Goal: Task Accomplishment & Management: Manage account settings

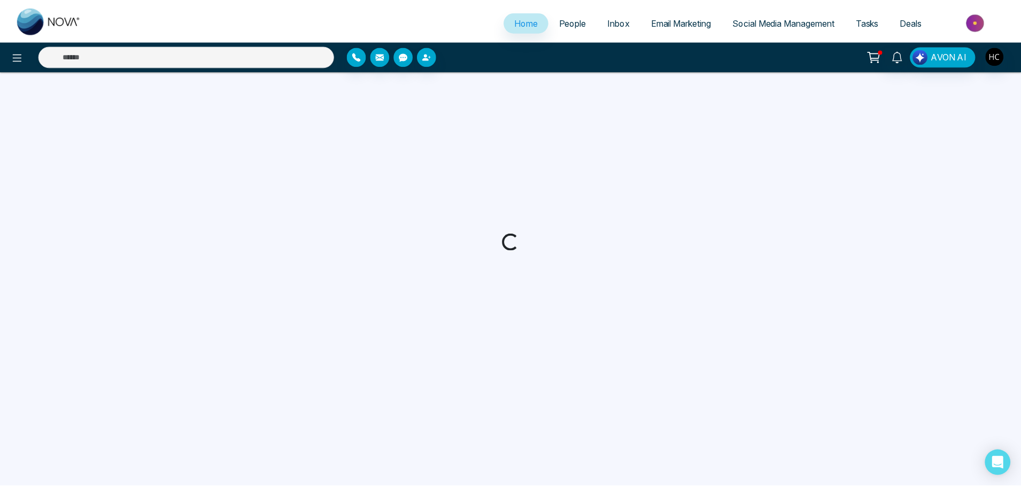
select select "*"
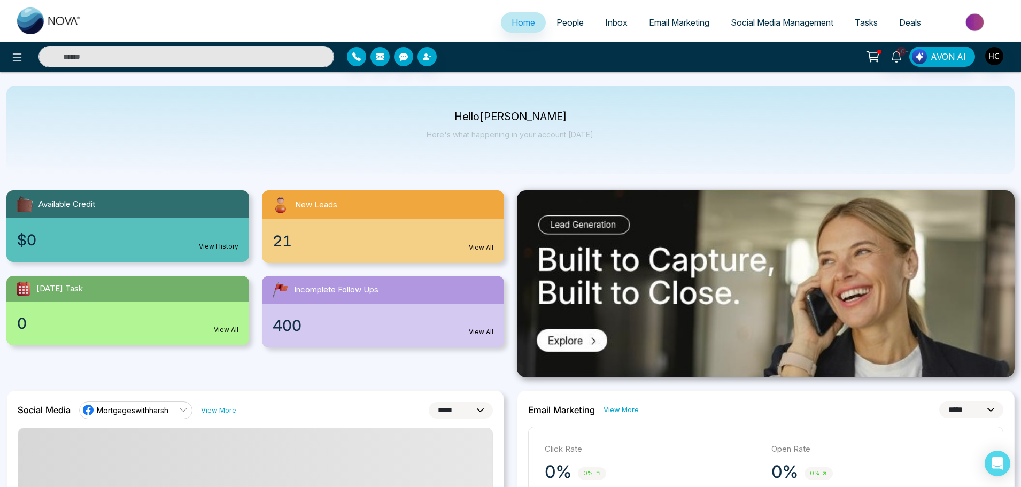
click at [563, 27] on span "People" at bounding box center [569, 22] width 27 height 11
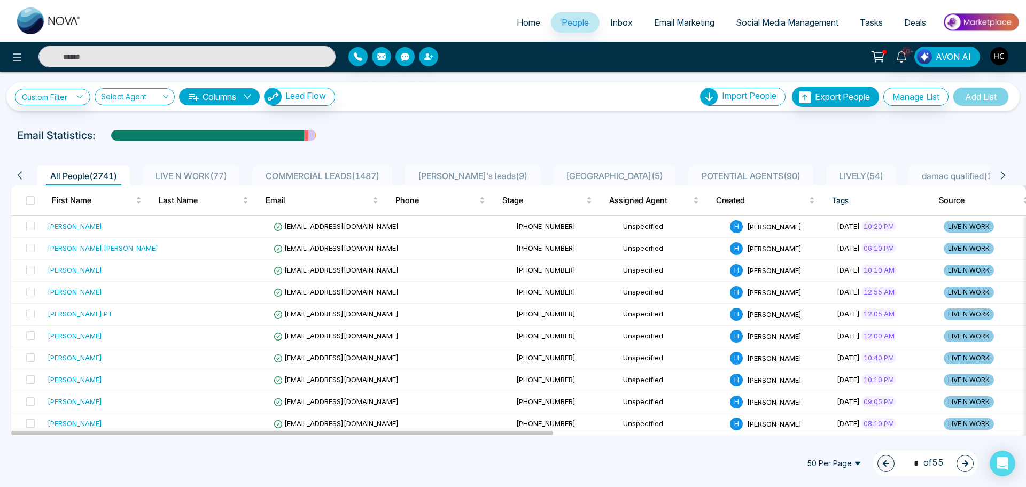
click at [210, 175] on span "LIVE N WORK ( 77 )" at bounding box center [191, 175] width 80 height 11
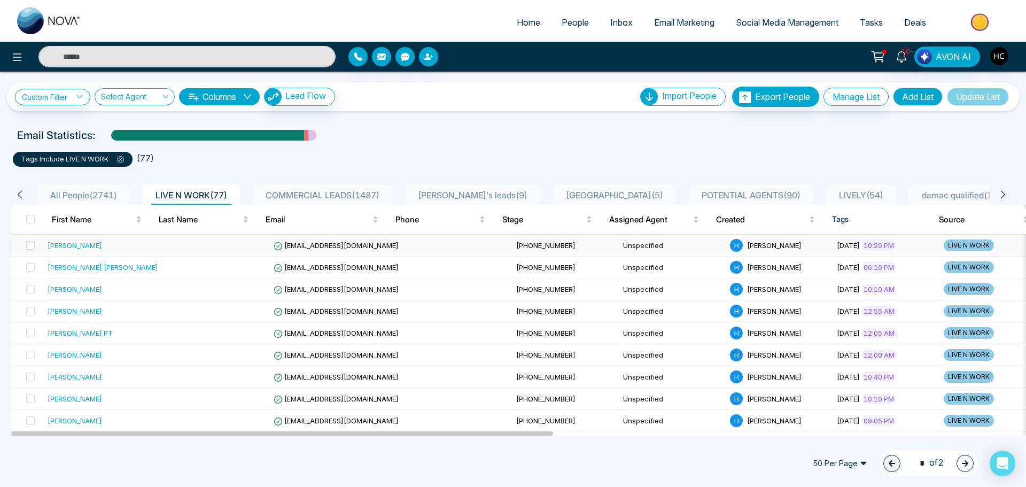
click at [162, 249] on td at bounding box center [215, 246] width 107 height 22
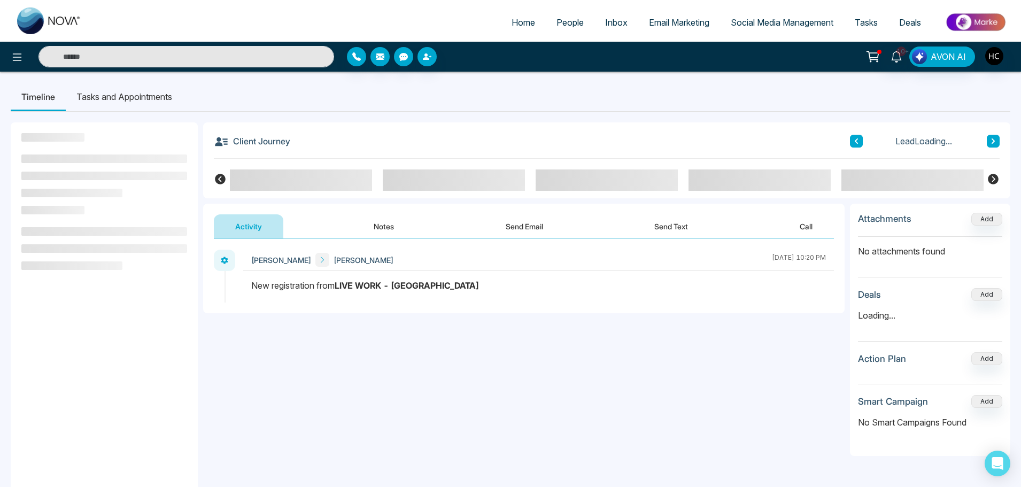
click at [369, 226] on button "Notes" at bounding box center [383, 226] width 63 height 24
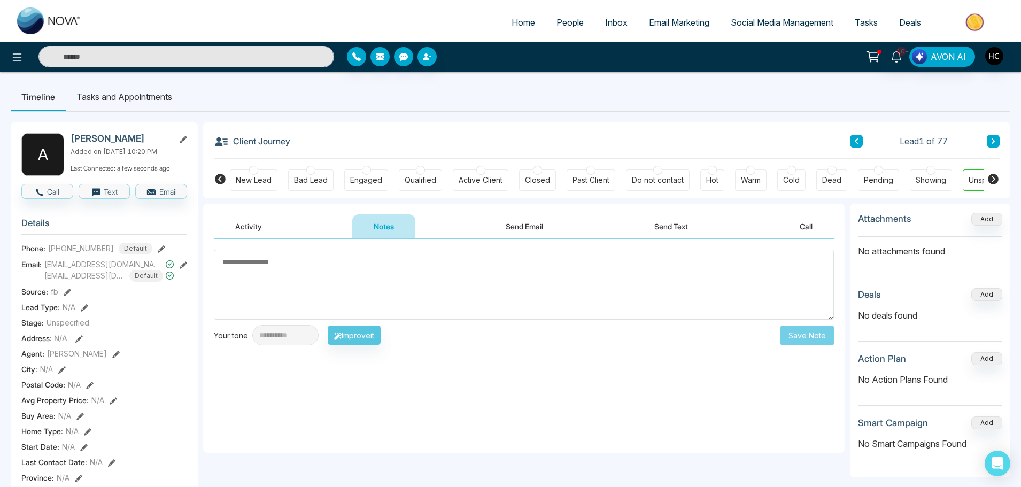
scroll to position [0, 33]
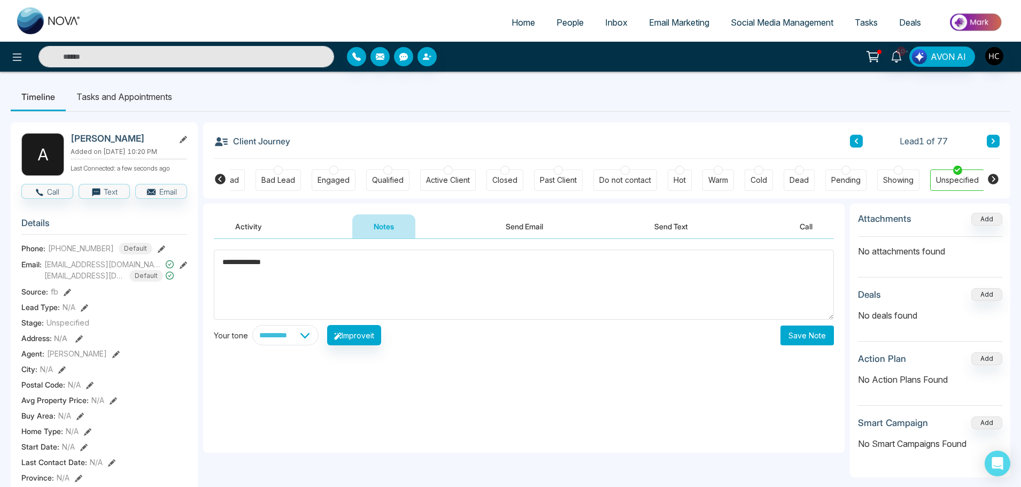
type textarea "**********"
click at [794, 340] on button "Save Note" at bounding box center [806, 335] width 53 height 20
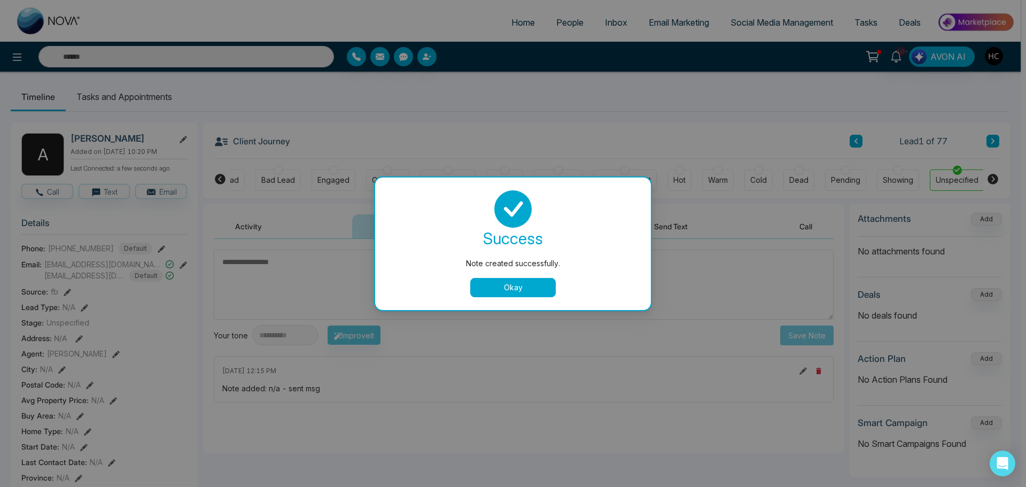
click at [520, 281] on button "Okay" at bounding box center [513, 287] width 86 height 19
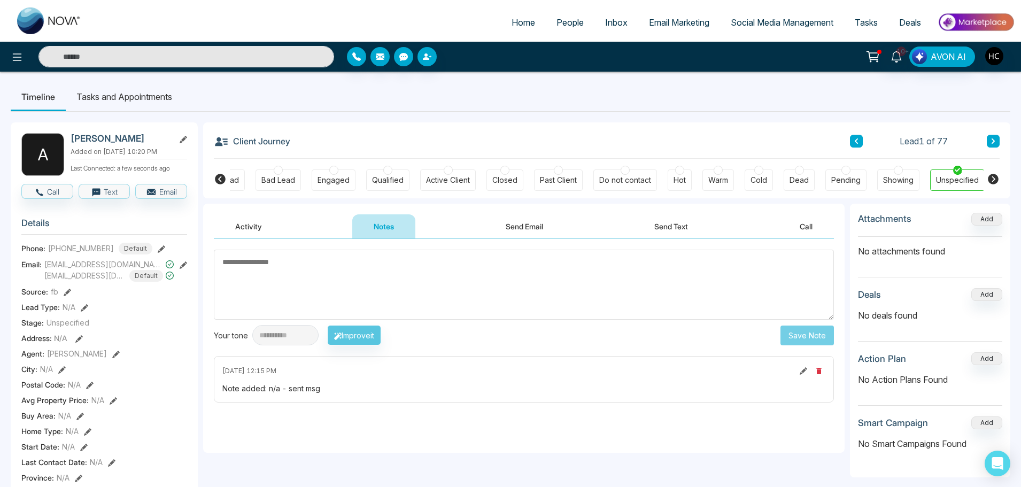
scroll to position [0, 27]
click at [567, 18] on span "People" at bounding box center [569, 22] width 27 height 11
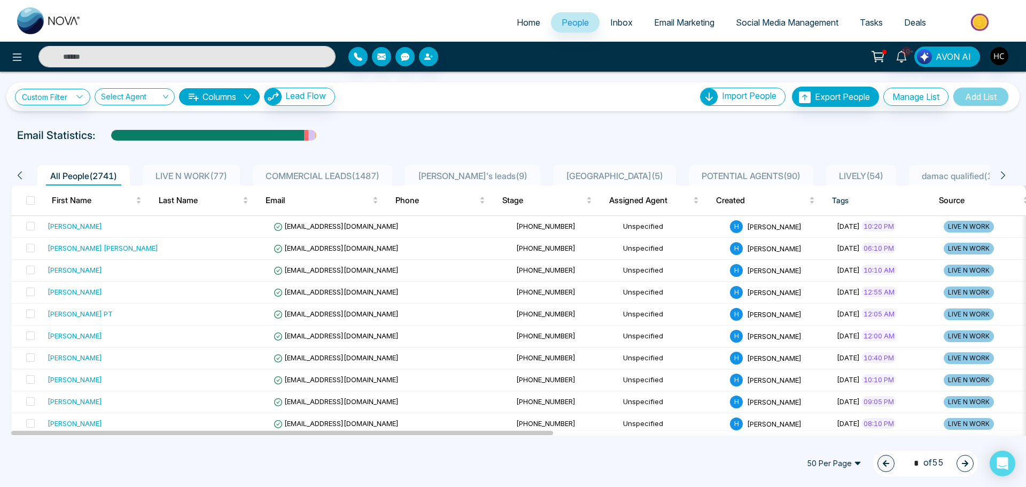
click at [223, 170] on div "LIVE N WORK ( 77 )" at bounding box center [191, 175] width 80 height 13
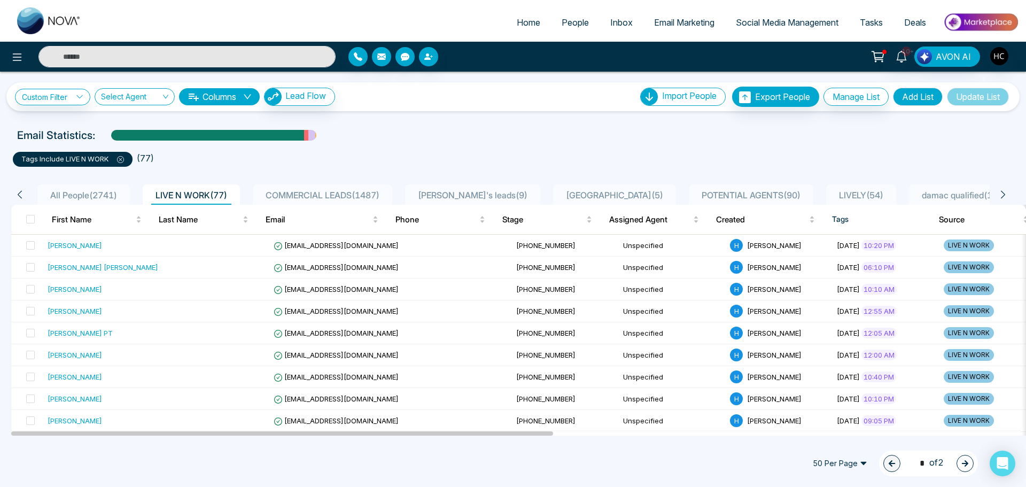
click at [160, 63] on input "text" at bounding box center [186, 56] width 297 height 21
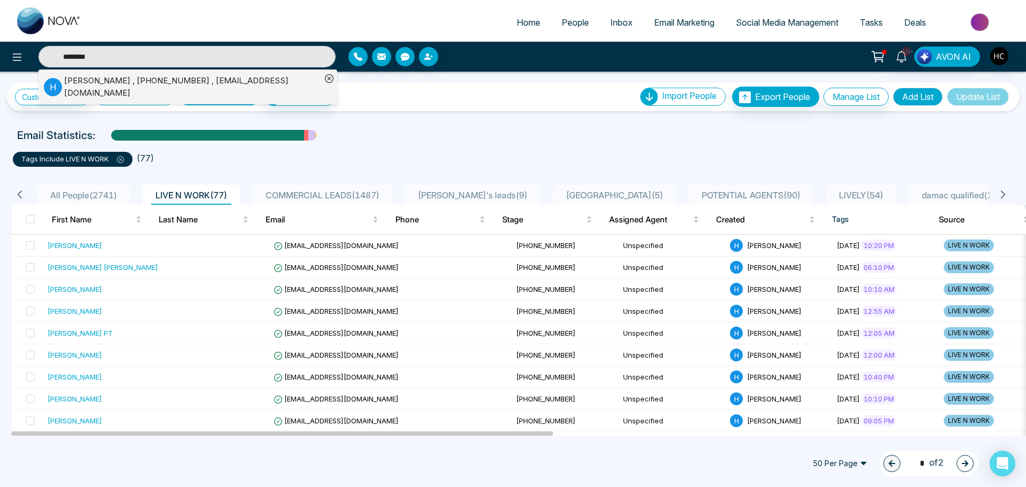
type input "********"
click at [119, 77] on div "Harkamal Lally , +14166622641 , harkamalpreetlally@gmail.com" at bounding box center [192, 87] width 257 height 24
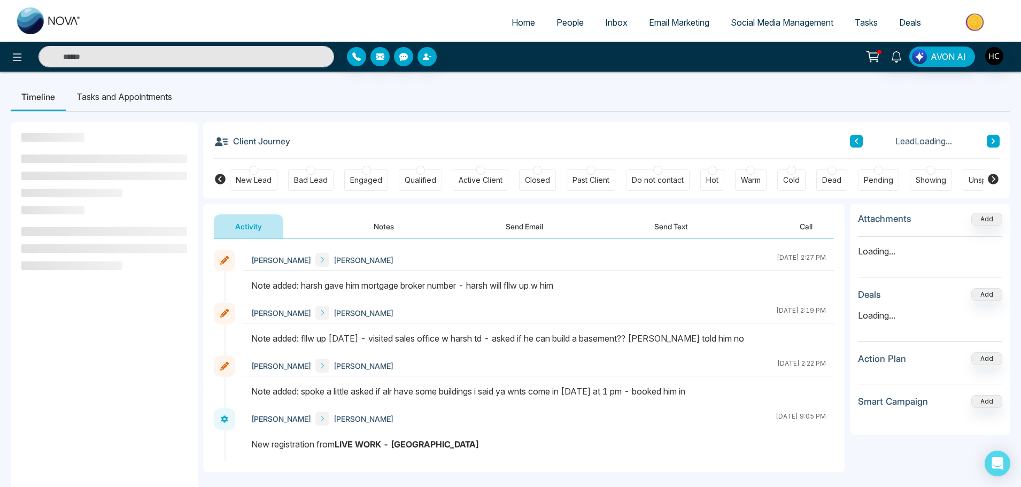
click at [390, 230] on button "Notes" at bounding box center [383, 226] width 63 height 24
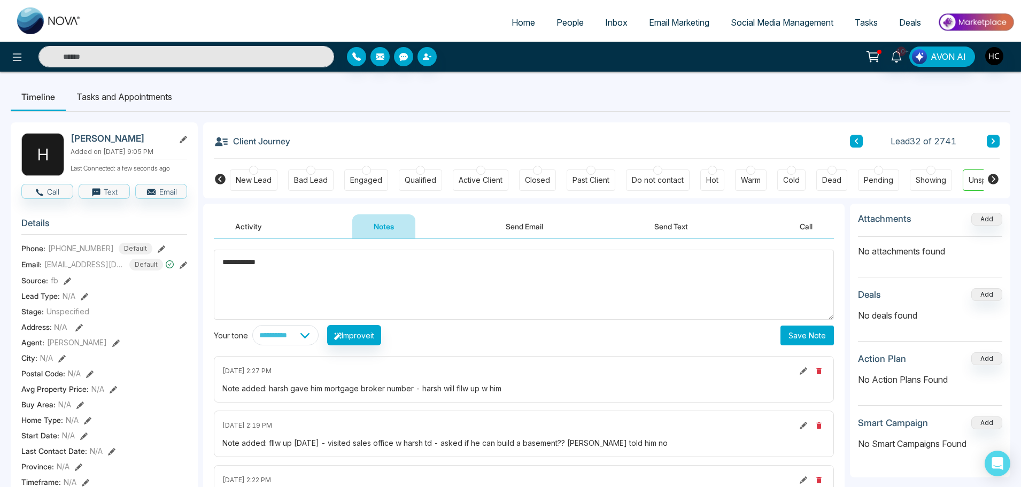
click at [245, 265] on textarea "**********" at bounding box center [524, 285] width 620 height 70
type textarea "**********"
click at [800, 332] on button "Save Note" at bounding box center [806, 335] width 53 height 20
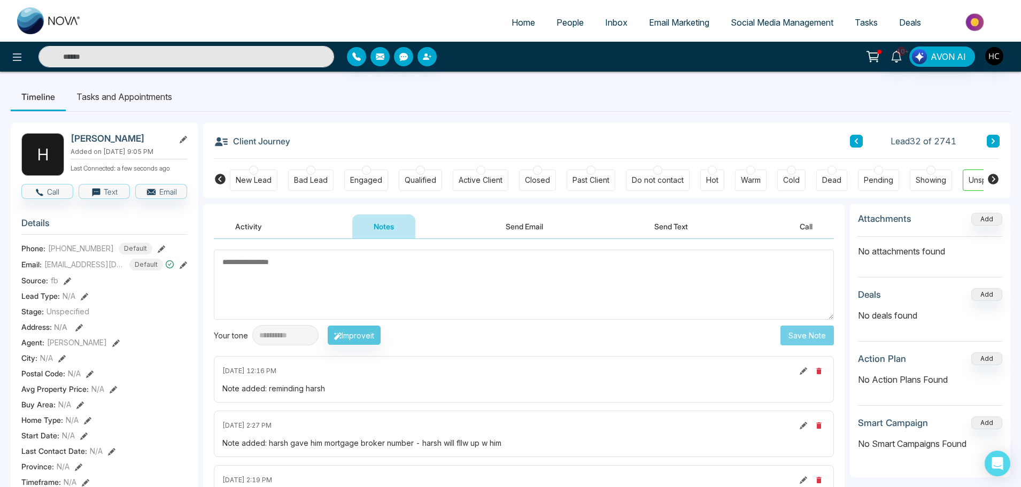
click at [188, 60] on input "text" at bounding box center [186, 56] width 296 height 21
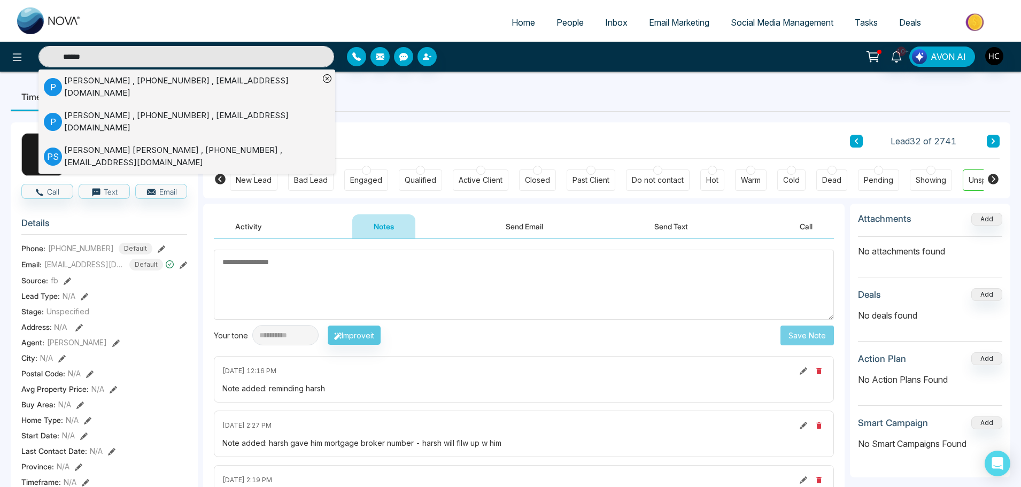
type input "******"
click at [183, 77] on div "P Parveen Kumar , +16476086336 , p131kumar@gmail.com" at bounding box center [181, 87] width 275 height 24
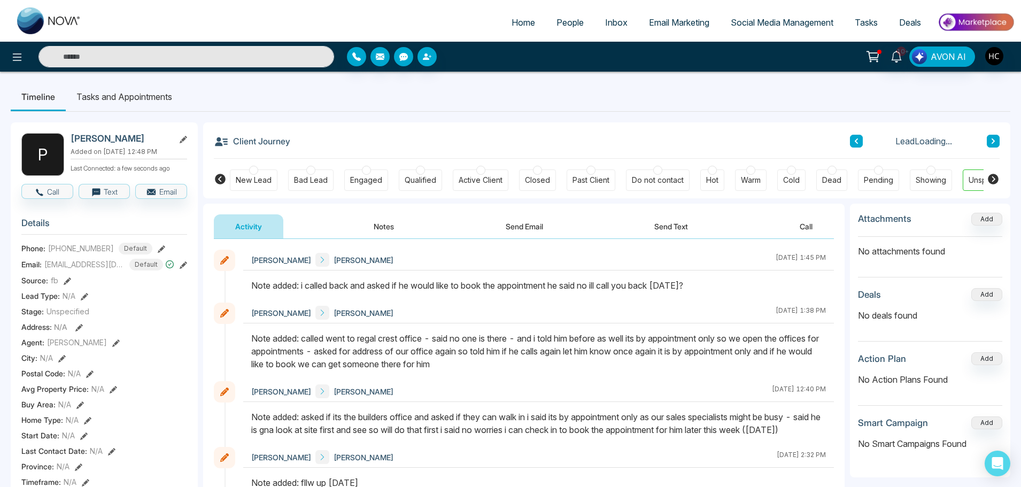
click at [383, 226] on button "Notes" at bounding box center [383, 226] width 63 height 24
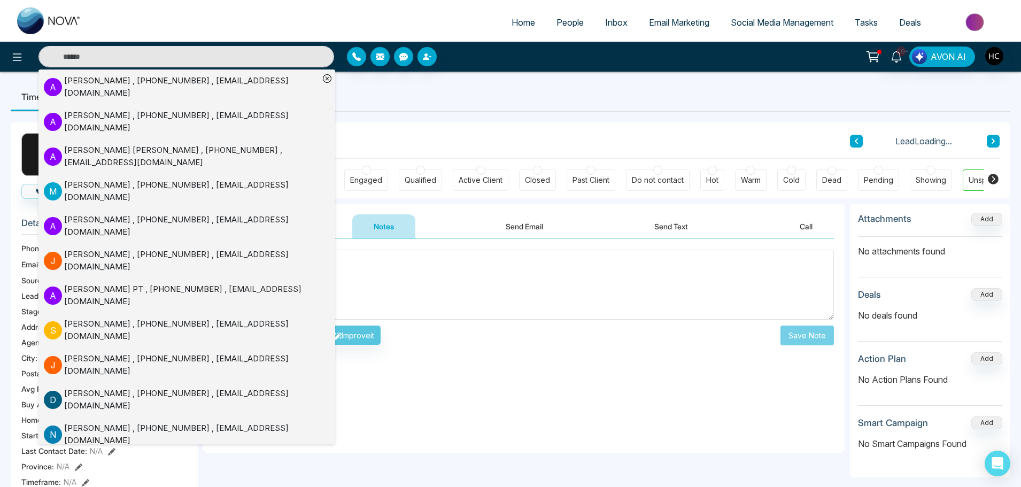
click at [397, 277] on textarea at bounding box center [524, 285] width 620 height 70
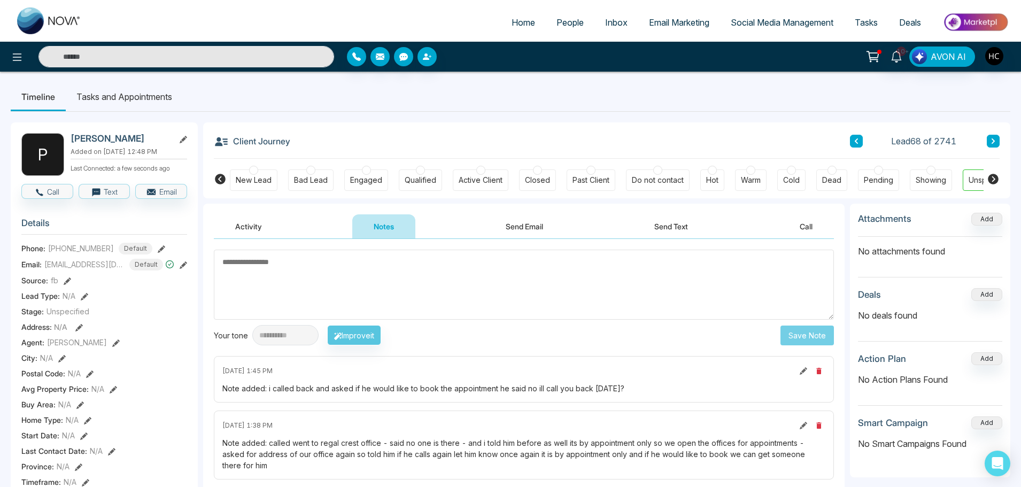
click at [409, 287] on textarea at bounding box center [524, 285] width 620 height 70
click at [391, 272] on textarea at bounding box center [524, 285] width 620 height 70
click at [280, 276] on textarea at bounding box center [524, 285] width 620 height 70
click at [304, 284] on textarea at bounding box center [524, 285] width 620 height 70
click at [290, 277] on textarea at bounding box center [524, 285] width 620 height 70
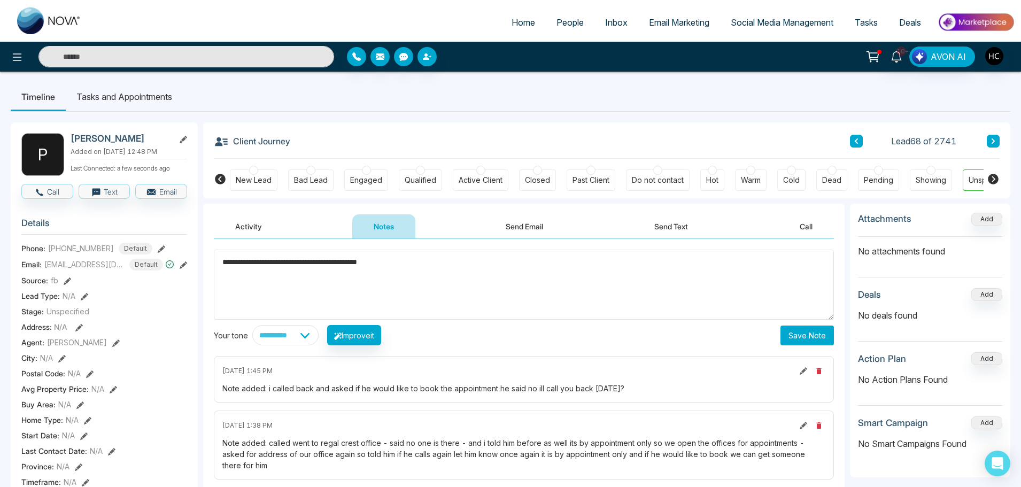
type textarea "**********"
click at [809, 327] on button "Save Note" at bounding box center [806, 335] width 53 height 20
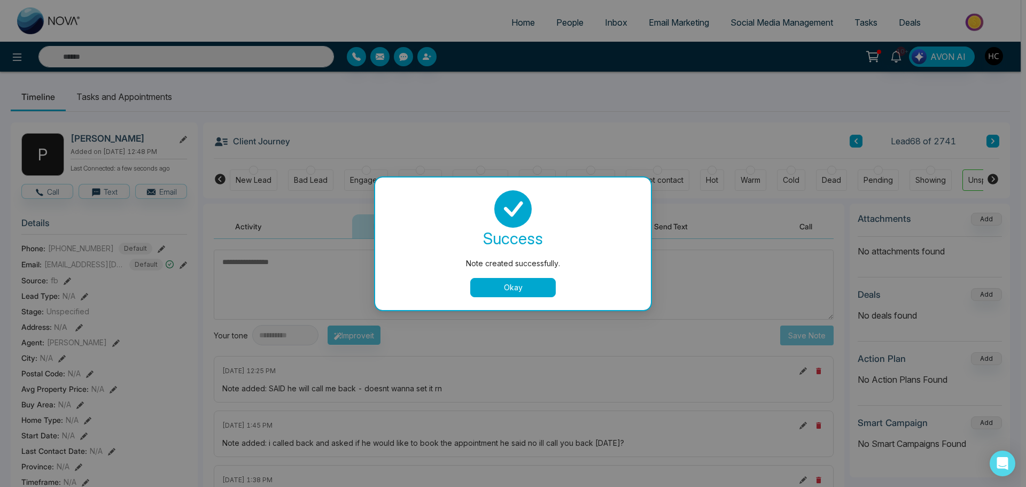
click at [484, 278] on button "Okay" at bounding box center [513, 287] width 86 height 19
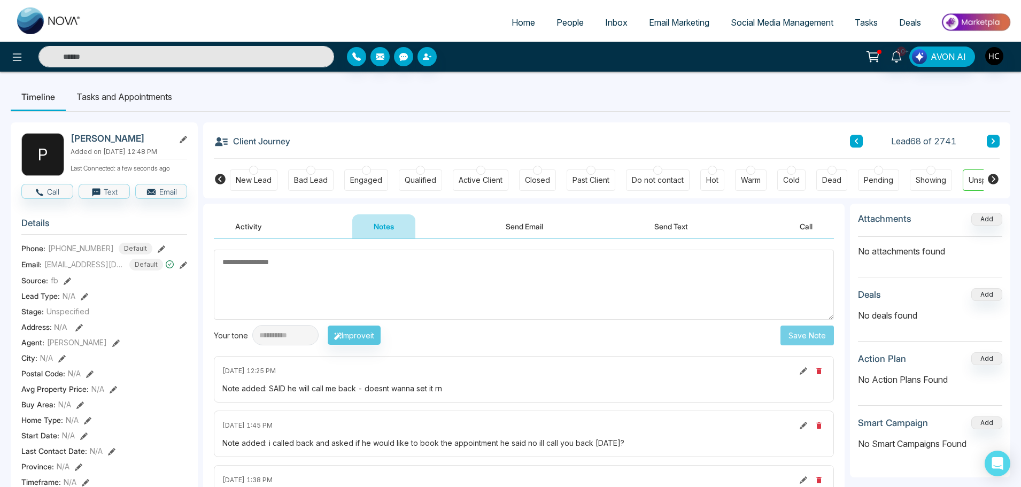
click at [181, 60] on input "text" at bounding box center [186, 56] width 296 height 21
click at [315, 126] on div "Client Journey Lead 68 of 2741" at bounding box center [607, 140] width 786 height 36
click at [155, 59] on input "text" at bounding box center [186, 56] width 296 height 21
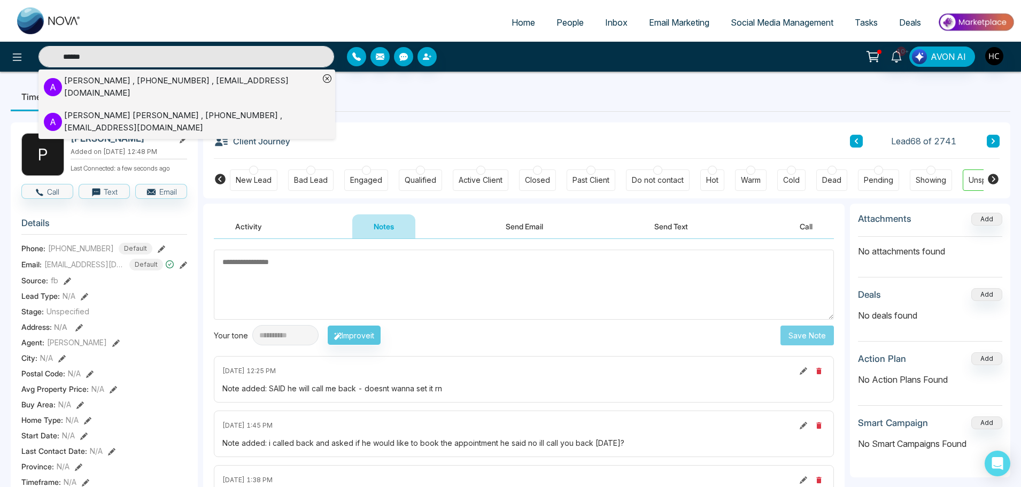
type input "******"
click at [141, 84] on div "Amandeep Gill , +16479935636 , amandeepgill74@icloud.com" at bounding box center [191, 87] width 255 height 24
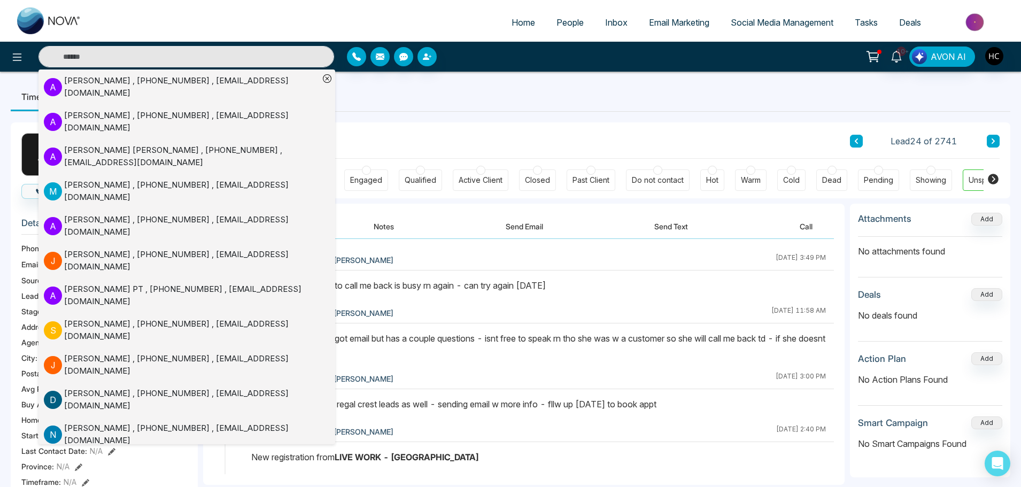
click at [401, 228] on button "Notes" at bounding box center [383, 226] width 63 height 24
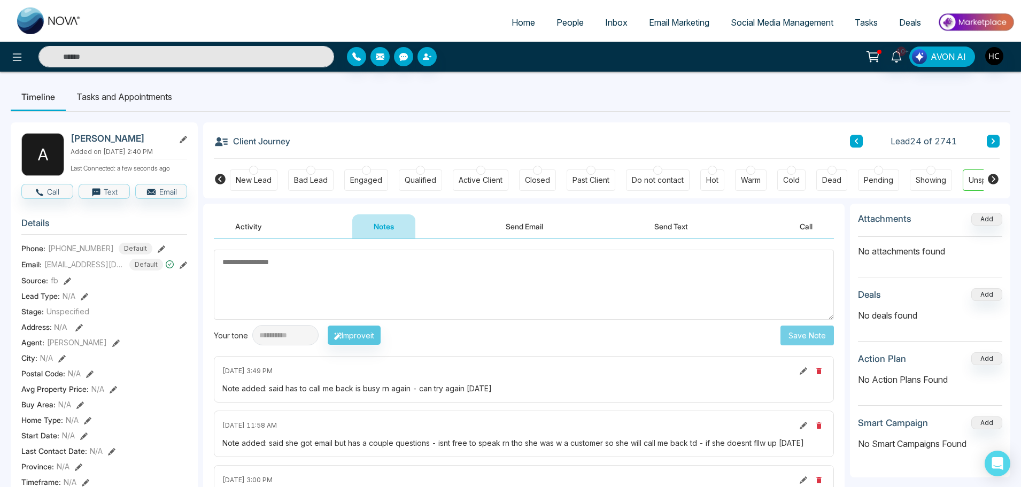
click at [379, 272] on textarea at bounding box center [524, 285] width 620 height 70
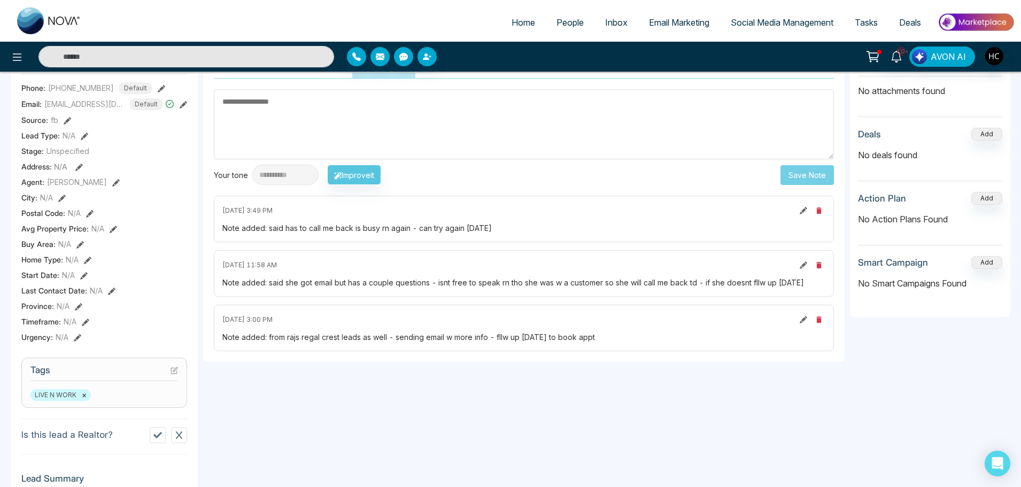
scroll to position [53, 0]
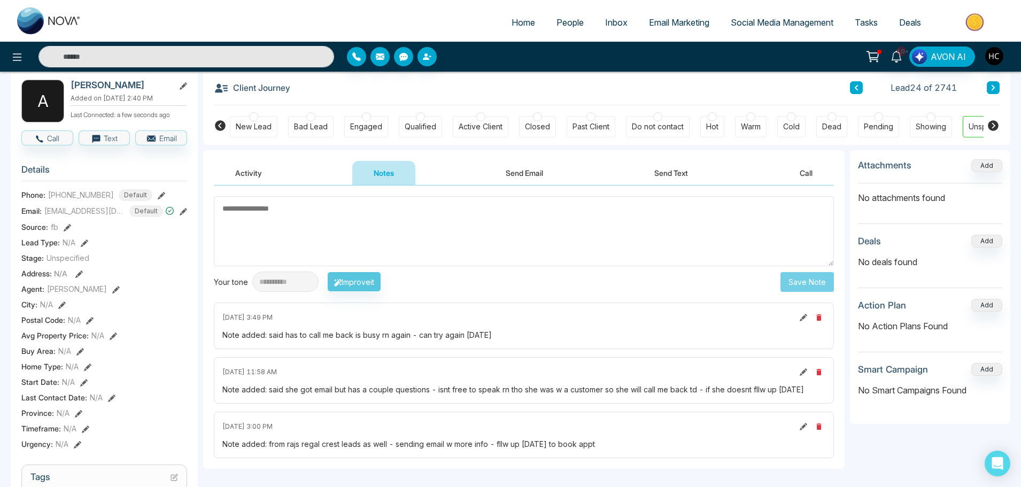
click at [381, 244] on textarea at bounding box center [524, 231] width 620 height 70
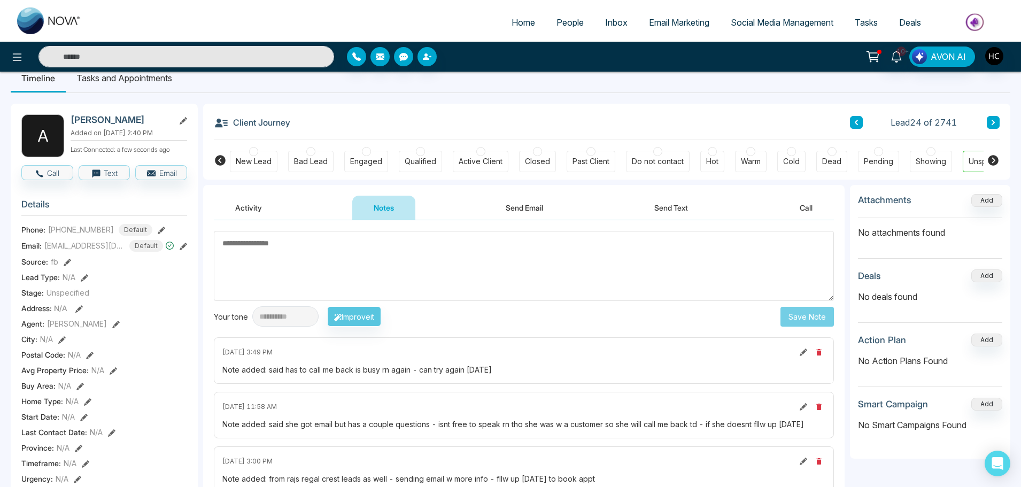
scroll to position [0, 0]
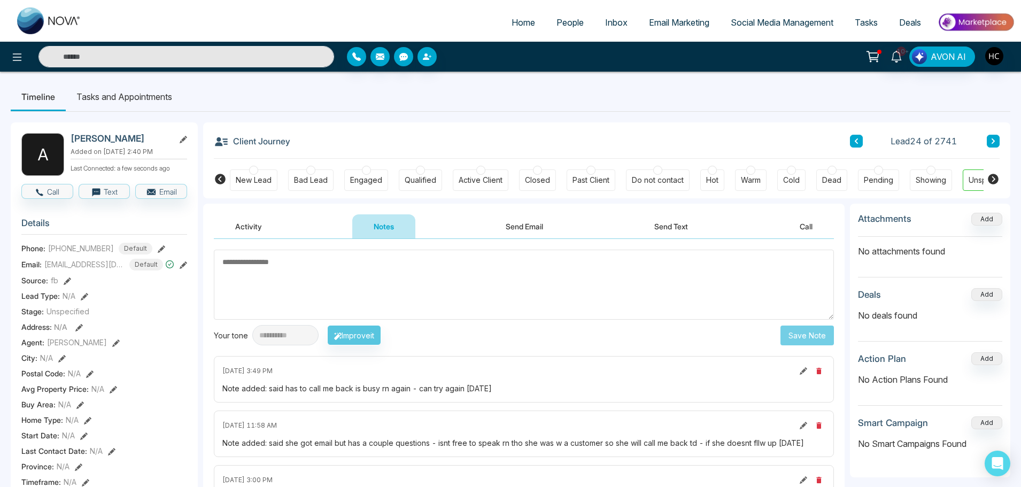
click at [308, 283] on textarea at bounding box center [524, 285] width 620 height 70
click at [257, 264] on textarea at bounding box center [524, 285] width 620 height 70
click at [261, 268] on textarea at bounding box center [524, 285] width 620 height 70
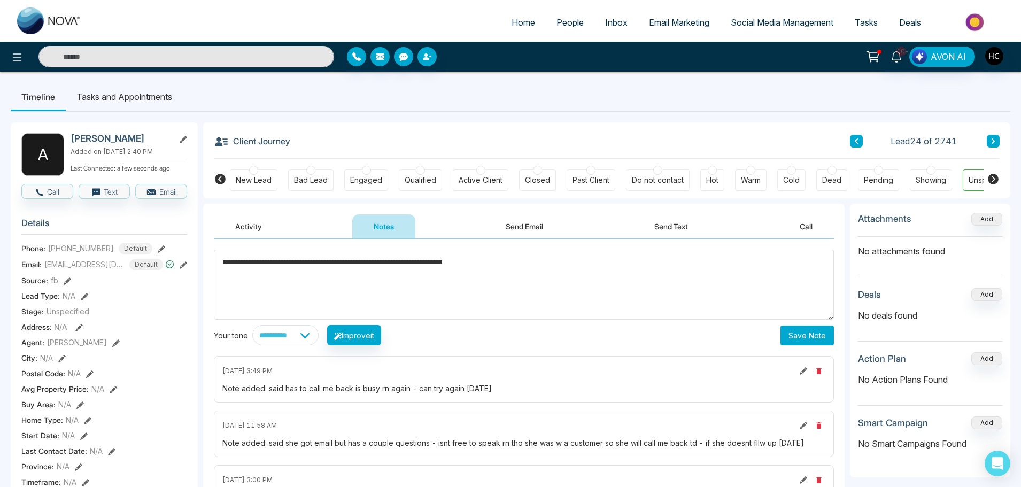
click at [455, 267] on textarea "**********" at bounding box center [524, 285] width 620 height 70
click at [541, 270] on textarea "**********" at bounding box center [524, 285] width 620 height 70
type textarea "**********"
click at [800, 331] on button "Save Note" at bounding box center [806, 335] width 53 height 20
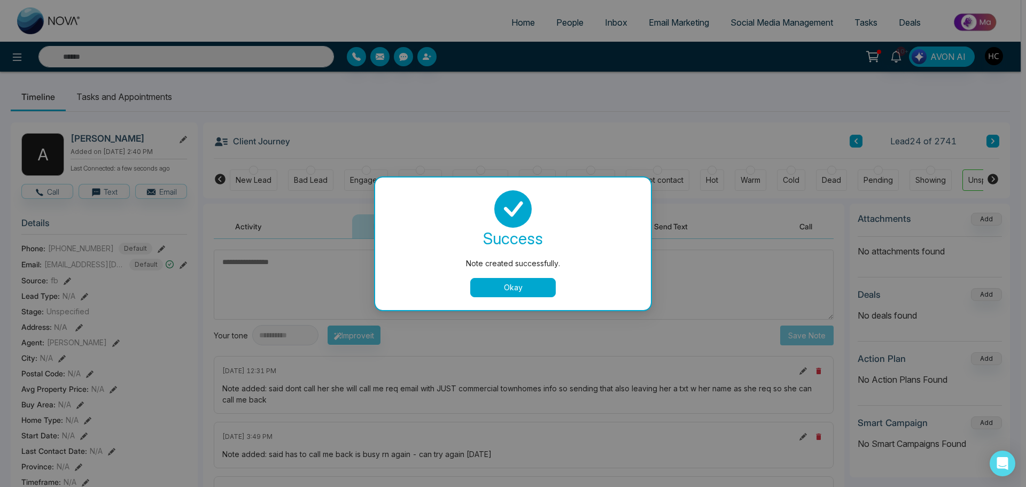
click at [524, 285] on button "Okay" at bounding box center [513, 287] width 86 height 19
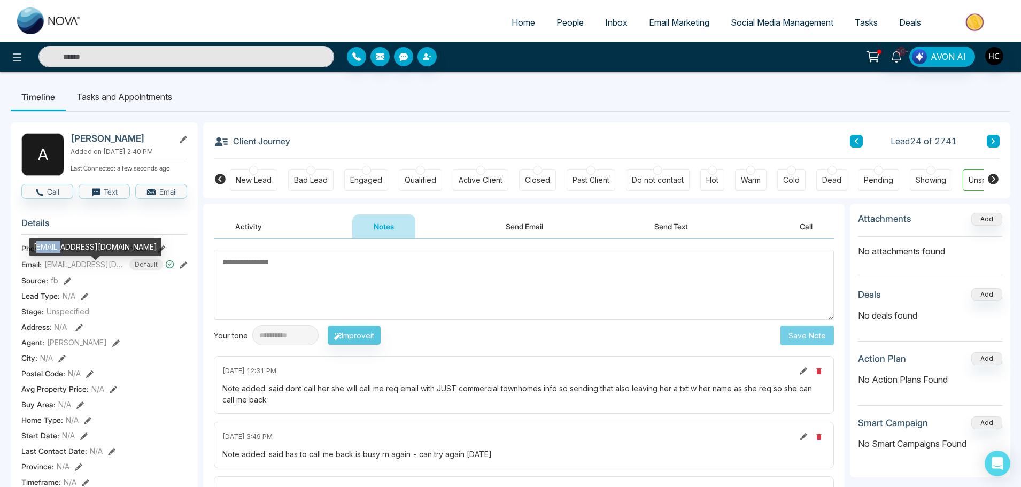
drag, startPoint x: 36, startPoint y: 245, endPoint x: 68, endPoint y: 245, distance: 32.6
click at [68, 245] on div "[EMAIL_ADDRESS][DOMAIN_NAME]" at bounding box center [95, 247] width 132 height 18
click at [33, 248] on div "[EMAIL_ADDRESS][DOMAIN_NAME]" at bounding box center [95, 247] width 132 height 18
drag, startPoint x: 33, startPoint y: 248, endPoint x: 133, endPoint y: 245, distance: 99.5
click at [133, 245] on div "[EMAIL_ADDRESS][DOMAIN_NAME]" at bounding box center [95, 247] width 132 height 18
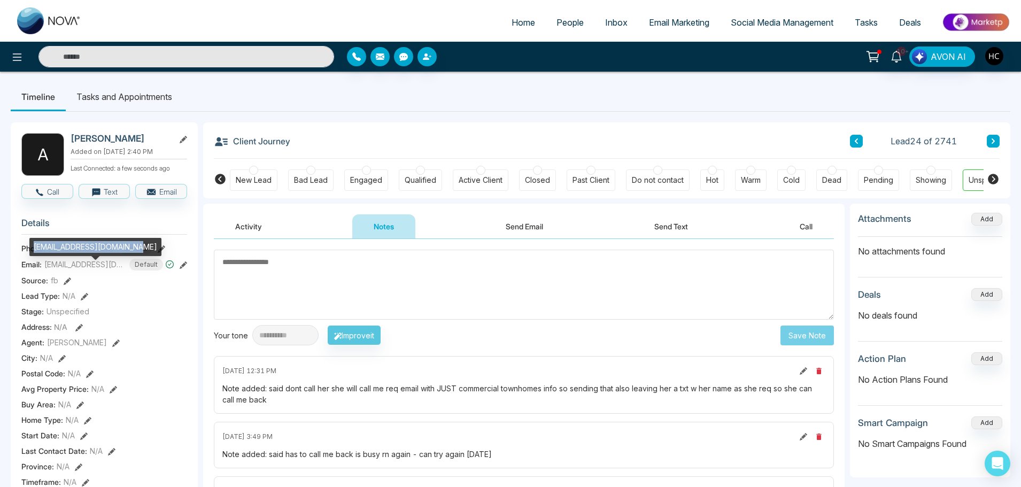
copy div "[EMAIL_ADDRESS][DOMAIN_NAME]"
click at [280, 273] on textarea at bounding box center [524, 285] width 620 height 70
click at [110, 66] on input "text" at bounding box center [186, 56] width 296 height 21
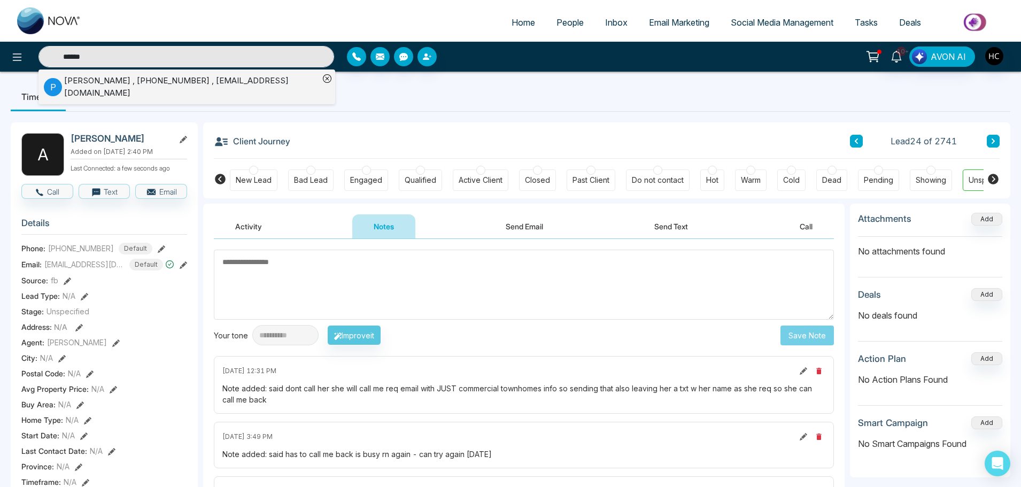
type input "******"
click at [143, 86] on div "Prakash Mysore , +16479608383 , mysoreprakash50@gmail.com" at bounding box center [191, 87] width 255 height 24
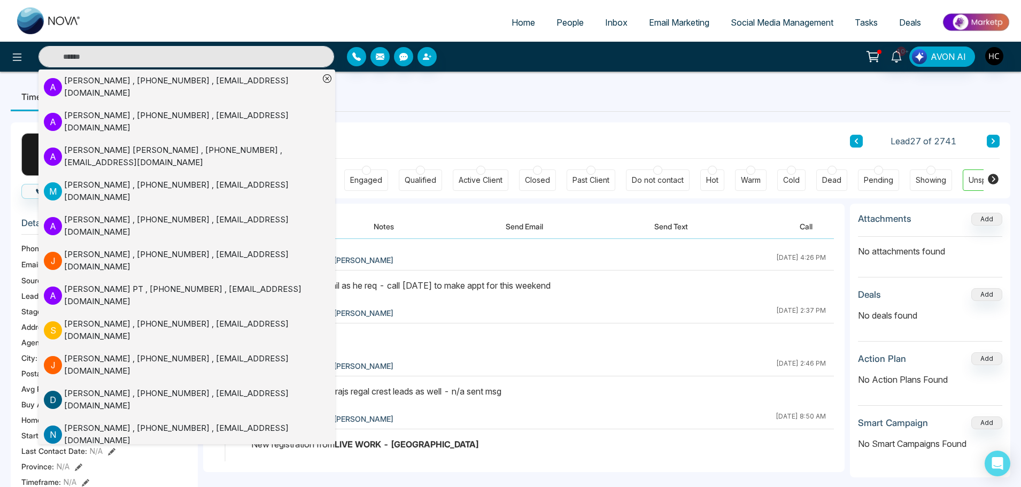
click at [378, 228] on button "Notes" at bounding box center [383, 226] width 63 height 24
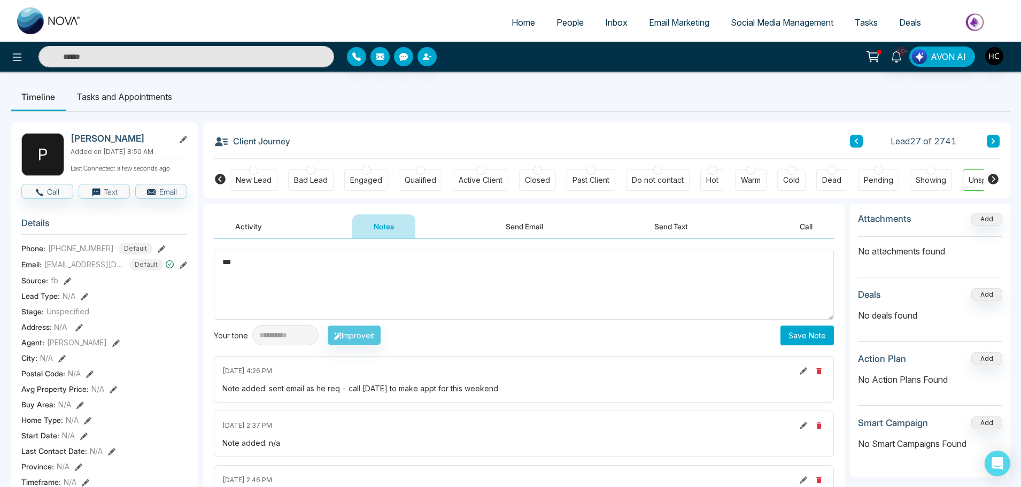
type textarea "***"
click at [809, 331] on button "Save Note" at bounding box center [806, 335] width 53 height 20
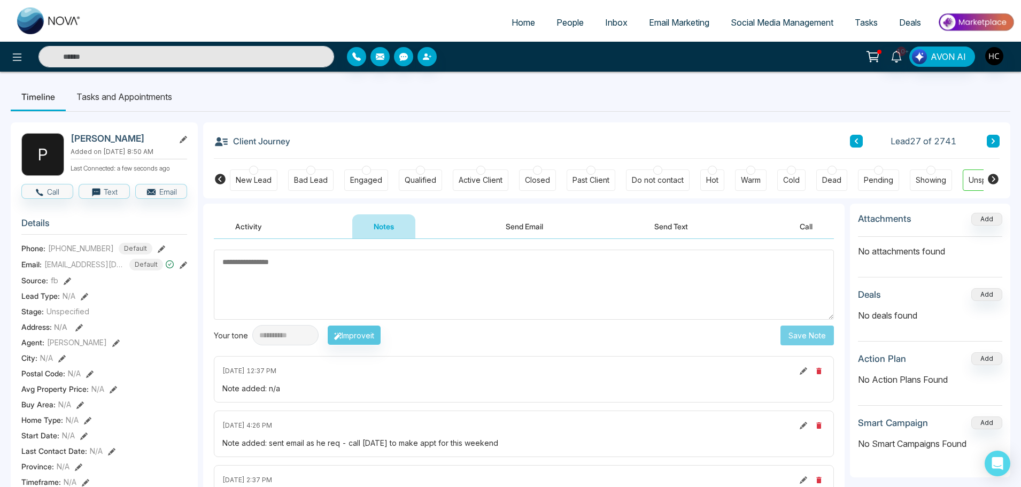
click at [441, 286] on textarea at bounding box center [524, 285] width 620 height 70
click at [84, 57] on input "text" at bounding box center [186, 56] width 296 height 21
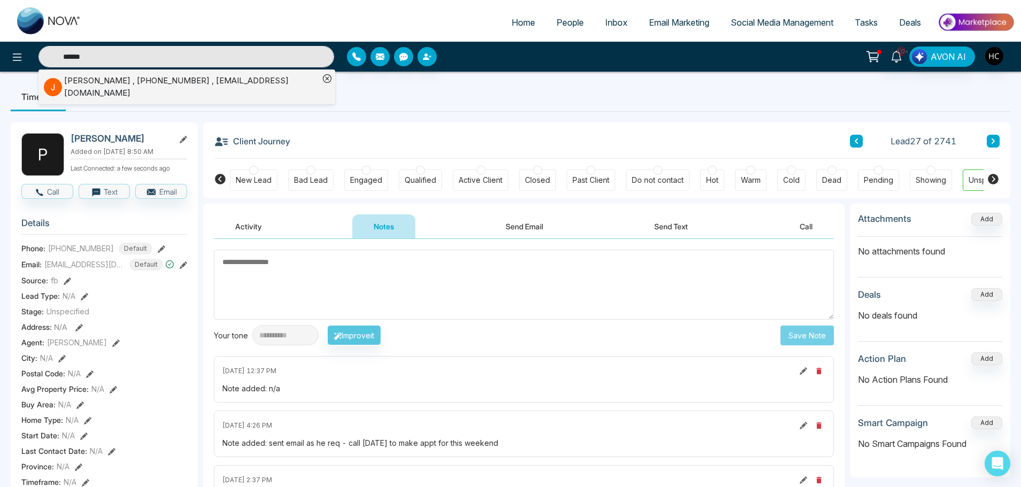
type input "******"
click at [121, 81] on div "Jachinder Singh , +17785591280 , jachindersingh@gmail.com" at bounding box center [191, 87] width 255 height 24
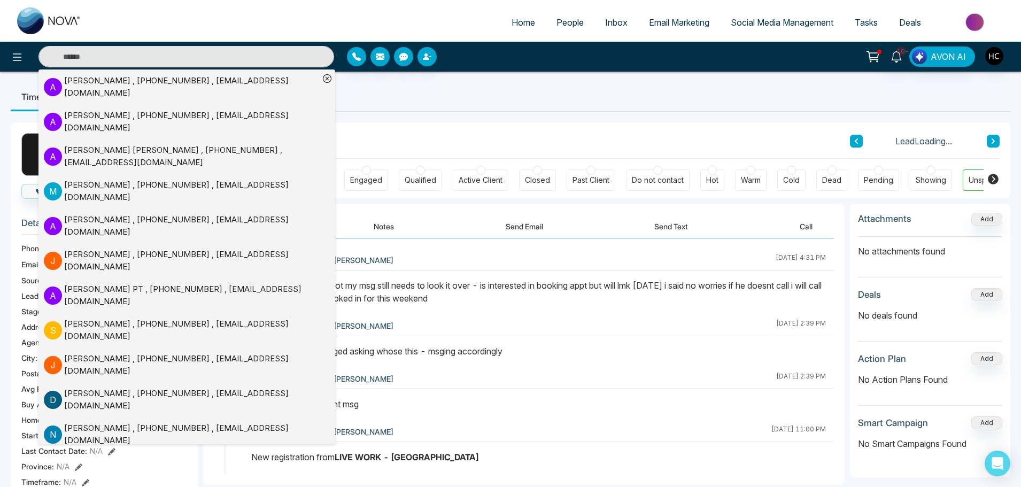
click at [378, 229] on button "Notes" at bounding box center [383, 226] width 63 height 24
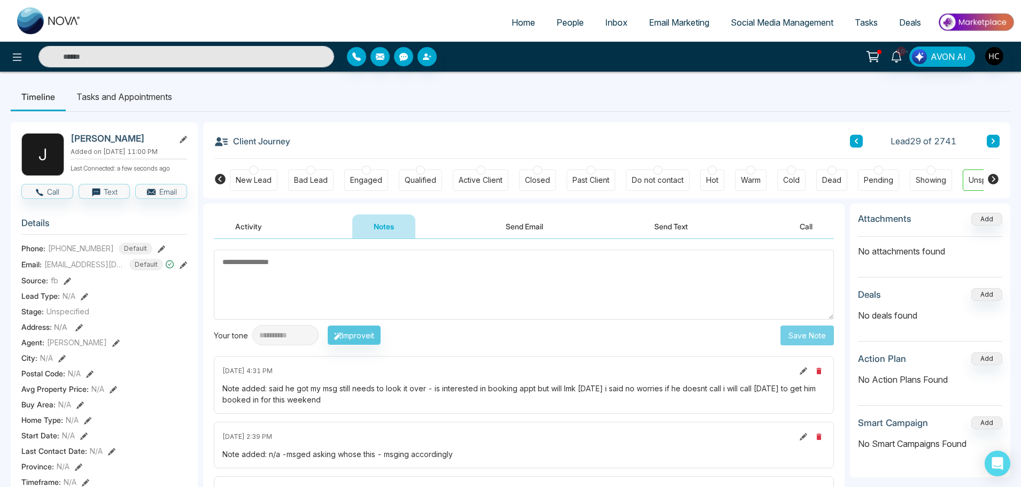
click at [351, 279] on textarea at bounding box center [524, 285] width 620 height 70
click at [305, 286] on textarea at bounding box center [524, 285] width 620 height 70
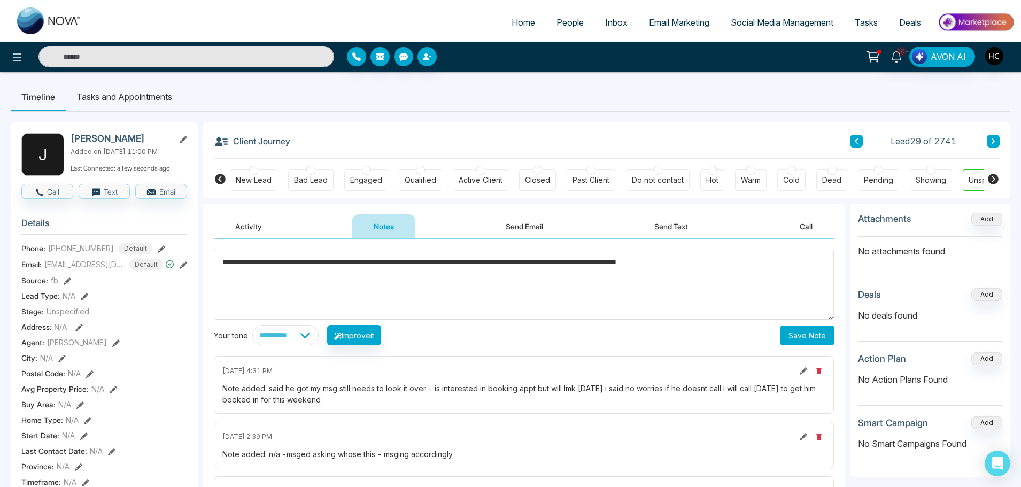
type textarea "**********"
click at [812, 330] on button "Save Note" at bounding box center [806, 335] width 53 height 20
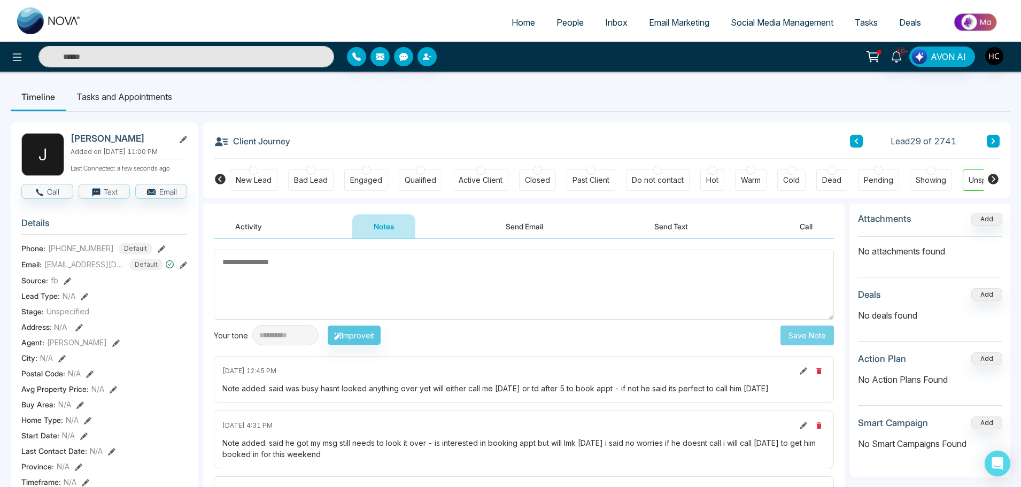
click at [561, 23] on span "People" at bounding box center [569, 22] width 27 height 11
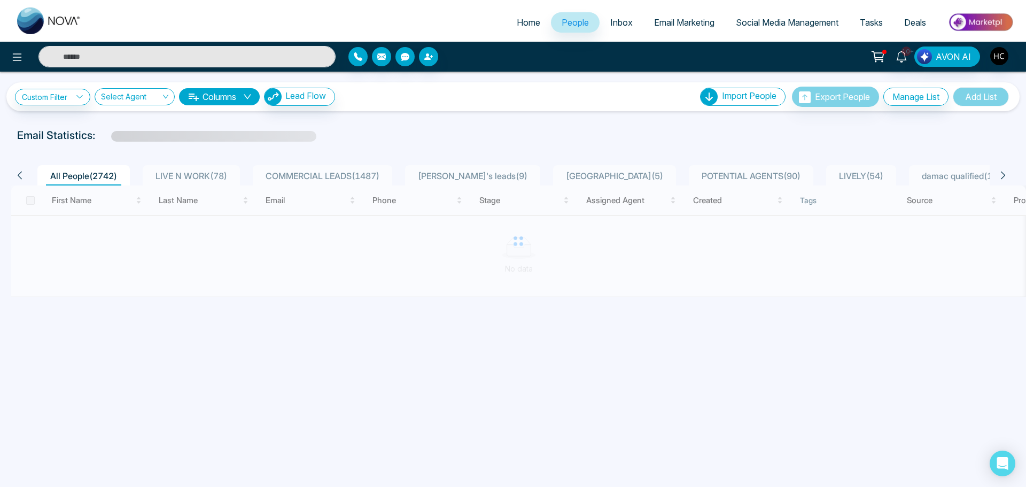
click at [208, 174] on span "LIVE N WORK ( 78 )" at bounding box center [191, 175] width 80 height 11
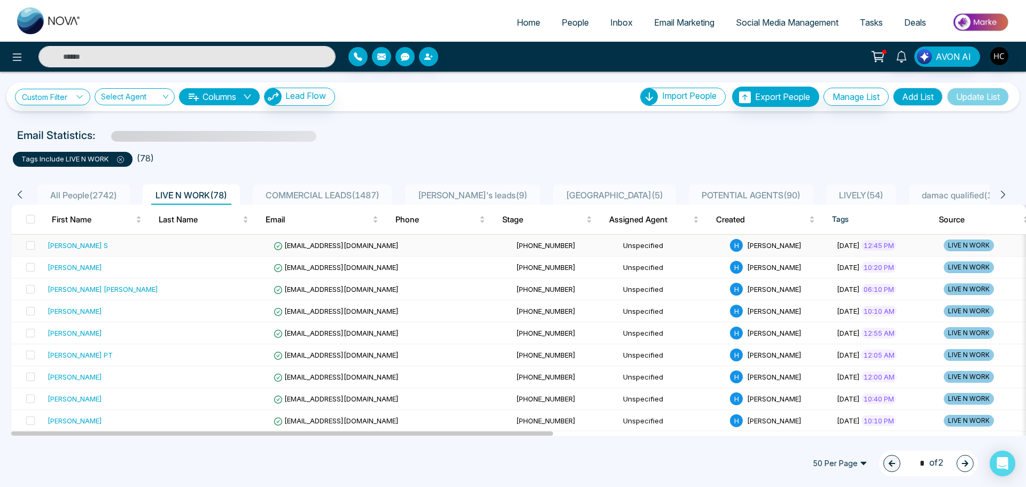
click at [130, 238] on td "[PERSON_NAME] S" at bounding box center [102, 246] width 119 height 22
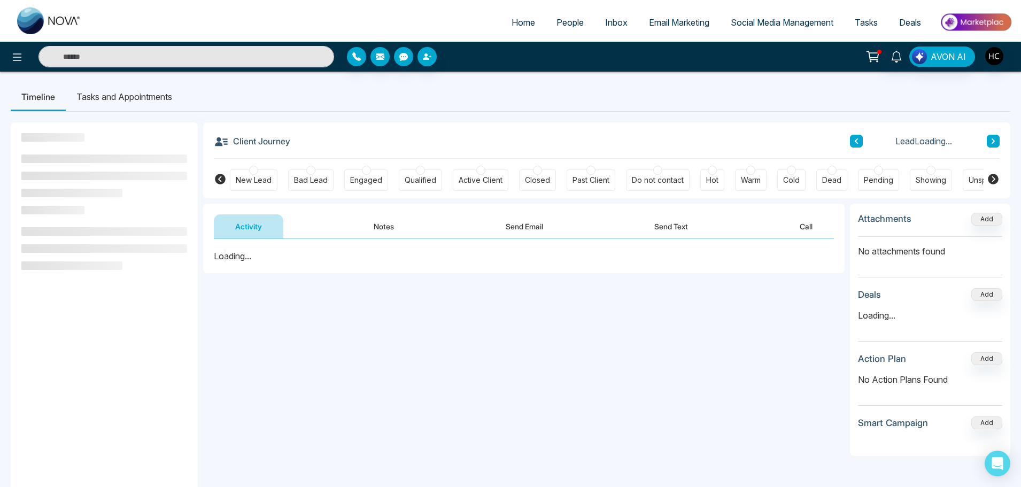
click at [376, 227] on button "Notes" at bounding box center [383, 226] width 63 height 24
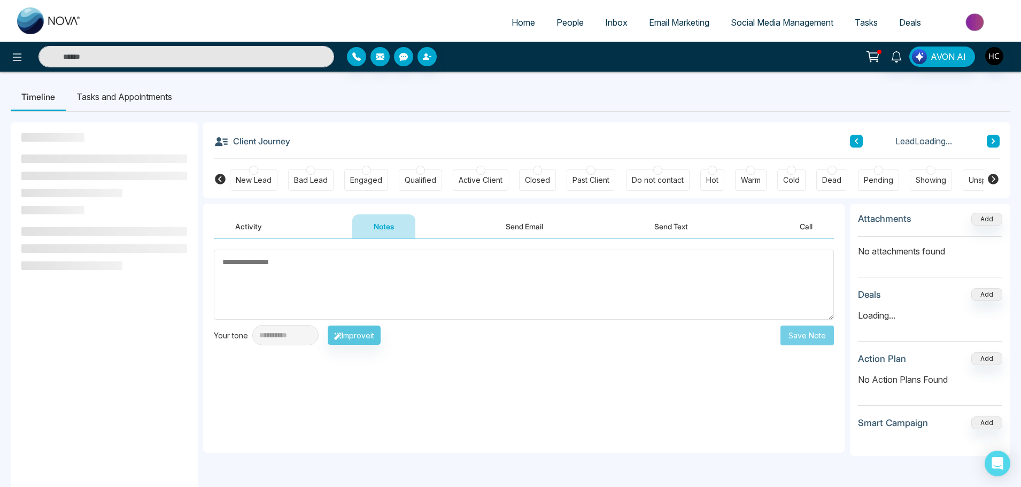
click at [351, 277] on textarea at bounding box center [524, 285] width 620 height 70
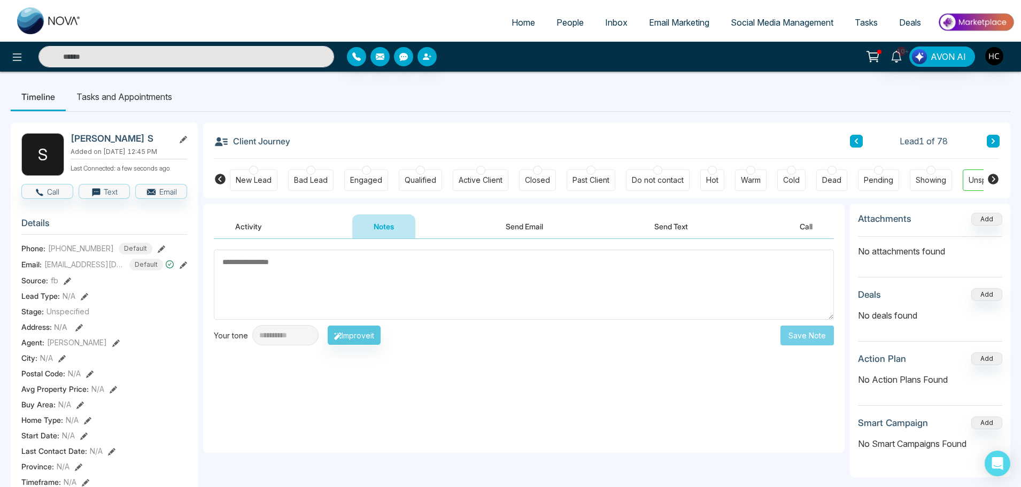
click at [283, 262] on textarea at bounding box center [524, 285] width 620 height 70
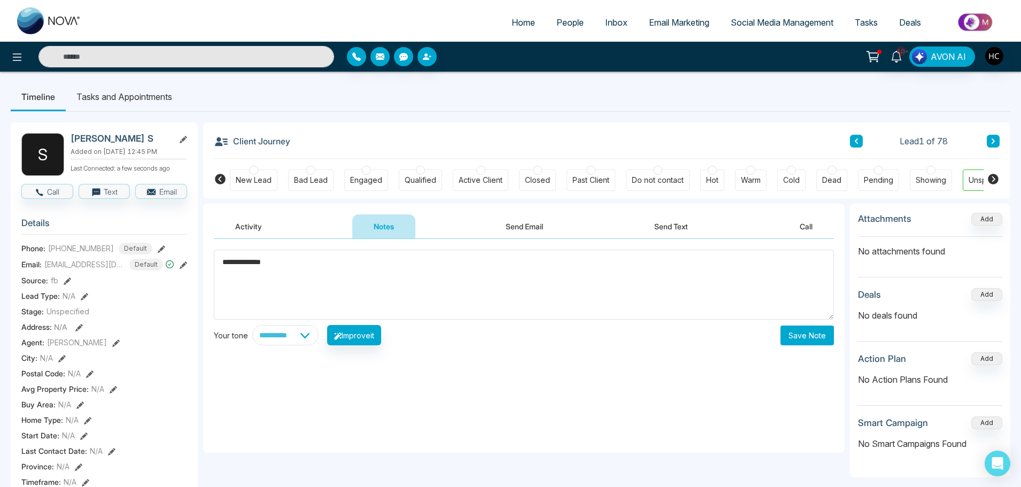
type textarea "**********"
click at [799, 340] on button "Save Note" at bounding box center [806, 335] width 53 height 20
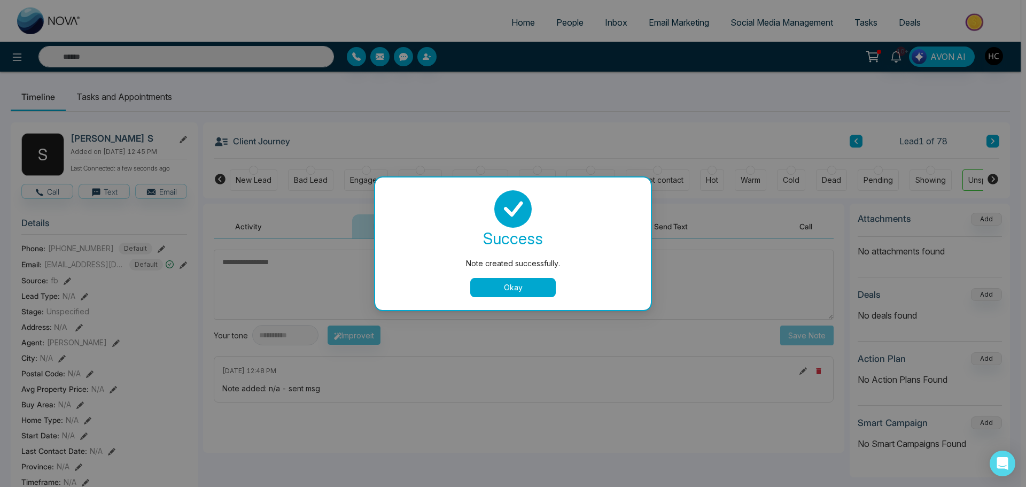
click at [518, 290] on button "Okay" at bounding box center [513, 287] width 86 height 19
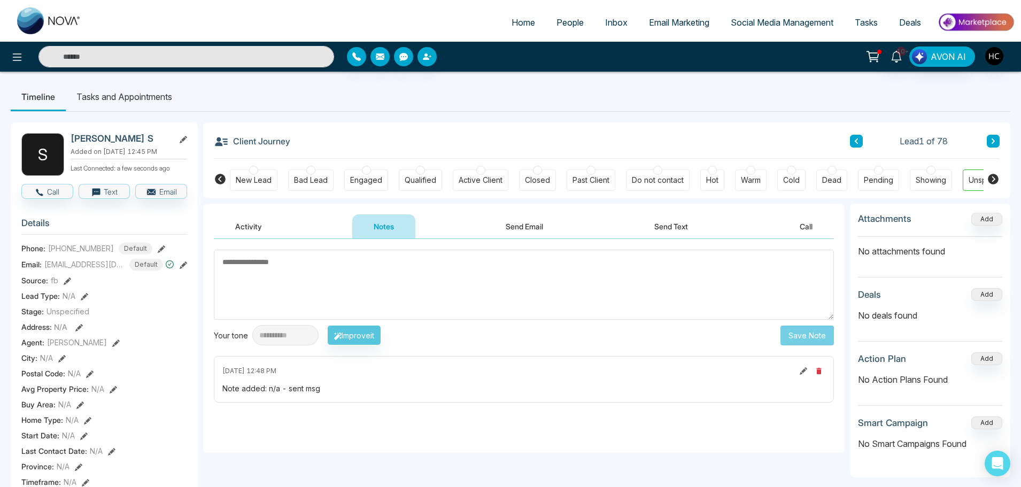
click at [562, 20] on span "People" at bounding box center [569, 22] width 27 height 11
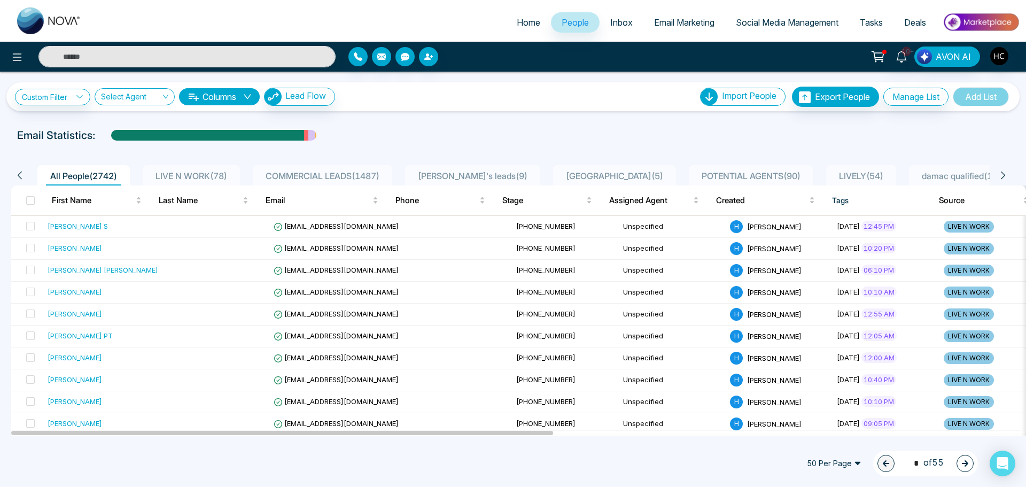
click at [181, 173] on span "LIVE N WORK ( 78 )" at bounding box center [191, 175] width 80 height 11
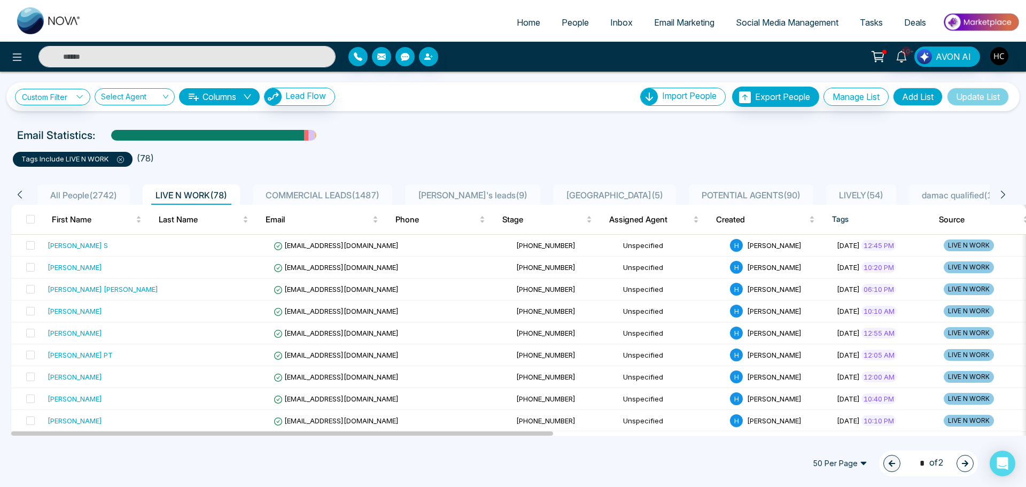
click at [153, 56] on input "text" at bounding box center [186, 56] width 297 height 21
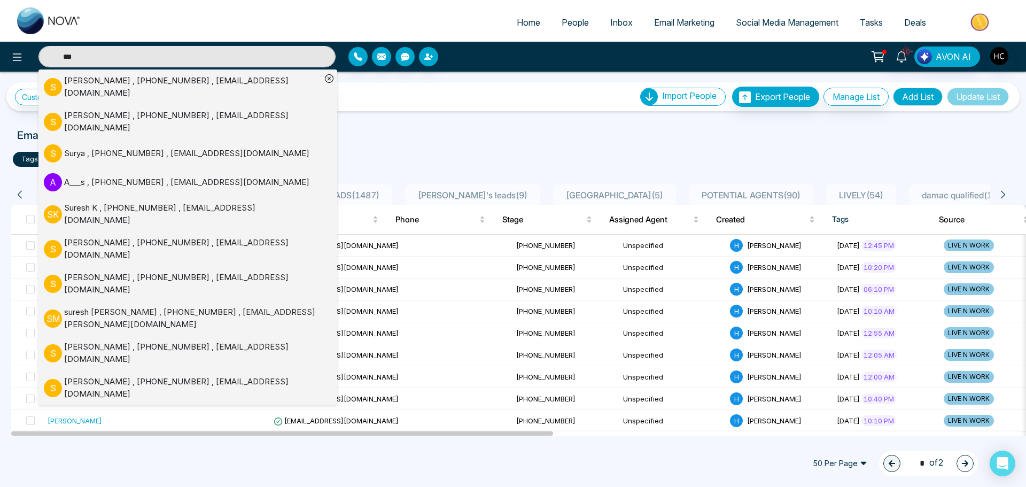
type input "***"
click at [69, 79] on div "Suraj Sareen , +16472870729 , slovesup@gmail.com" at bounding box center [192, 87] width 257 height 24
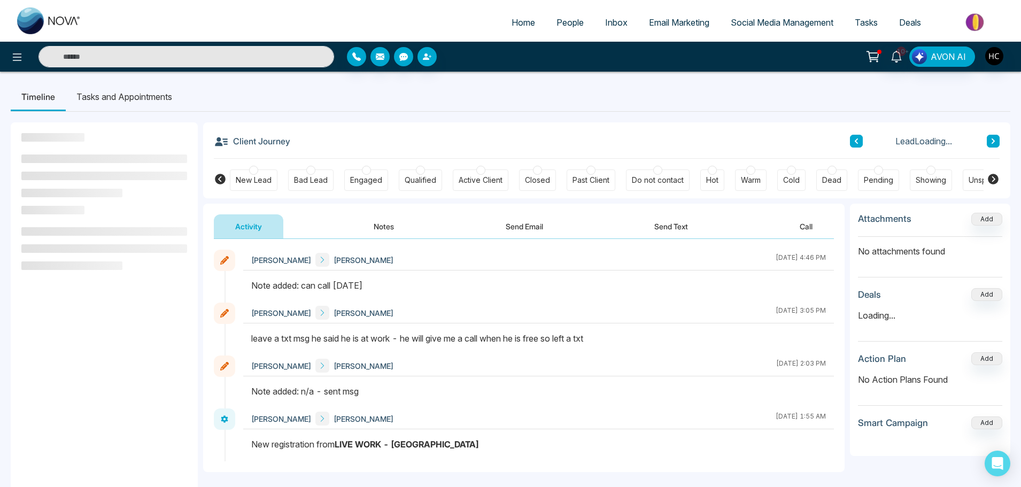
click at [379, 222] on button "Notes" at bounding box center [383, 226] width 63 height 24
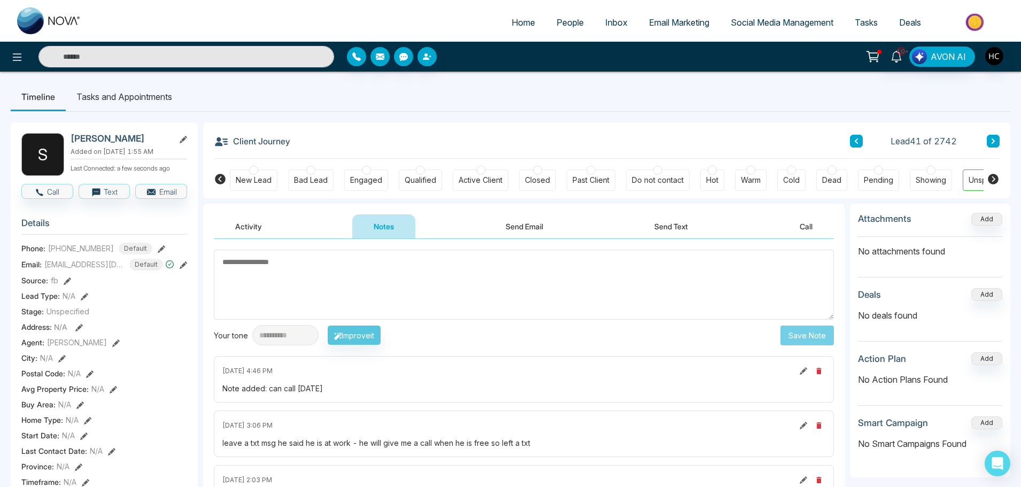
click at [408, 279] on textarea at bounding box center [524, 285] width 620 height 70
click at [466, 285] on textarea at bounding box center [524, 285] width 620 height 70
click at [367, 276] on textarea at bounding box center [524, 285] width 620 height 70
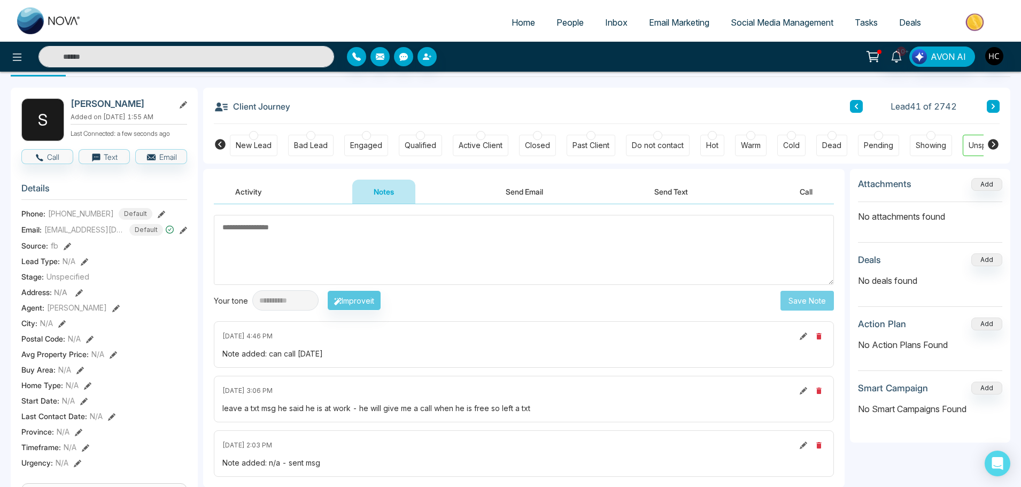
scroll to position [53, 0]
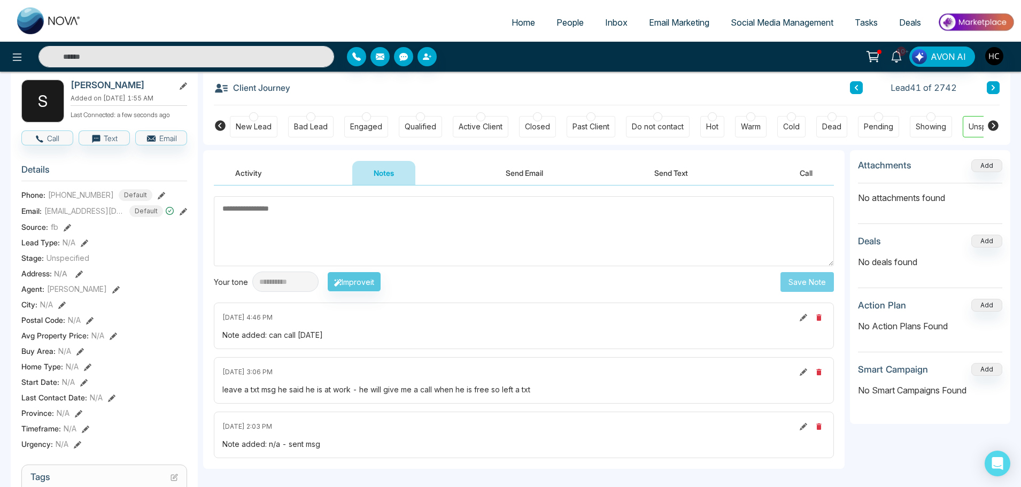
click at [282, 233] on textarea at bounding box center [524, 231] width 620 height 70
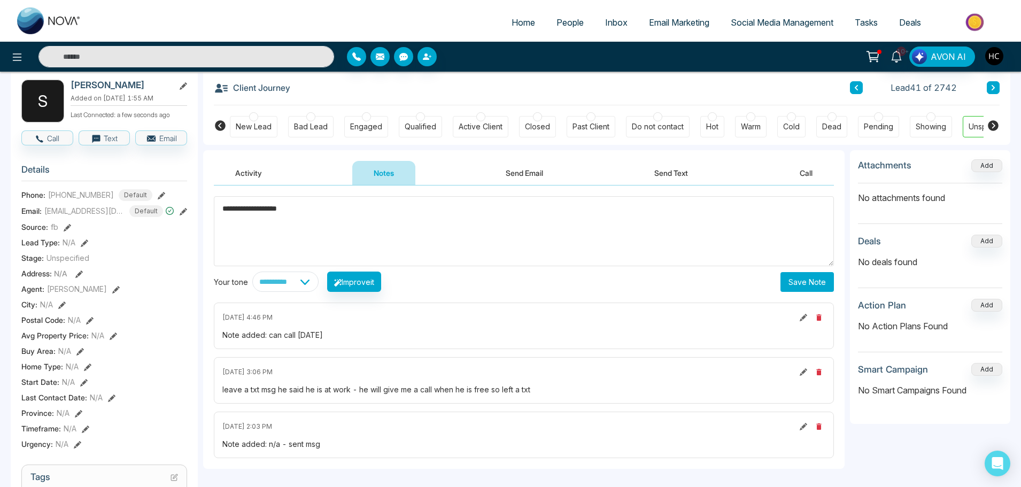
click at [317, 219] on textarea "**********" at bounding box center [524, 231] width 620 height 70
type textarea "**********"
click at [813, 282] on button "Save Note" at bounding box center [806, 282] width 53 height 20
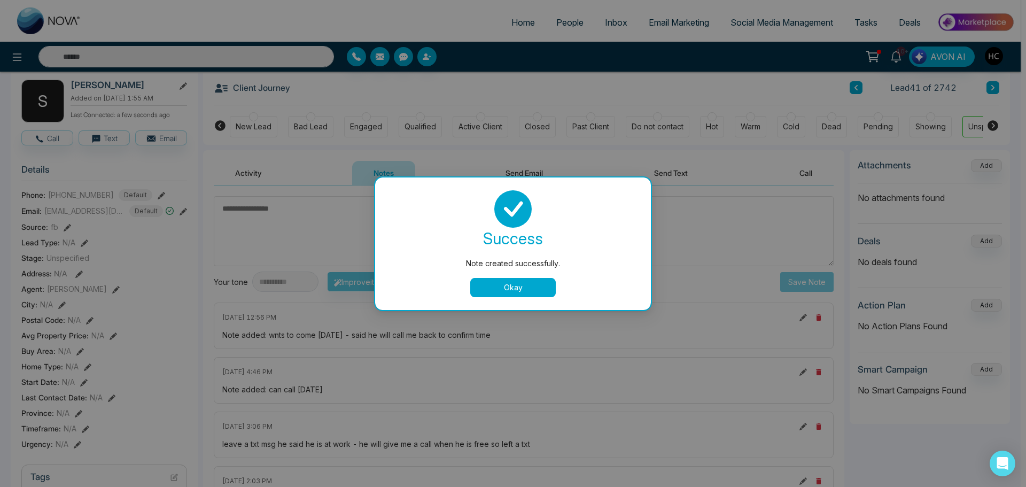
click at [538, 282] on button "Okay" at bounding box center [513, 287] width 86 height 19
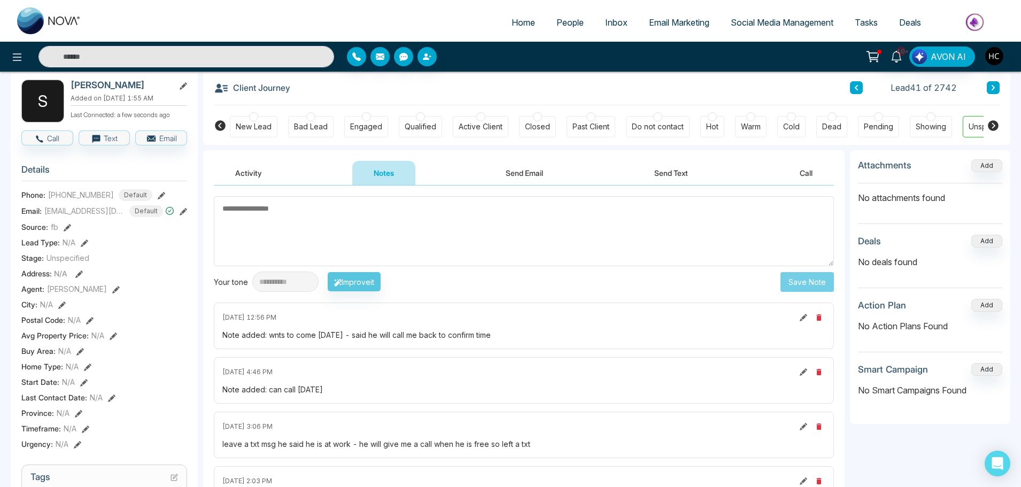
click at [389, 232] on textarea at bounding box center [524, 231] width 620 height 70
click at [378, 242] on textarea at bounding box center [524, 231] width 620 height 70
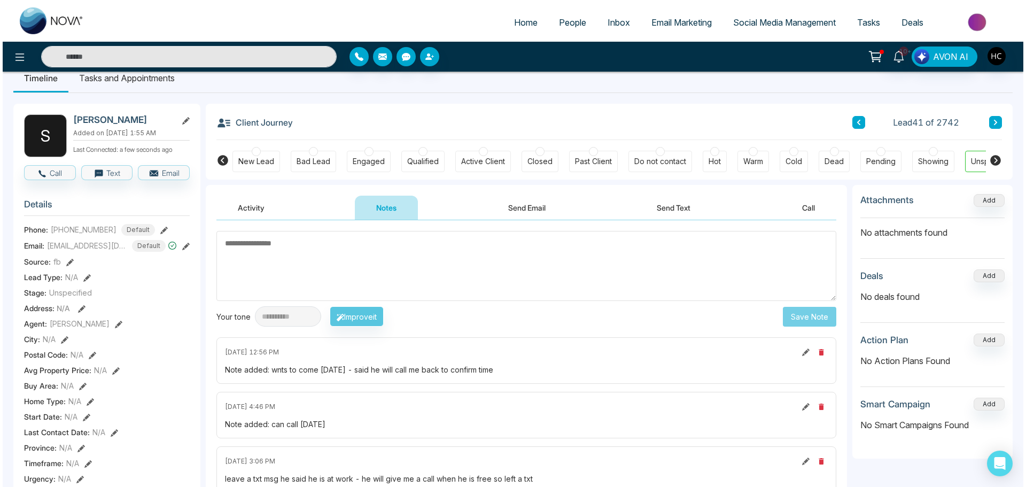
scroll to position [0, 0]
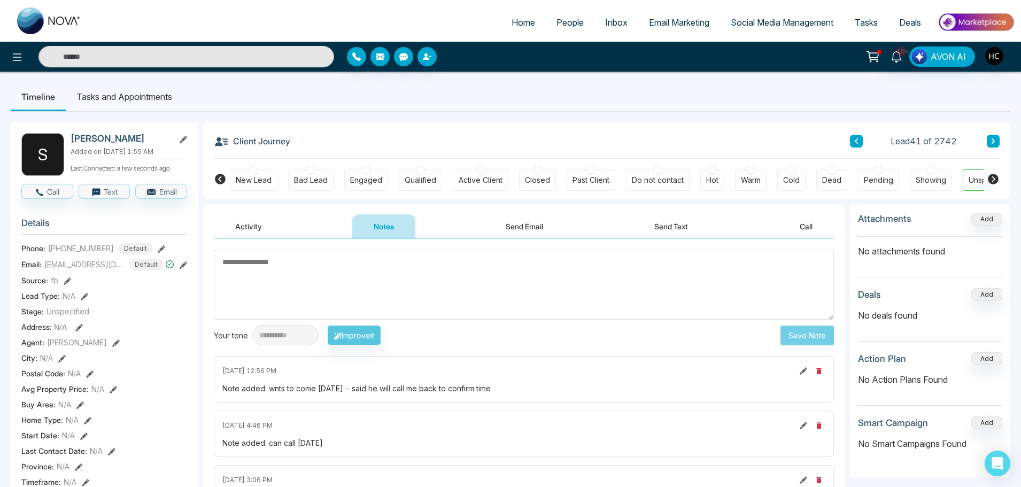
click at [366, 288] on textarea at bounding box center [524, 285] width 620 height 70
click at [351, 288] on textarea at bounding box center [524, 285] width 620 height 70
click at [180, 52] on input "text" at bounding box center [186, 56] width 296 height 21
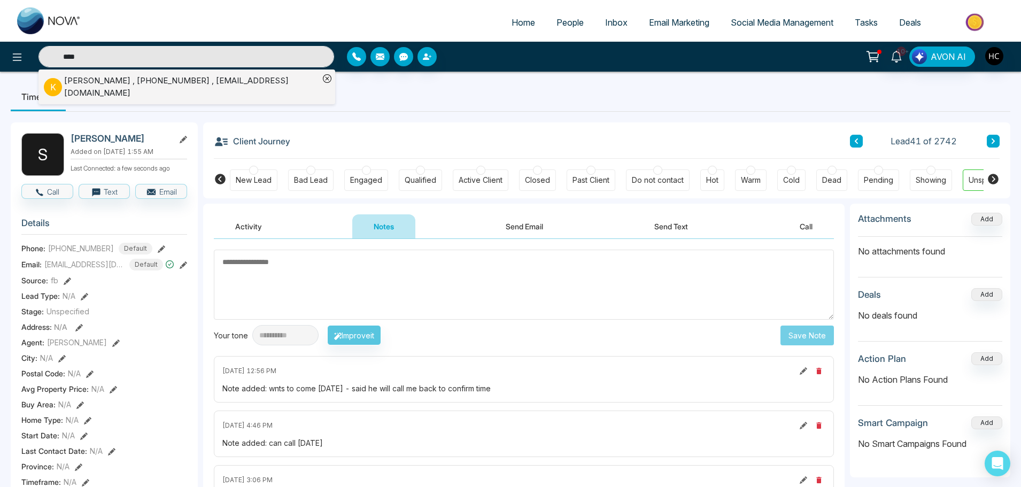
type input "****"
click at [176, 76] on div "K Kehkashan , +16475027156 , batool75@hotmail.com" at bounding box center [181, 87] width 275 height 24
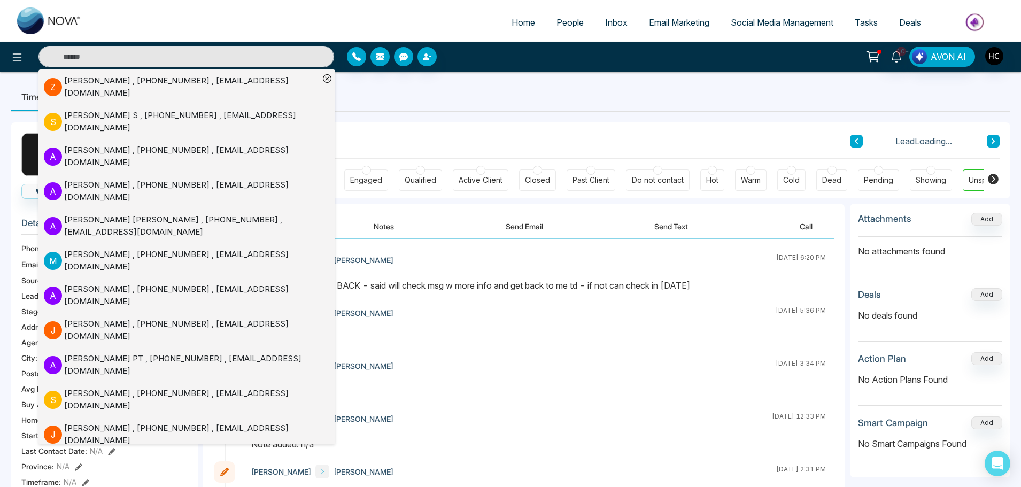
click at [392, 227] on button "Notes" at bounding box center [383, 226] width 63 height 24
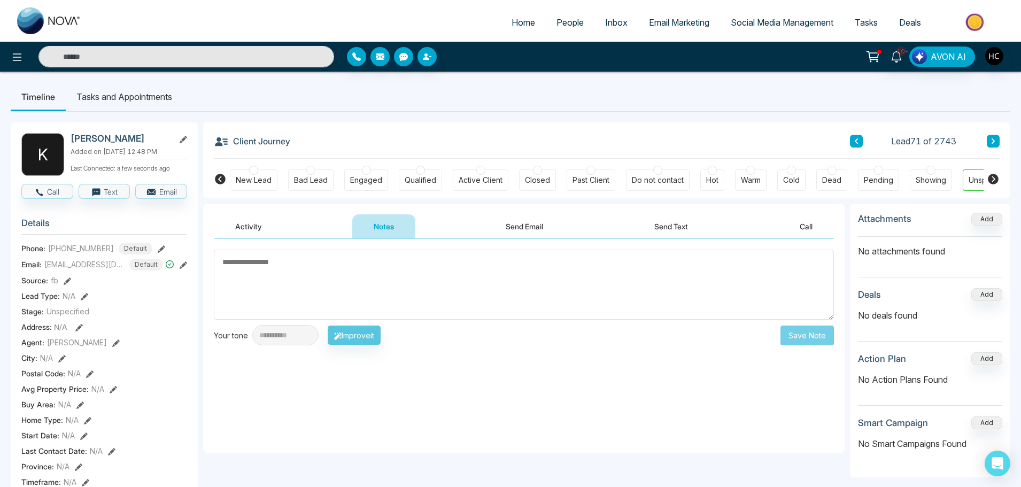
click at [397, 290] on textarea at bounding box center [524, 285] width 620 height 70
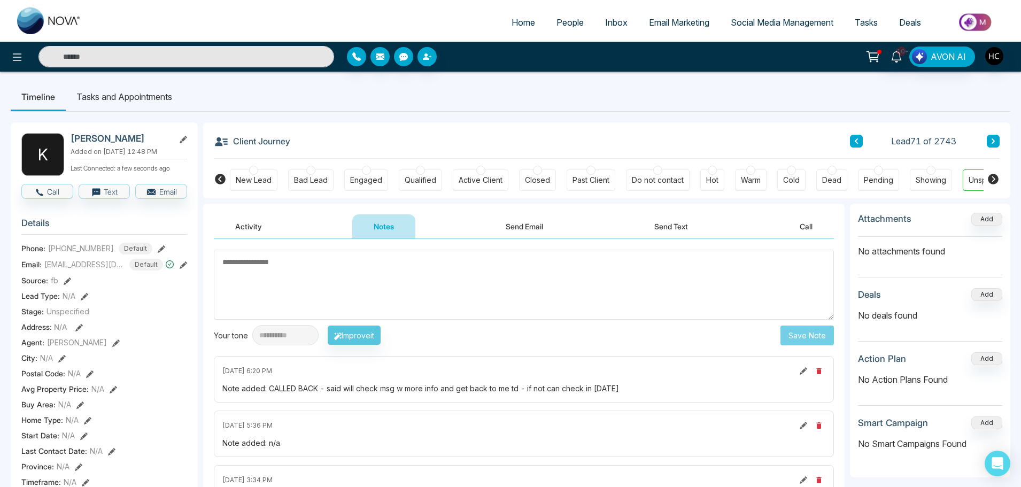
click at [294, 282] on textarea at bounding box center [524, 285] width 620 height 70
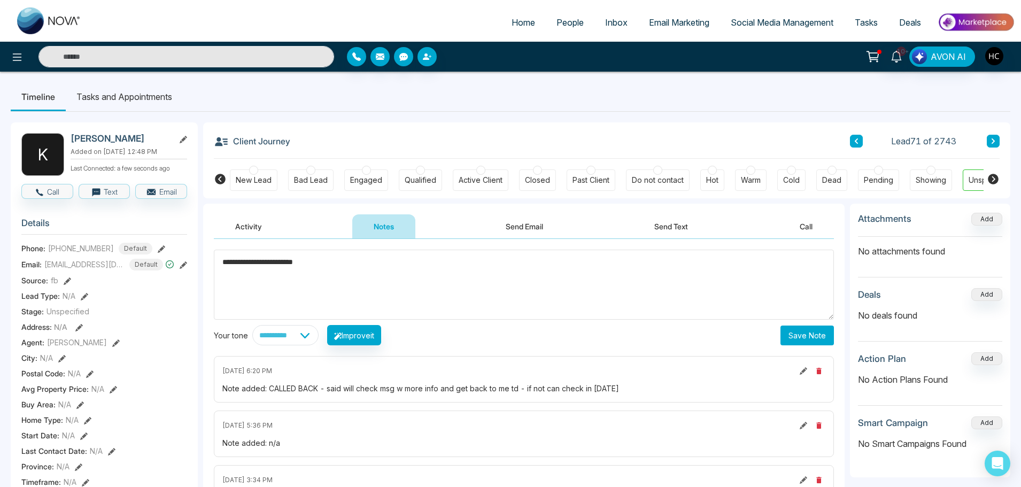
type textarea "**********"
click at [816, 336] on button "Save Note" at bounding box center [806, 335] width 53 height 20
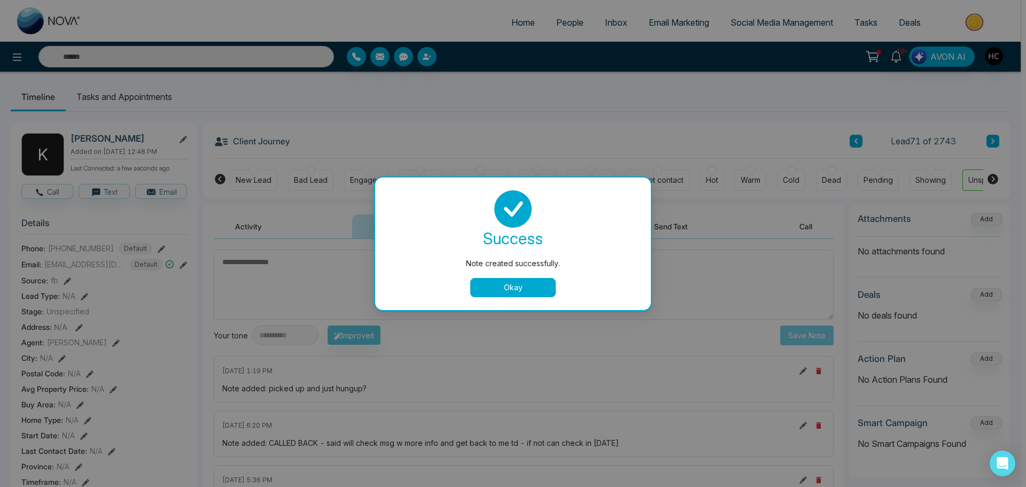
click at [494, 284] on button "Okay" at bounding box center [513, 287] width 86 height 19
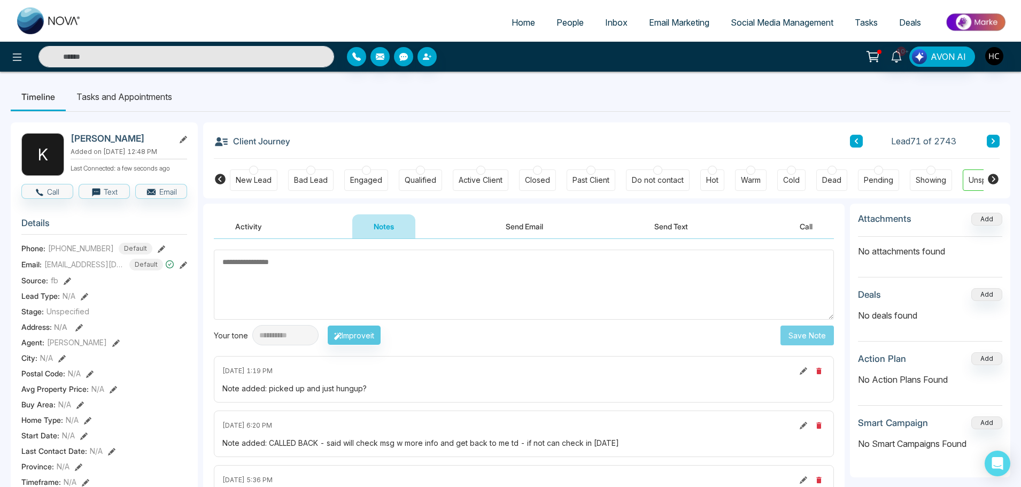
click at [567, 28] on link "People" at bounding box center [570, 22] width 49 height 20
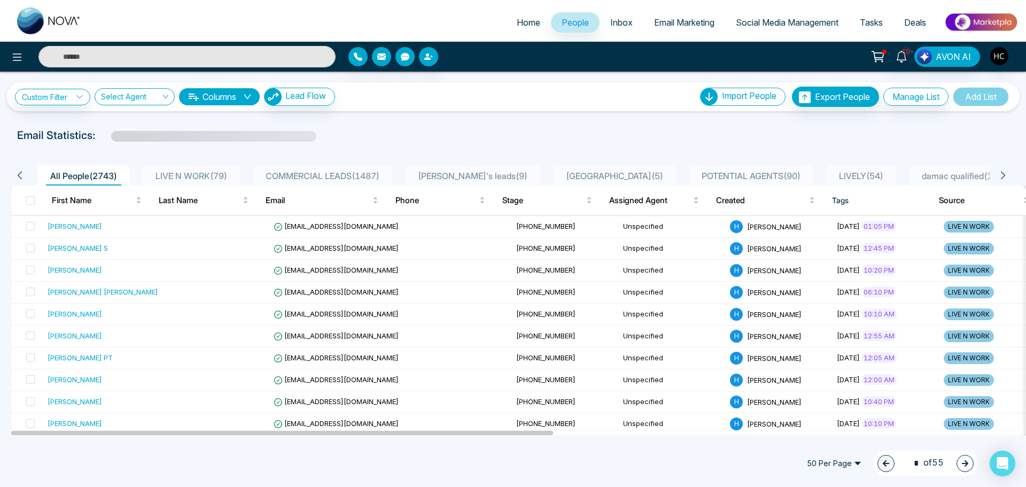
click at [219, 170] on div "LIVE N WORK ( 79 )" at bounding box center [191, 175] width 80 height 13
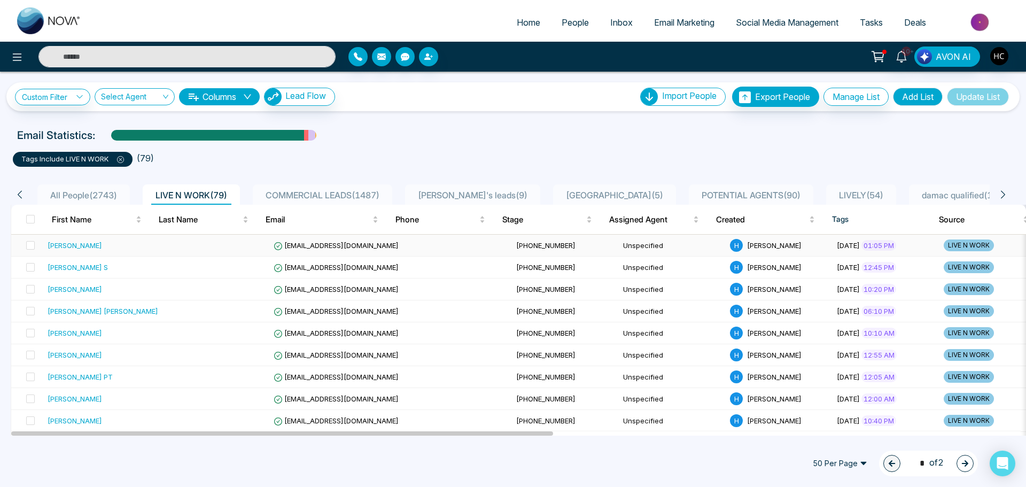
click at [162, 241] on td at bounding box center [215, 246] width 107 height 22
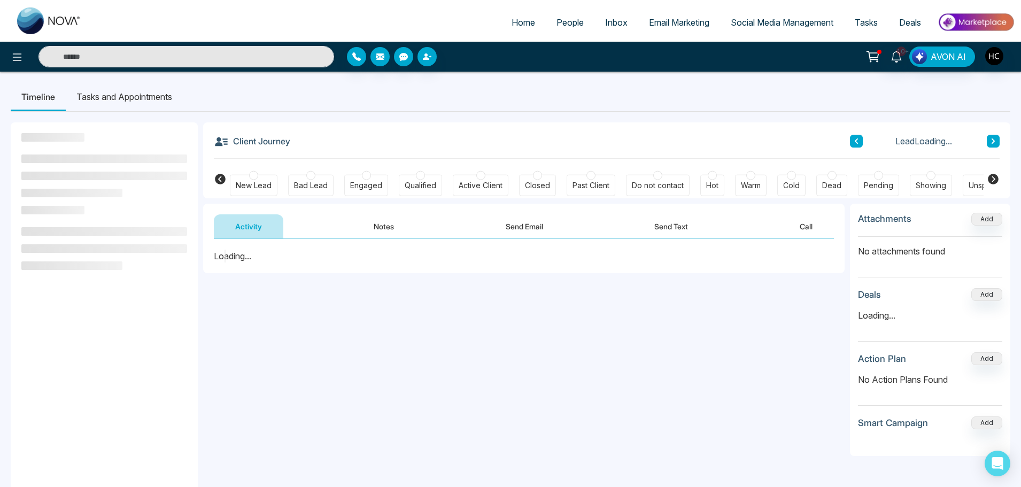
click at [390, 228] on button "Notes" at bounding box center [383, 226] width 63 height 24
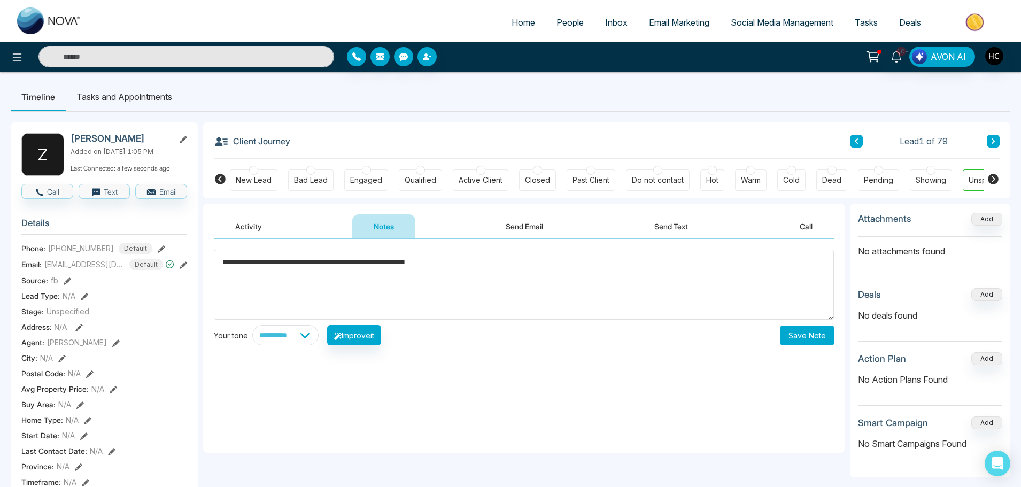
type textarea "**********"
click at [794, 336] on button "Save Note" at bounding box center [806, 335] width 53 height 20
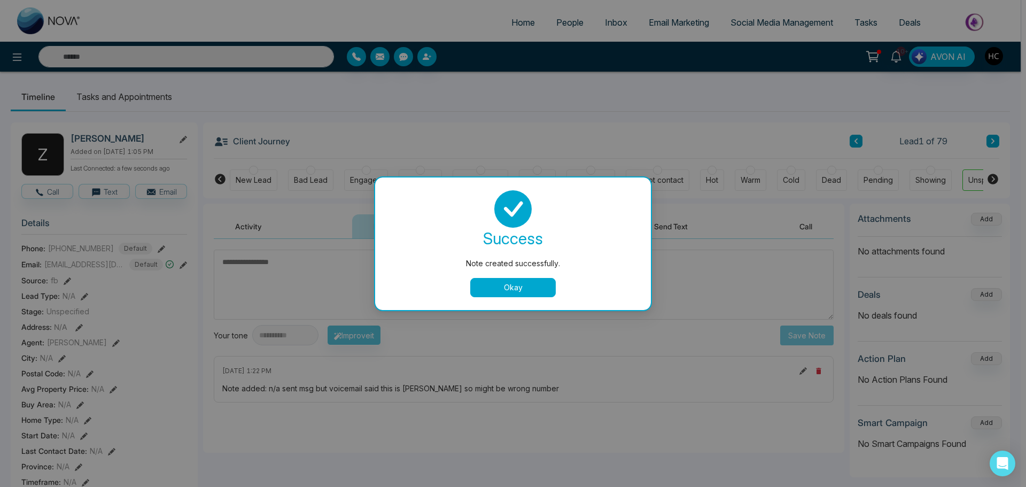
click at [534, 287] on button "Okay" at bounding box center [513, 287] width 86 height 19
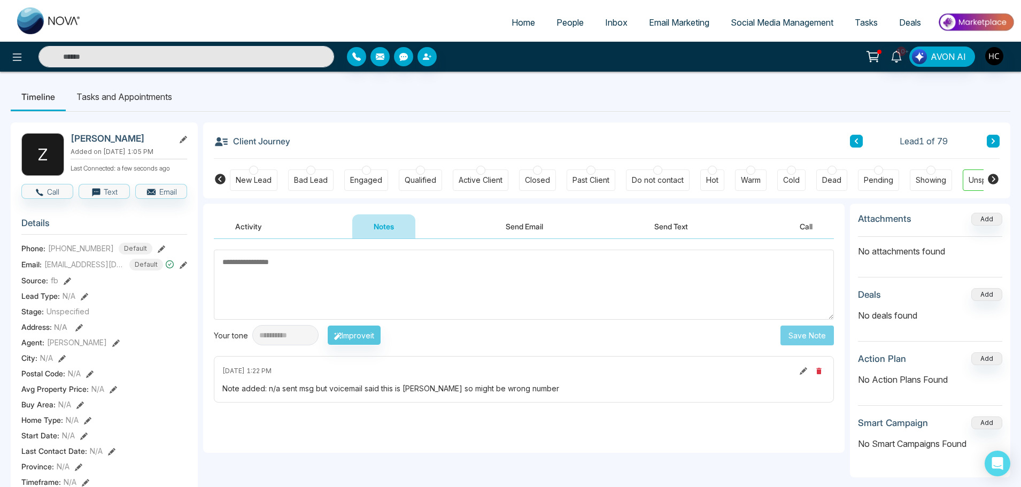
click at [995, 142] on icon at bounding box center [992, 141] width 5 height 6
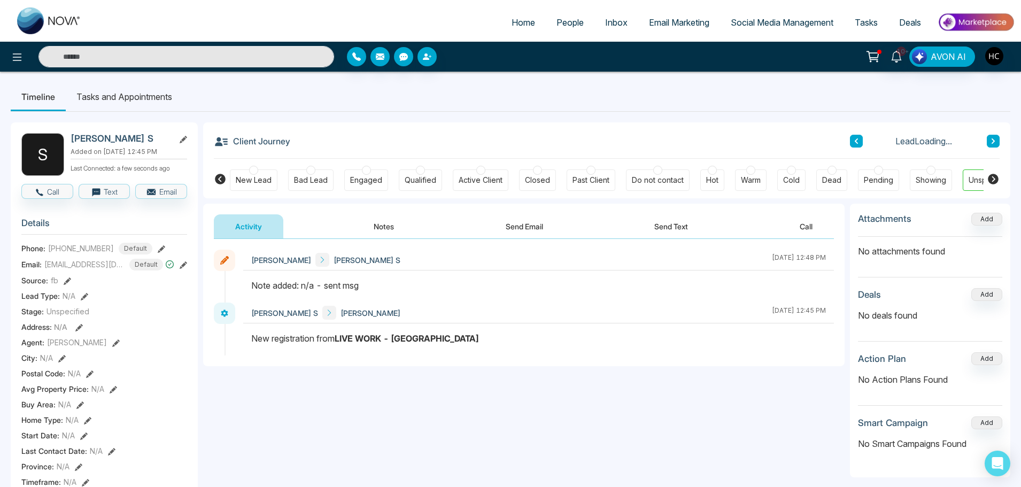
click at [995, 142] on icon at bounding box center [992, 141] width 5 height 6
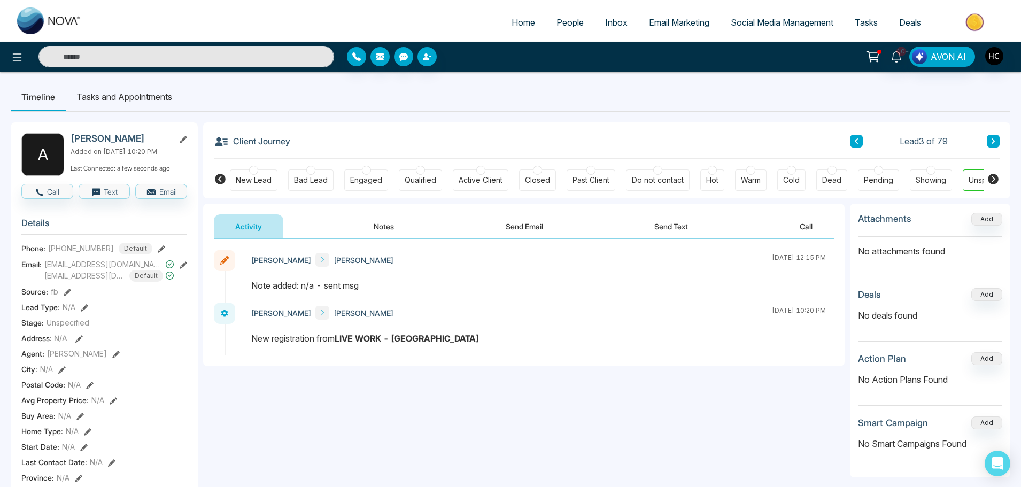
click at [990, 141] on icon at bounding box center [992, 141] width 5 height 6
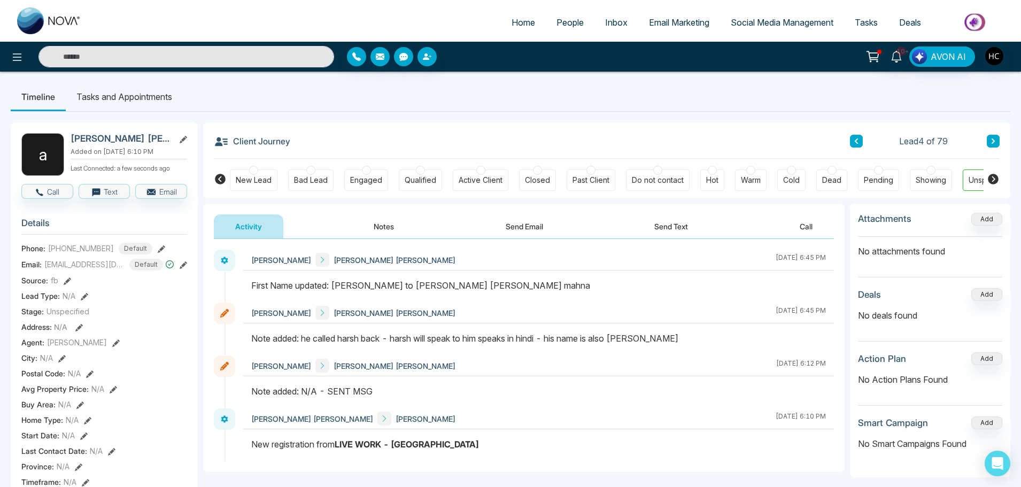
click at [993, 135] on button at bounding box center [993, 141] width 13 height 13
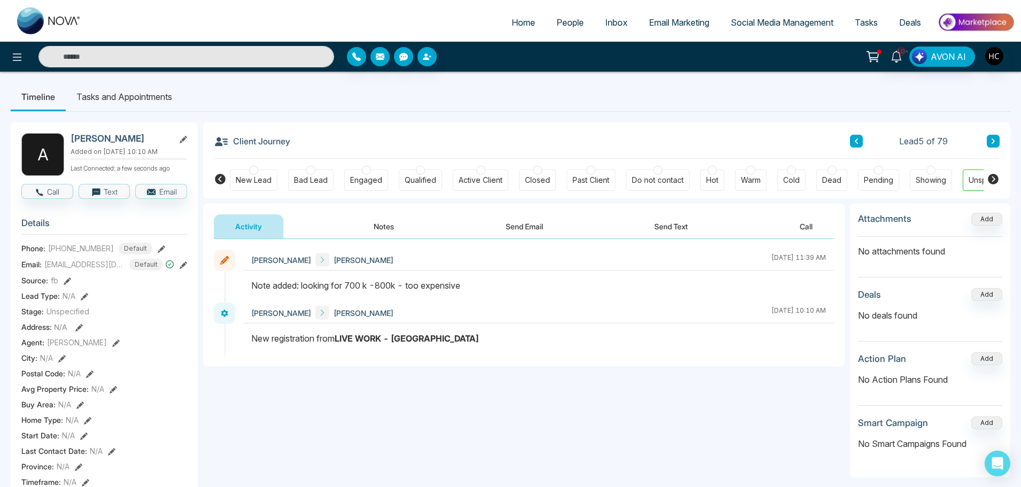
click at [988, 138] on button at bounding box center [993, 141] width 13 height 13
click at [388, 216] on button "Notes" at bounding box center [383, 226] width 63 height 24
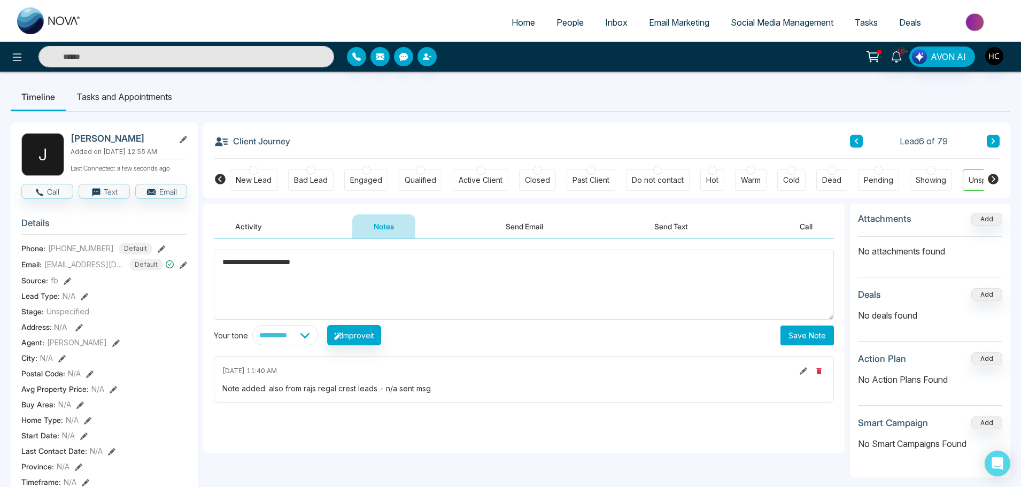
drag, startPoint x: 338, startPoint y: 268, endPoint x: 234, endPoint y: 278, distance: 104.7
click at [234, 278] on textarea "**********" at bounding box center [524, 285] width 620 height 70
type textarea "*"
drag, startPoint x: 244, startPoint y: 269, endPoint x: 217, endPoint y: 268, distance: 26.7
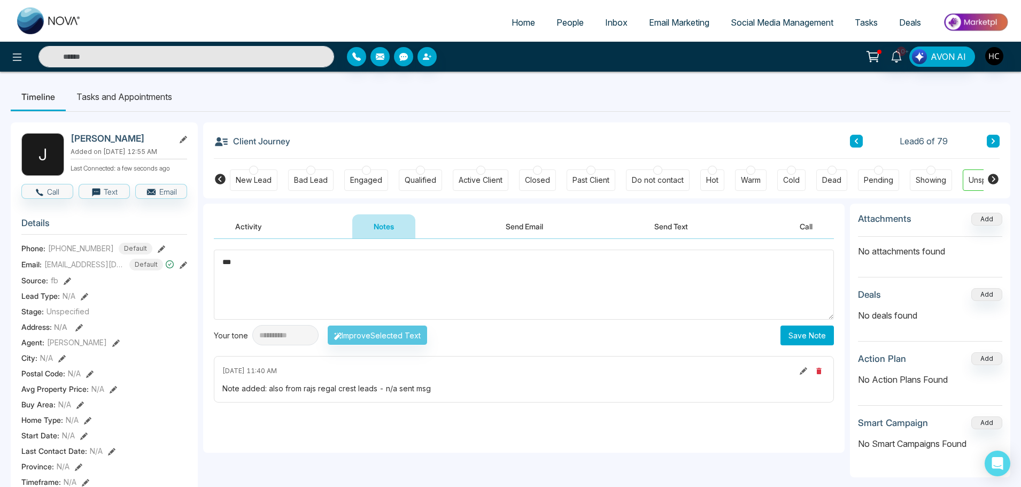
click at [217, 268] on textarea "***" at bounding box center [524, 285] width 620 height 70
click at [378, 303] on textarea "***" at bounding box center [524, 285] width 620 height 70
type textarea "***"
click at [792, 337] on button "Save Note" at bounding box center [806, 335] width 53 height 20
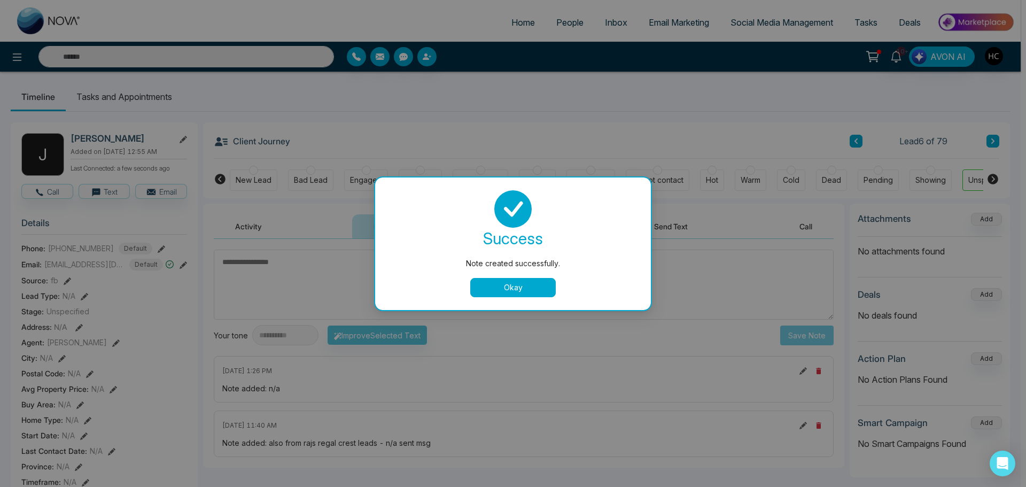
click at [516, 279] on button "Okay" at bounding box center [513, 287] width 86 height 19
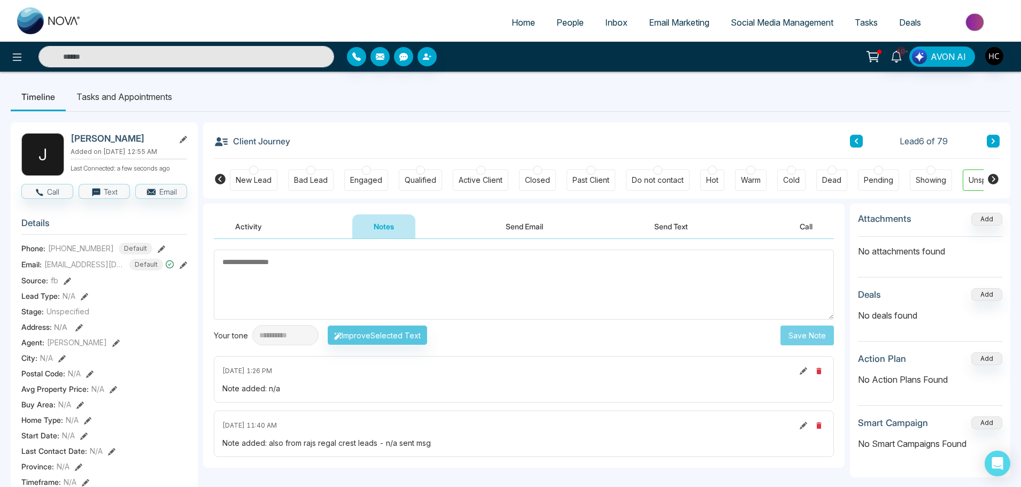
click at [997, 141] on button at bounding box center [993, 141] width 13 height 13
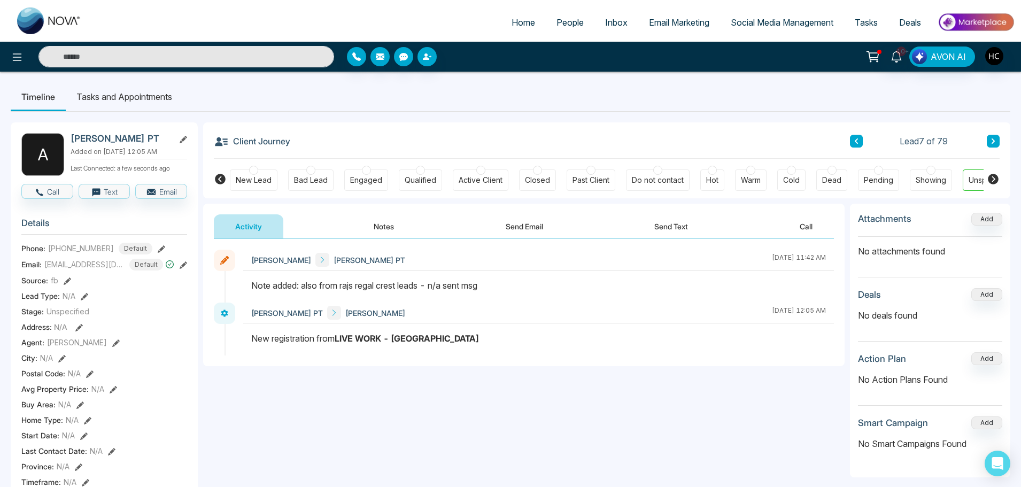
click at [382, 226] on button "Notes" at bounding box center [383, 226] width 63 height 24
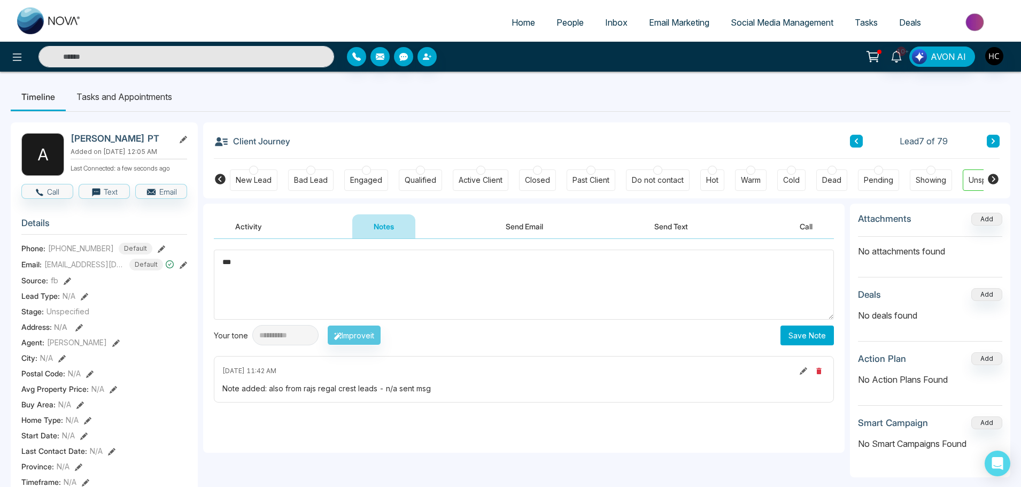
type textarea "***"
click at [807, 335] on button "Save Note" at bounding box center [806, 335] width 53 height 20
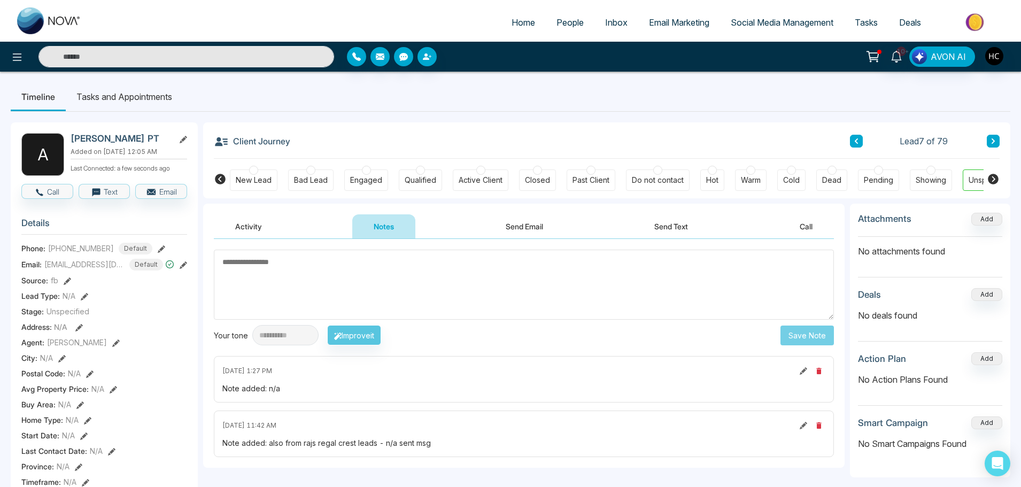
click at [990, 138] on icon at bounding box center [992, 141] width 5 height 6
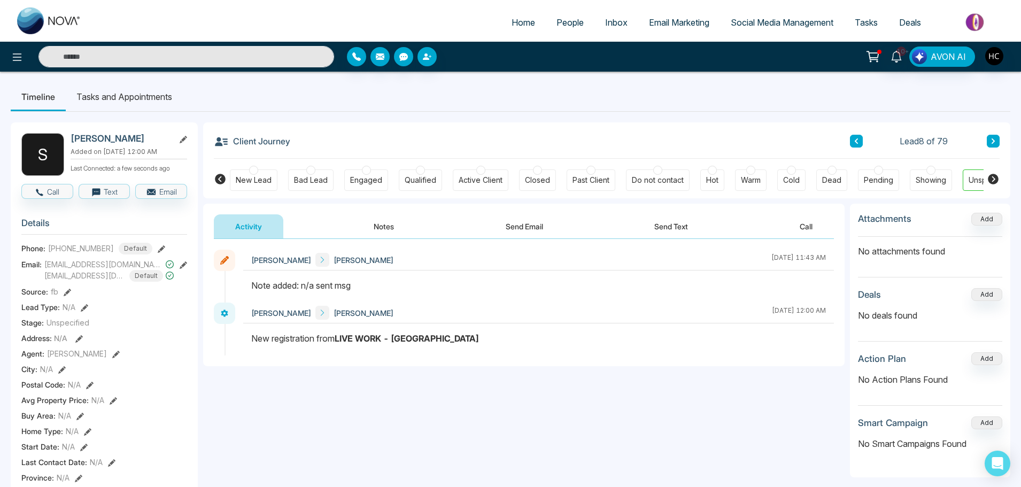
click at [397, 223] on button "Notes" at bounding box center [383, 226] width 63 height 24
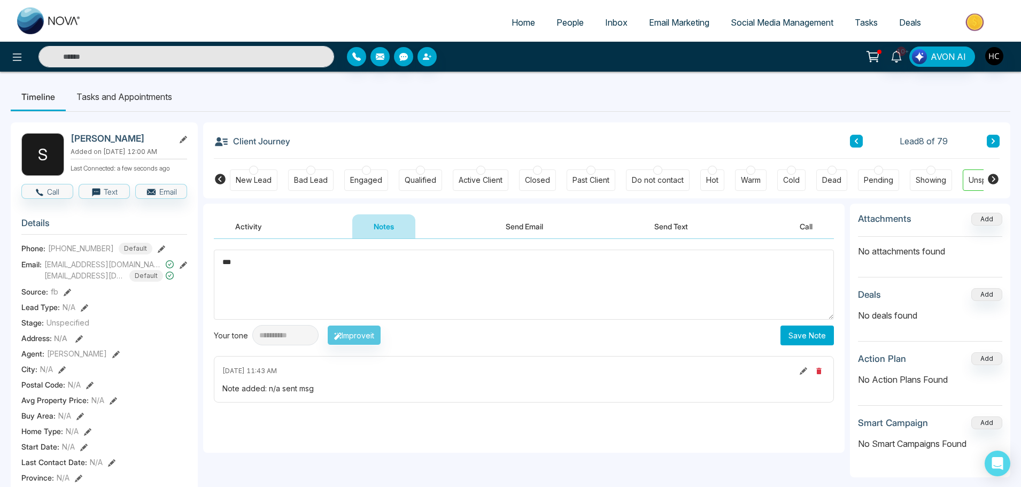
type textarea "***"
click at [794, 336] on button "Save Note" at bounding box center [806, 335] width 53 height 20
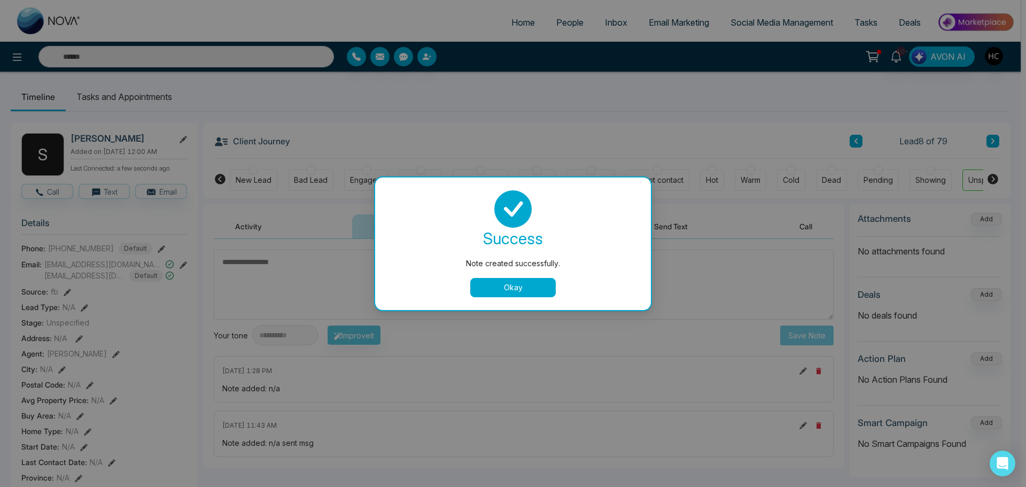
click at [490, 286] on button "Okay" at bounding box center [513, 287] width 86 height 19
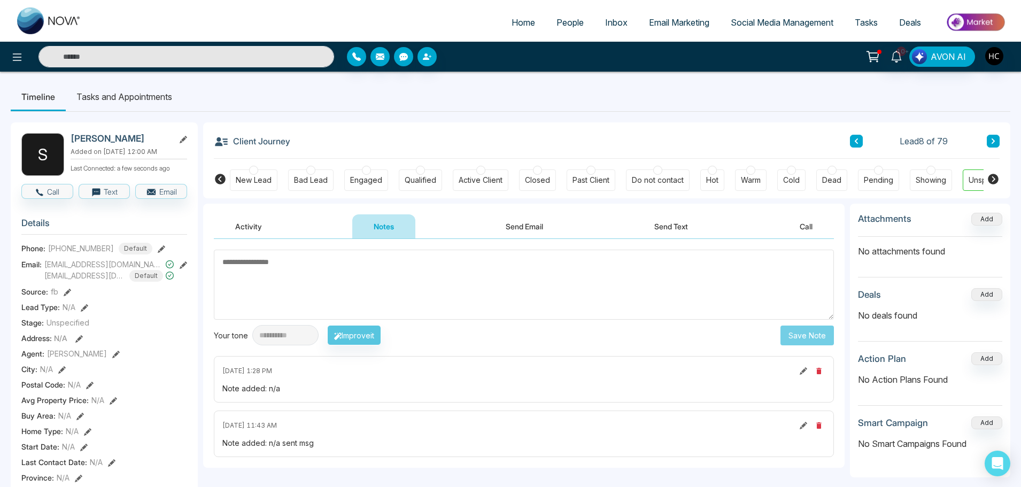
click at [992, 137] on button at bounding box center [993, 141] width 13 height 13
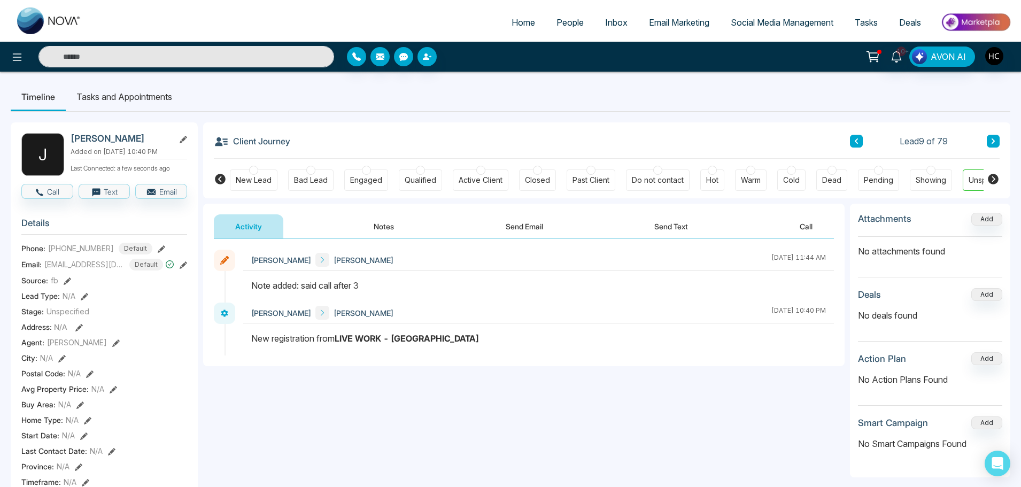
click at [384, 232] on button "Notes" at bounding box center [383, 226] width 63 height 24
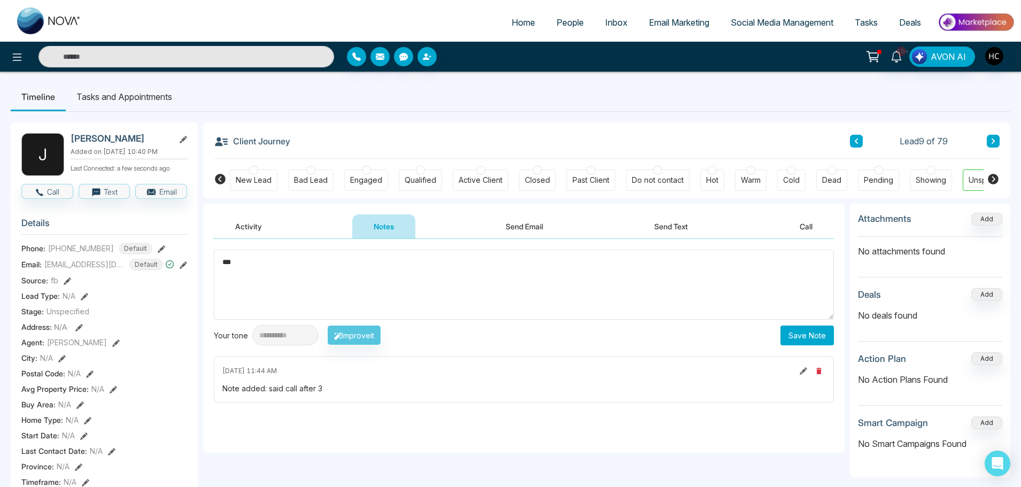
type textarea "***"
click at [800, 343] on button "Save Note" at bounding box center [806, 335] width 53 height 20
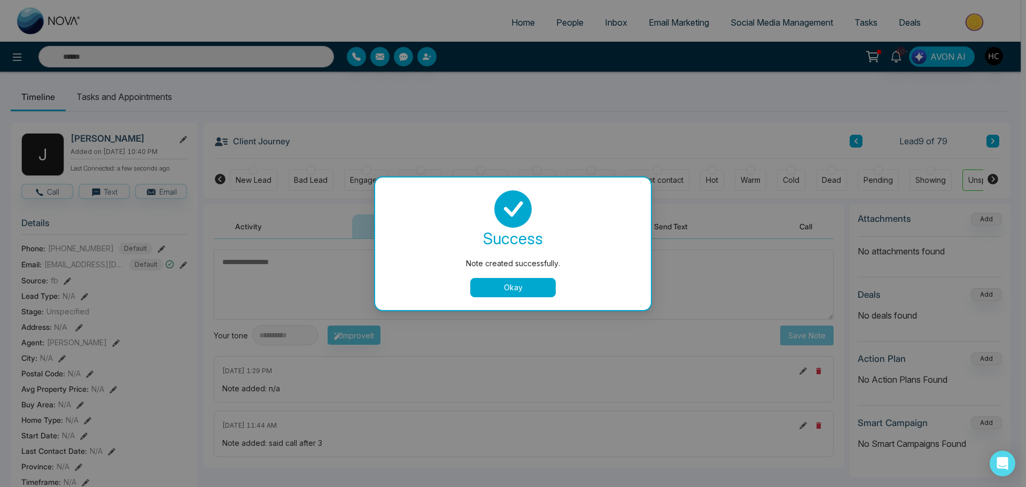
click at [528, 283] on button "Okay" at bounding box center [513, 287] width 86 height 19
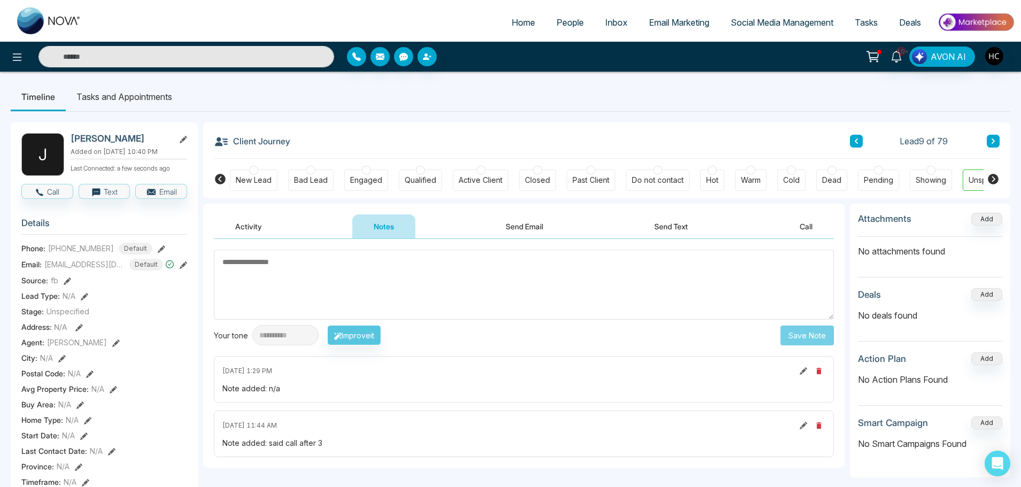
click at [987, 142] on button at bounding box center [993, 141] width 13 height 13
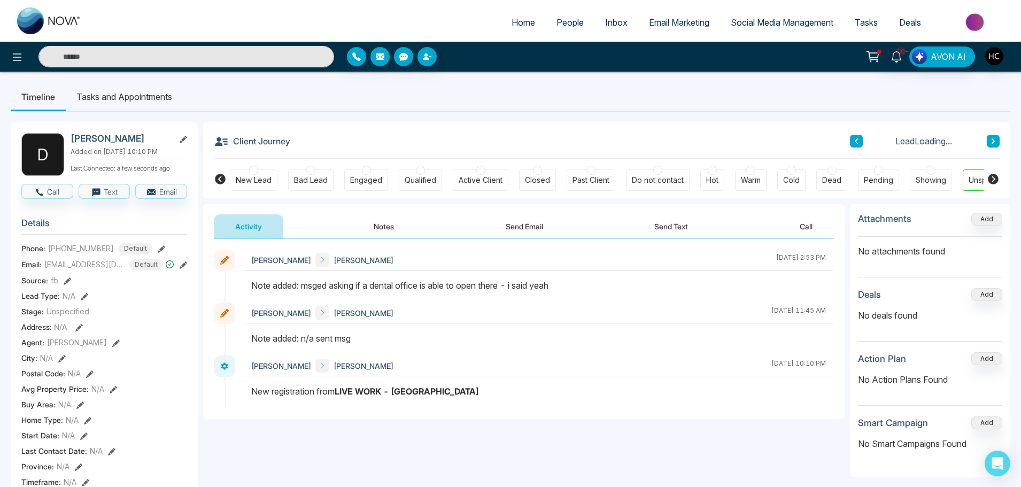
click at [390, 228] on button "Notes" at bounding box center [383, 226] width 63 height 24
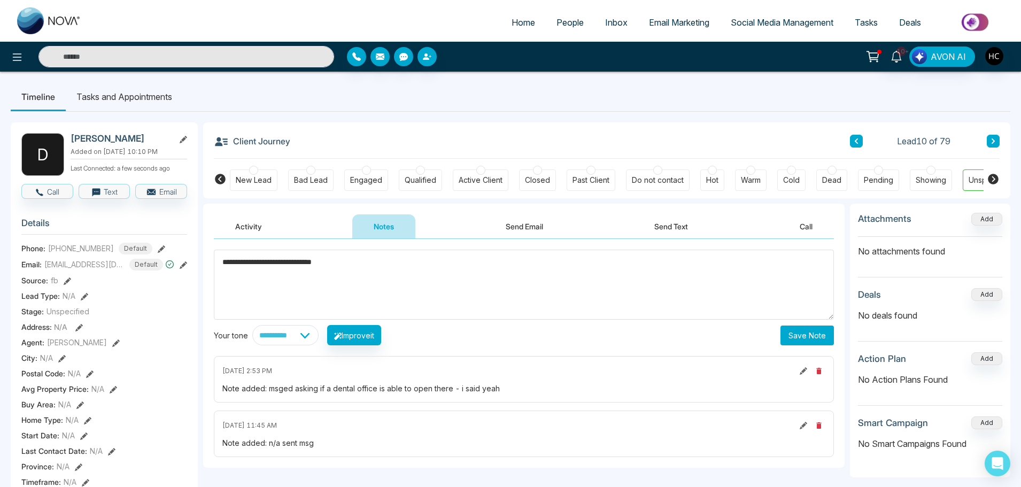
type textarea "**********"
click at [802, 332] on button "Save Note" at bounding box center [806, 335] width 53 height 20
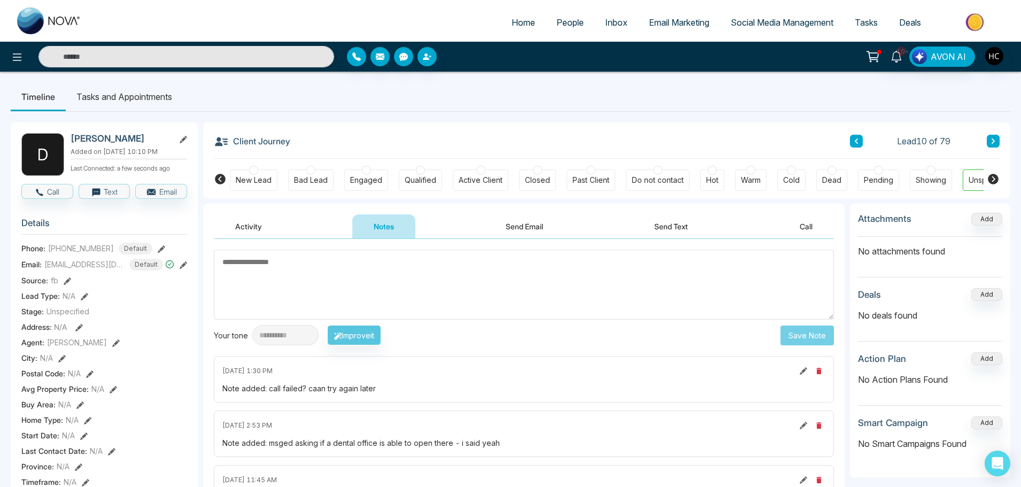
click at [987, 141] on button at bounding box center [993, 141] width 13 height 13
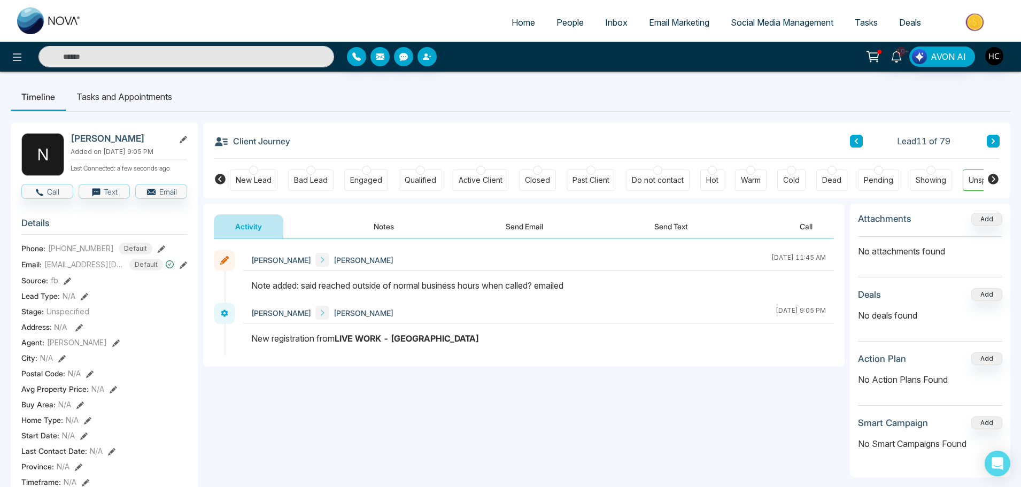
click at [394, 229] on button "Notes" at bounding box center [383, 226] width 63 height 24
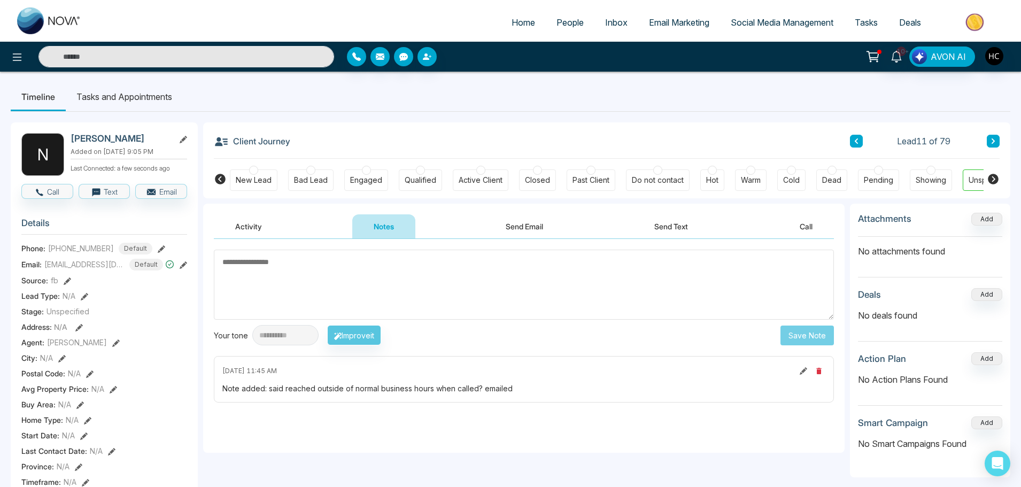
click at [994, 142] on icon at bounding box center [992, 140] width 3 height 5
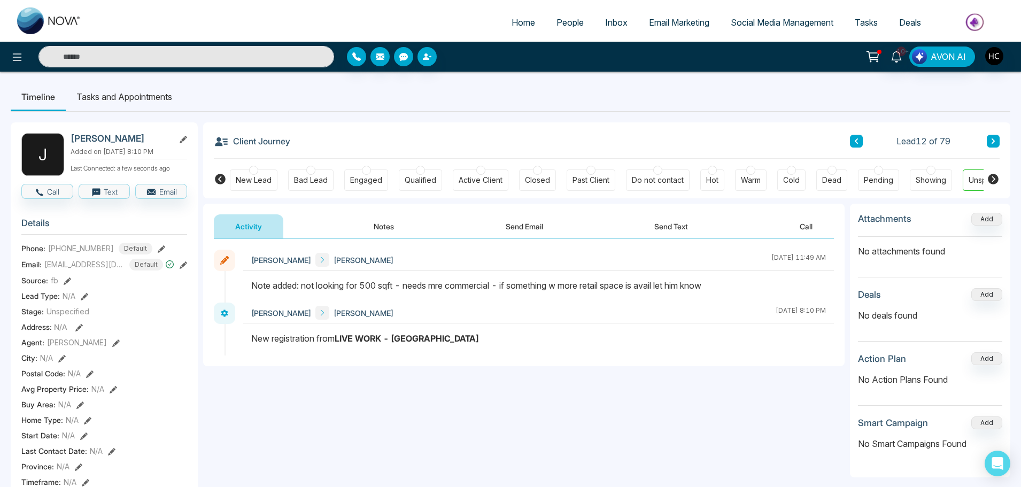
click at [994, 137] on button at bounding box center [993, 141] width 13 height 13
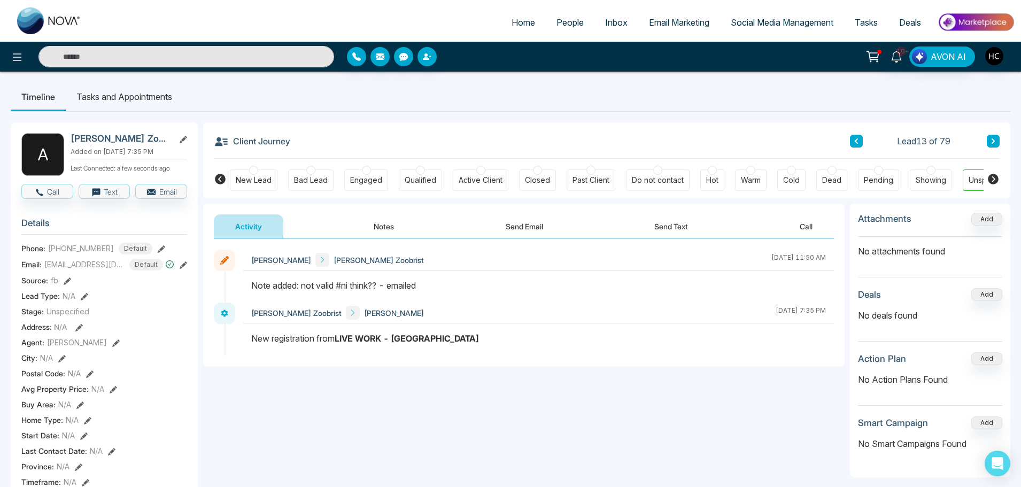
click at [991, 143] on icon at bounding box center [992, 141] width 5 height 6
click at [390, 227] on button "Notes" at bounding box center [383, 226] width 63 height 24
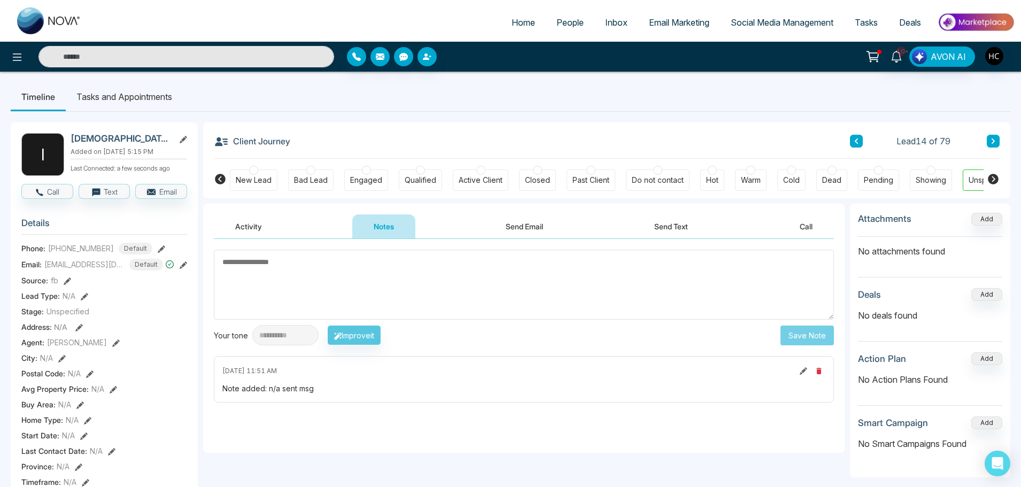
click at [354, 266] on textarea at bounding box center [524, 285] width 620 height 70
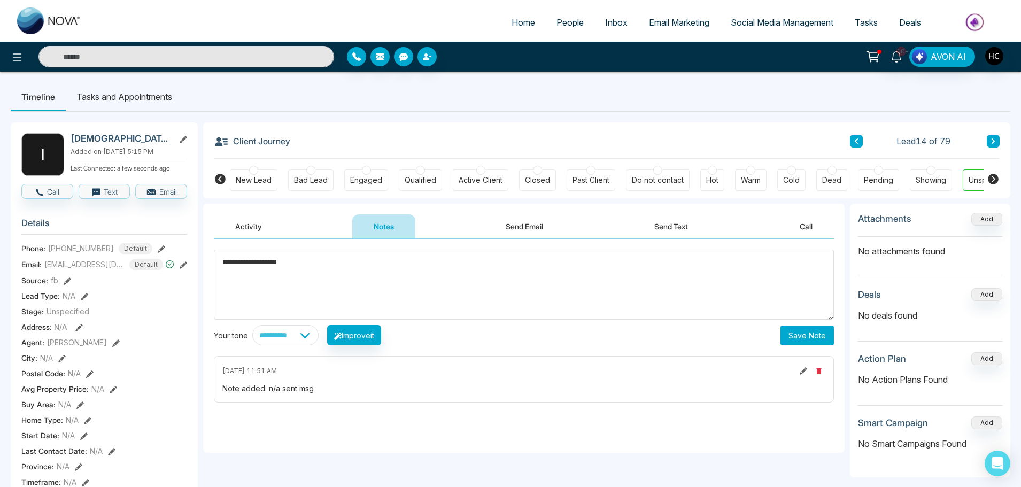
type textarea "**********"
click at [796, 331] on button "Save Note" at bounding box center [806, 335] width 53 height 20
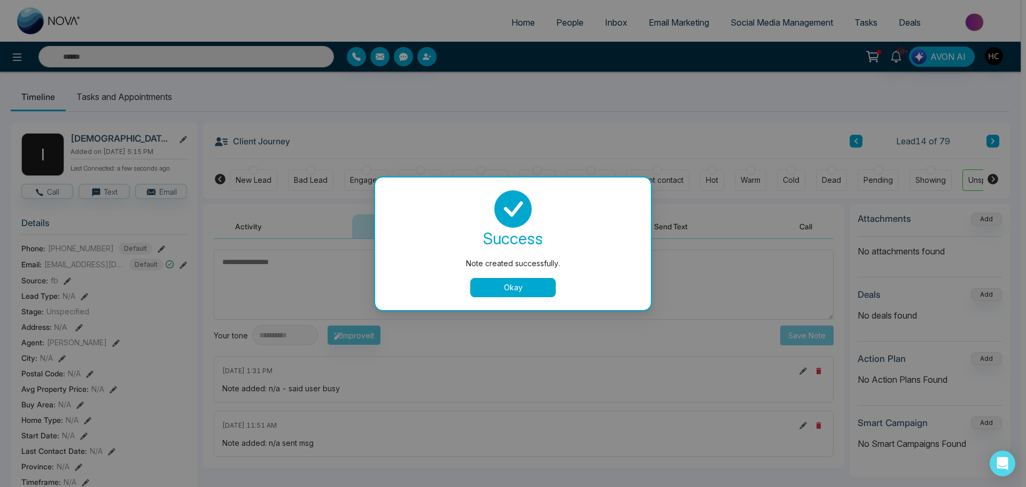
click at [540, 284] on button "Okay" at bounding box center [513, 287] width 86 height 19
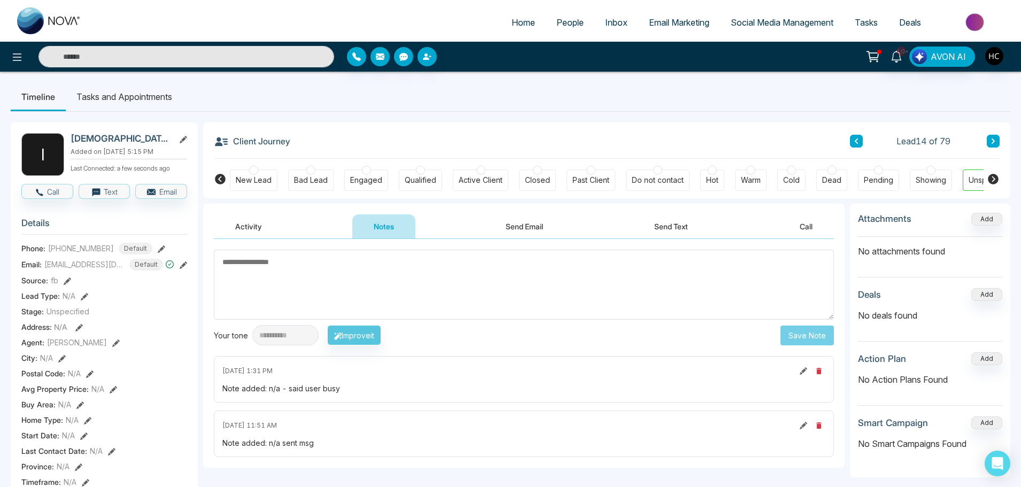
click at [997, 140] on button at bounding box center [993, 141] width 13 height 13
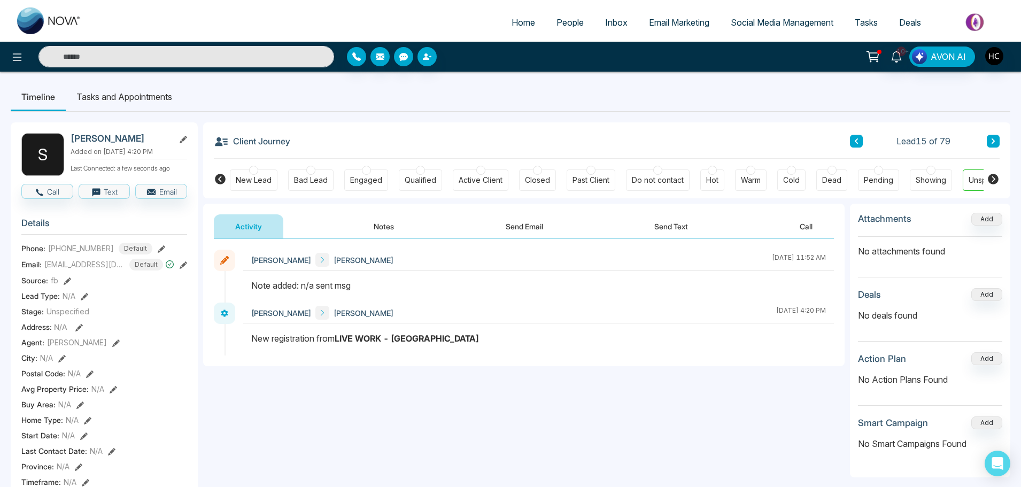
click at [384, 229] on button "Notes" at bounding box center [383, 226] width 63 height 24
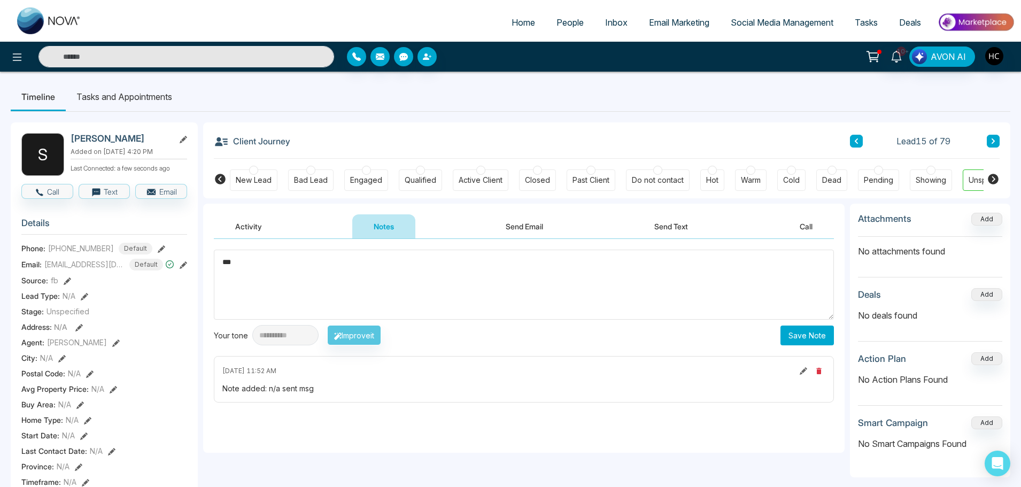
type textarea "***"
click at [815, 337] on button "Save Note" at bounding box center [806, 335] width 53 height 20
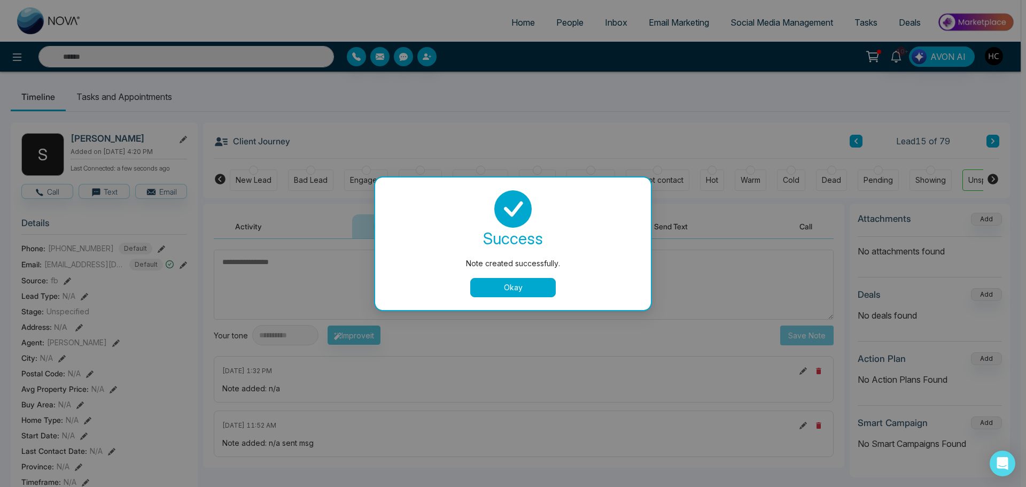
click at [521, 289] on button "Okay" at bounding box center [513, 287] width 86 height 19
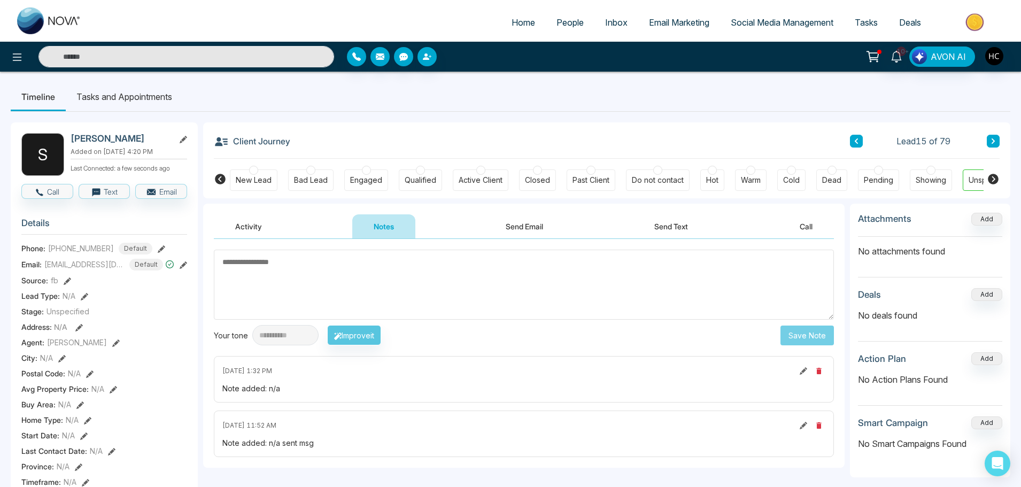
click at [993, 141] on icon at bounding box center [992, 141] width 5 height 6
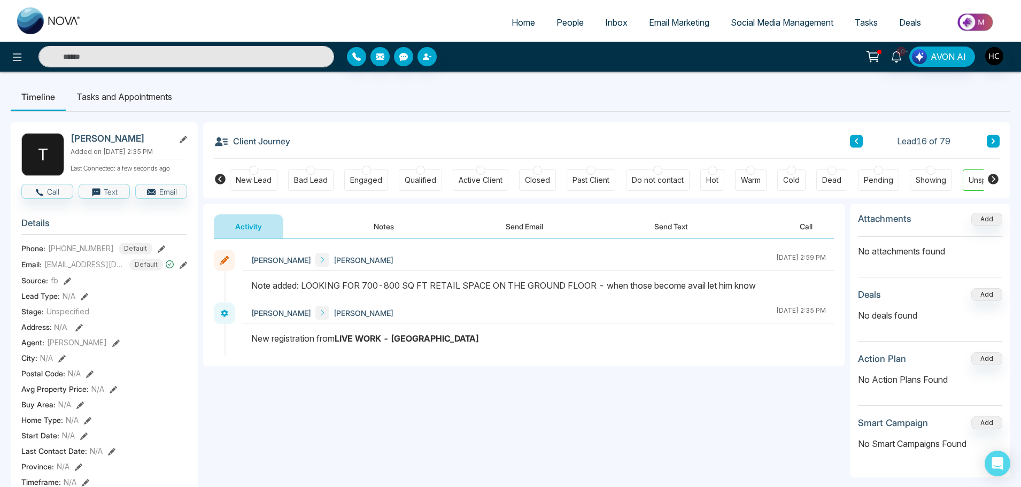
click at [992, 142] on icon at bounding box center [992, 141] width 5 height 6
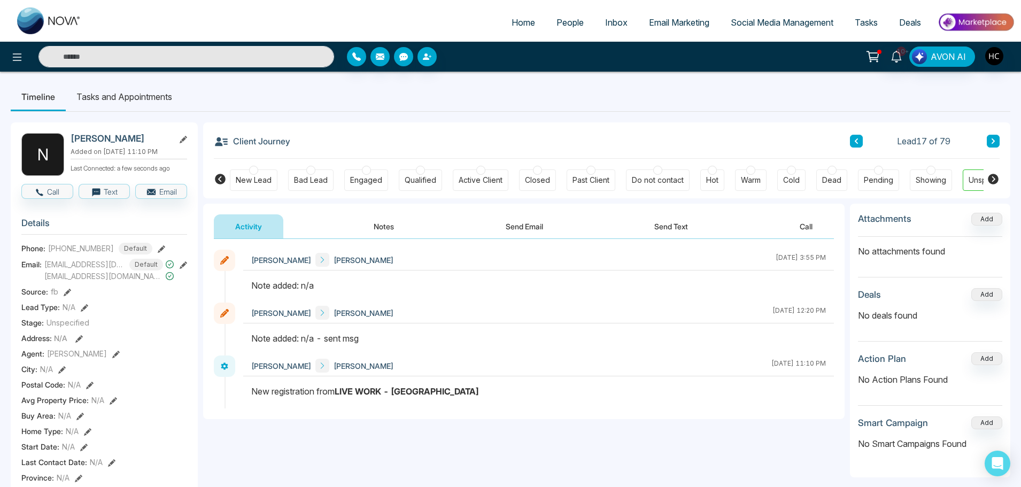
click at [376, 229] on button "Notes" at bounding box center [383, 226] width 63 height 24
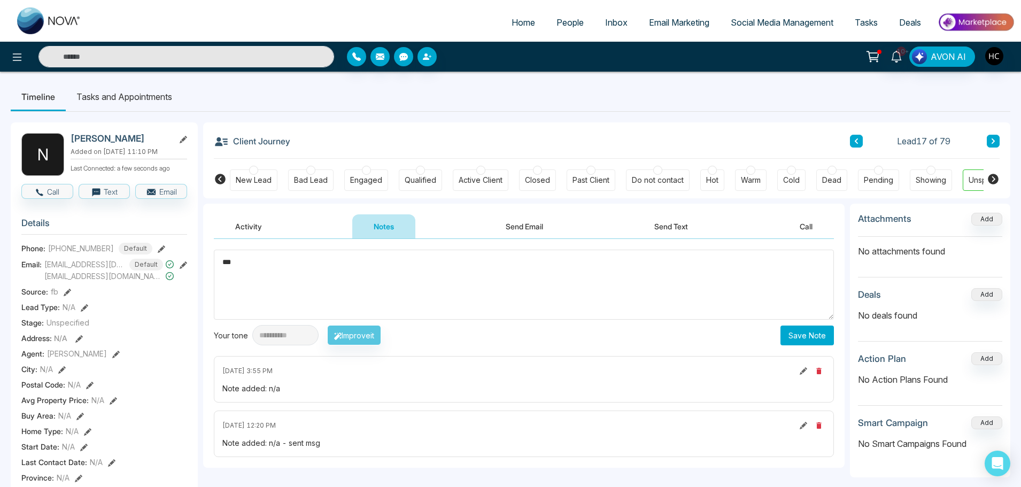
type textarea "***"
click at [809, 340] on button "Save Note" at bounding box center [806, 335] width 53 height 20
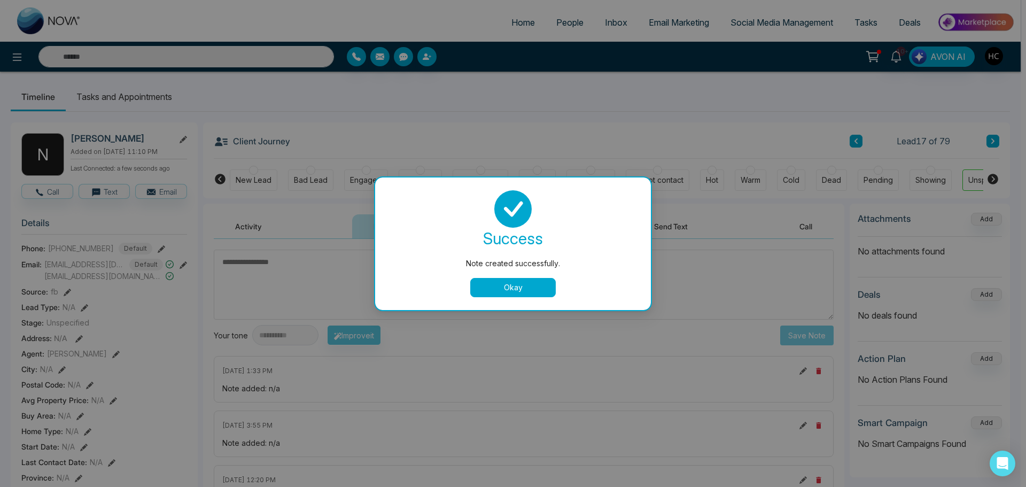
click at [525, 290] on button "Okay" at bounding box center [513, 287] width 86 height 19
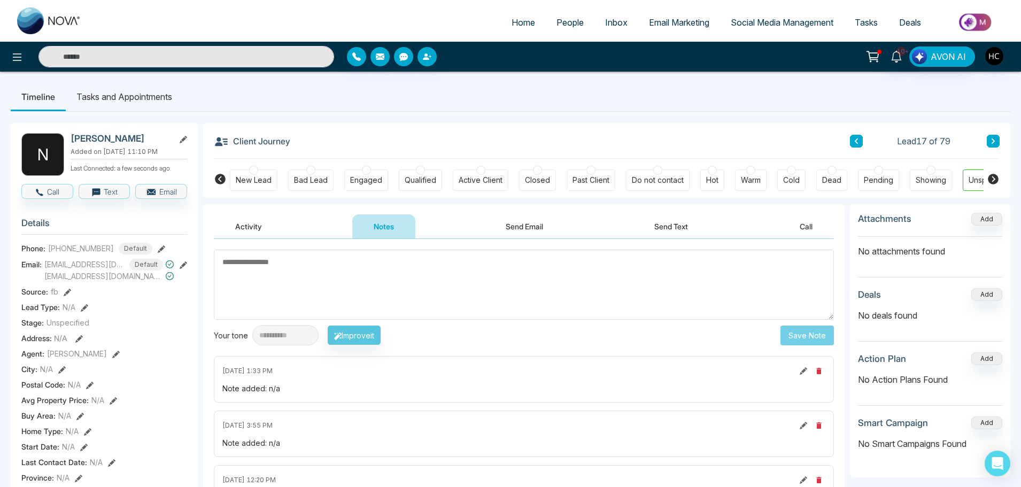
click at [990, 142] on icon at bounding box center [992, 141] width 5 height 6
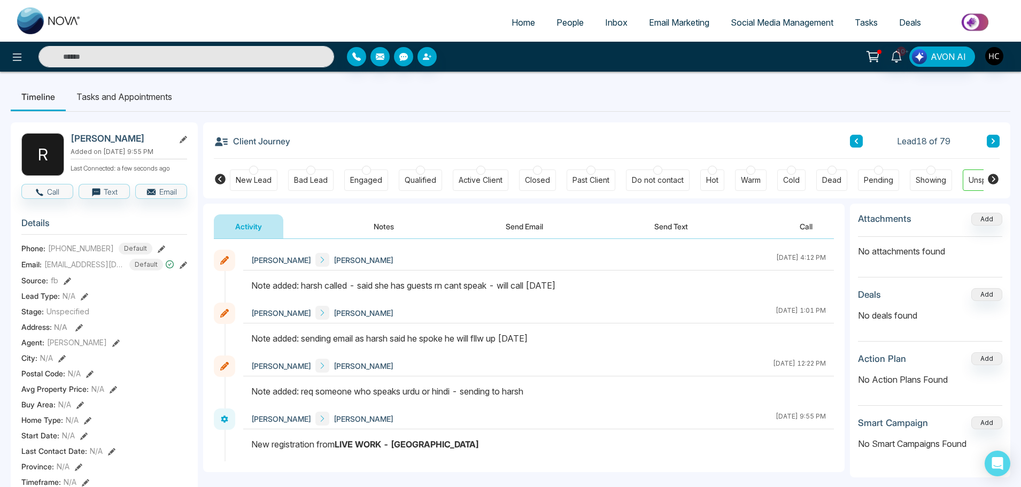
click at [996, 138] on button at bounding box center [993, 141] width 13 height 13
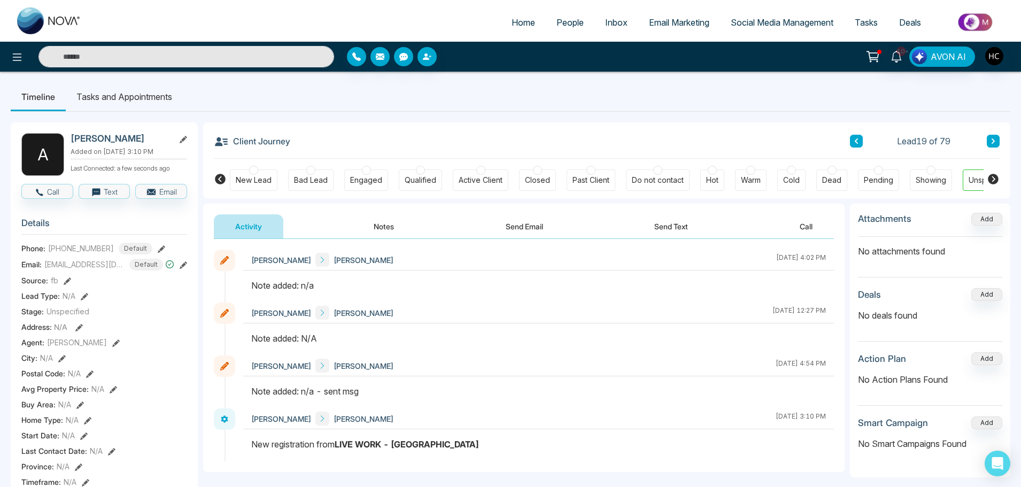
click at [382, 224] on button "Notes" at bounding box center [383, 226] width 63 height 24
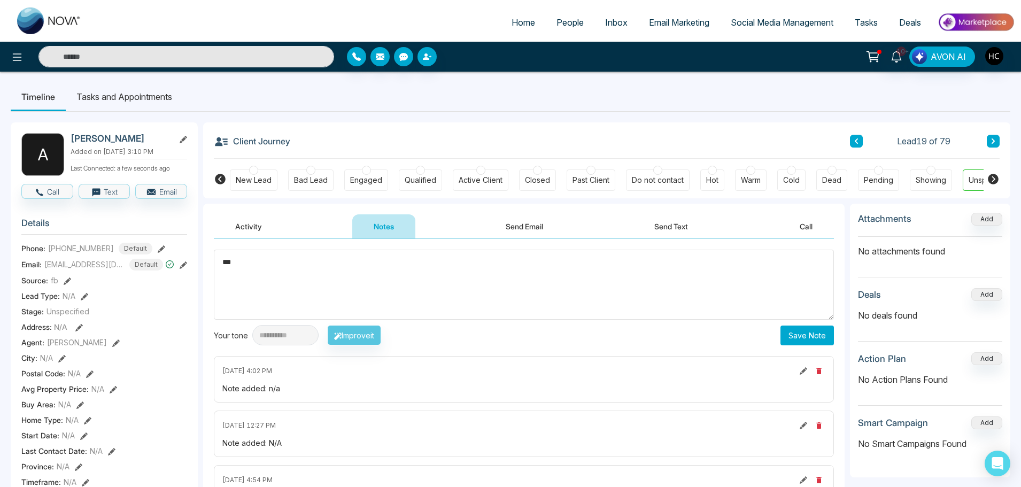
type textarea "***"
click at [810, 335] on button "Save Note" at bounding box center [806, 335] width 53 height 20
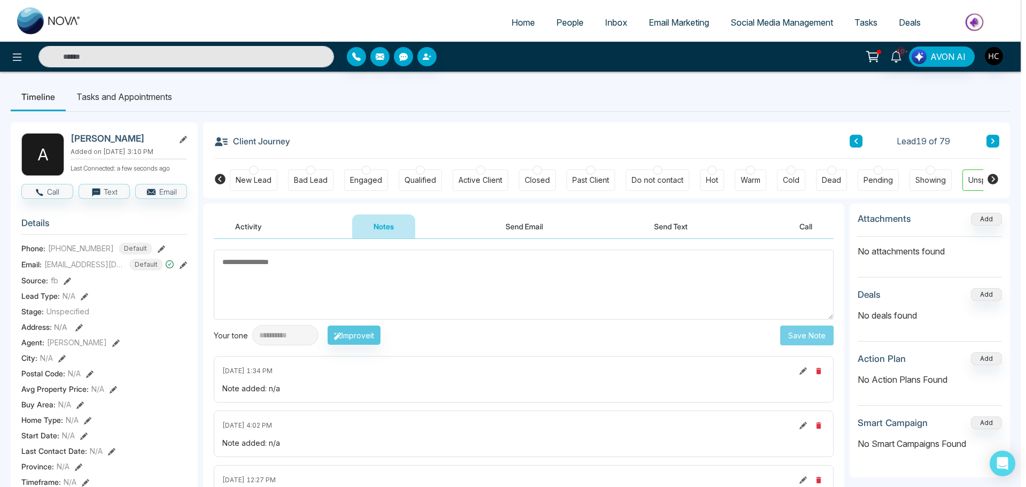
click at [816, 281] on div "Note created successfully. success Note created successfully. Okay" at bounding box center [513, 243] width 1026 height 487
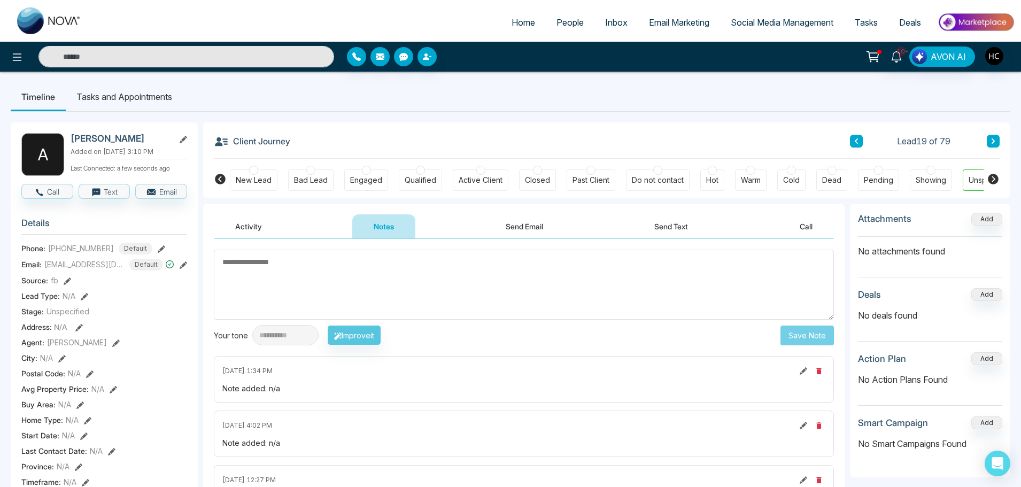
click at [988, 139] on button at bounding box center [993, 141] width 13 height 13
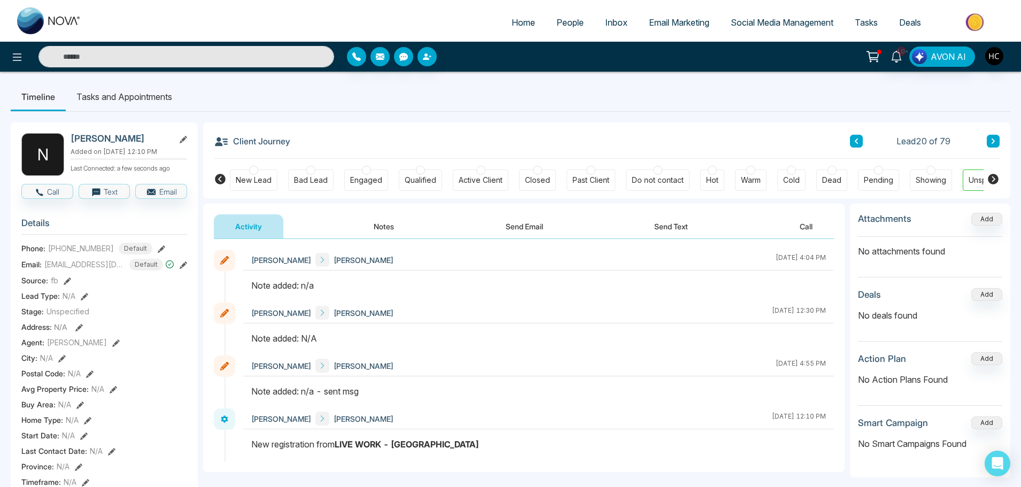
click at [382, 229] on button "Notes" at bounding box center [383, 226] width 63 height 24
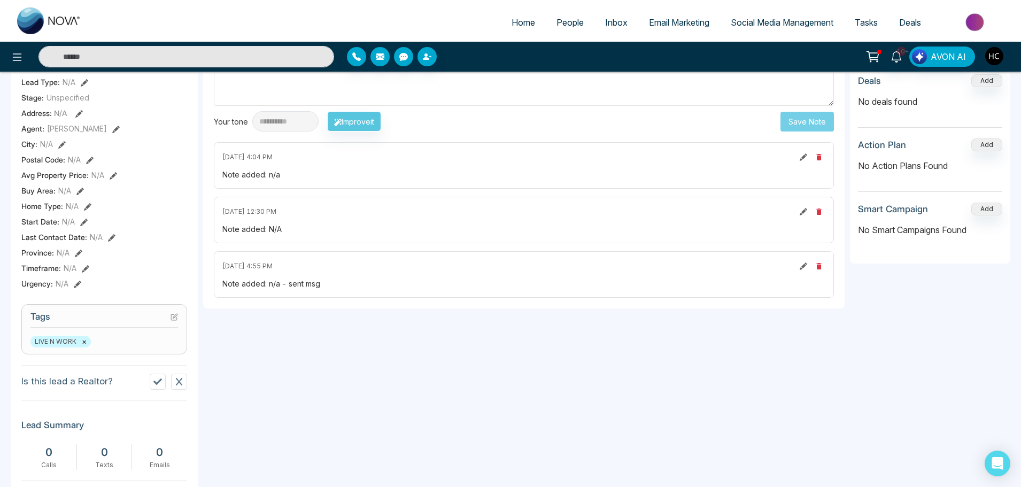
scroll to position [53, 0]
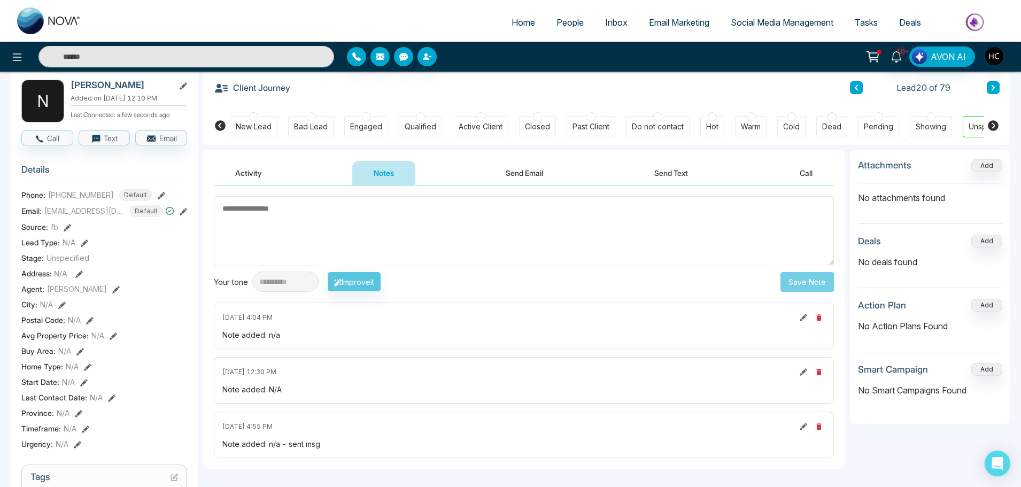
click at [296, 238] on textarea at bounding box center [524, 231] width 620 height 70
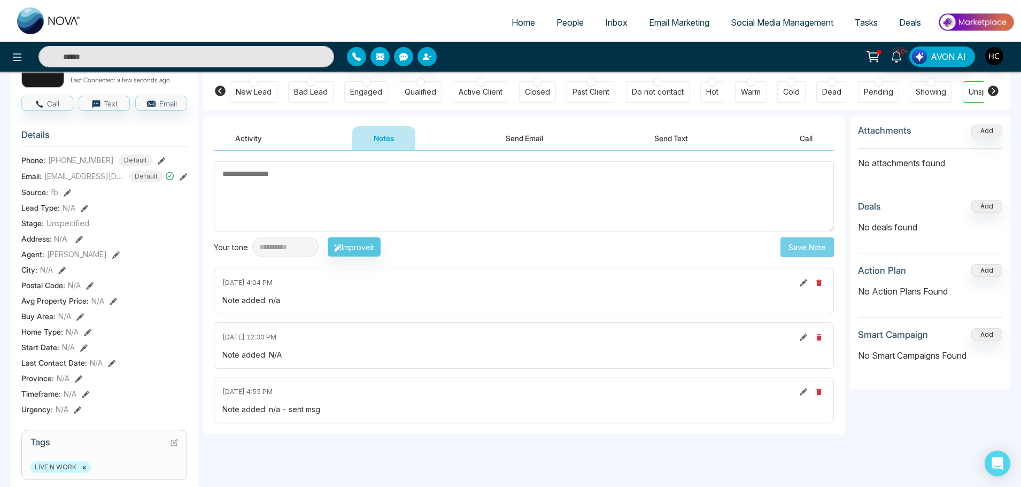
scroll to position [107, 0]
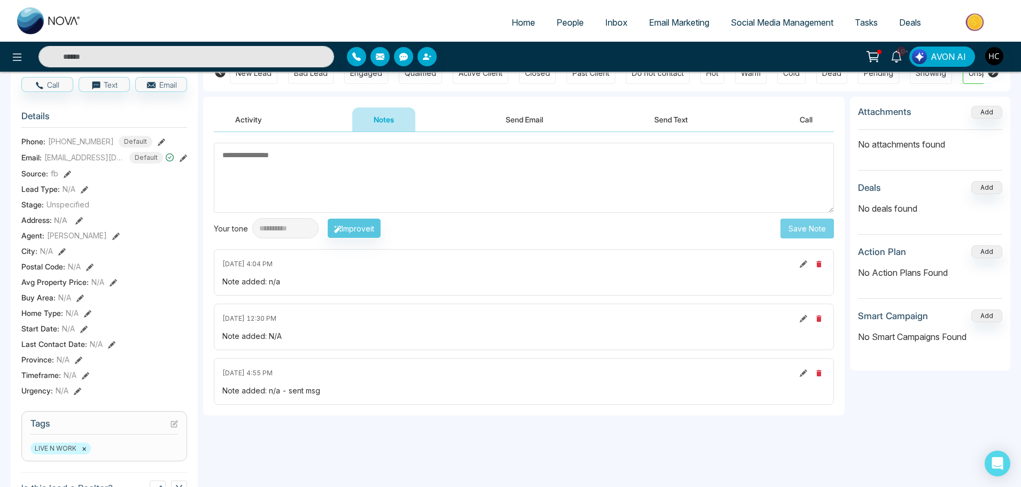
click at [241, 160] on textarea at bounding box center [524, 178] width 620 height 70
click at [277, 173] on textarea at bounding box center [524, 178] width 620 height 70
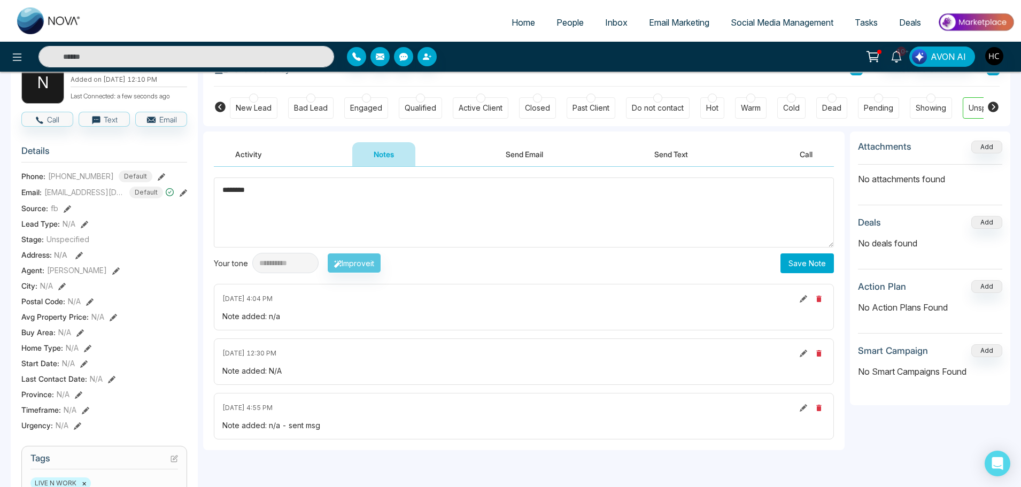
scroll to position [53, 0]
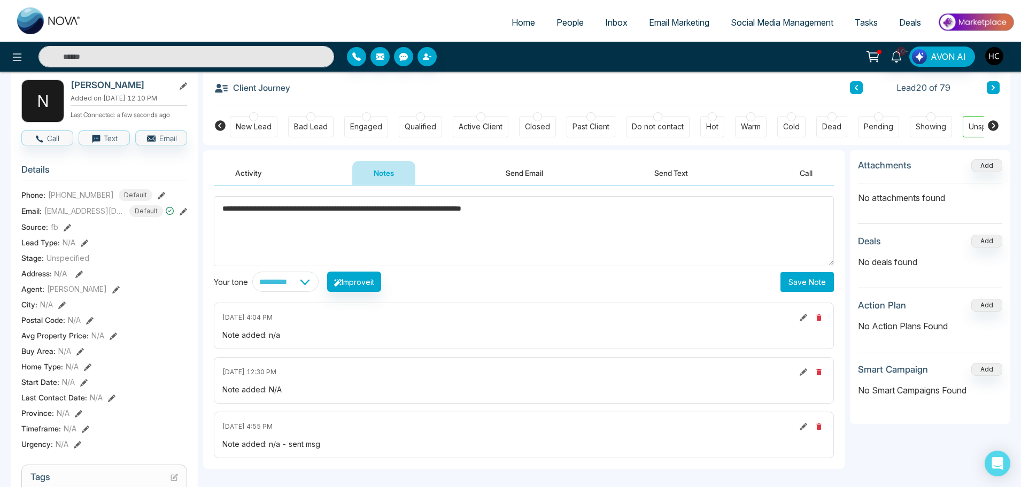
type textarea "**********"
click at [814, 278] on button "Save Note" at bounding box center [806, 282] width 53 height 20
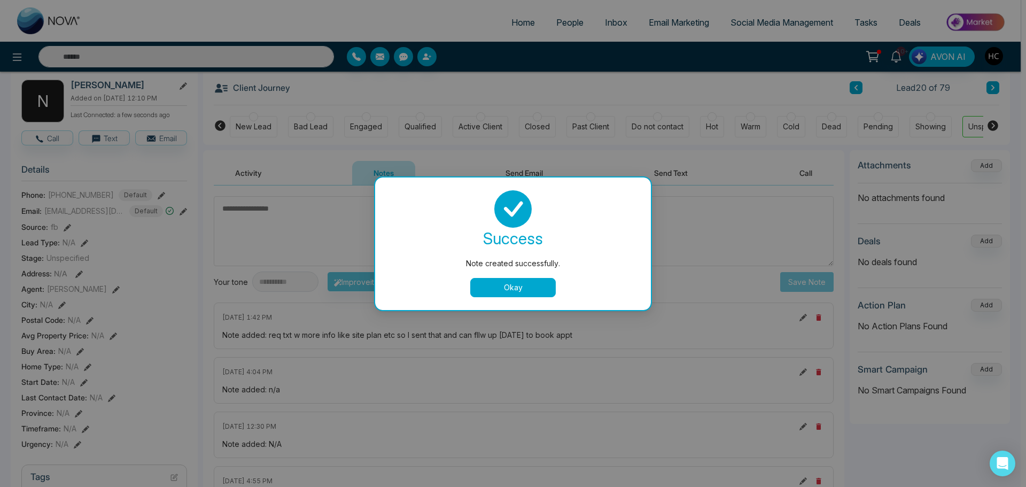
click at [533, 286] on button "Okay" at bounding box center [513, 287] width 86 height 19
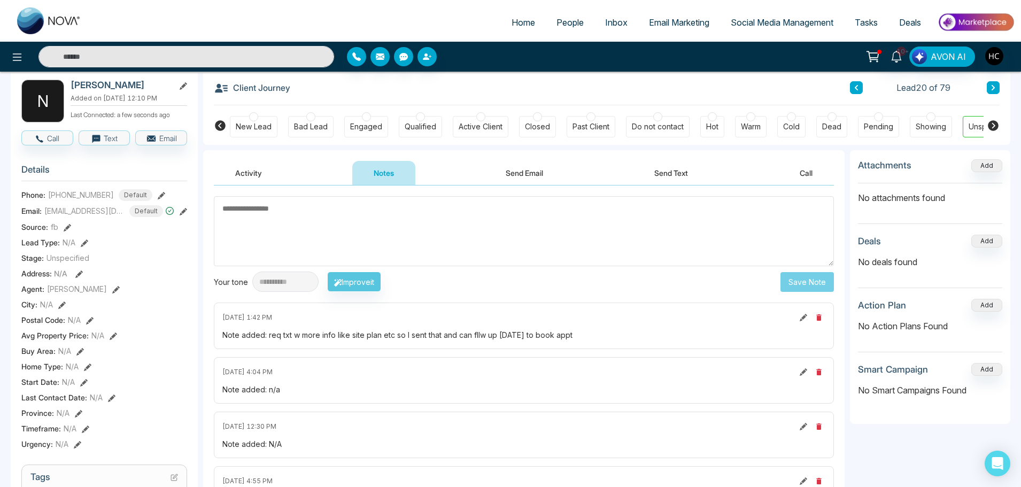
click at [994, 84] on icon at bounding box center [992, 87] width 5 height 6
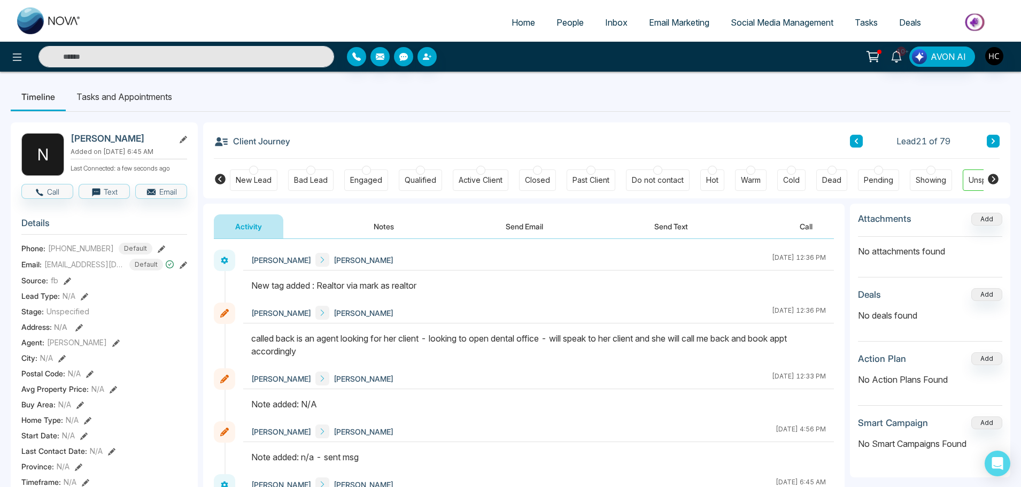
click at [999, 141] on button at bounding box center [993, 141] width 13 height 13
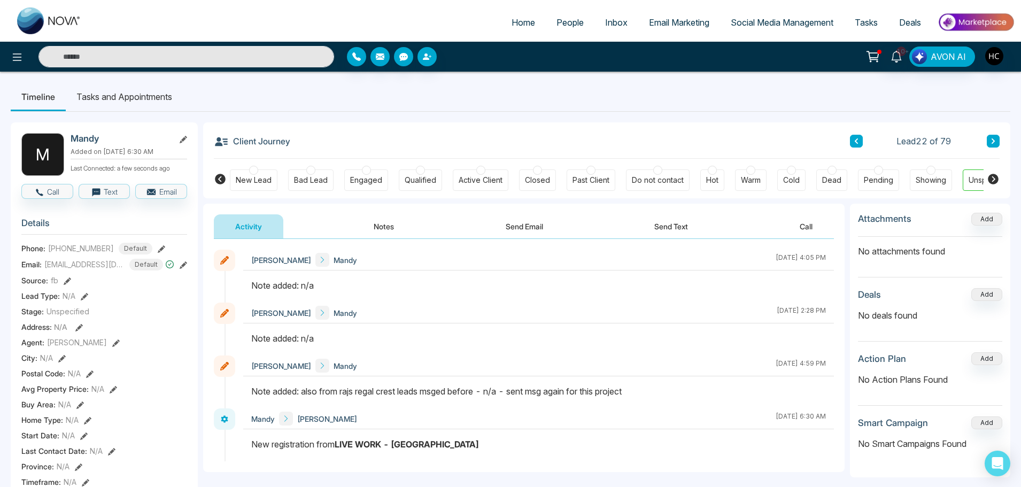
click at [370, 230] on button "Notes" at bounding box center [383, 226] width 63 height 24
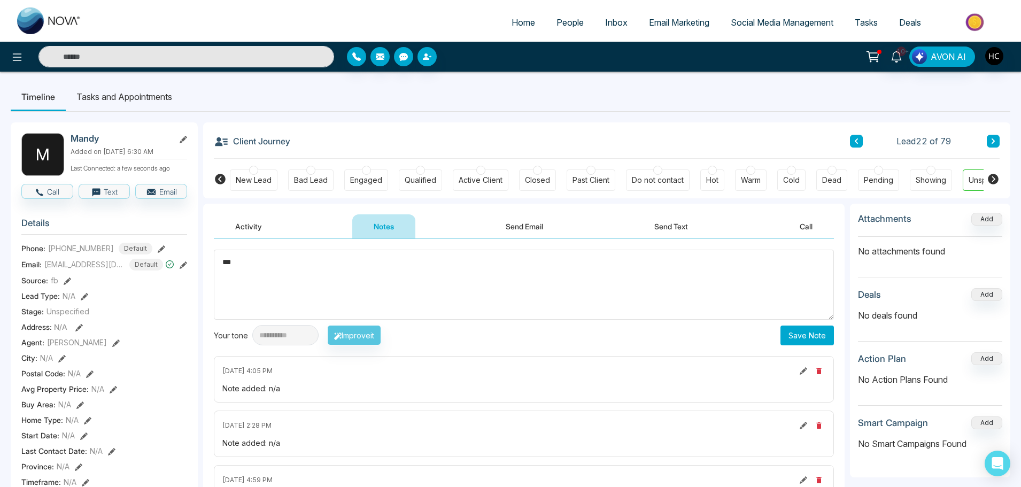
type textarea "***"
click at [804, 332] on button "Save Note" at bounding box center [806, 335] width 53 height 20
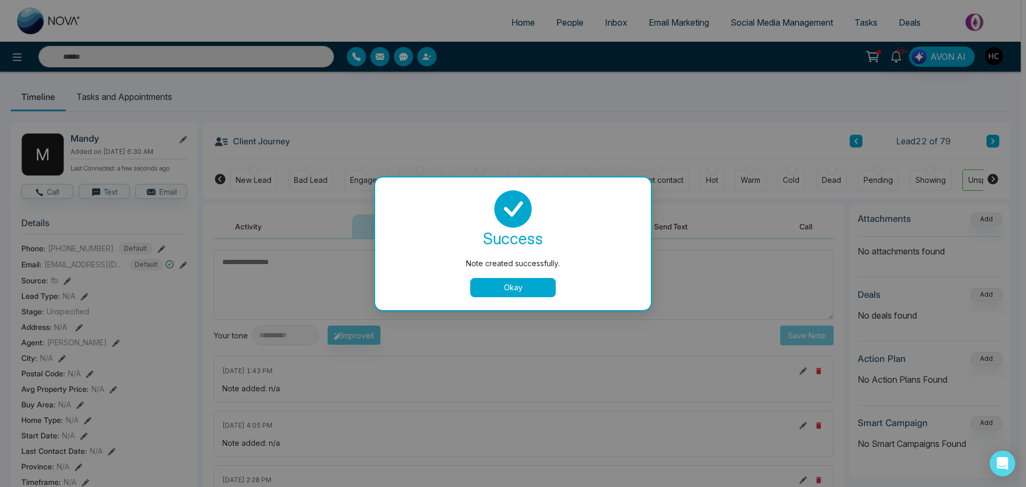
click at [513, 284] on button "Okay" at bounding box center [513, 287] width 86 height 19
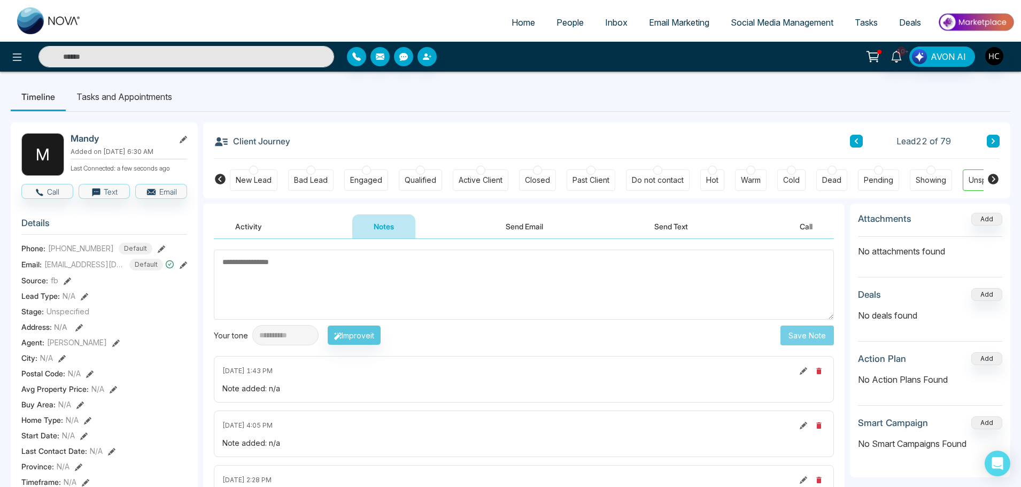
click at [994, 138] on icon at bounding box center [992, 141] width 5 height 6
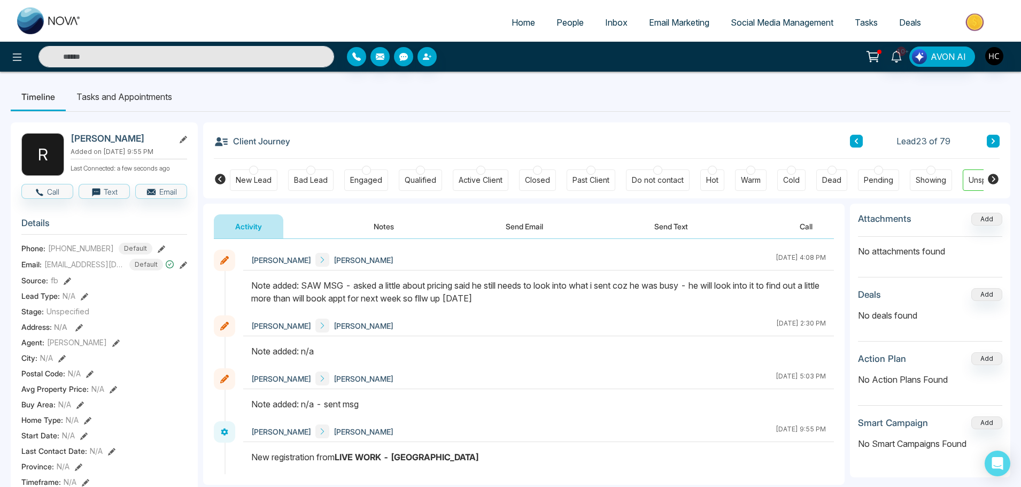
click at [998, 138] on button at bounding box center [993, 141] width 13 height 13
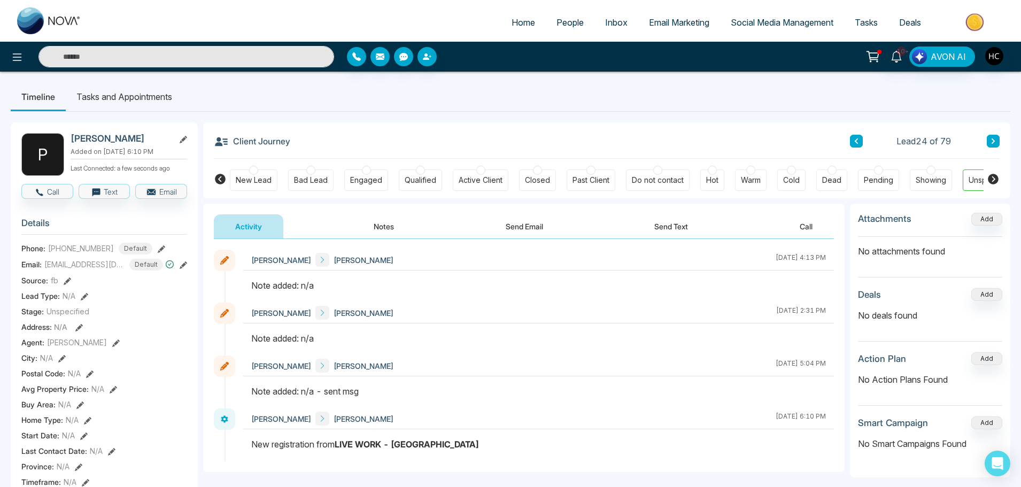
click at [386, 226] on button "Notes" at bounding box center [383, 226] width 63 height 24
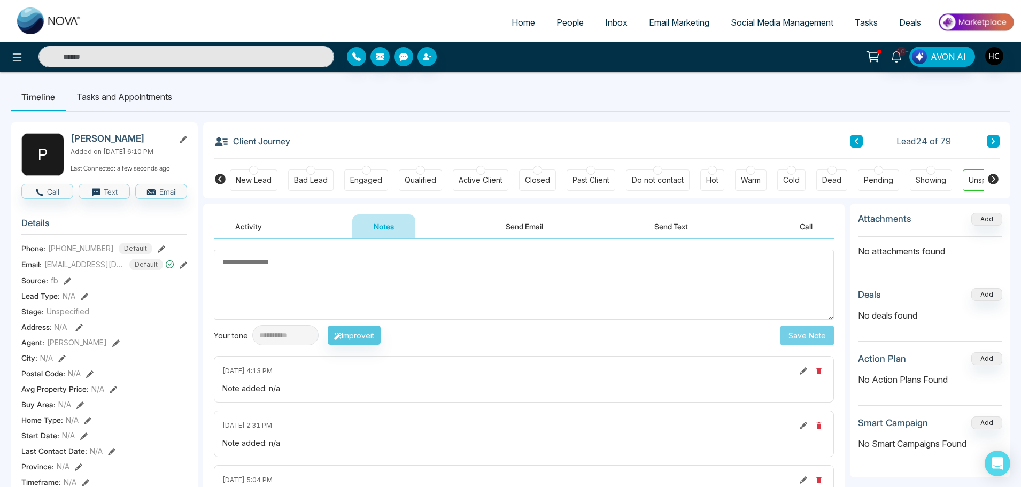
click at [338, 274] on textarea at bounding box center [524, 285] width 620 height 70
type textarea "***"
click at [793, 327] on button "Save Note" at bounding box center [806, 335] width 53 height 20
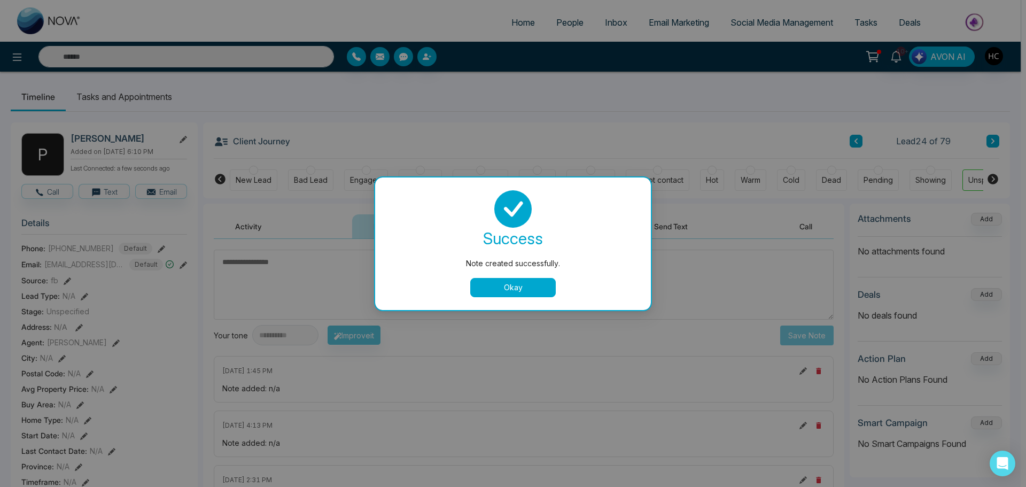
click at [521, 281] on button "Okay" at bounding box center [513, 287] width 86 height 19
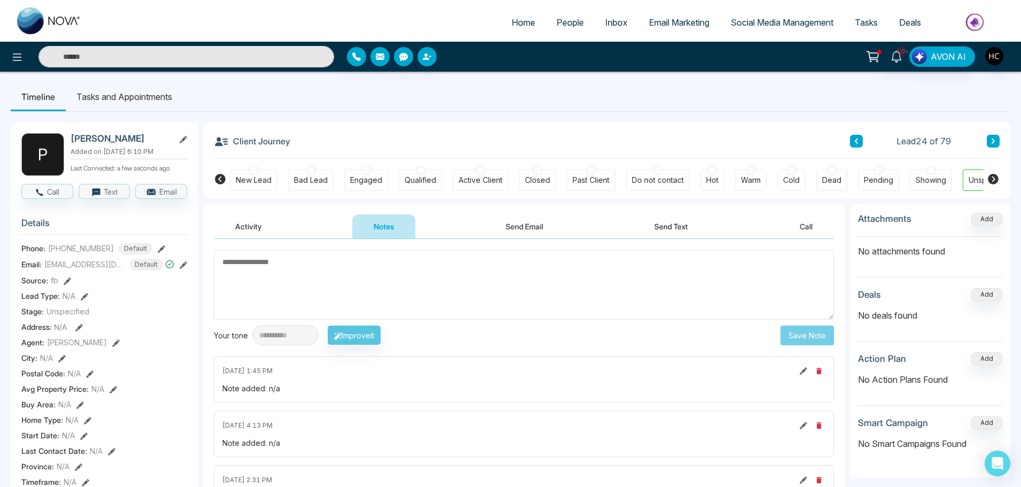
click at [996, 141] on button at bounding box center [993, 141] width 13 height 13
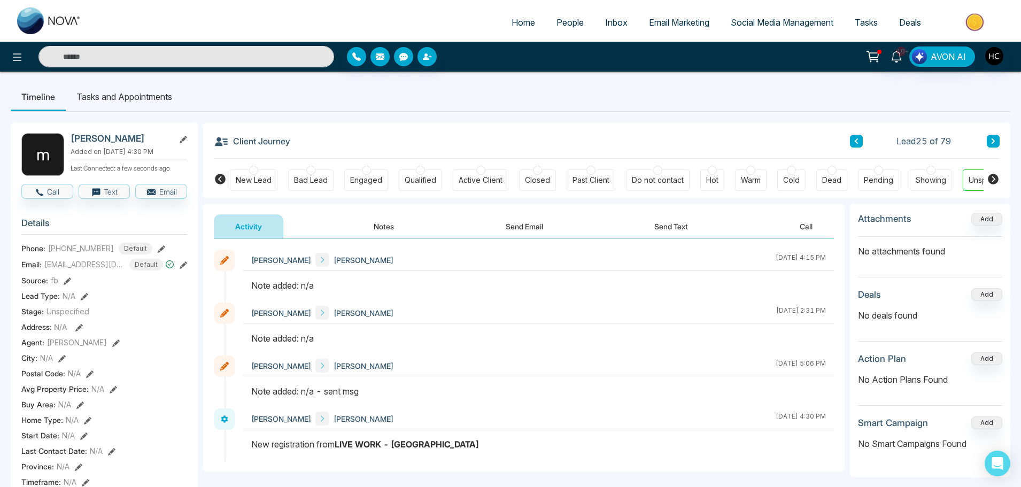
click at [387, 222] on button "Notes" at bounding box center [383, 226] width 63 height 24
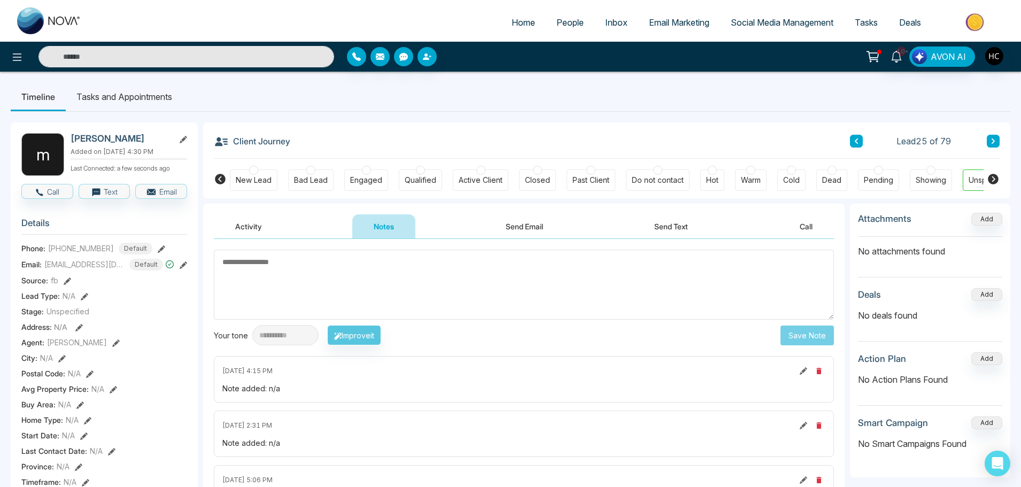
click at [307, 277] on textarea at bounding box center [524, 285] width 620 height 70
click at [267, 267] on textarea at bounding box center [524, 285] width 620 height 70
click at [254, 266] on textarea at bounding box center [524, 285] width 620 height 70
click at [262, 264] on textarea at bounding box center [524, 285] width 620 height 70
click at [283, 273] on textarea at bounding box center [524, 285] width 620 height 70
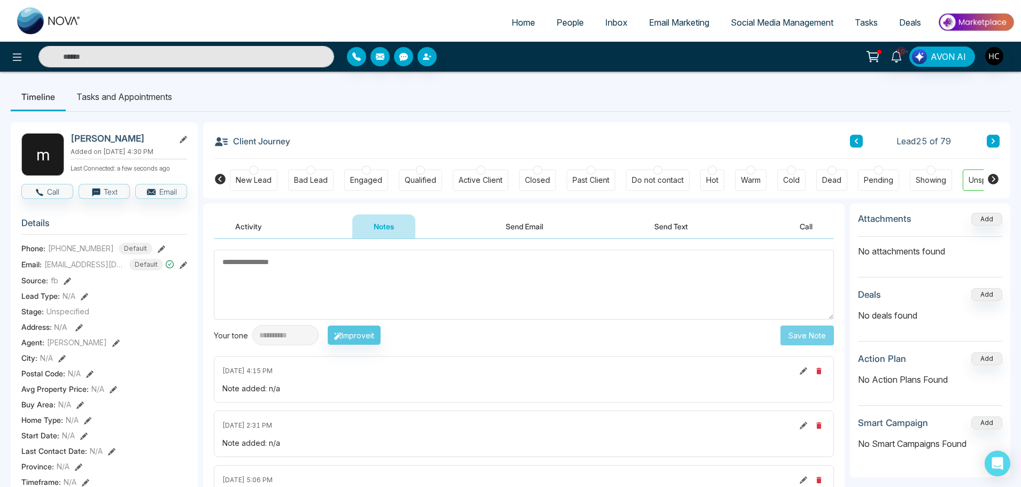
click at [289, 275] on textarea at bounding box center [524, 285] width 620 height 70
click at [345, 263] on textarea at bounding box center [524, 285] width 620 height 70
type textarea "***"
click at [796, 330] on button "Save Note" at bounding box center [806, 335] width 53 height 20
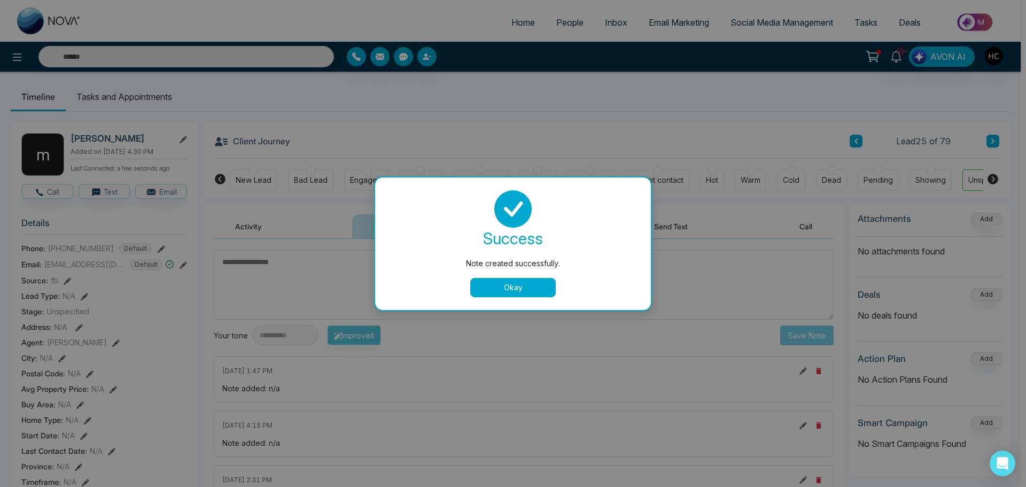
click at [523, 289] on button "Okay" at bounding box center [513, 287] width 86 height 19
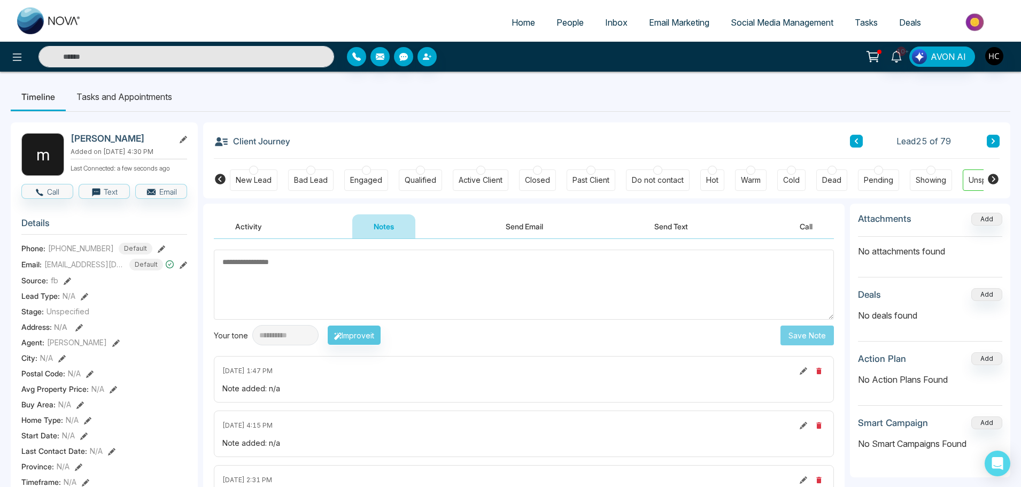
click at [993, 139] on icon at bounding box center [992, 140] width 3 height 5
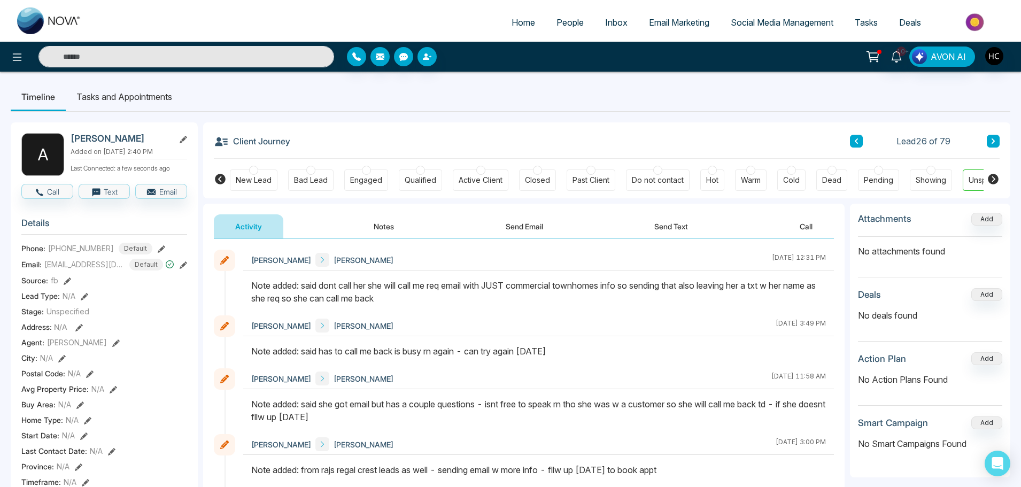
drag, startPoint x: 997, startPoint y: 138, endPoint x: 1004, endPoint y: 135, distance: 7.2
click at [996, 141] on button at bounding box center [993, 141] width 13 height 13
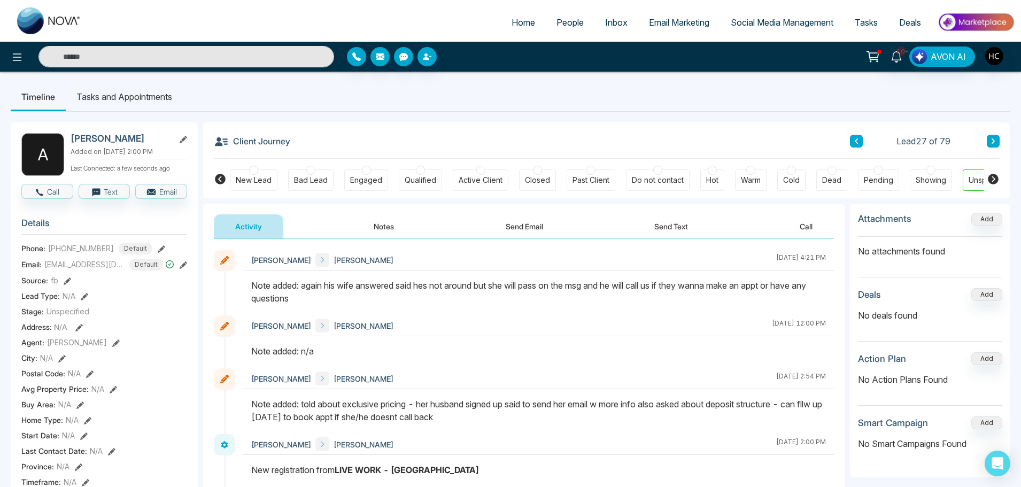
click at [992, 139] on icon at bounding box center [992, 140] width 3 height 5
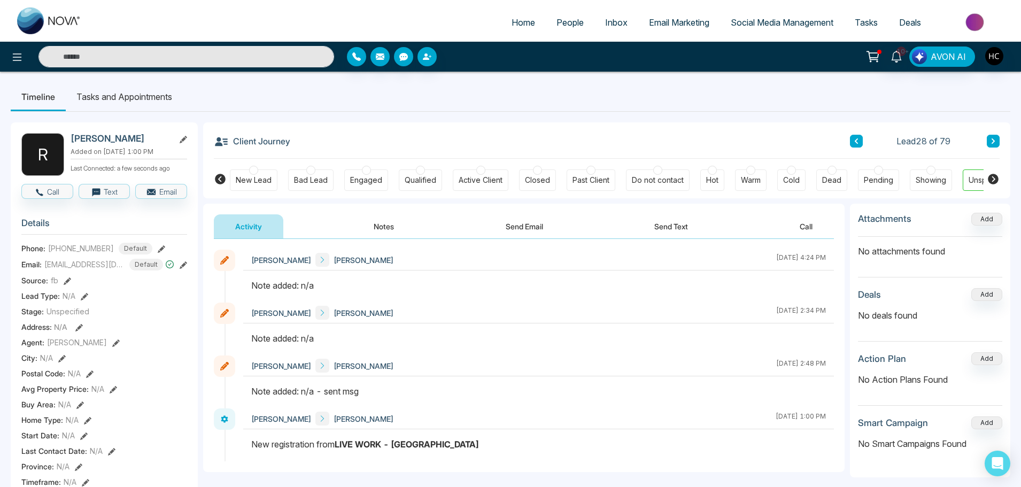
click at [380, 227] on button "Notes" at bounding box center [383, 226] width 63 height 24
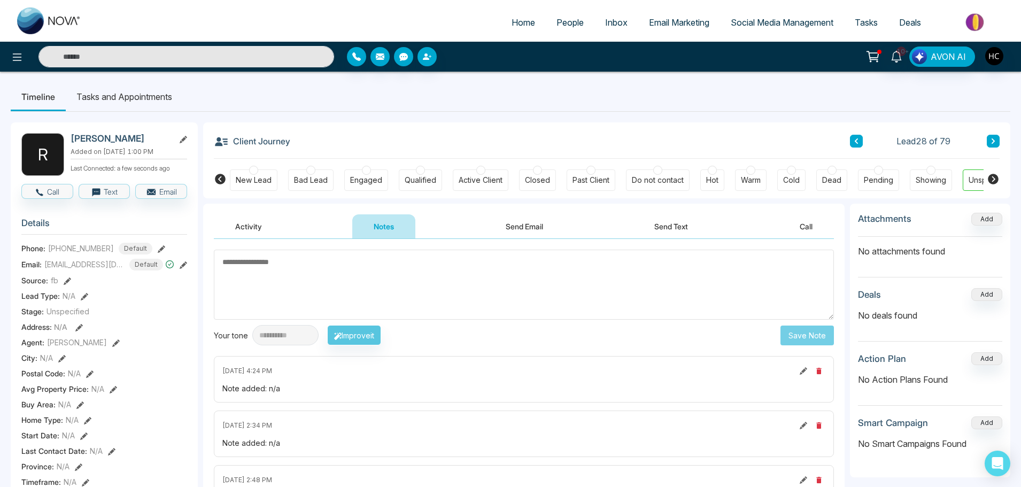
click at [341, 274] on textarea at bounding box center [524, 285] width 620 height 70
click at [405, 278] on textarea at bounding box center [524, 285] width 620 height 70
paste textarea "***"
type textarea "***"
click at [810, 337] on button "Save Note" at bounding box center [806, 335] width 53 height 20
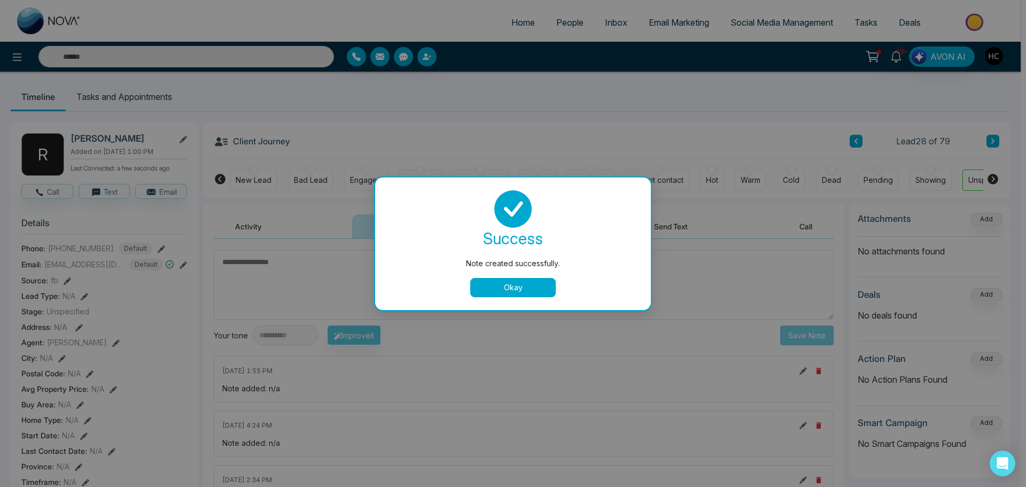
click at [536, 284] on button "Okay" at bounding box center [513, 287] width 86 height 19
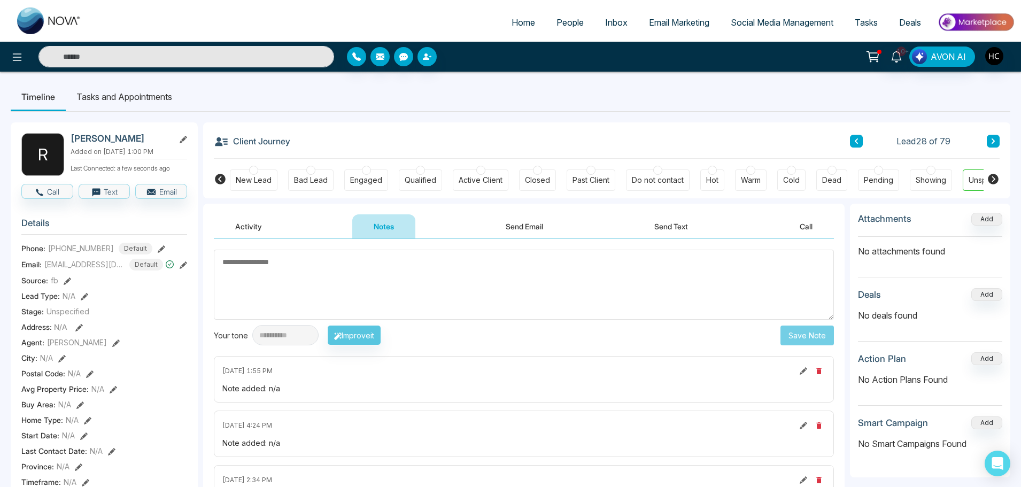
click at [990, 136] on button at bounding box center [993, 141] width 13 height 13
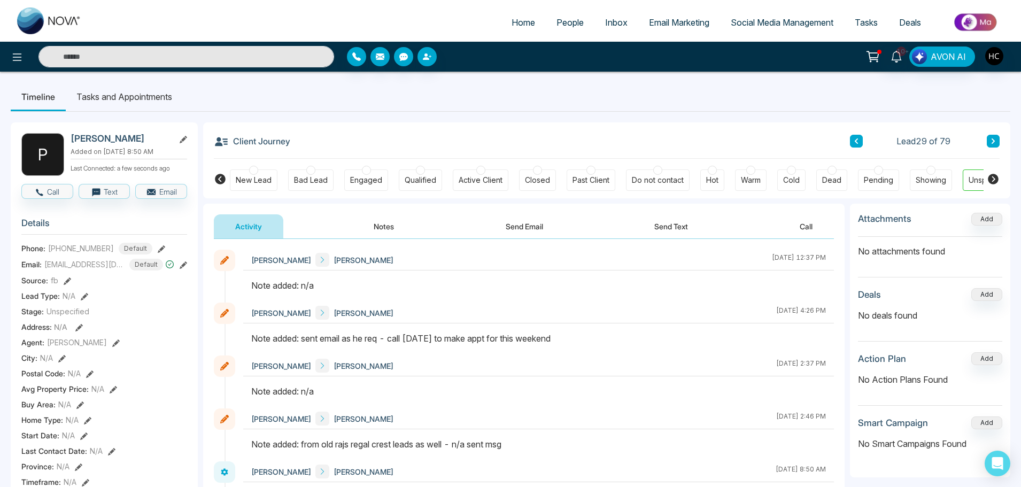
click at [991, 138] on icon at bounding box center [992, 141] width 5 height 6
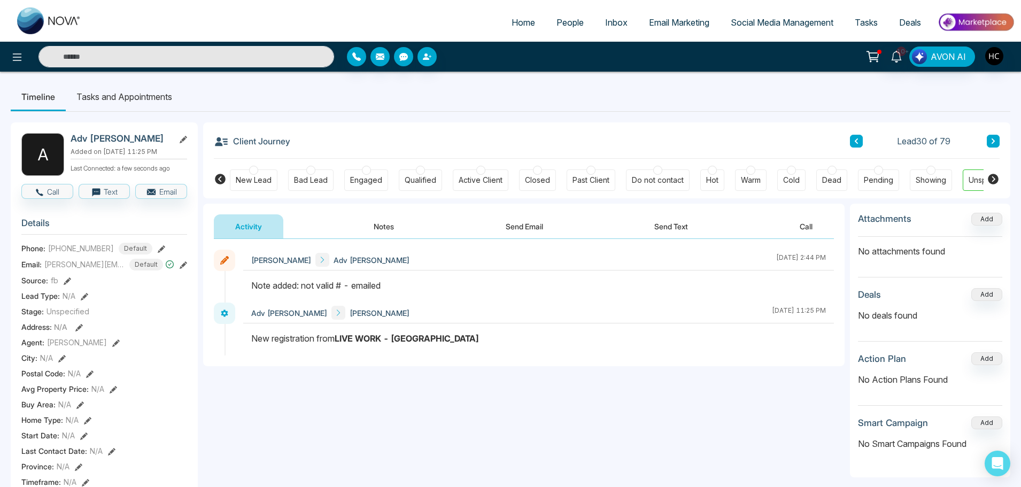
click at [996, 141] on button at bounding box center [993, 141] width 13 height 13
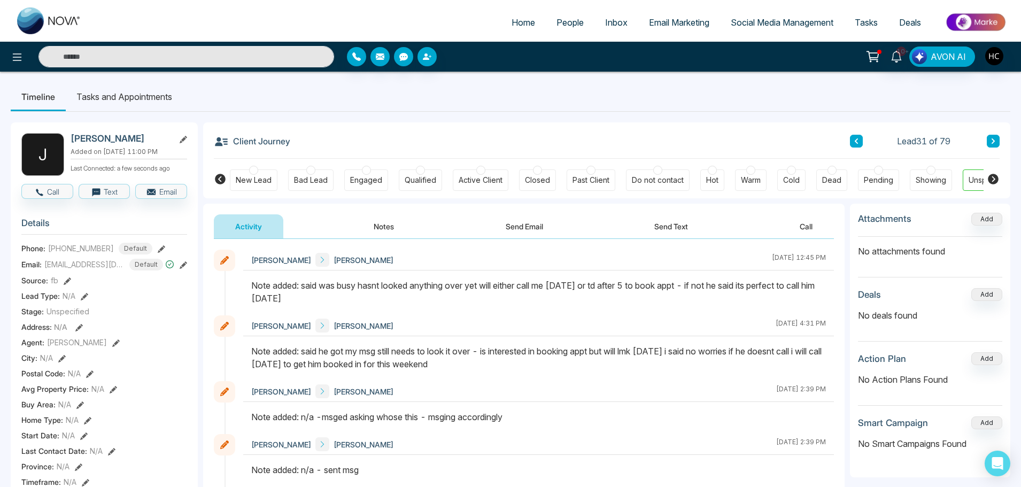
click at [996, 141] on button at bounding box center [993, 141] width 13 height 13
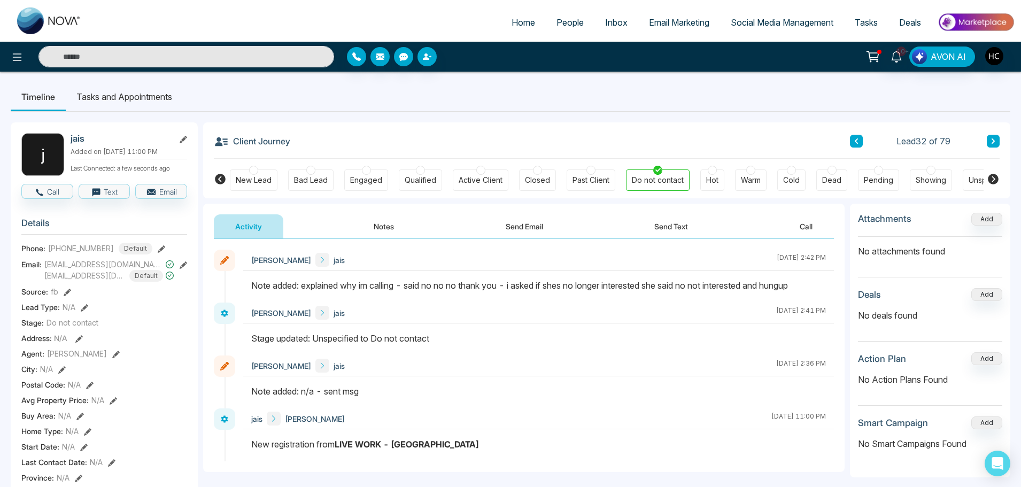
click at [858, 139] on icon at bounding box center [856, 141] width 5 height 6
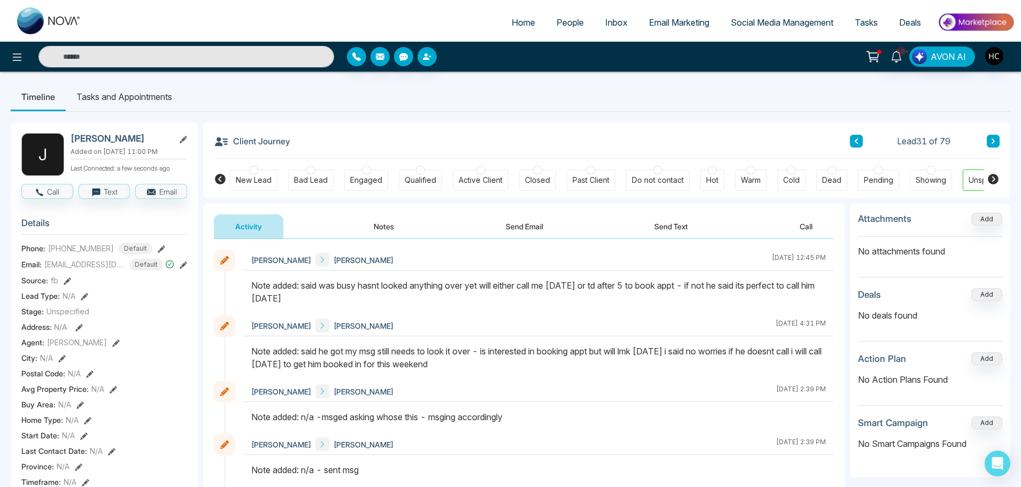
click at [993, 143] on icon at bounding box center [992, 141] width 5 height 6
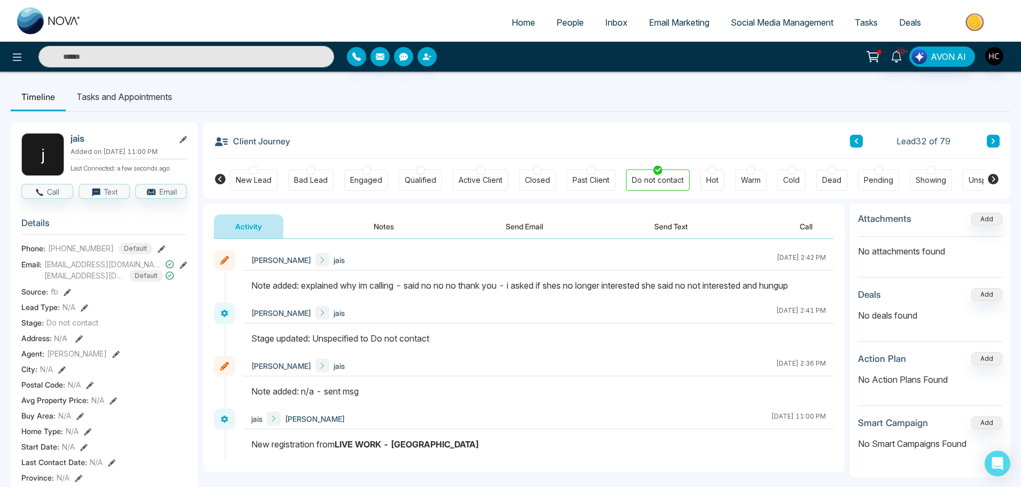
click at [993, 143] on icon at bounding box center [992, 140] width 3 height 5
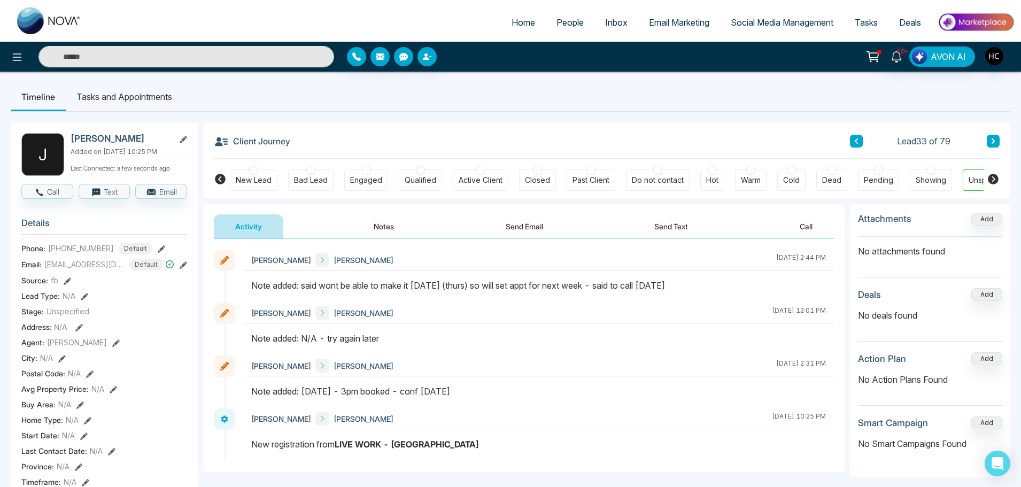
click at [993, 143] on icon at bounding box center [992, 140] width 3 height 5
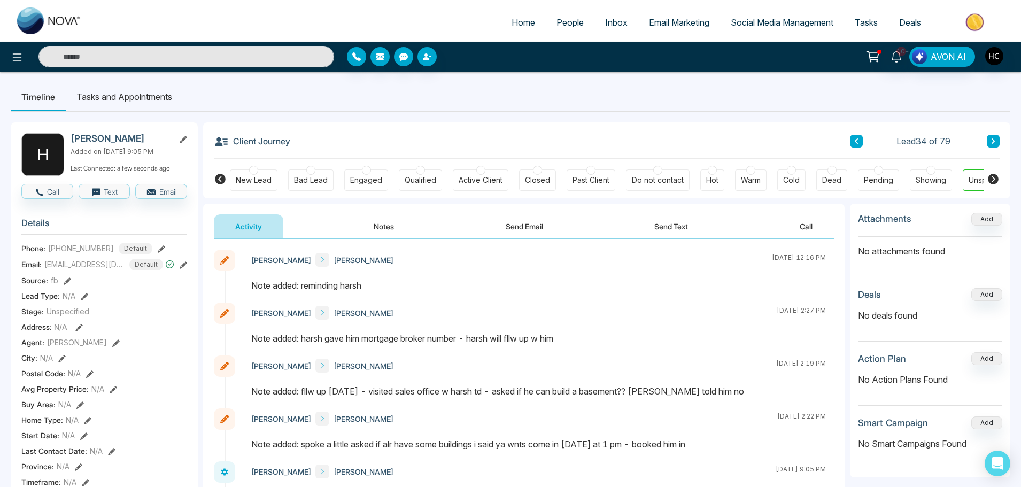
click at [988, 135] on button at bounding box center [993, 141] width 13 height 13
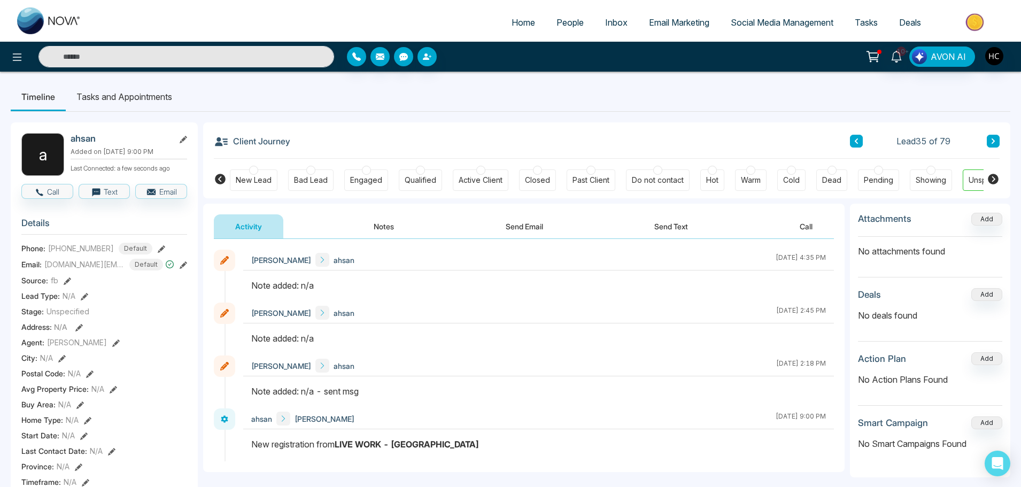
click at [377, 222] on button "Notes" at bounding box center [383, 226] width 63 height 24
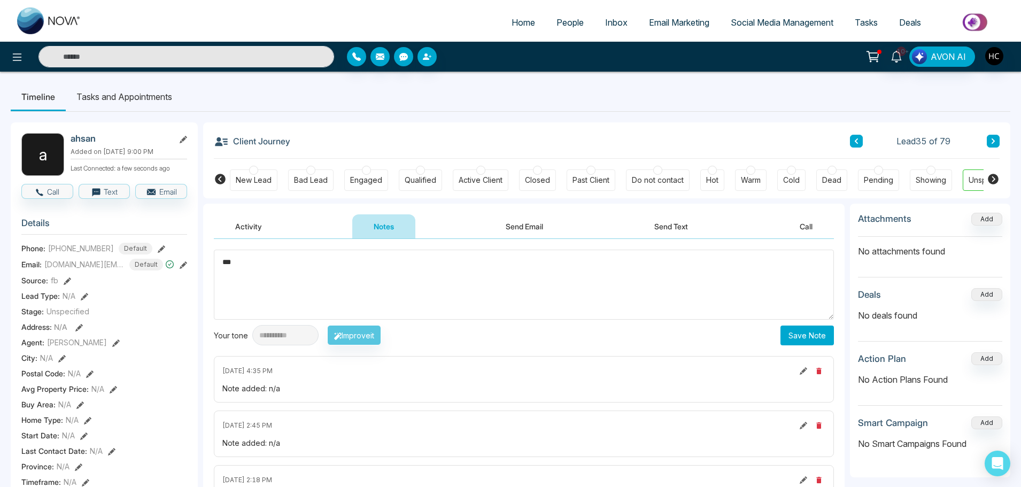
type textarea "***"
click at [826, 334] on button "Save Note" at bounding box center [806, 335] width 53 height 20
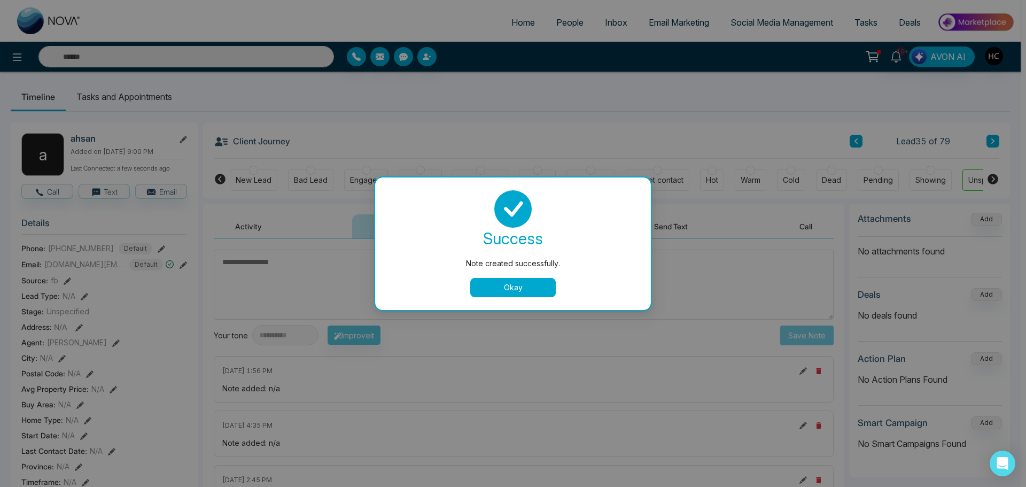
click at [504, 282] on button "Okay" at bounding box center [513, 287] width 86 height 19
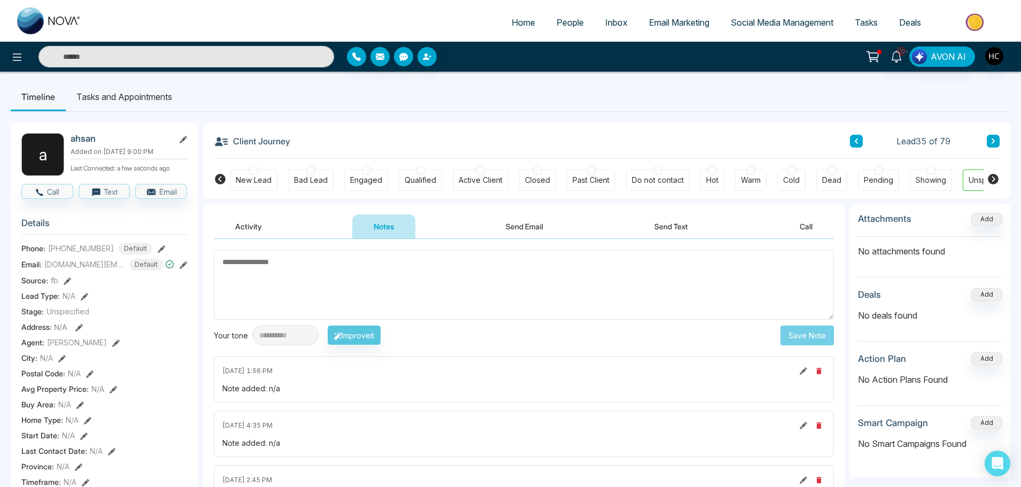
click at [994, 137] on button at bounding box center [993, 141] width 13 height 13
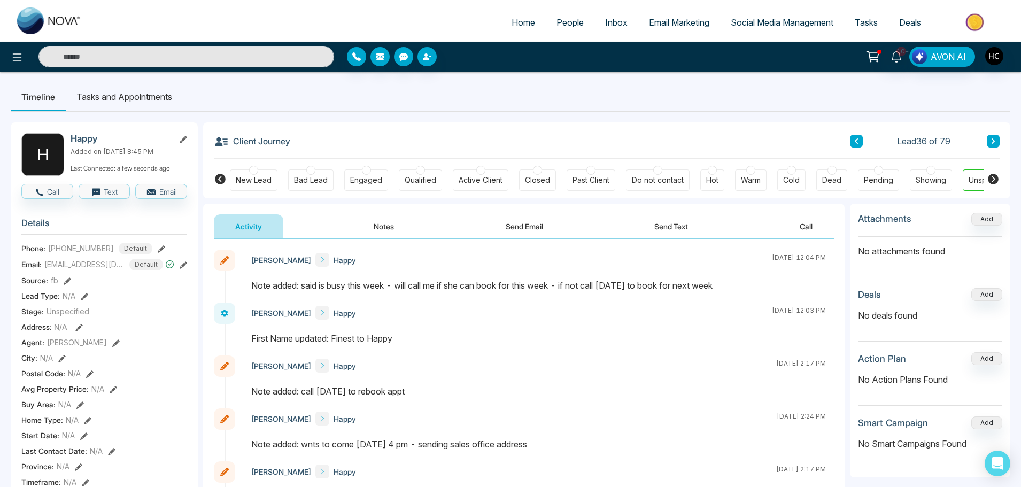
click at [998, 139] on button at bounding box center [993, 141] width 13 height 13
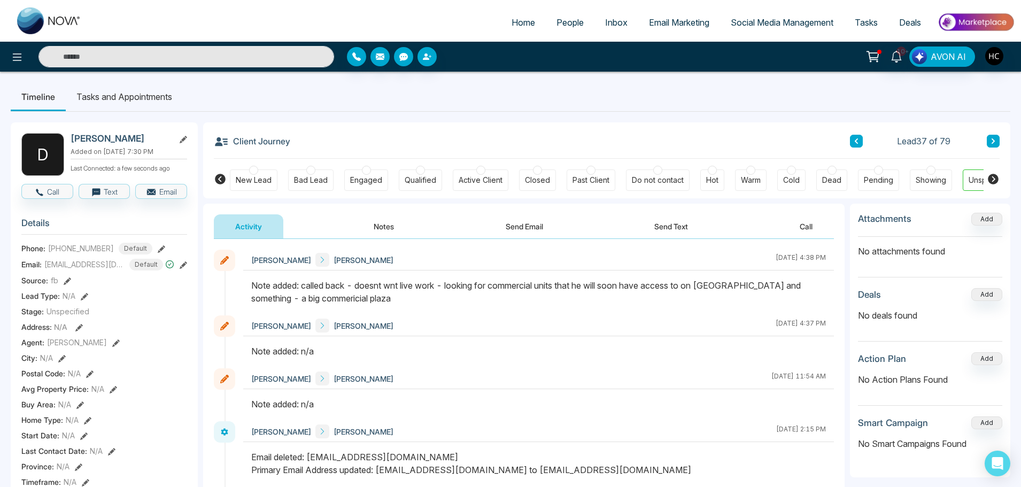
click at [997, 140] on button at bounding box center [993, 141] width 13 height 13
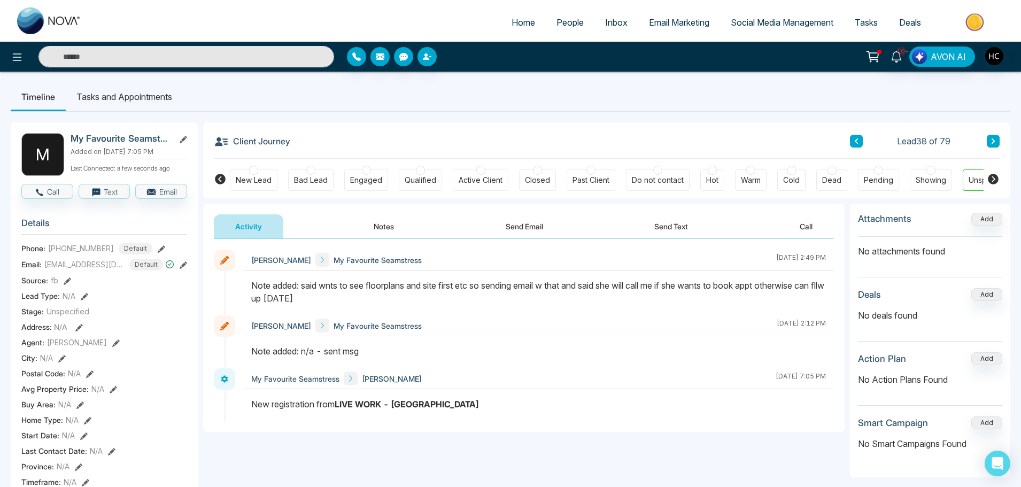
click at [992, 145] on button at bounding box center [993, 141] width 13 height 13
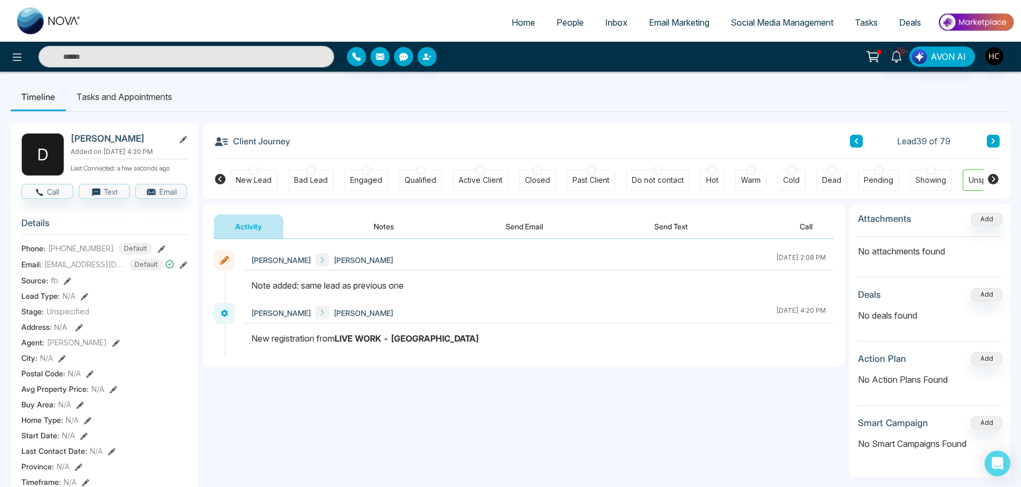
click at [992, 136] on button at bounding box center [993, 141] width 13 height 13
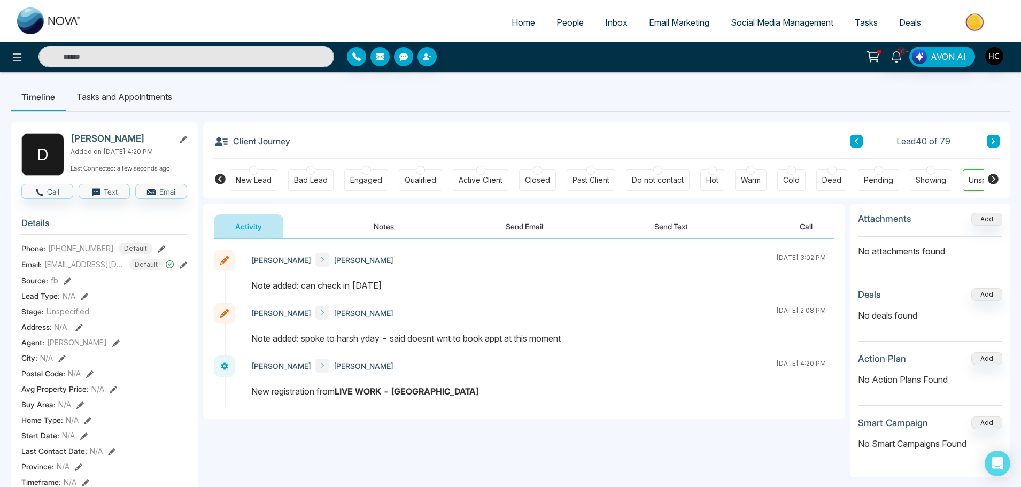
click at [990, 140] on icon at bounding box center [992, 141] width 5 height 6
click at [991, 144] on icon at bounding box center [992, 141] width 5 height 6
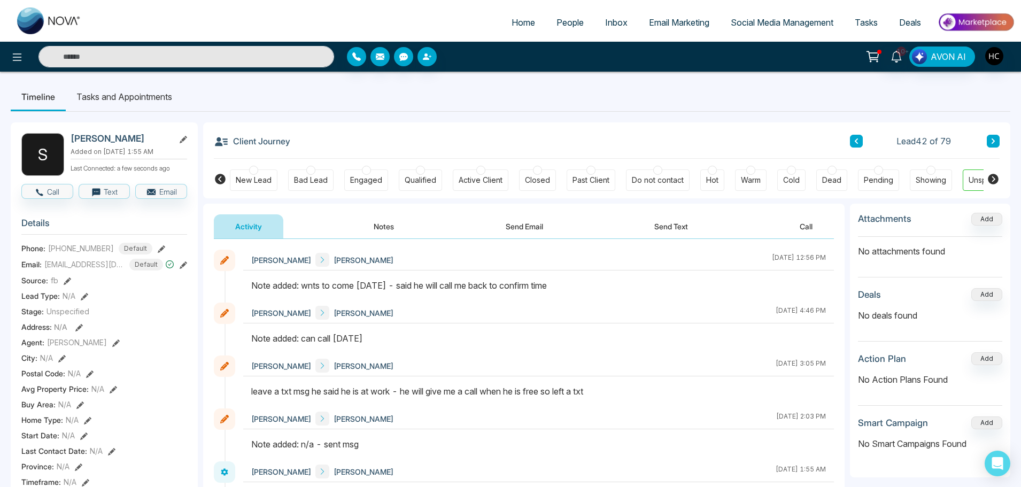
click at [994, 139] on icon at bounding box center [992, 141] width 5 height 6
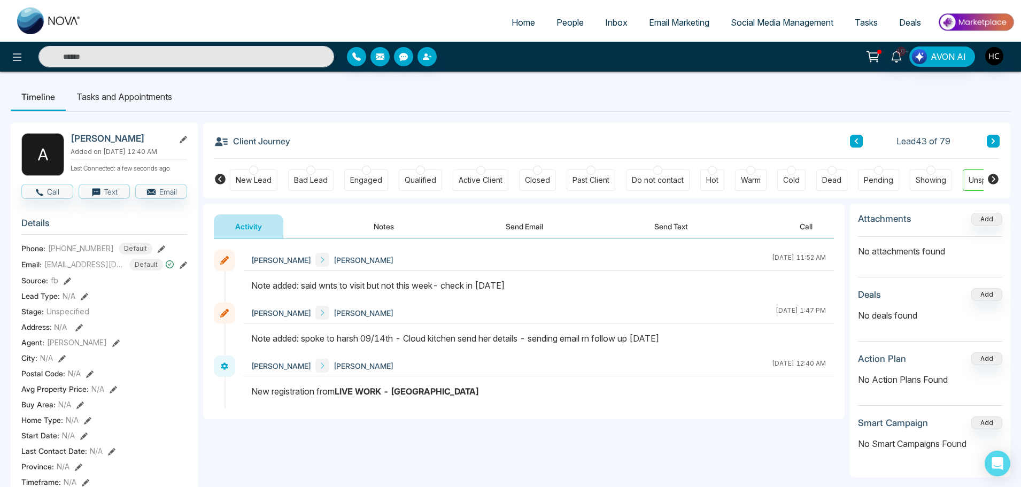
click at [989, 139] on button at bounding box center [993, 141] width 13 height 13
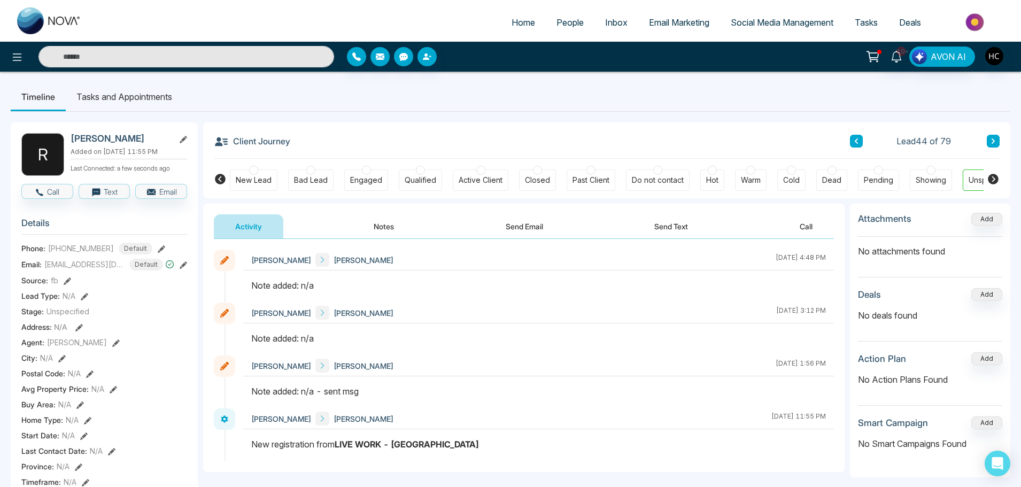
click at [371, 223] on button "Notes" at bounding box center [383, 226] width 63 height 24
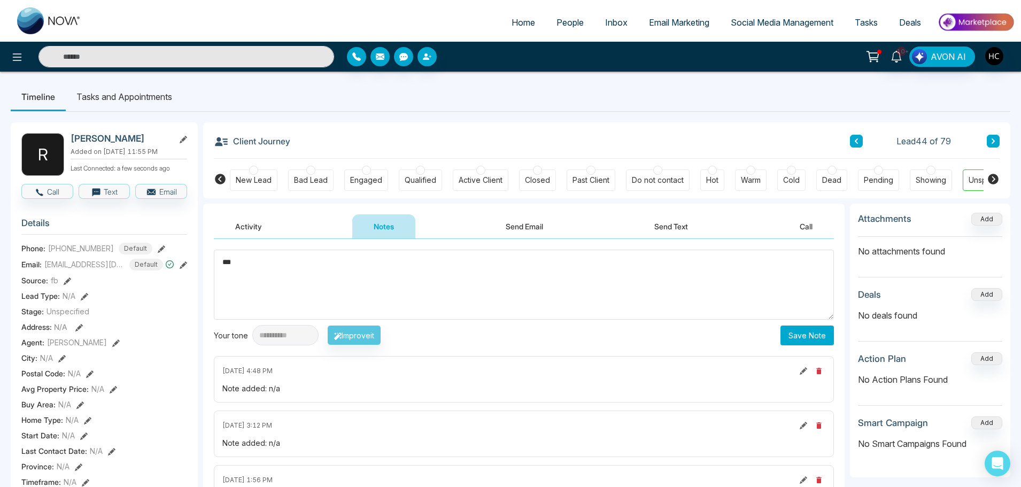
type textarea "***"
click at [810, 336] on button "Save Note" at bounding box center [806, 335] width 53 height 20
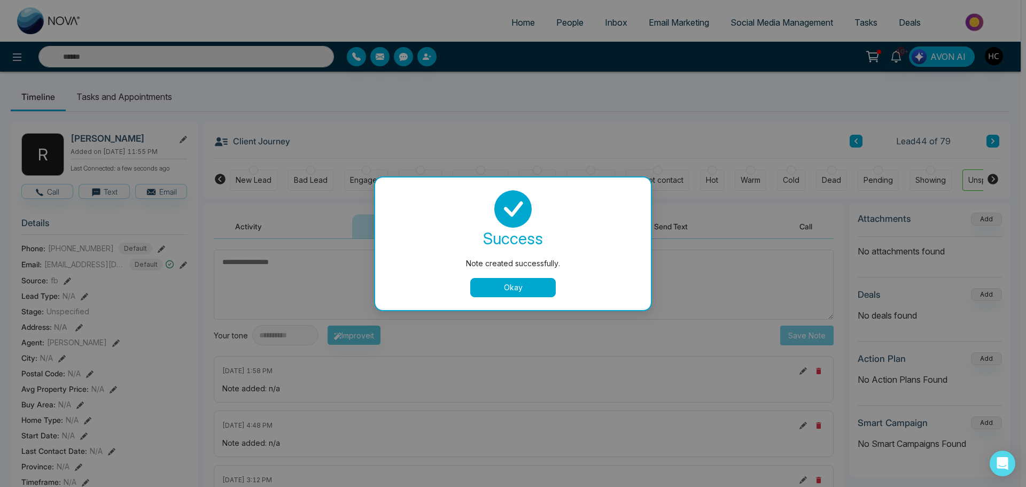
click at [540, 293] on button "Okay" at bounding box center [513, 287] width 86 height 19
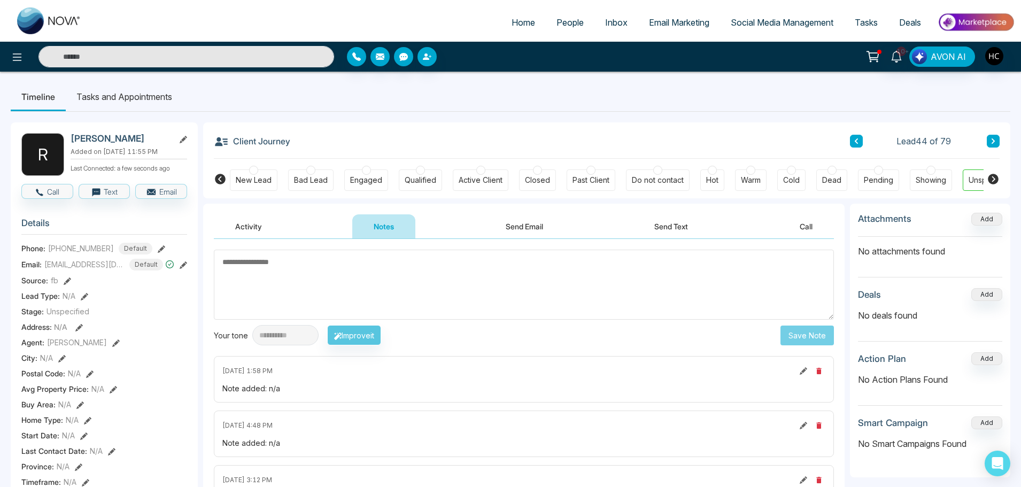
click at [996, 144] on button at bounding box center [993, 141] width 13 height 13
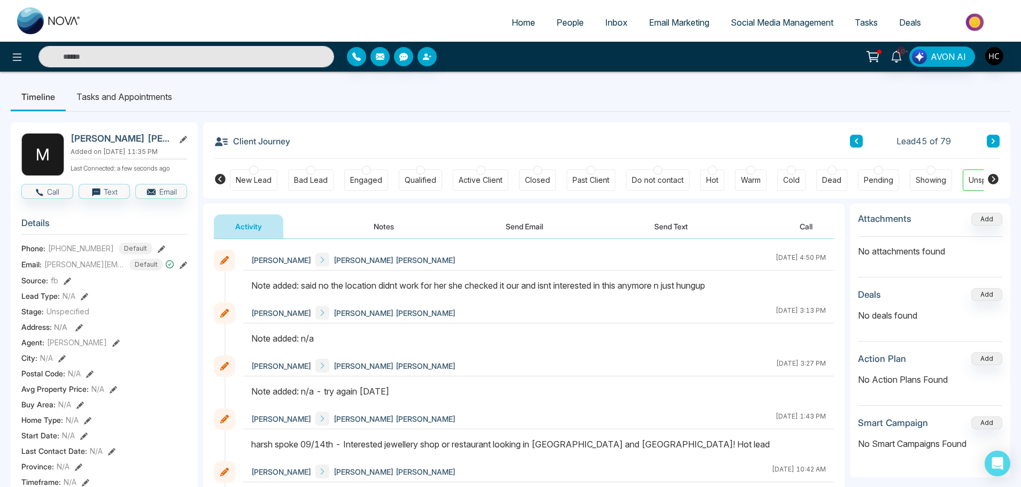
click at [850, 137] on button at bounding box center [856, 141] width 13 height 13
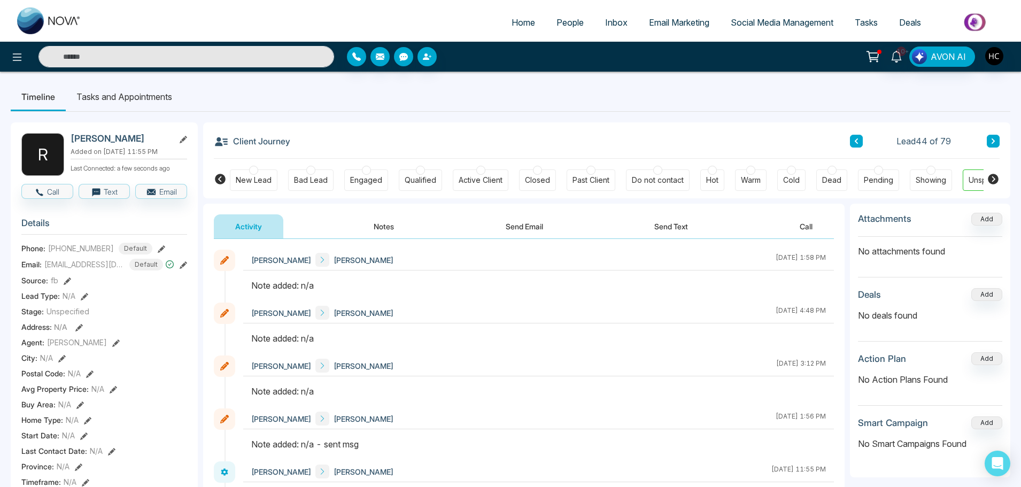
click at [990, 139] on icon at bounding box center [992, 141] width 5 height 6
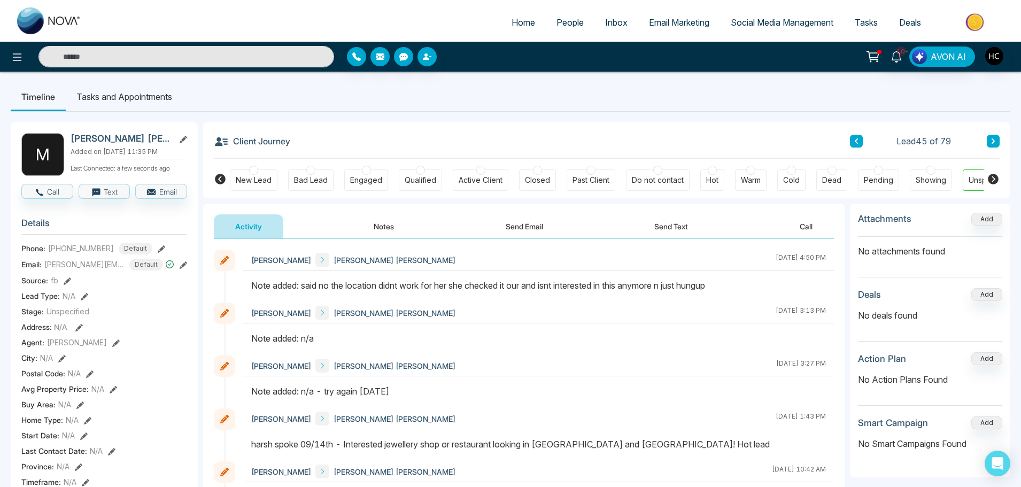
click at [990, 140] on icon at bounding box center [992, 141] width 5 height 6
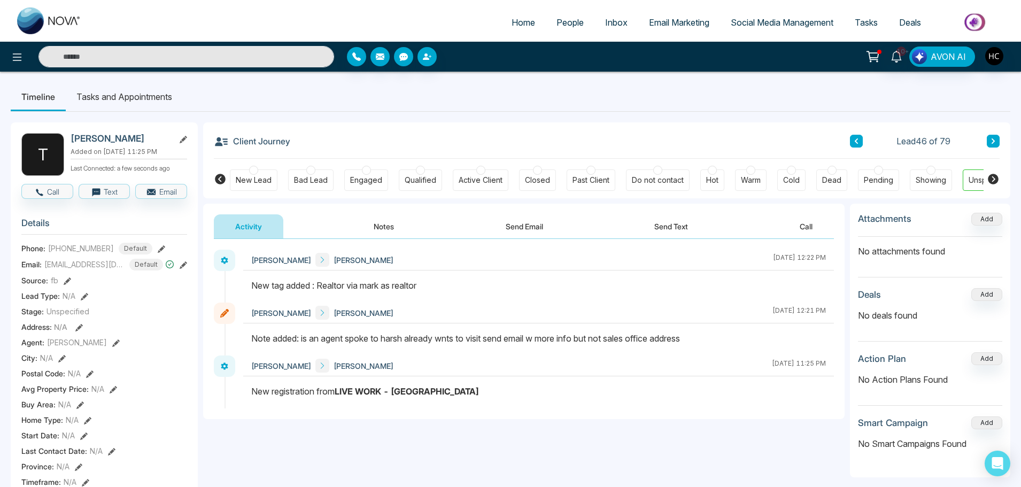
click at [993, 139] on icon at bounding box center [992, 140] width 3 height 5
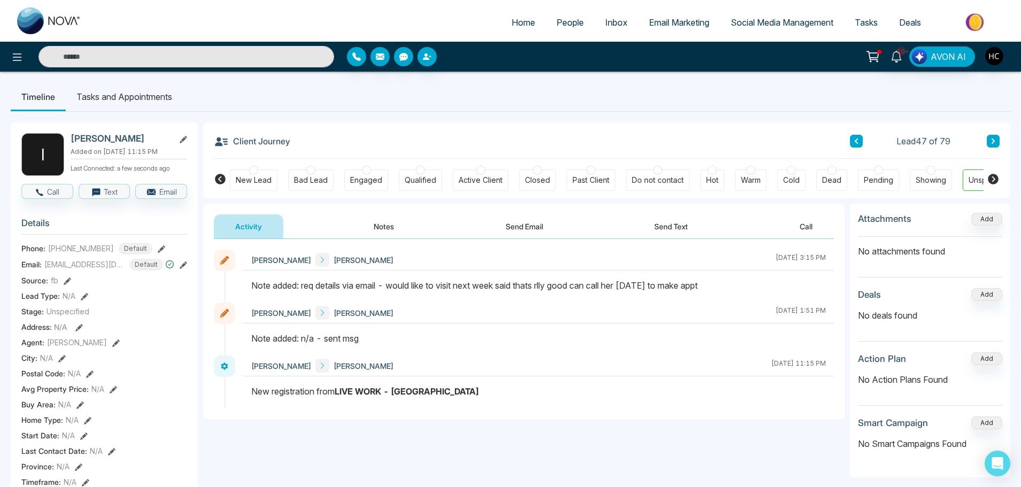
click at [990, 137] on button at bounding box center [993, 141] width 13 height 13
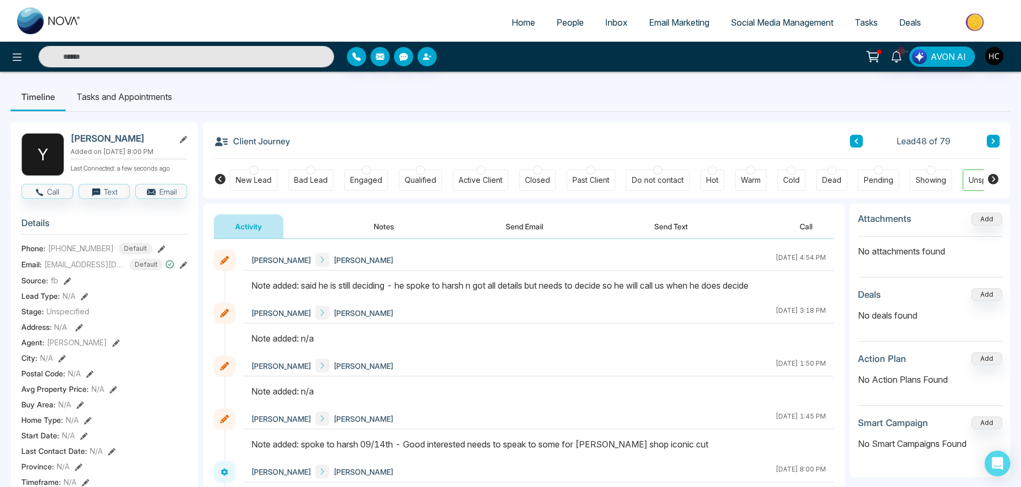
click at [993, 137] on button at bounding box center [993, 141] width 13 height 13
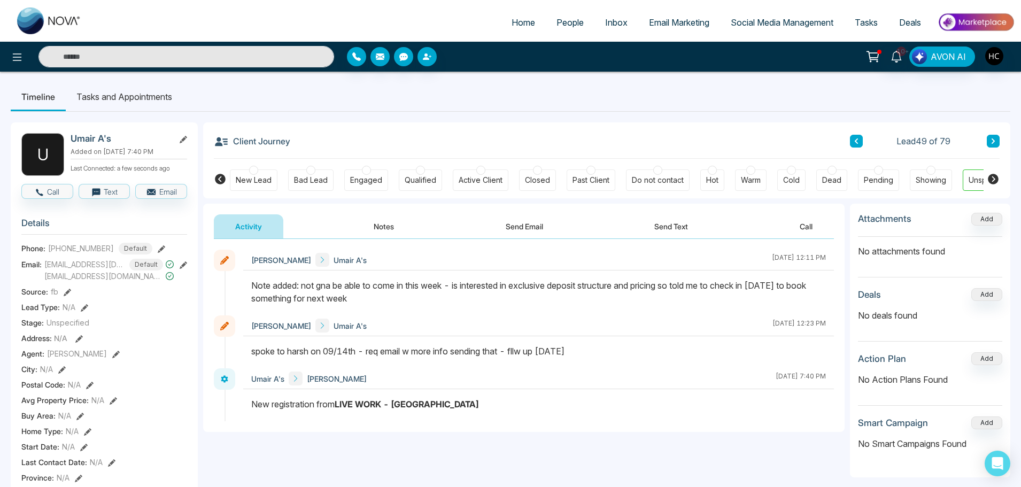
click at [988, 142] on button at bounding box center [993, 141] width 13 height 13
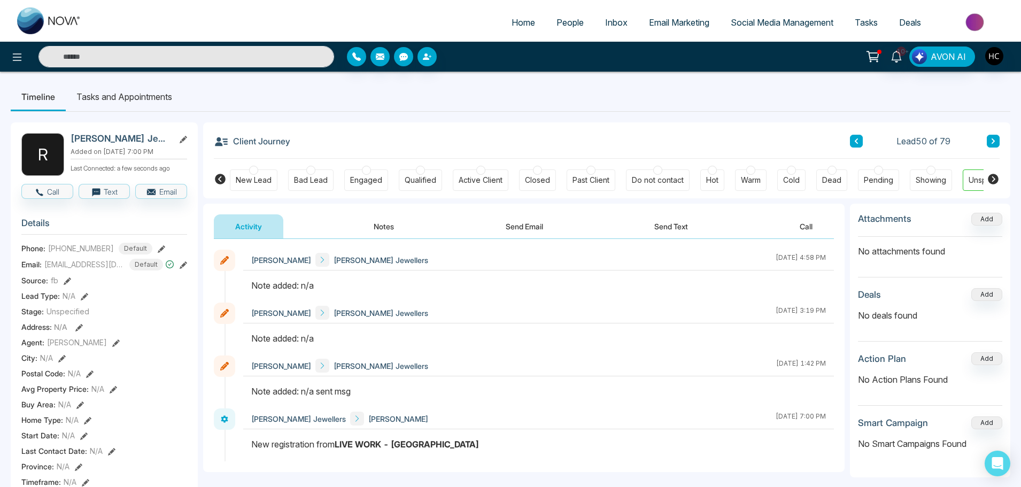
click at [376, 218] on button "Notes" at bounding box center [383, 226] width 63 height 24
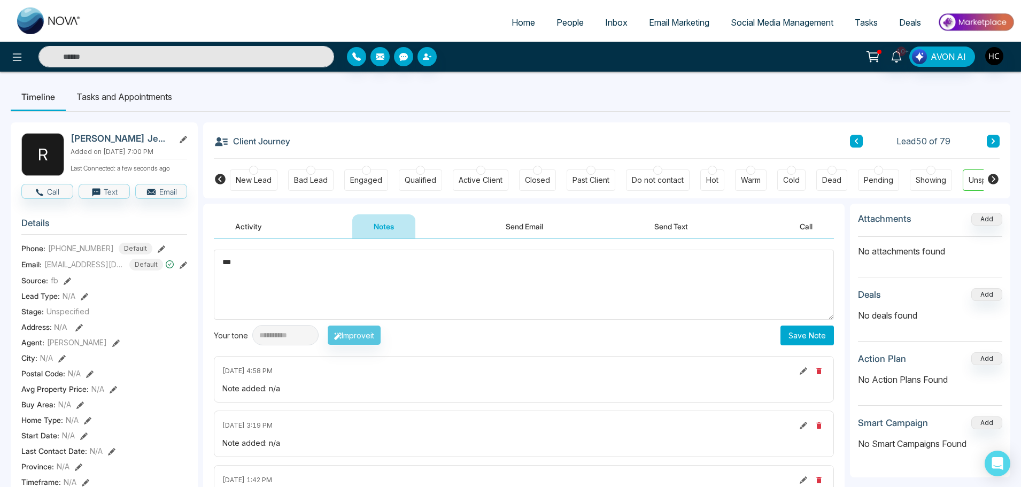
type textarea "***"
click at [804, 332] on button "Save Note" at bounding box center [806, 335] width 53 height 20
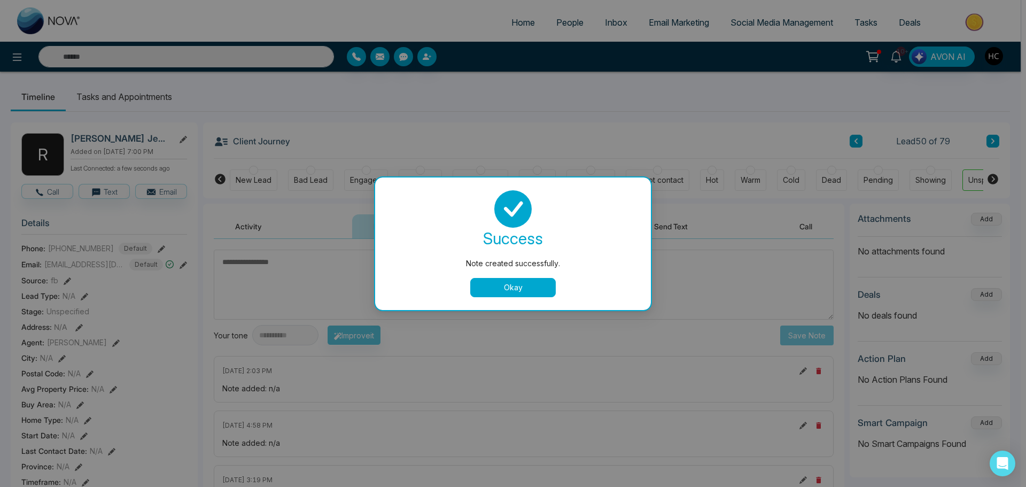
click at [513, 288] on button "Okay" at bounding box center [513, 287] width 86 height 19
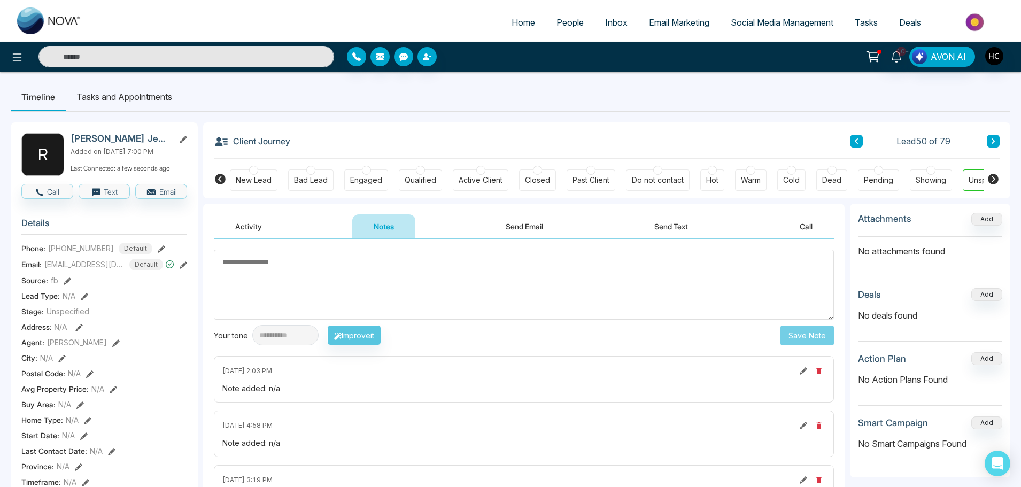
click at [997, 139] on button at bounding box center [993, 141] width 13 height 13
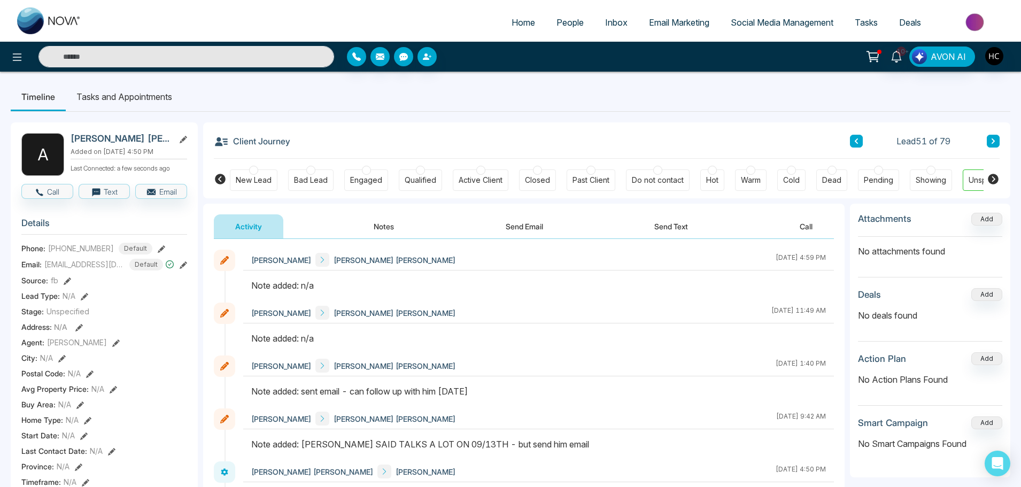
click at [389, 220] on button "Notes" at bounding box center [383, 226] width 63 height 24
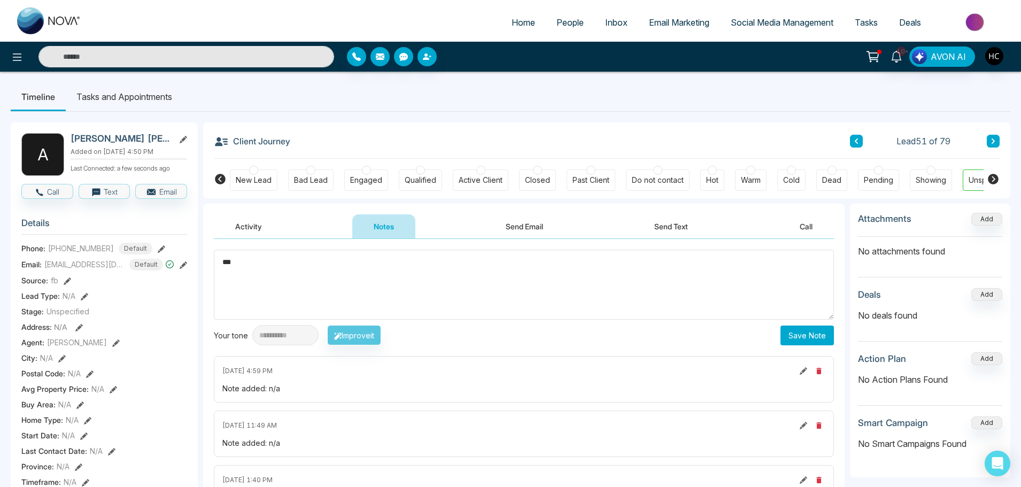
type textarea "***"
click at [808, 330] on button "Save Note" at bounding box center [806, 335] width 53 height 20
click at [996, 140] on button at bounding box center [993, 141] width 13 height 13
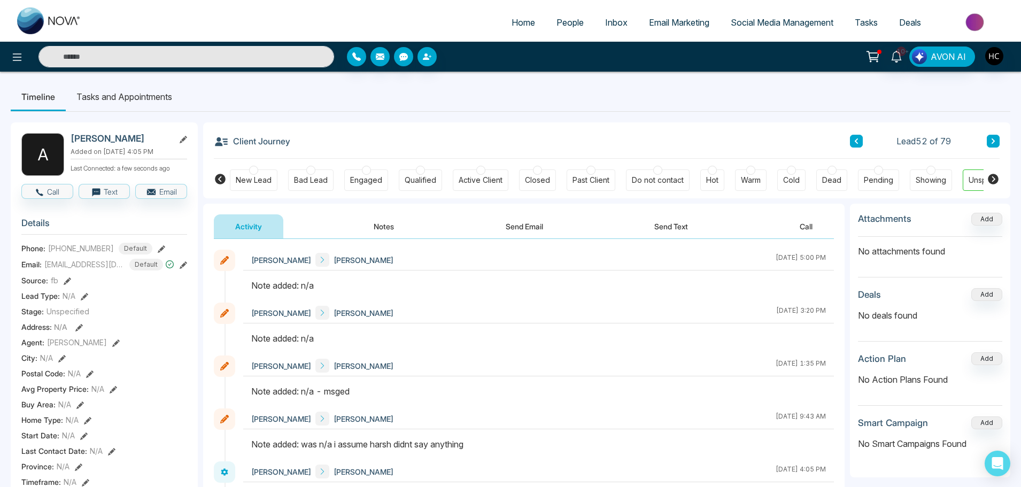
click at [390, 228] on button "Notes" at bounding box center [383, 226] width 63 height 24
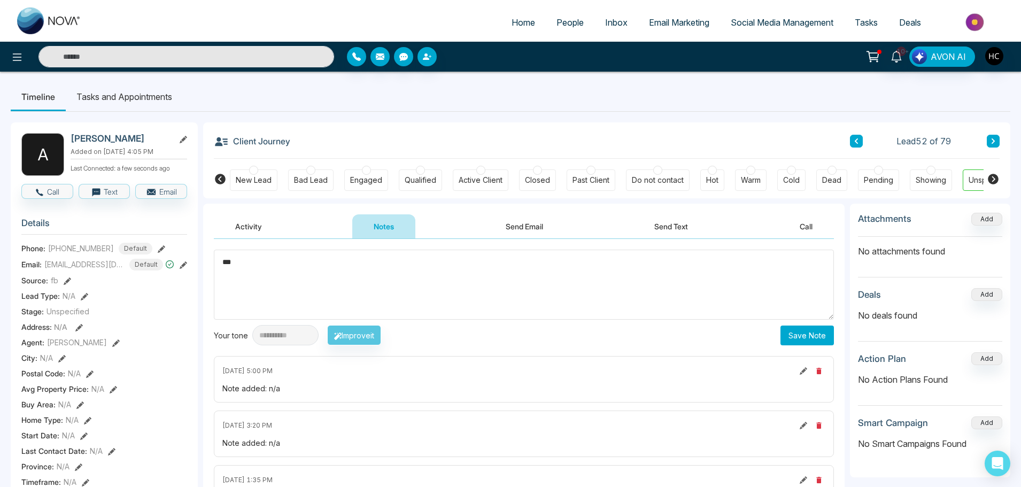
type textarea "***"
click at [807, 334] on button "Save Note" at bounding box center [806, 335] width 53 height 20
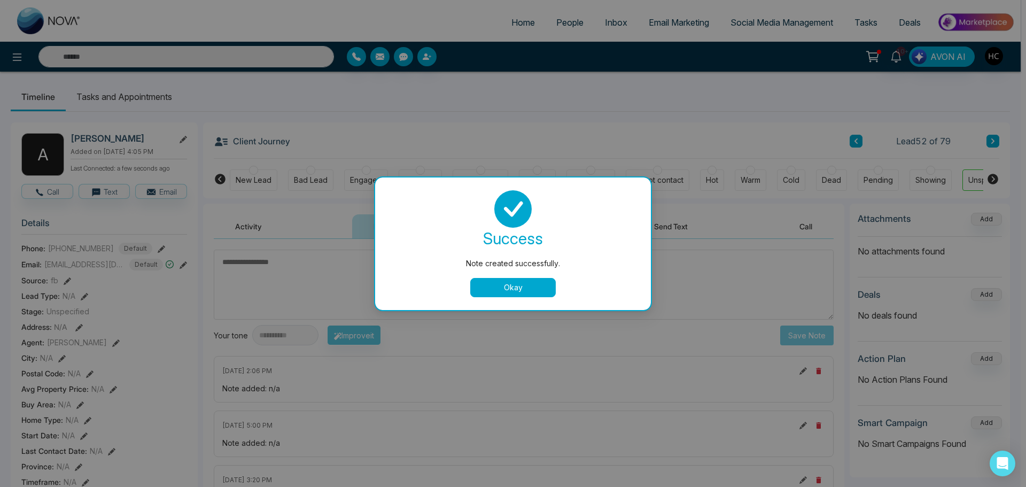
click at [527, 285] on button "Okay" at bounding box center [513, 287] width 86 height 19
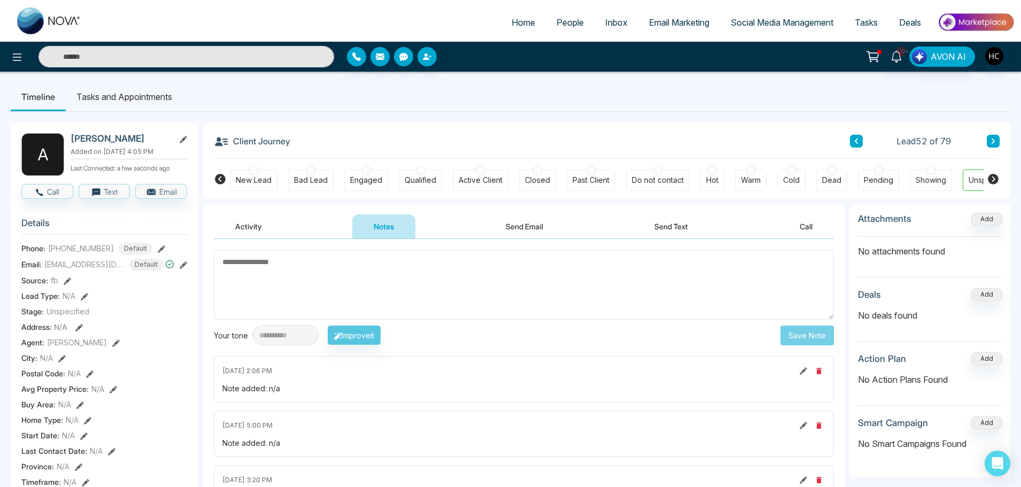
click at [995, 138] on icon at bounding box center [992, 141] width 5 height 6
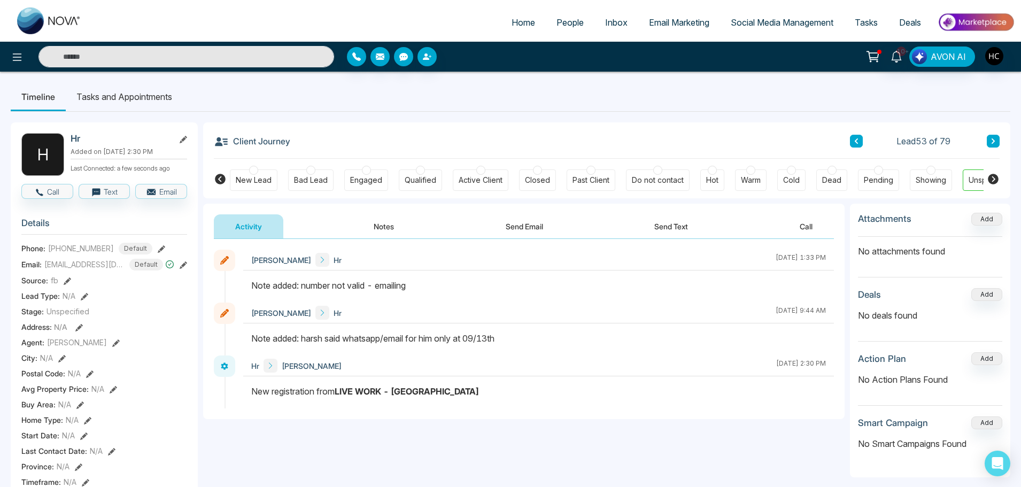
click at [995, 136] on button at bounding box center [993, 141] width 13 height 13
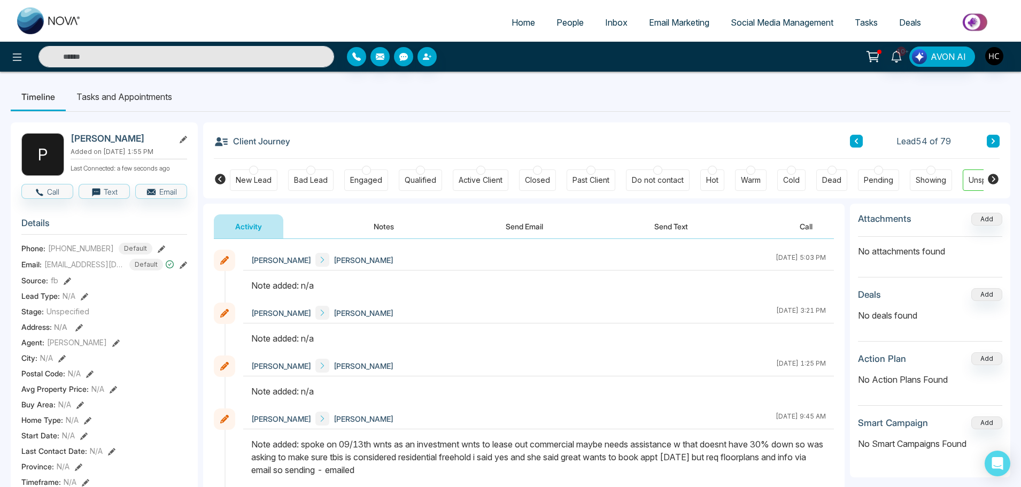
click at [376, 235] on button "Notes" at bounding box center [383, 226] width 63 height 24
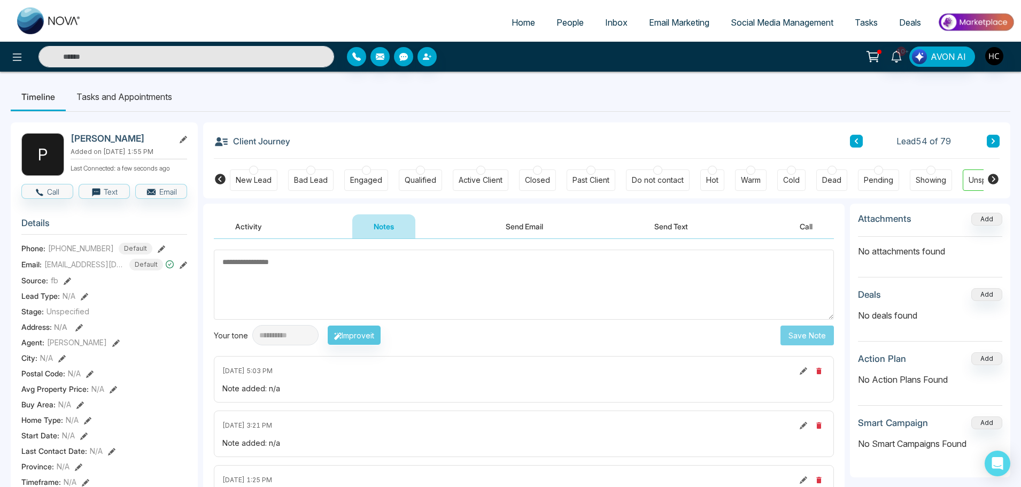
click at [275, 273] on textarea at bounding box center [524, 285] width 620 height 70
type textarea "***"
click at [821, 335] on button "Save Note" at bounding box center [806, 335] width 53 height 20
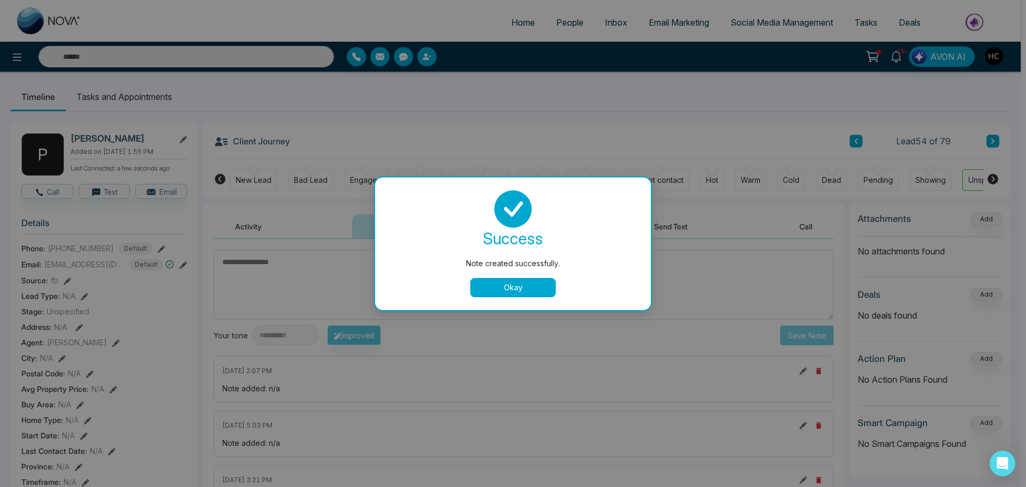
click at [506, 281] on button "Okay" at bounding box center [513, 287] width 86 height 19
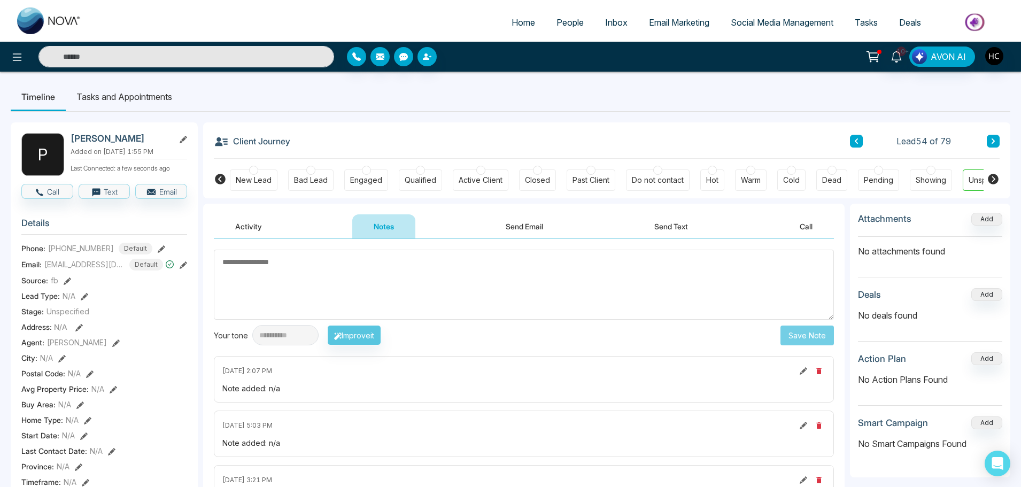
click at [995, 138] on icon at bounding box center [992, 141] width 5 height 6
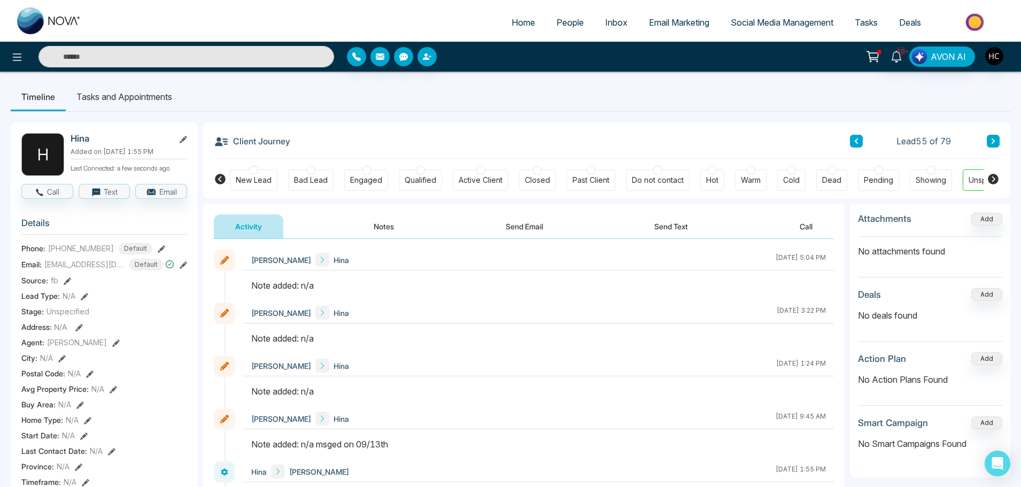
click at [386, 221] on button "Notes" at bounding box center [383, 226] width 63 height 24
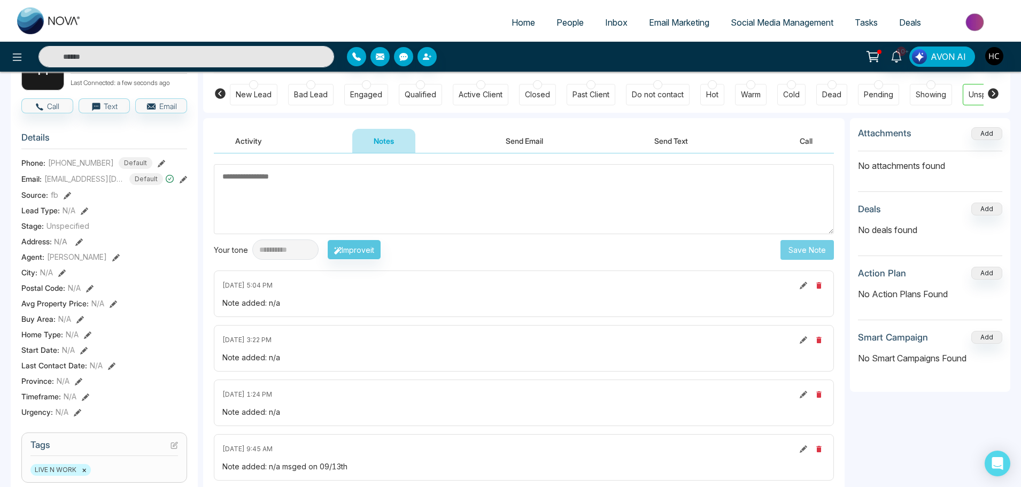
scroll to position [53, 0]
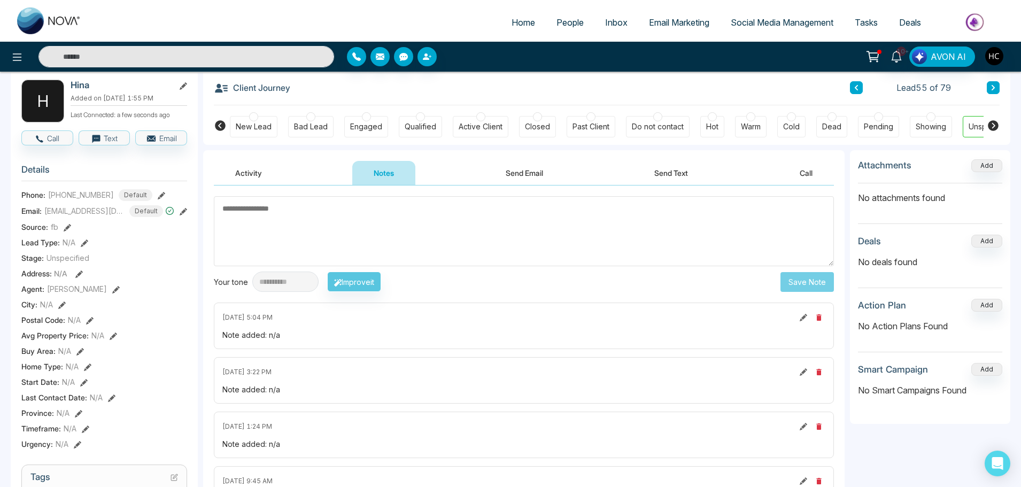
click at [291, 245] on textarea at bounding box center [524, 231] width 620 height 70
type textarea "***"
click at [809, 277] on button "Save Note" at bounding box center [806, 282] width 53 height 20
click at [989, 91] on button at bounding box center [993, 87] width 13 height 13
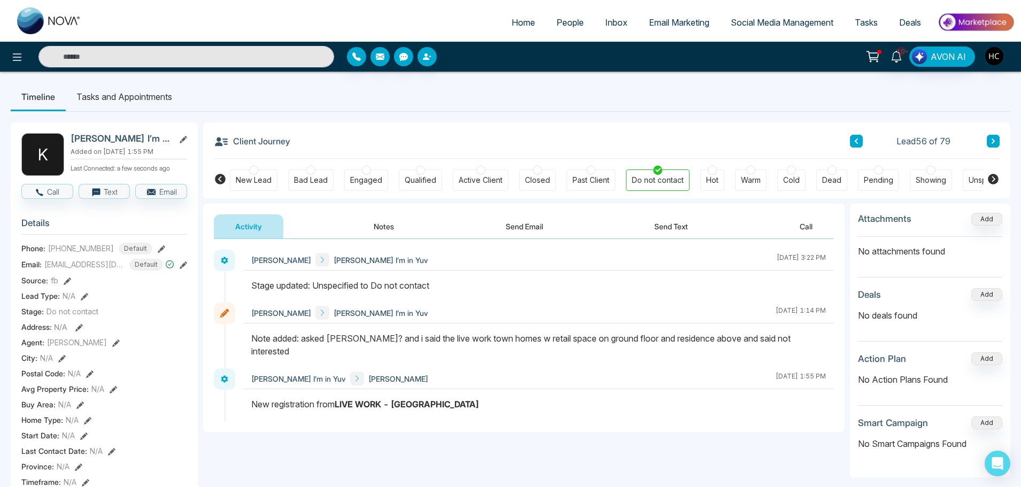
click at [992, 141] on icon at bounding box center [992, 141] width 5 height 6
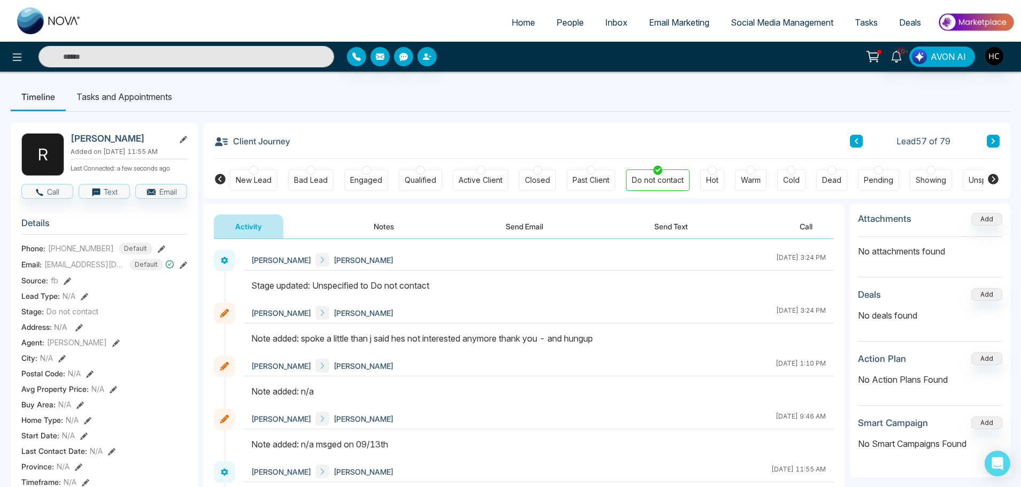
click at [990, 142] on icon at bounding box center [992, 141] width 5 height 6
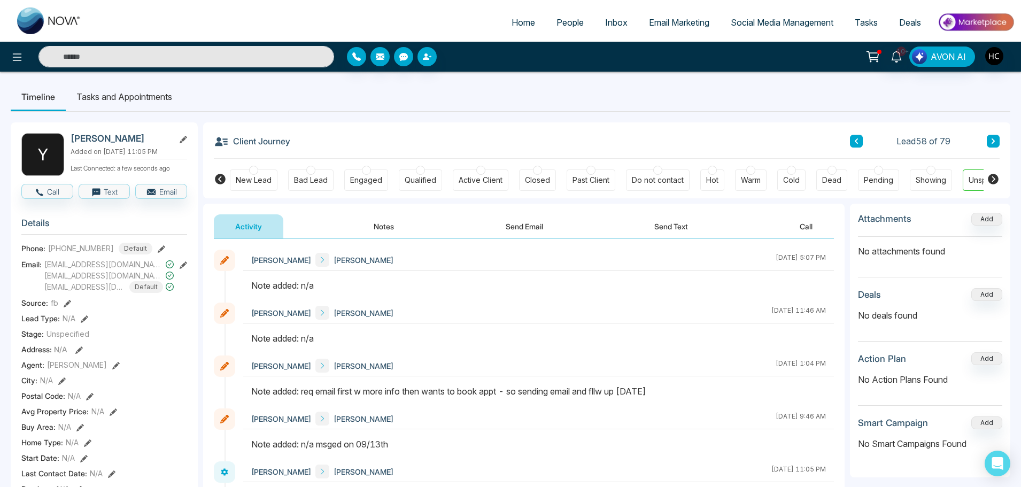
click at [379, 223] on button "Notes" at bounding box center [383, 226] width 63 height 24
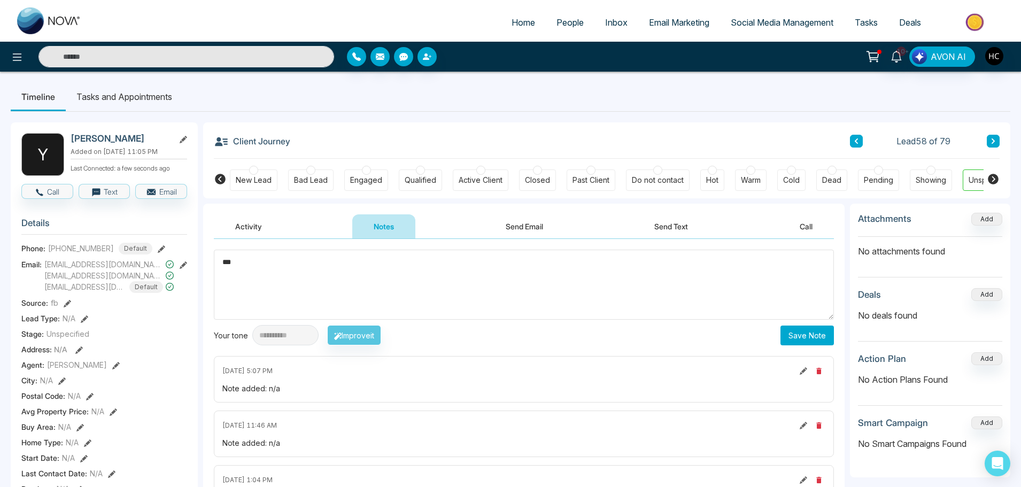
type textarea "***"
click at [823, 338] on button "Save Note" at bounding box center [806, 335] width 53 height 20
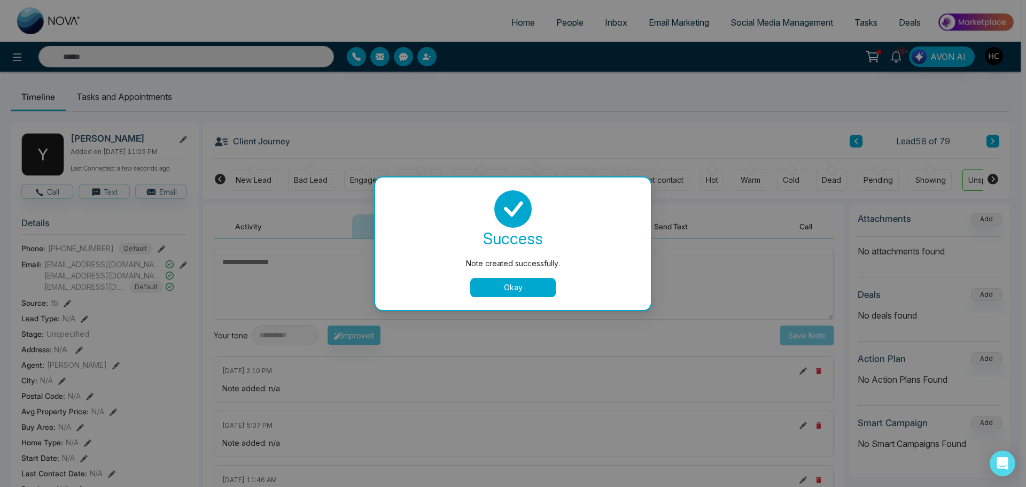
click at [525, 282] on button "Okay" at bounding box center [513, 287] width 86 height 19
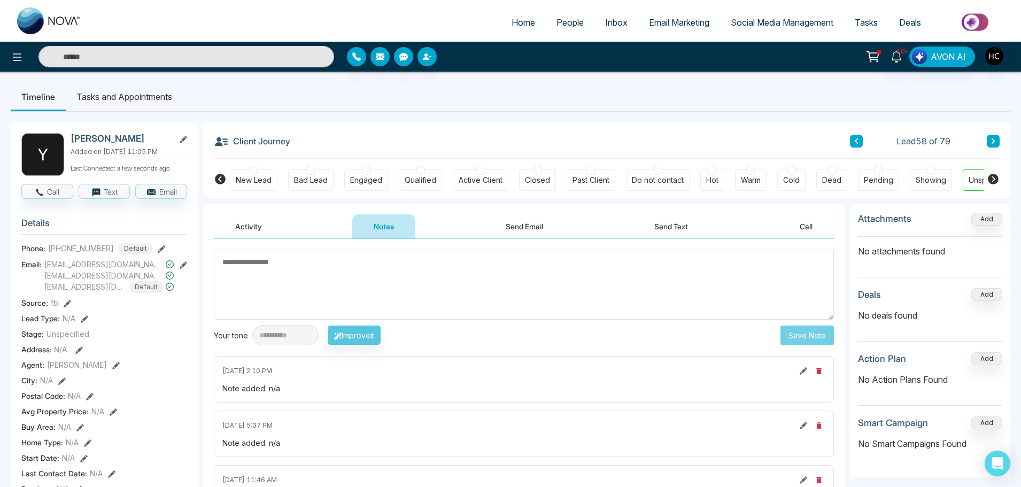
click at [993, 137] on button at bounding box center [993, 141] width 13 height 13
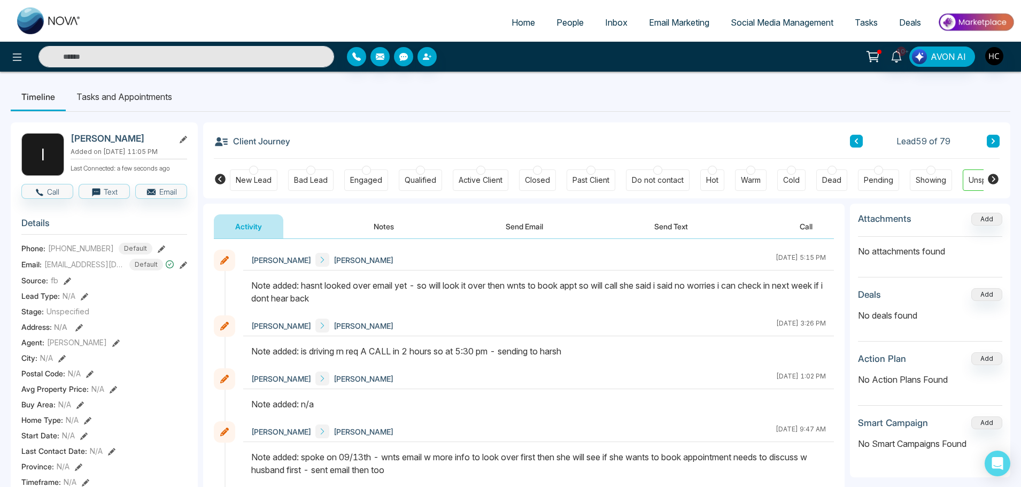
click at [995, 140] on icon at bounding box center [992, 141] width 5 height 6
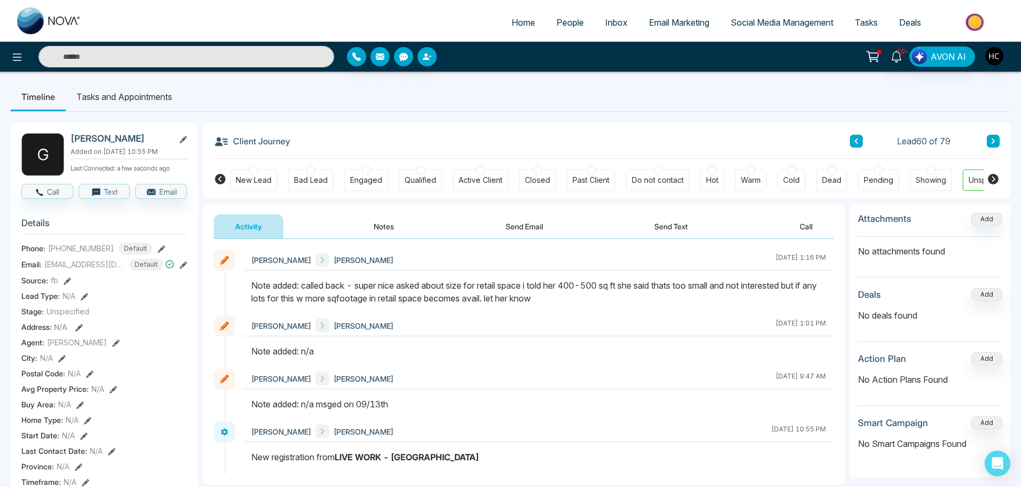
click at [993, 136] on button at bounding box center [993, 141] width 13 height 13
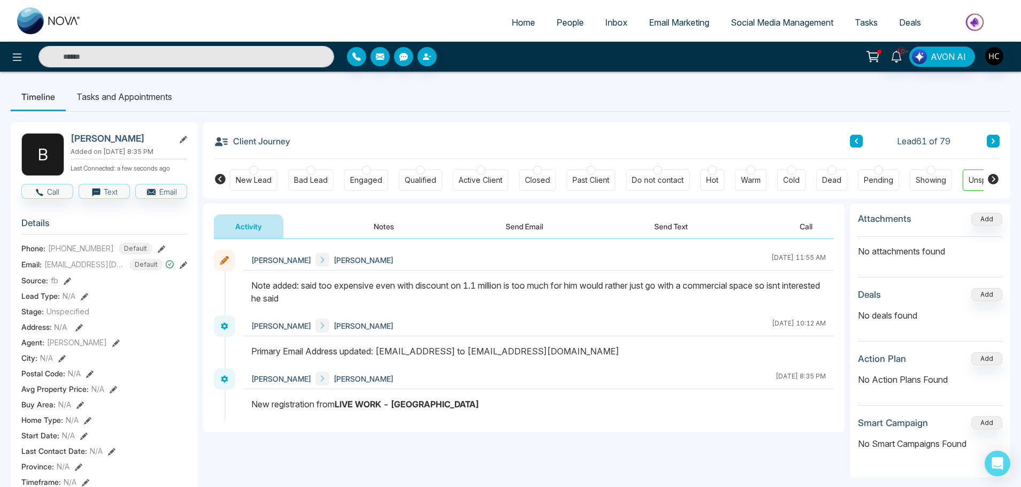
click at [994, 139] on icon at bounding box center [992, 141] width 5 height 6
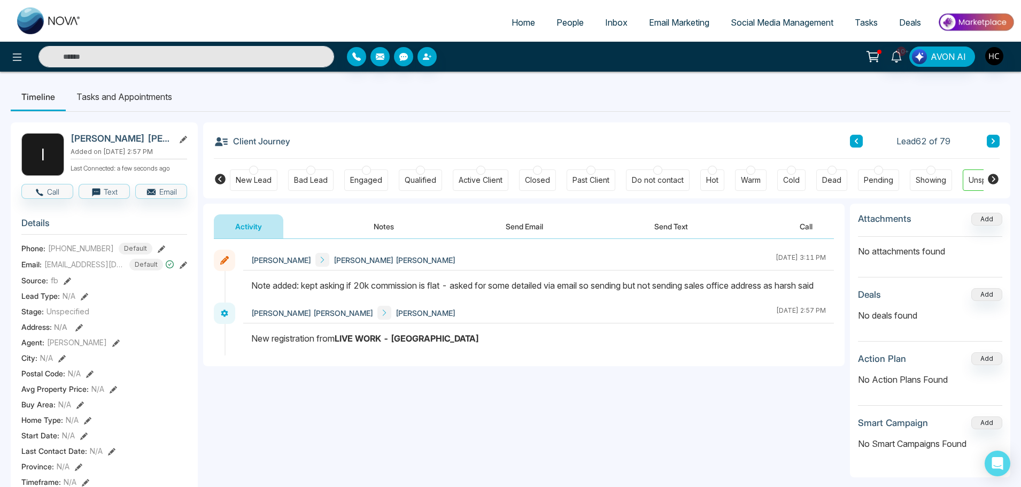
click at [994, 142] on icon at bounding box center [992, 140] width 3 height 5
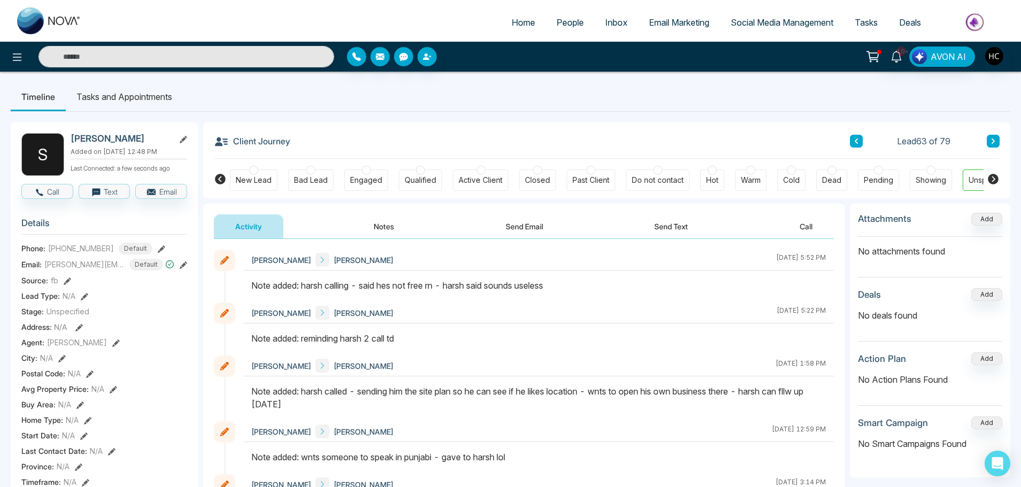
click at [994, 141] on icon at bounding box center [992, 140] width 3 height 5
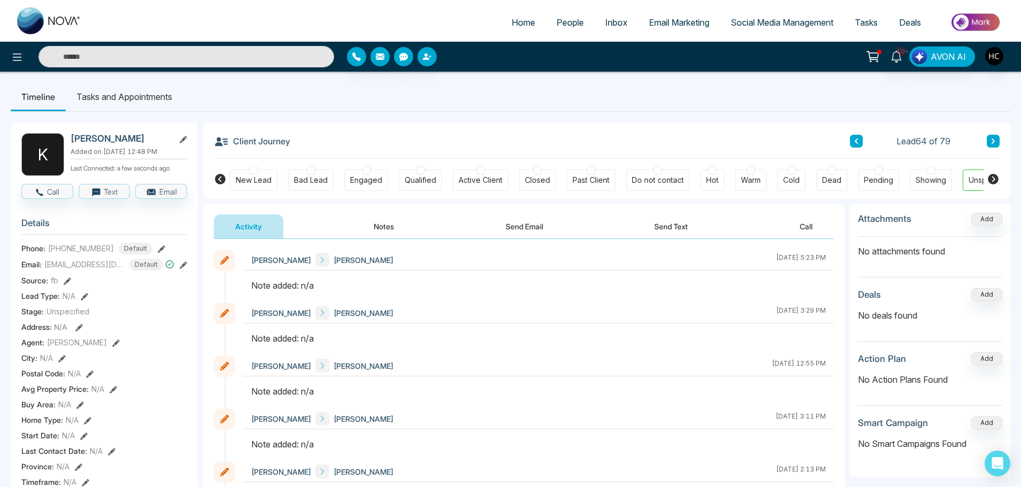
click at [384, 225] on button "Notes" at bounding box center [383, 226] width 63 height 24
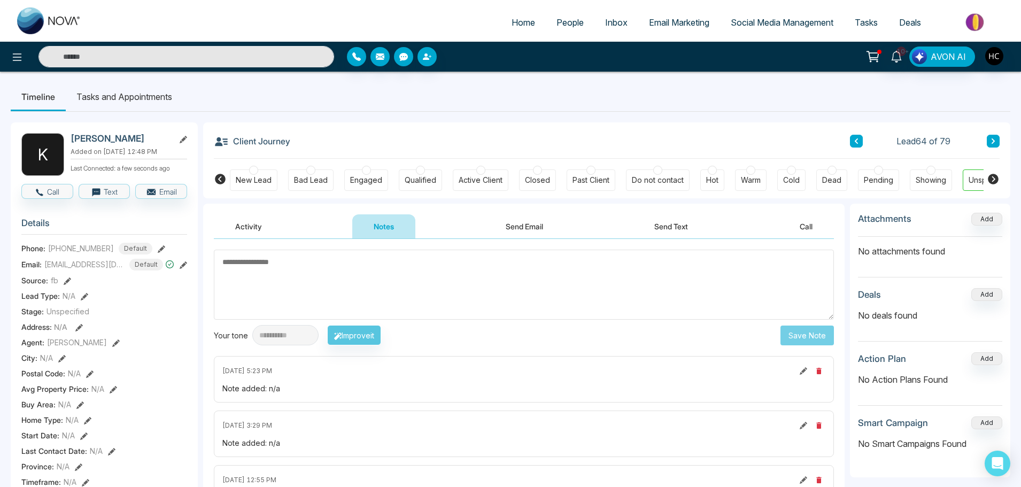
click at [371, 275] on textarea at bounding box center [524, 285] width 620 height 70
click at [353, 270] on textarea at bounding box center [524, 285] width 620 height 70
type textarea "***"
click at [800, 336] on button "Save Note" at bounding box center [806, 335] width 53 height 20
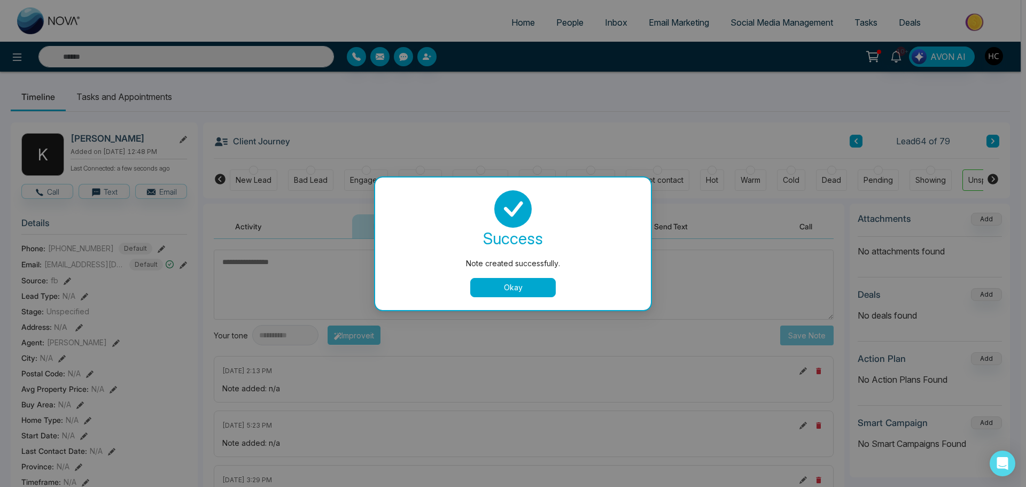
click at [537, 288] on button "Okay" at bounding box center [513, 287] width 86 height 19
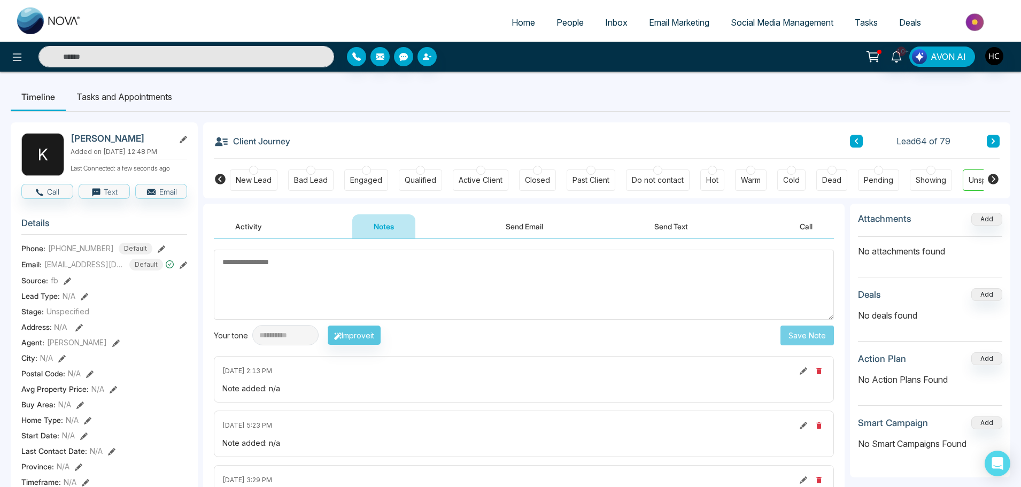
click at [989, 138] on button at bounding box center [993, 141] width 13 height 13
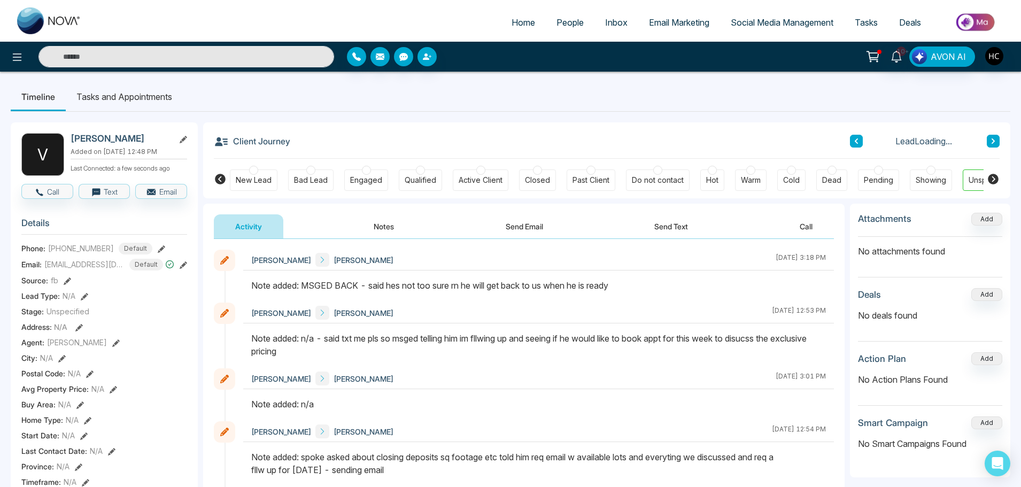
click at [375, 226] on button "Notes" at bounding box center [383, 226] width 63 height 24
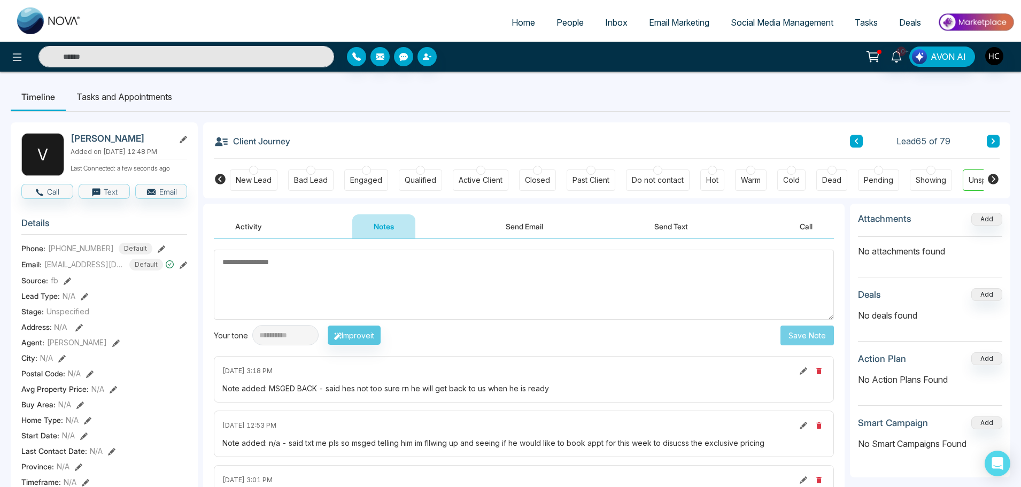
click at [994, 138] on icon at bounding box center [992, 141] width 5 height 6
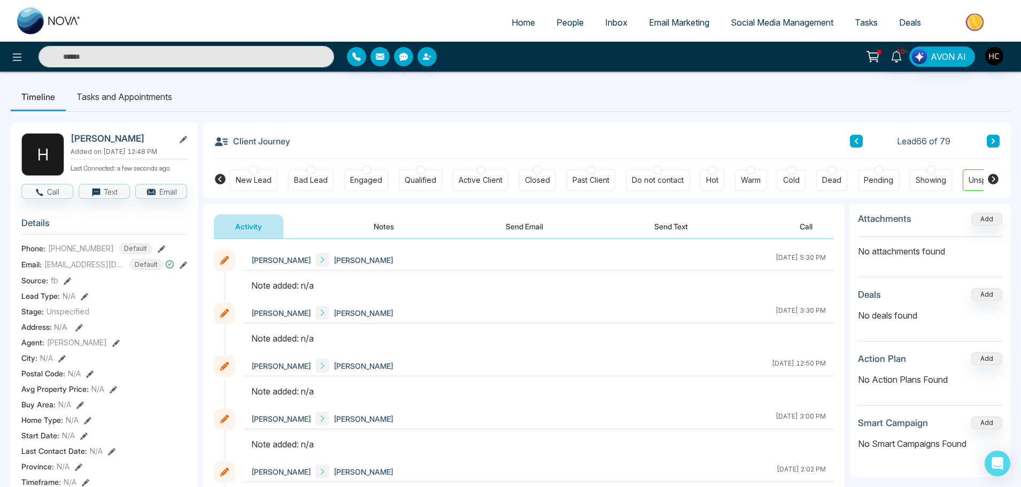
click at [386, 230] on button "Notes" at bounding box center [383, 226] width 63 height 24
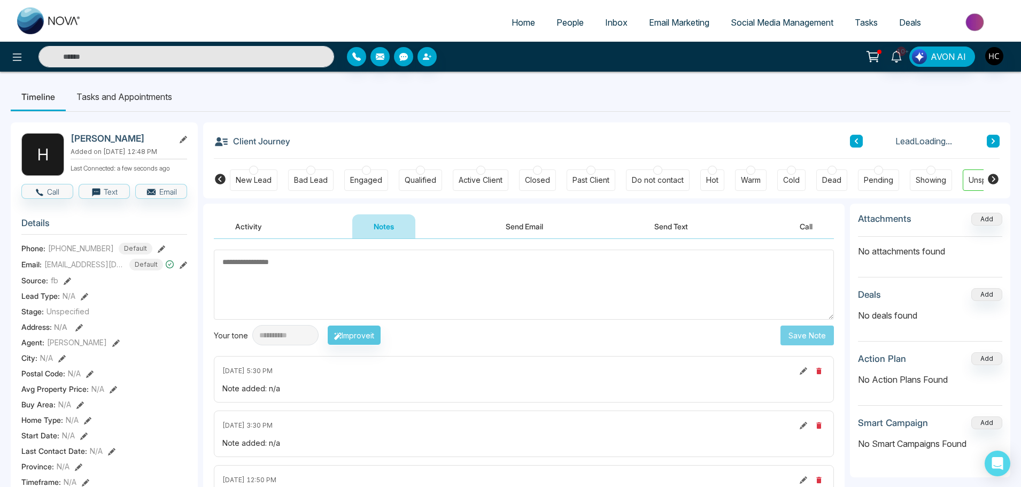
click at [391, 282] on textarea at bounding box center [524, 285] width 620 height 70
type textarea "***"
click at [808, 338] on button "Save Note" at bounding box center [806, 335] width 53 height 20
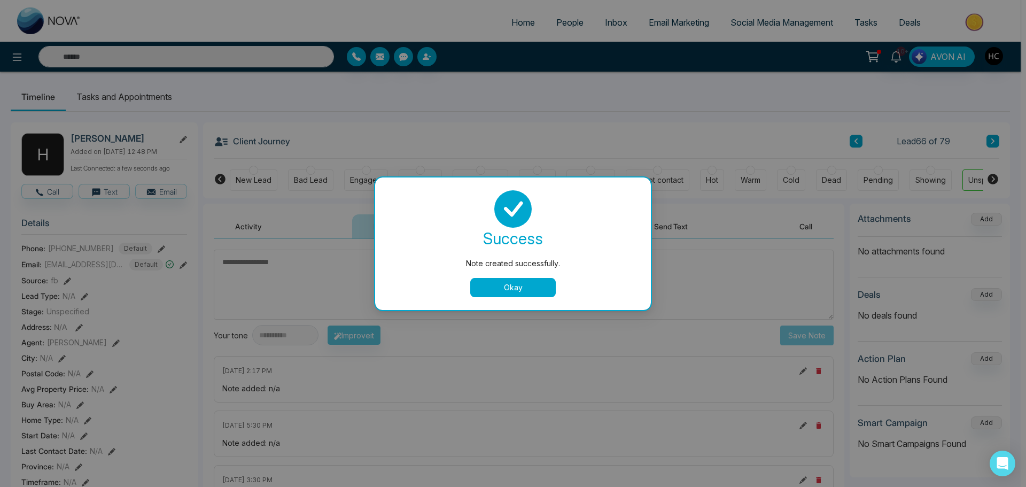
click at [500, 276] on div "success Note created successfully. Okay" at bounding box center [513, 243] width 250 height 107
click at [500, 282] on button "Okay" at bounding box center [513, 287] width 86 height 19
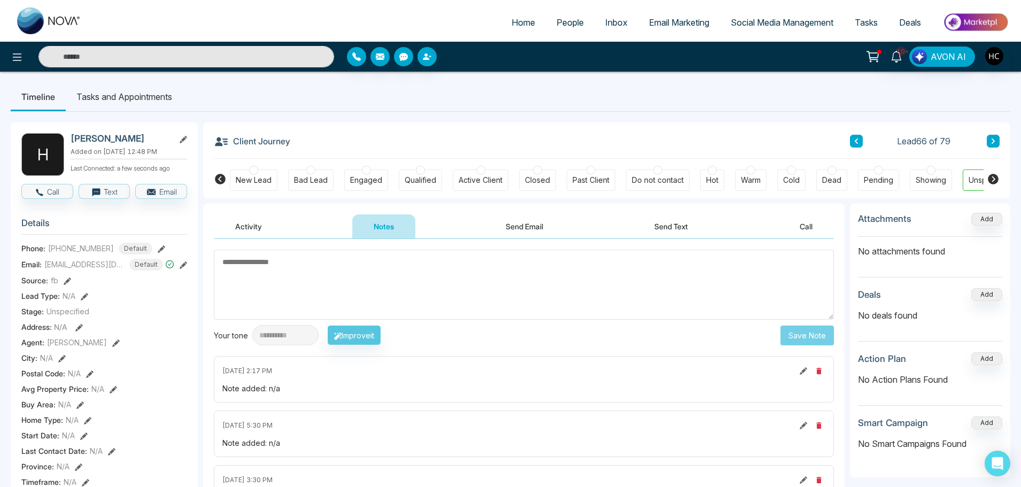
click at [994, 136] on button at bounding box center [993, 141] width 13 height 13
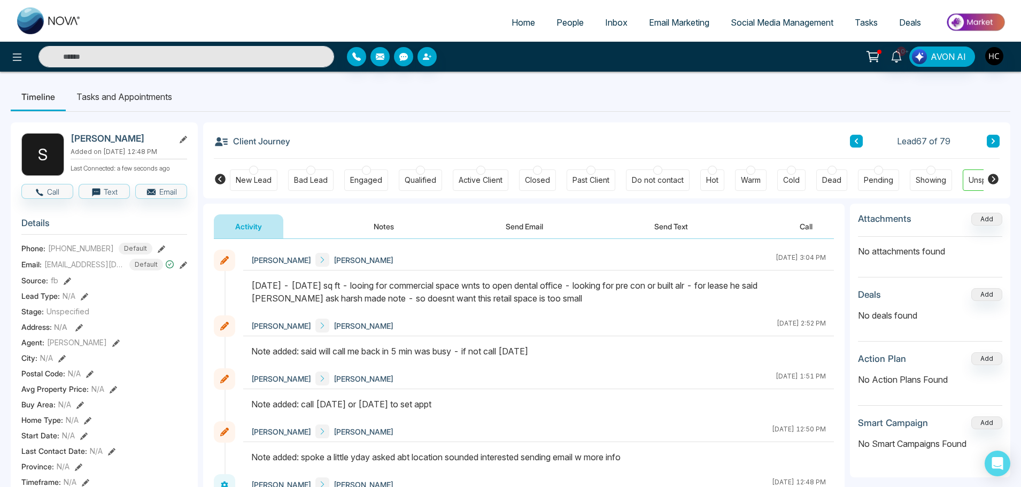
click at [991, 136] on button at bounding box center [993, 141] width 13 height 13
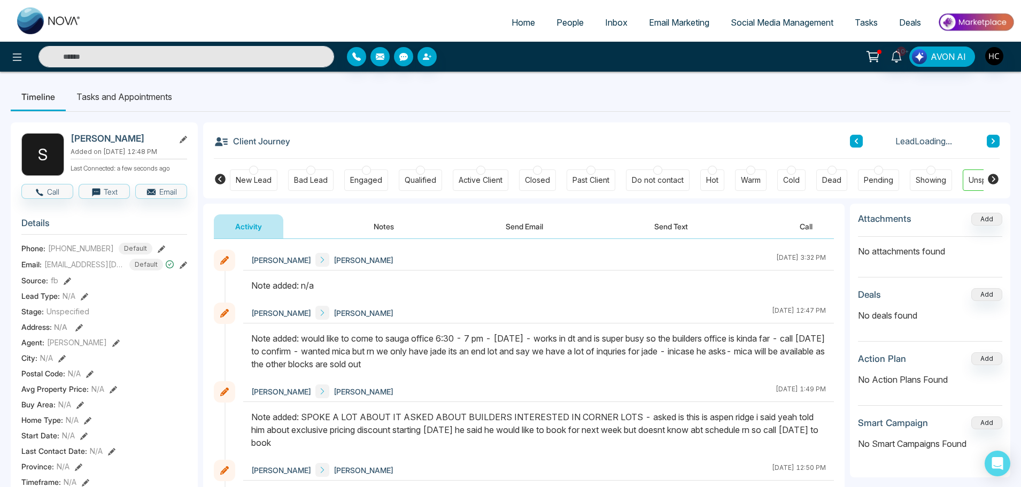
click at [387, 226] on button "Notes" at bounding box center [383, 226] width 63 height 24
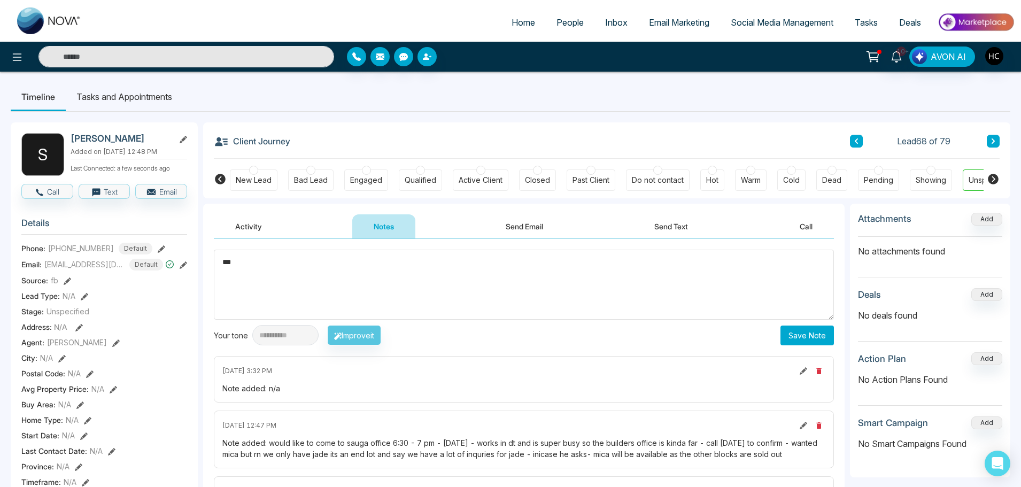
type textarea "***"
click at [789, 330] on button "Save Note" at bounding box center [806, 335] width 53 height 20
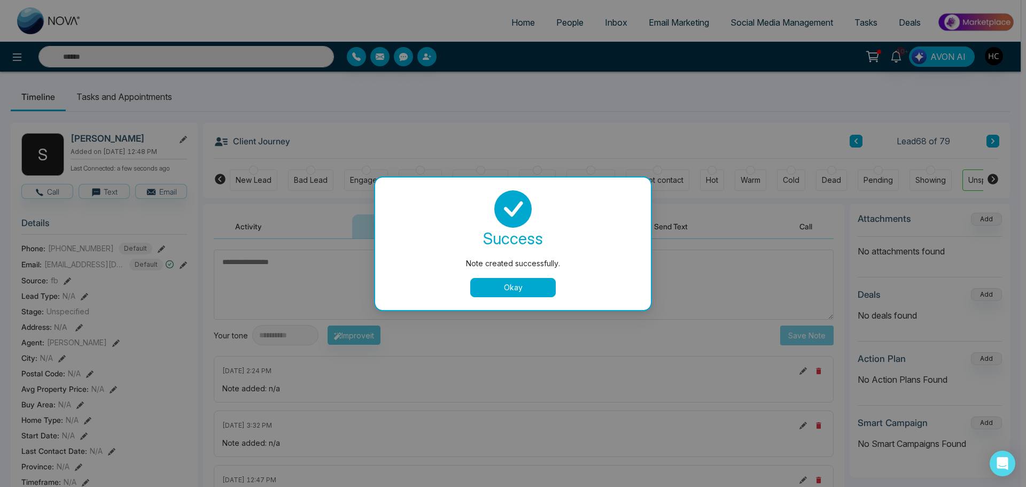
click at [529, 288] on button "Okay" at bounding box center [513, 287] width 86 height 19
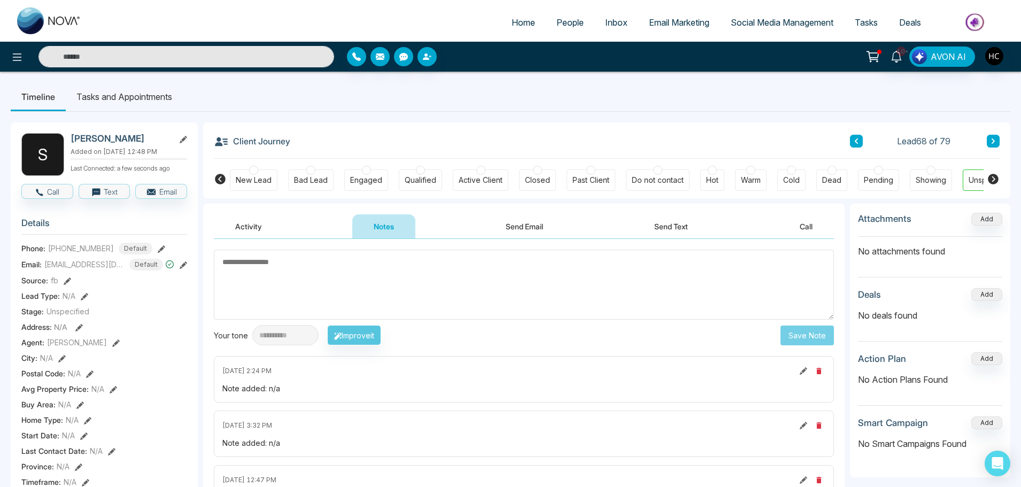
click at [989, 137] on button at bounding box center [993, 141] width 13 height 13
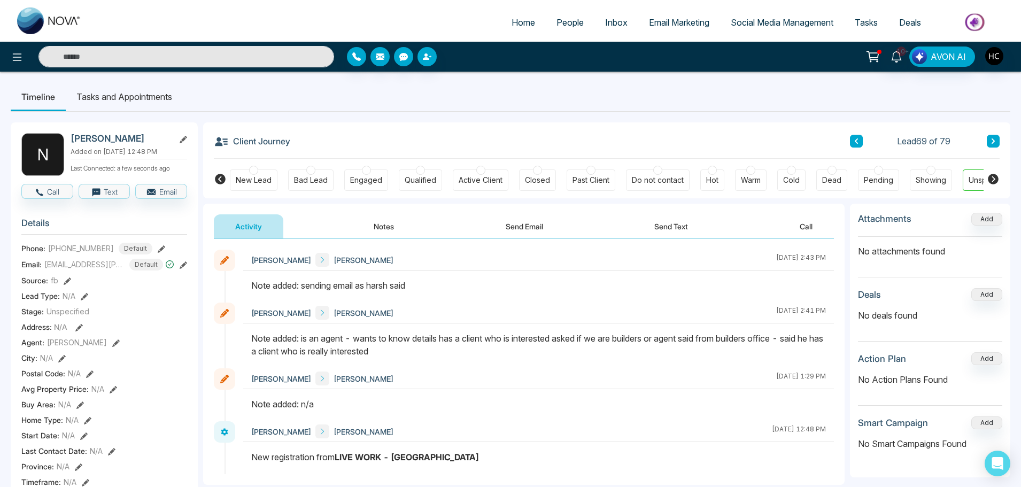
click at [993, 139] on icon at bounding box center [992, 141] width 5 height 6
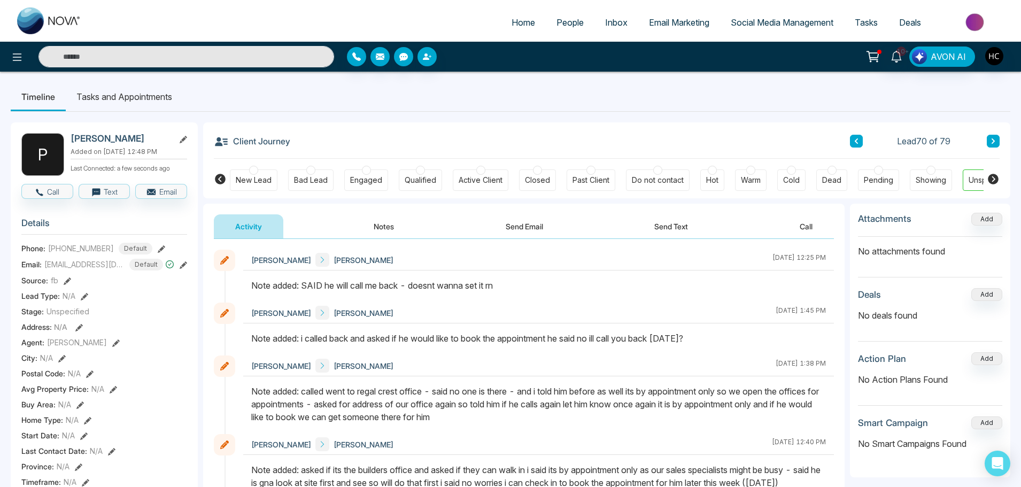
click at [985, 136] on div "Lead 70 of 79" at bounding box center [925, 141] width 150 height 13
click at [987, 138] on button at bounding box center [993, 141] width 13 height 13
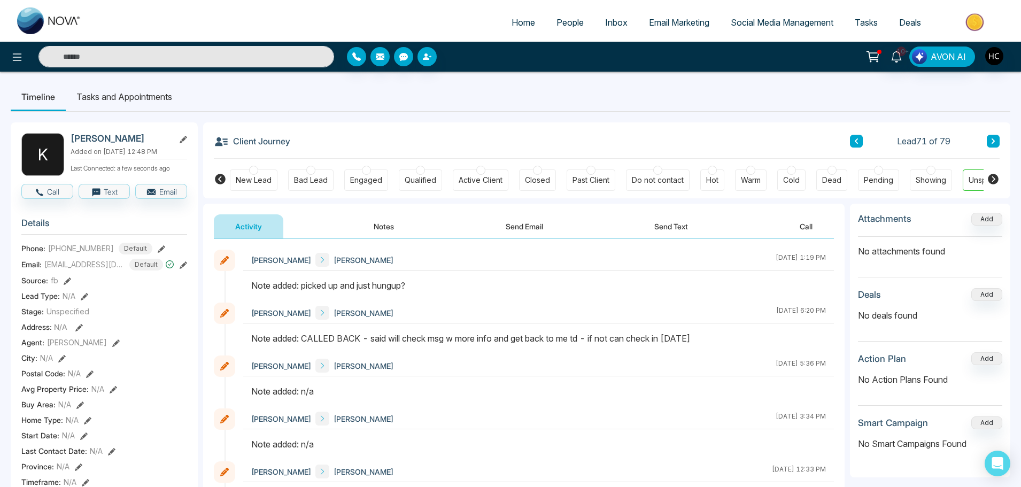
click at [994, 142] on icon at bounding box center [992, 140] width 3 height 5
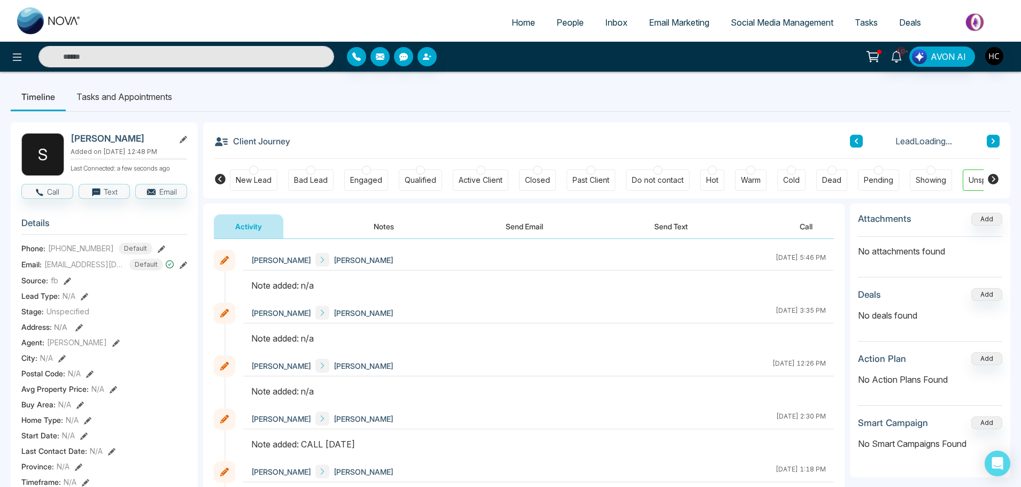
click at [381, 222] on button "Notes" at bounding box center [383, 226] width 63 height 24
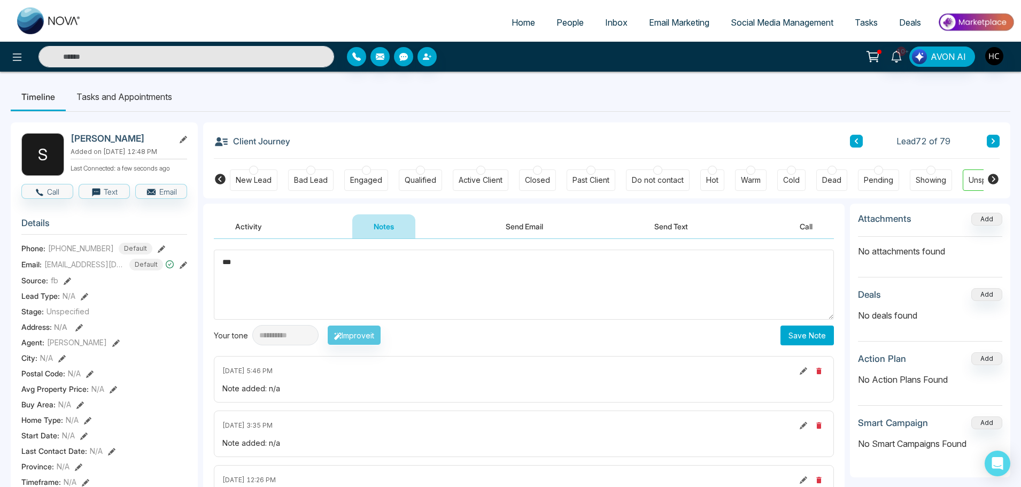
type textarea "***"
click at [794, 335] on button "Save Note" at bounding box center [806, 335] width 53 height 20
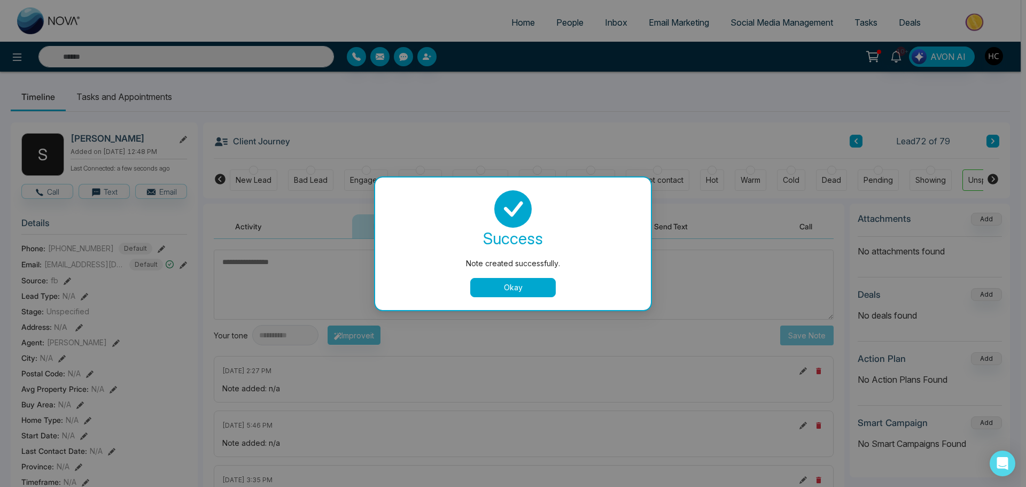
click at [545, 284] on button "Okay" at bounding box center [513, 287] width 86 height 19
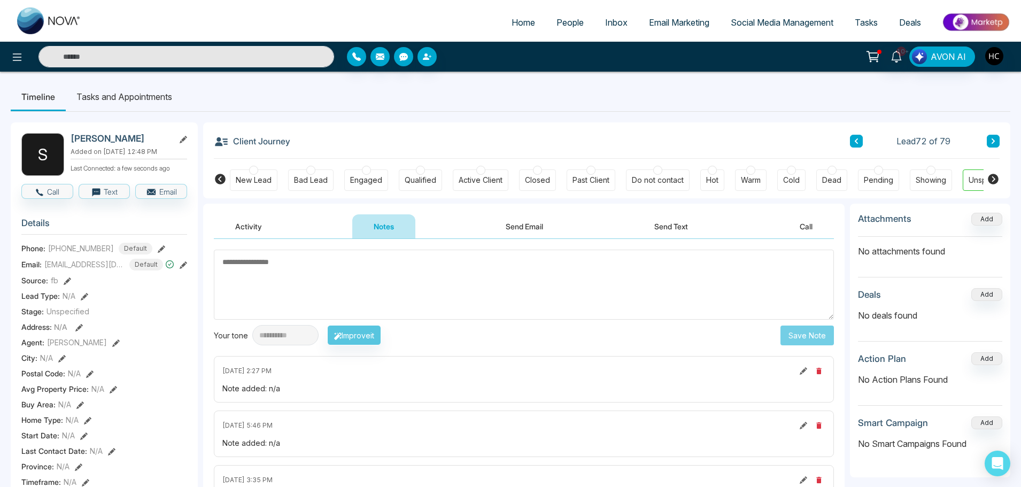
click at [995, 138] on icon at bounding box center [992, 141] width 5 height 6
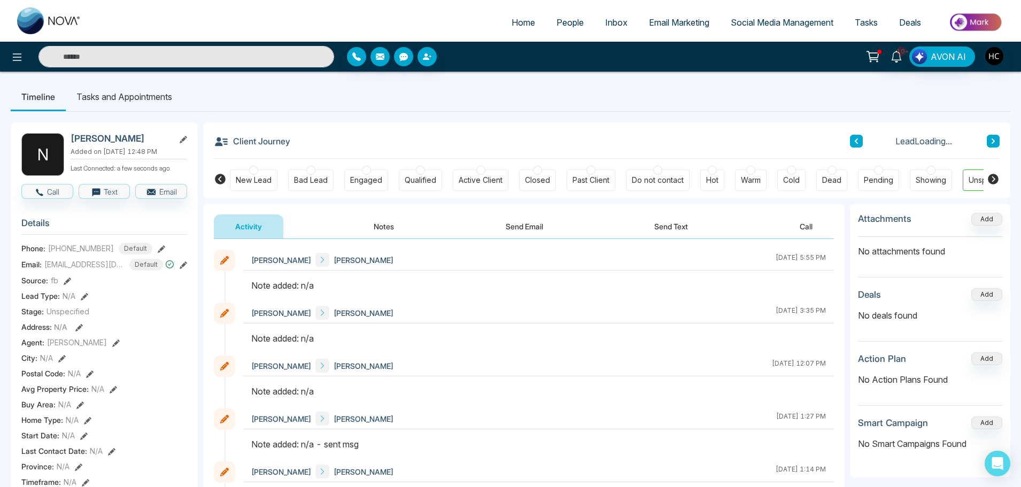
click at [400, 232] on button "Notes" at bounding box center [383, 226] width 63 height 24
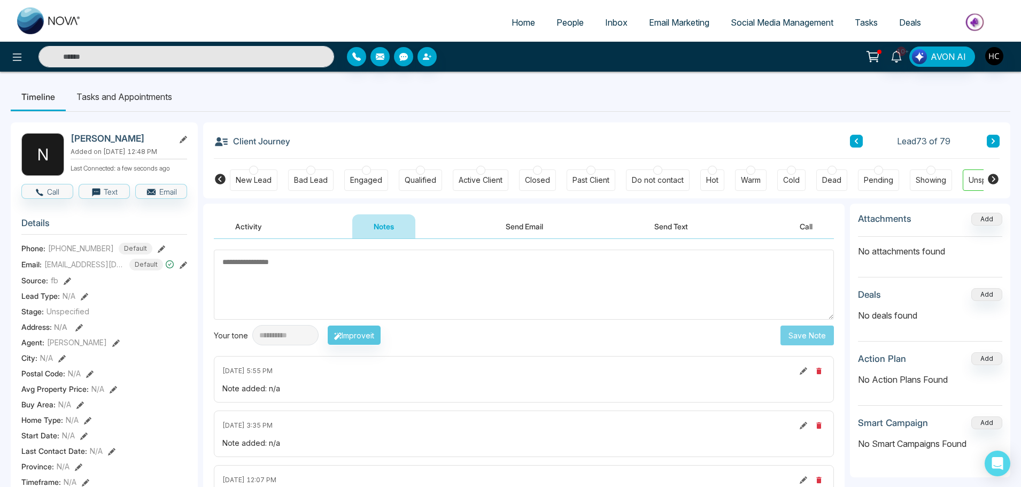
click at [343, 281] on textarea at bounding box center [524, 285] width 620 height 70
paste textarea "***"
type textarea "***"
click at [800, 332] on button "Save Note" at bounding box center [806, 335] width 53 height 20
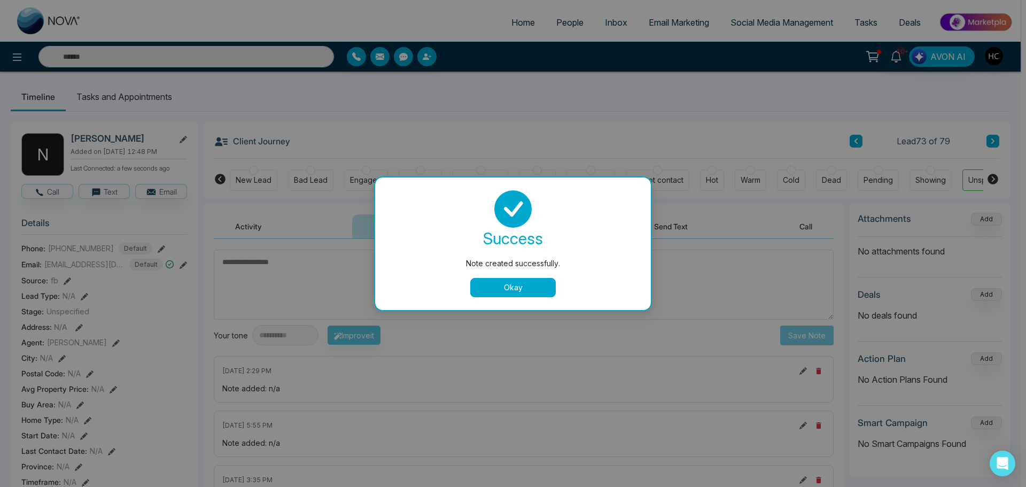
click at [549, 288] on button "Okay" at bounding box center [513, 287] width 86 height 19
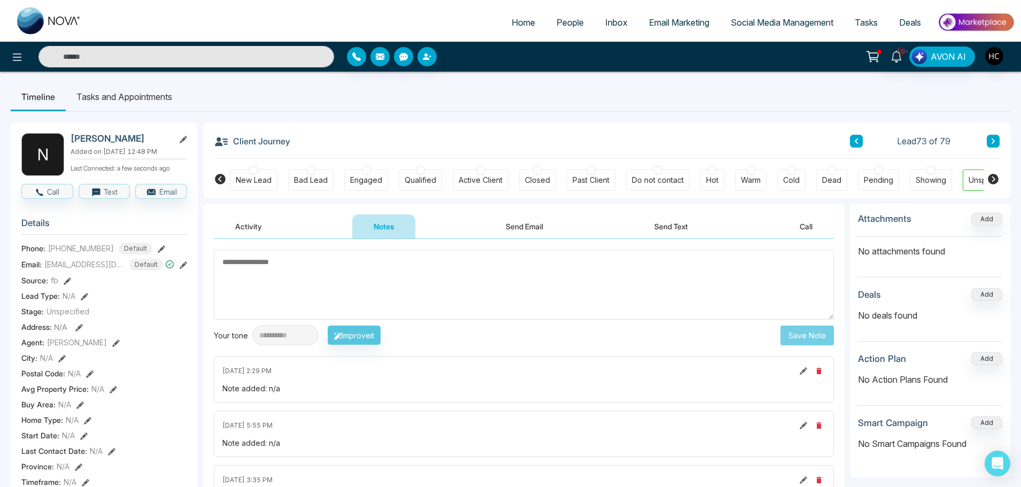
click at [648, 290] on textarea at bounding box center [524, 285] width 620 height 70
click at [996, 143] on button at bounding box center [993, 141] width 13 height 13
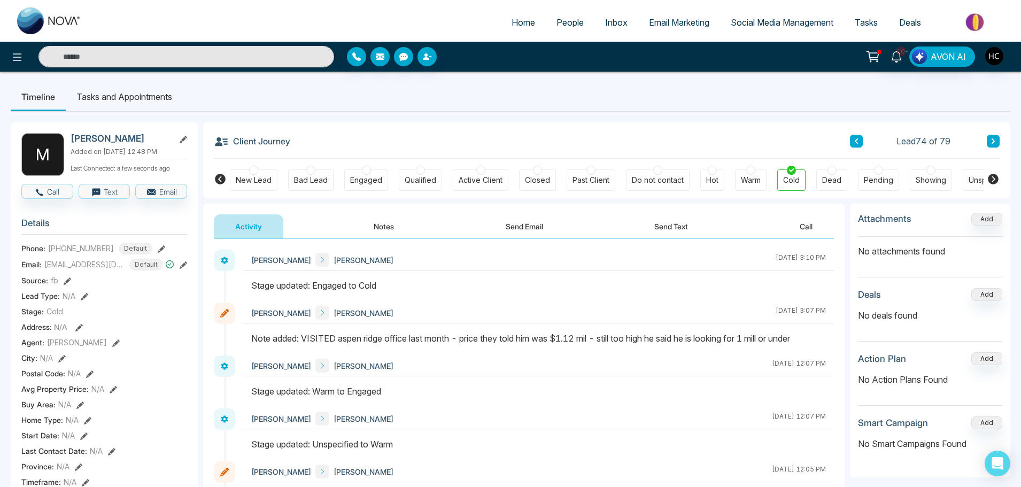
click at [991, 142] on icon at bounding box center [992, 141] width 5 height 6
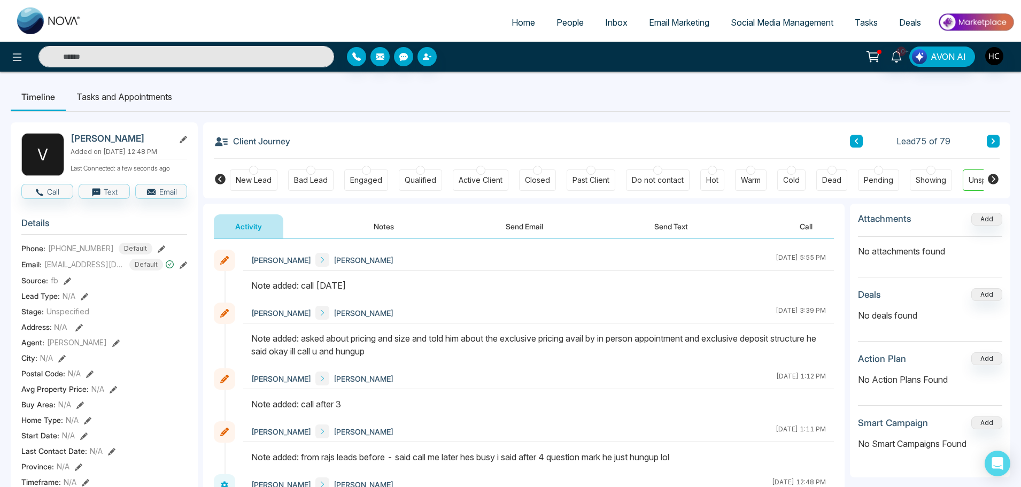
click at [108, 49] on input "text" at bounding box center [186, 56] width 296 height 21
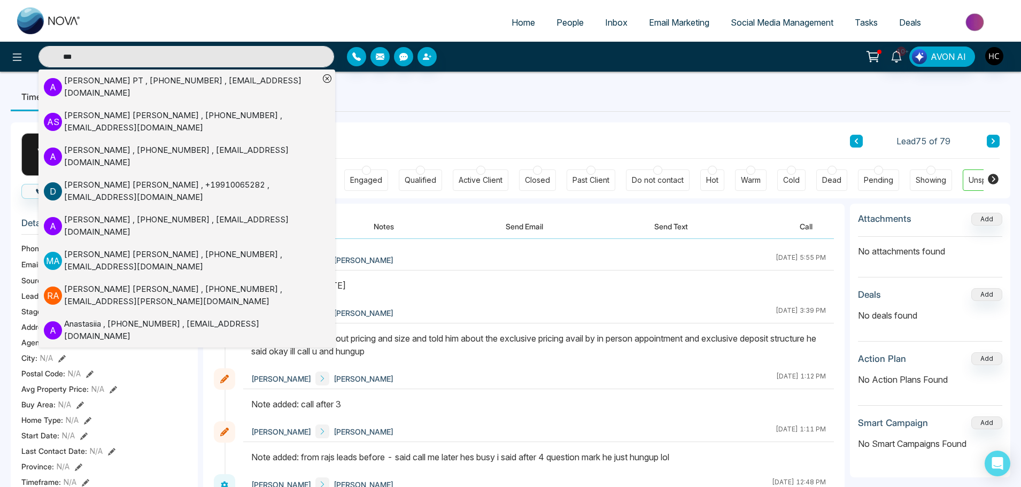
type input "***"
click at [139, 86] on div "[PERSON_NAME] PT , [PHONE_NUMBER] , [EMAIL_ADDRESS][DOMAIN_NAME]" at bounding box center [191, 87] width 255 height 24
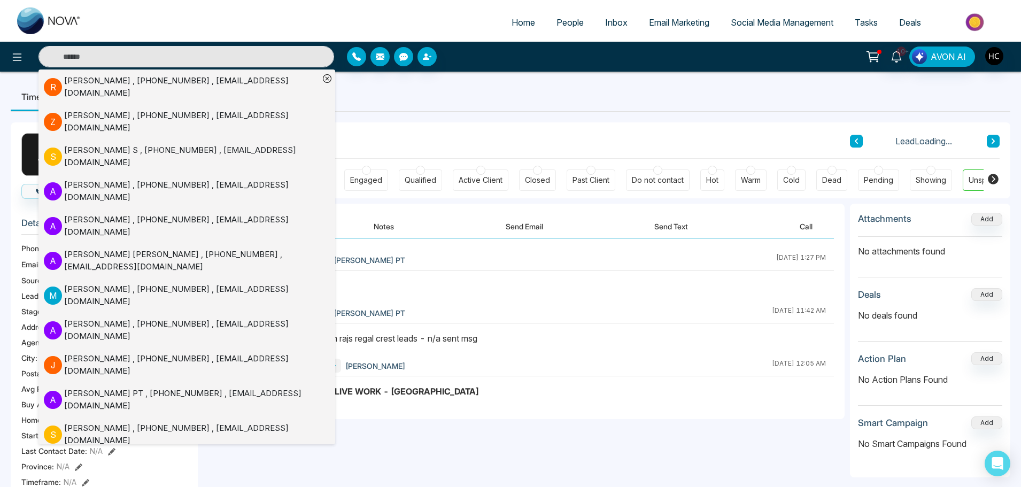
click at [381, 224] on button "Notes" at bounding box center [383, 226] width 63 height 24
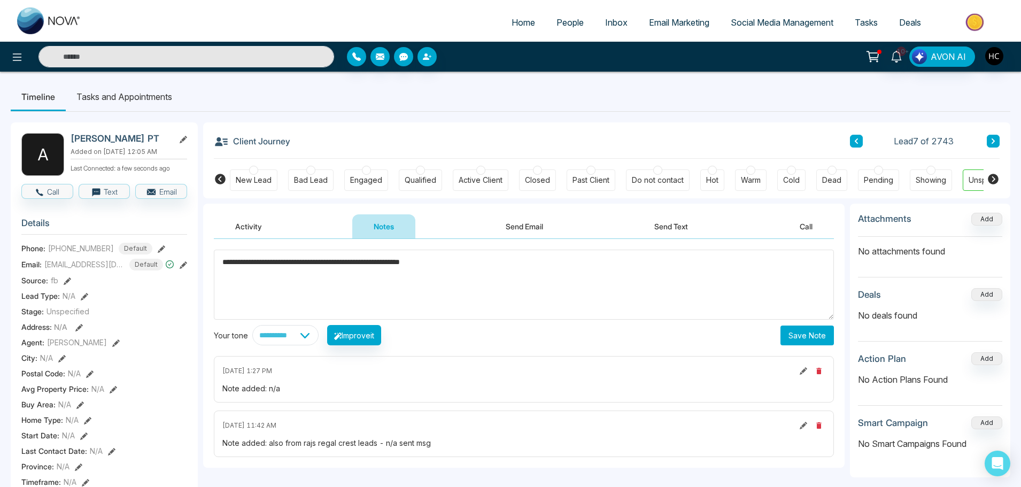
click at [472, 266] on textarea "**********" at bounding box center [524, 285] width 620 height 70
type textarea "**********"
click at [808, 334] on button "Save Note" at bounding box center [806, 335] width 53 height 20
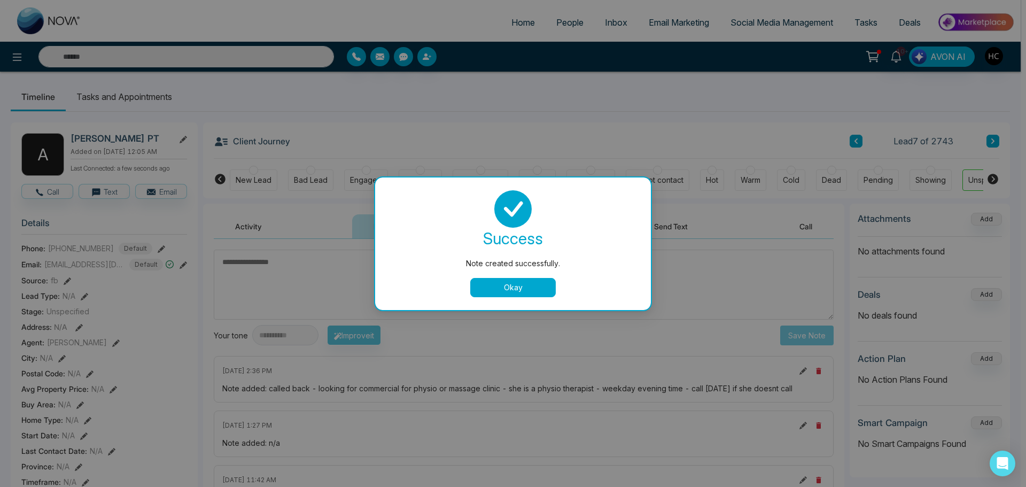
click at [515, 287] on button "Okay" at bounding box center [513, 287] width 86 height 19
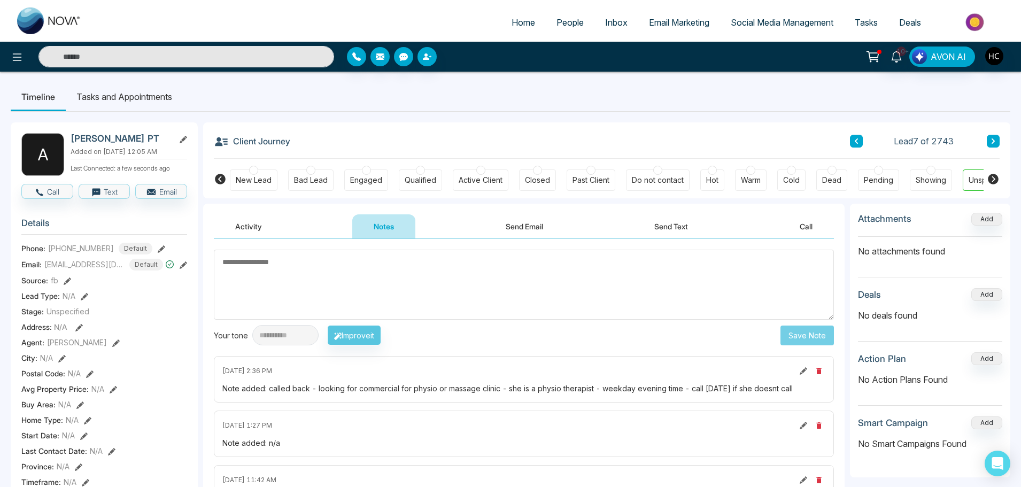
click at [546, 22] on link "People" at bounding box center [570, 22] width 49 height 20
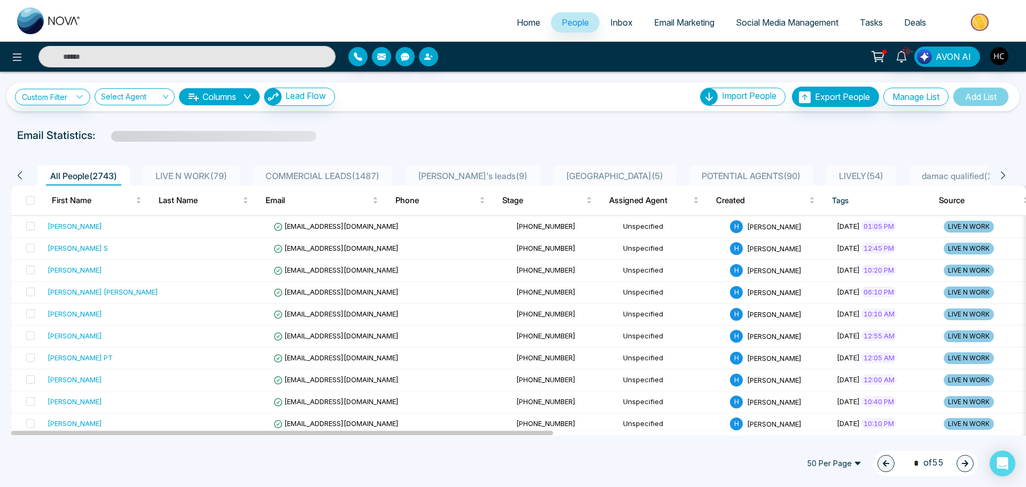
click at [212, 171] on span "LIVE N WORK ( 79 )" at bounding box center [191, 175] width 80 height 11
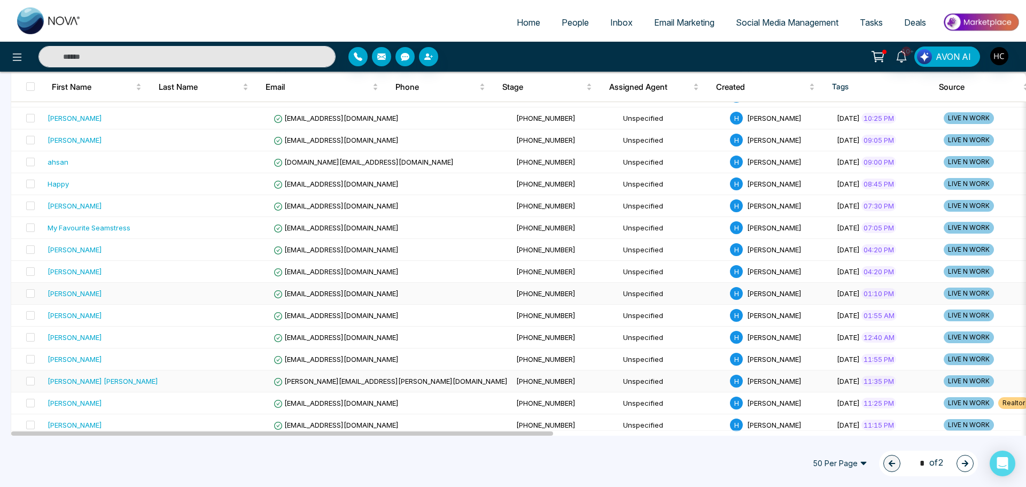
scroll to position [901, 0]
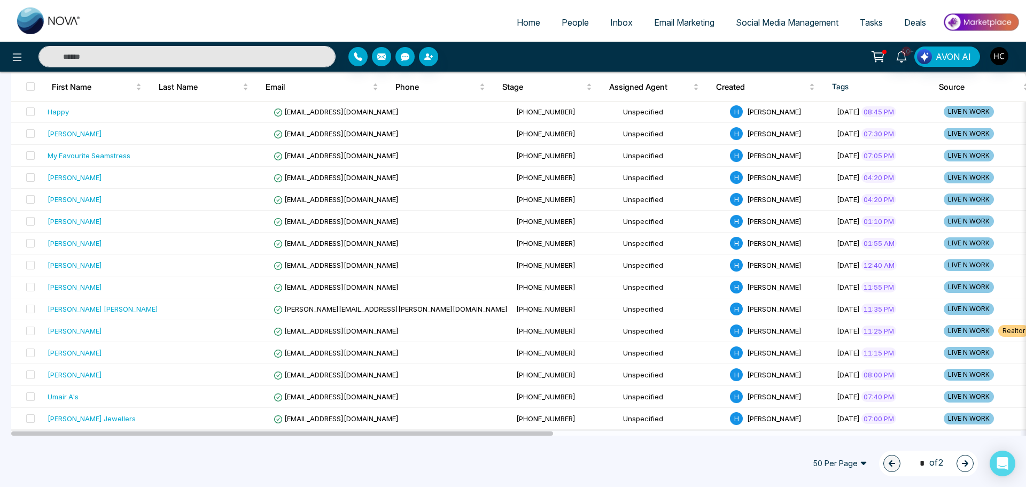
click at [967, 462] on icon "button" at bounding box center [965, 463] width 7 height 7
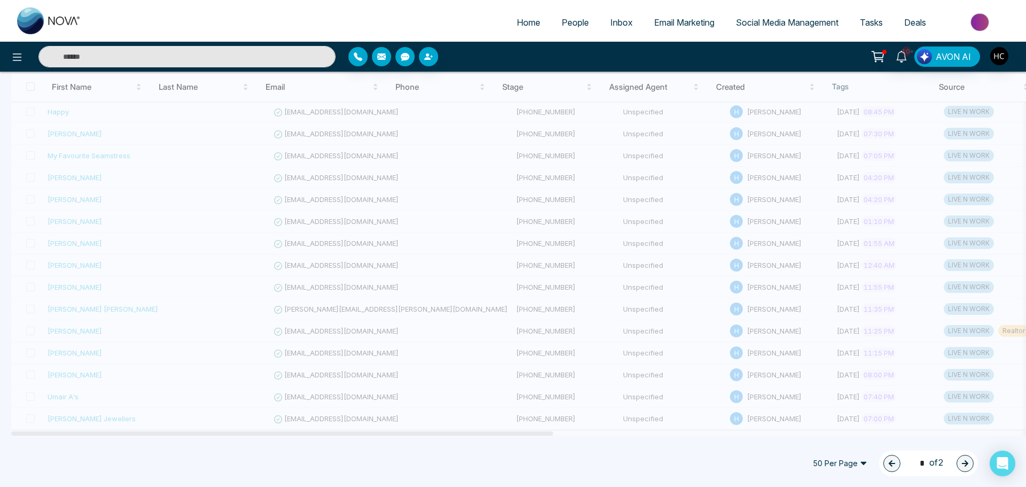
type input "*"
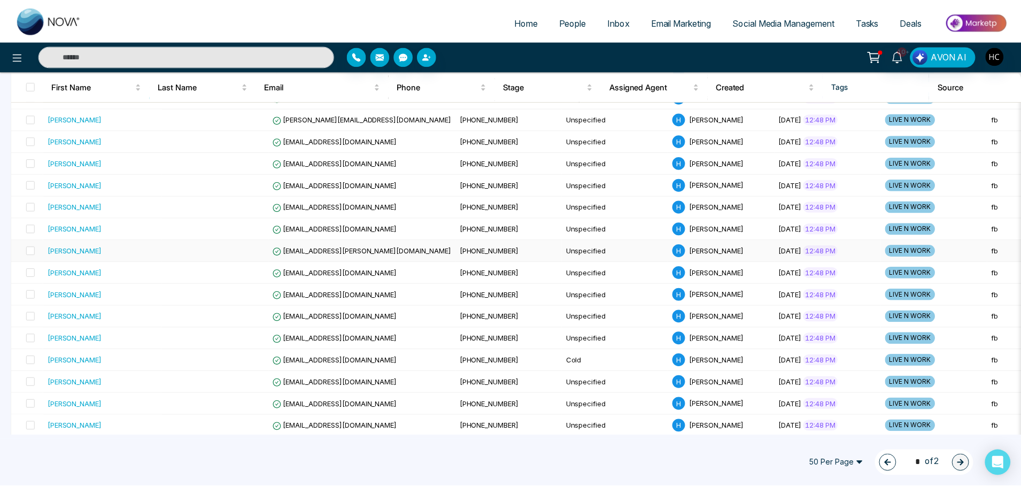
scroll to position [440, 0]
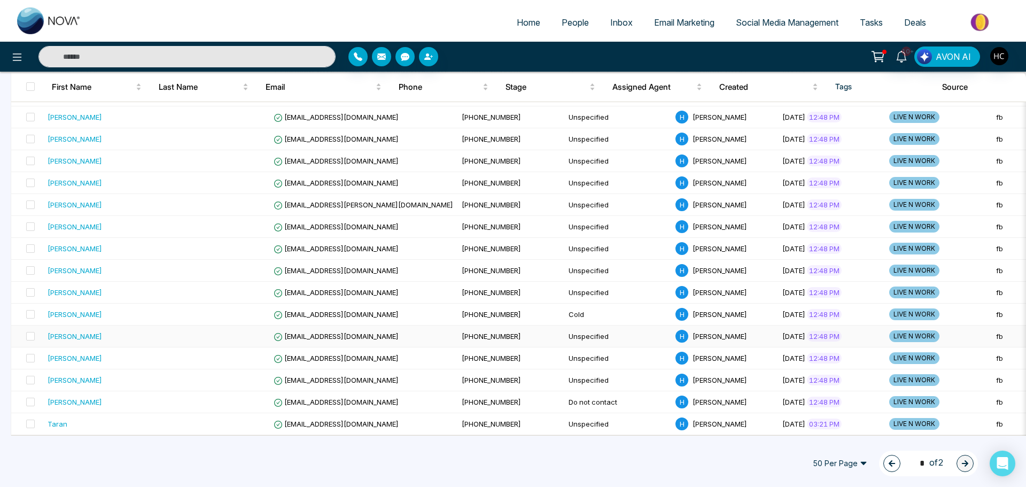
click at [111, 339] on td "[PERSON_NAME]" at bounding box center [102, 336] width 119 height 22
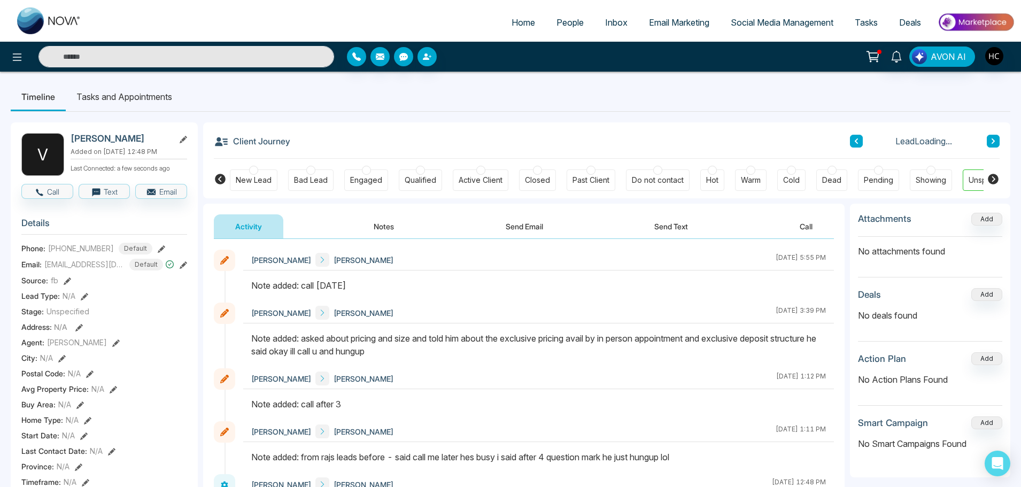
click at [373, 224] on button "Notes" at bounding box center [383, 226] width 63 height 24
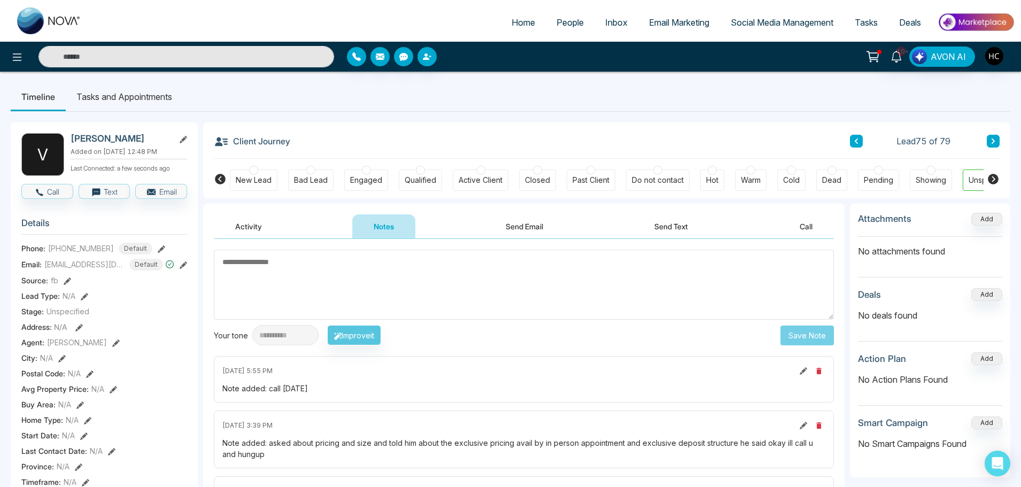
click at [551, 297] on textarea at bounding box center [524, 285] width 620 height 70
click at [991, 139] on icon at bounding box center [992, 141] width 5 height 6
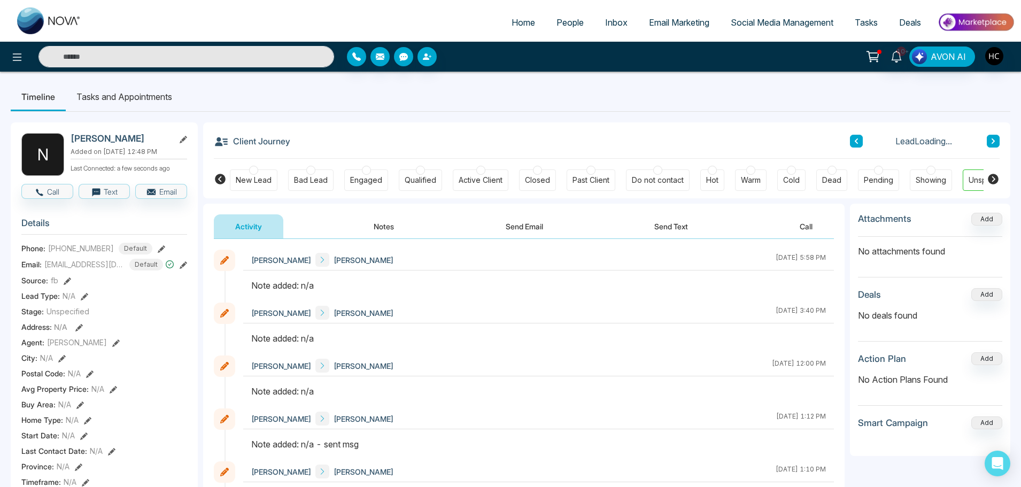
click at [382, 220] on button "Notes" at bounding box center [383, 226] width 63 height 24
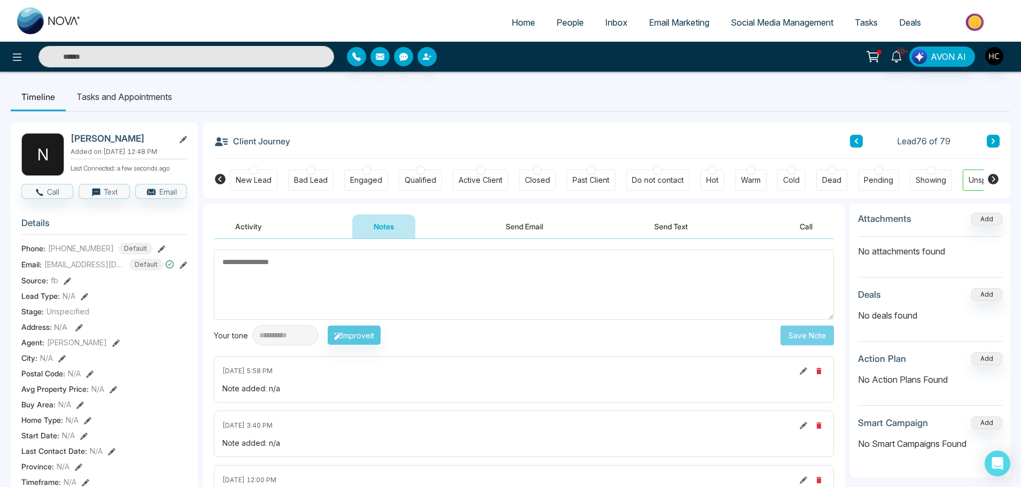
click at [391, 275] on textarea at bounding box center [524, 285] width 620 height 70
click at [514, 291] on textarea at bounding box center [524, 285] width 620 height 70
click at [361, 274] on textarea at bounding box center [524, 285] width 620 height 70
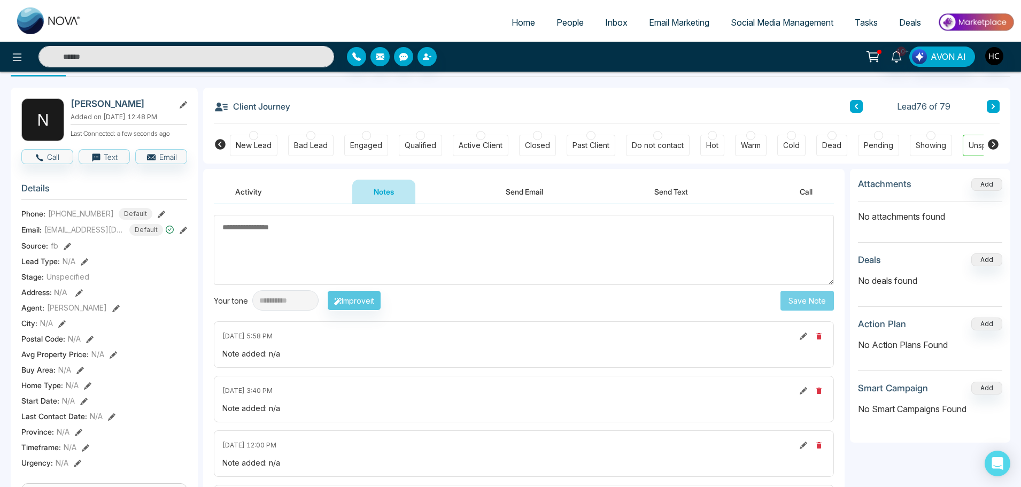
scroll to position [53, 0]
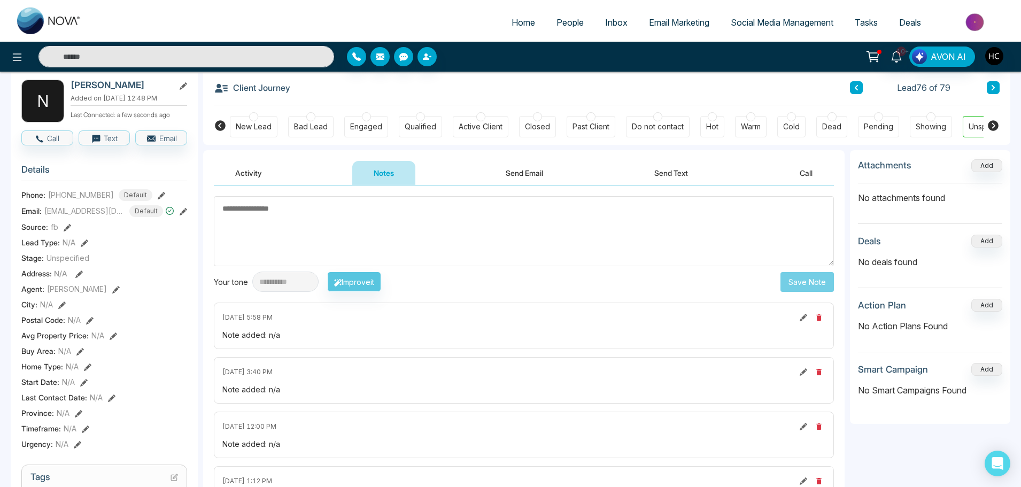
click at [603, 234] on textarea at bounding box center [524, 231] width 620 height 70
click at [433, 245] on textarea at bounding box center [524, 231] width 620 height 70
click at [248, 222] on textarea at bounding box center [524, 231] width 620 height 70
click at [283, 239] on textarea at bounding box center [524, 231] width 620 height 70
click at [329, 224] on textarea at bounding box center [524, 231] width 620 height 70
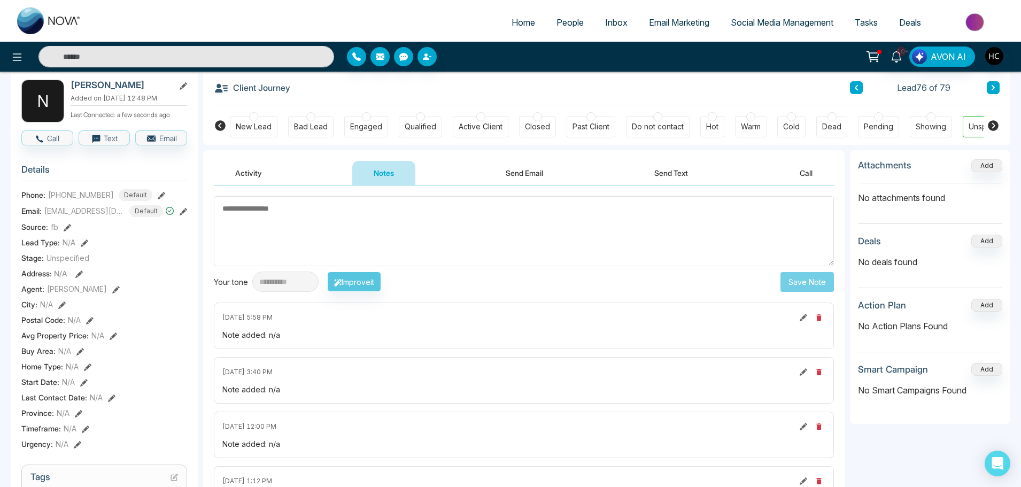
paste textarea "***"
type textarea "***"
click at [809, 282] on button "Save Note" at bounding box center [806, 282] width 53 height 20
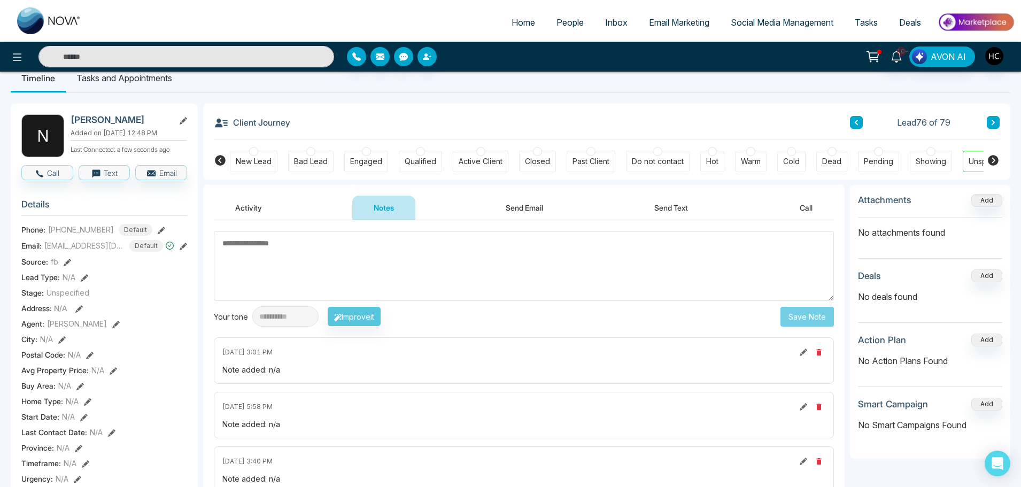
scroll to position [0, 0]
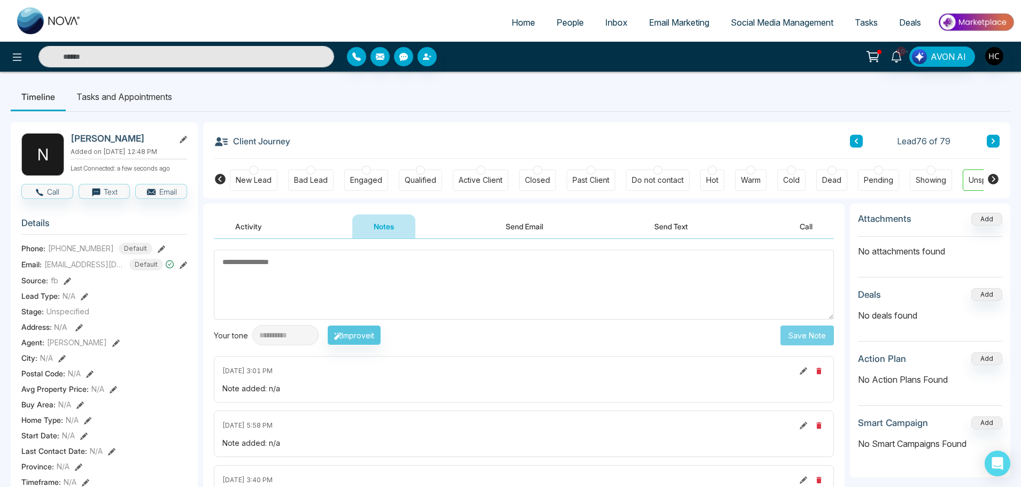
click at [995, 139] on icon at bounding box center [992, 141] width 5 height 6
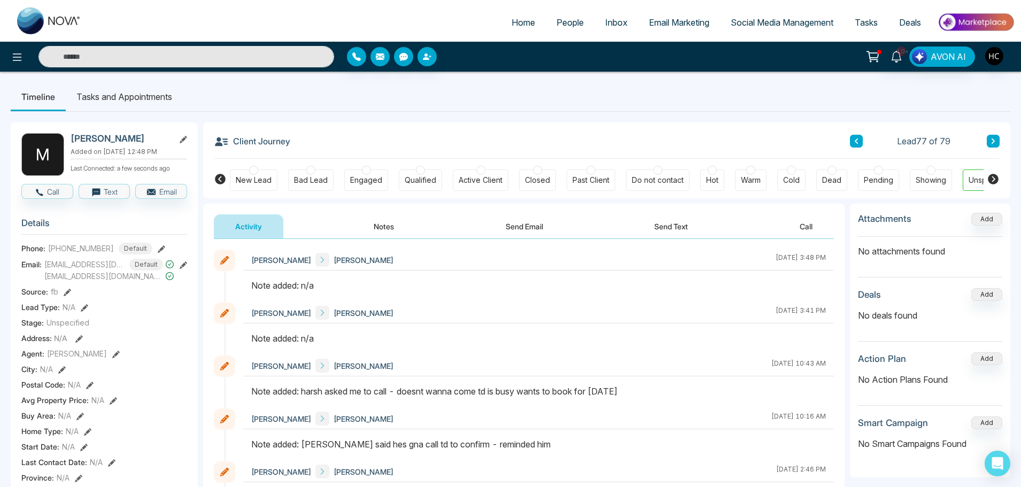
click at [380, 225] on button "Notes" at bounding box center [383, 226] width 63 height 24
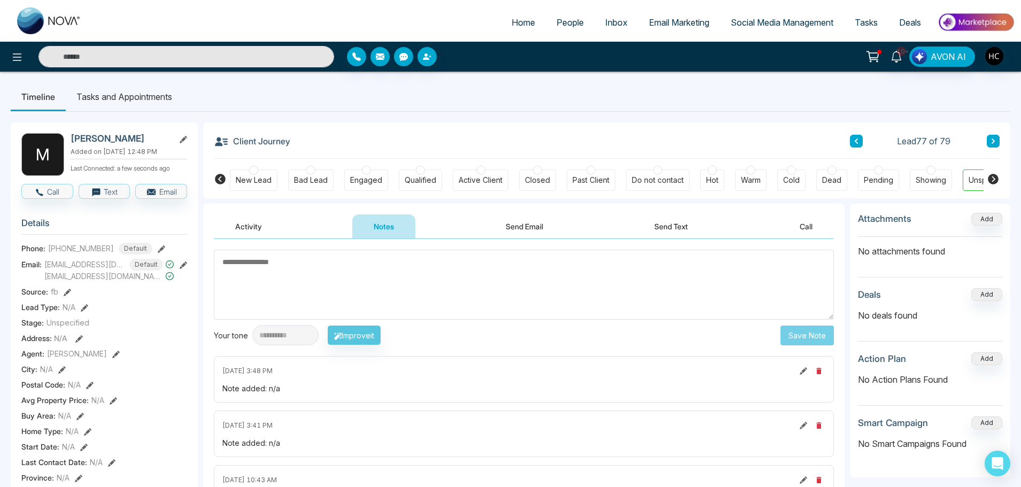
click at [396, 265] on textarea at bounding box center [524, 285] width 620 height 70
click at [403, 294] on textarea at bounding box center [524, 285] width 620 height 70
type textarea "***"
click at [830, 331] on button "Save Note" at bounding box center [806, 335] width 53 height 20
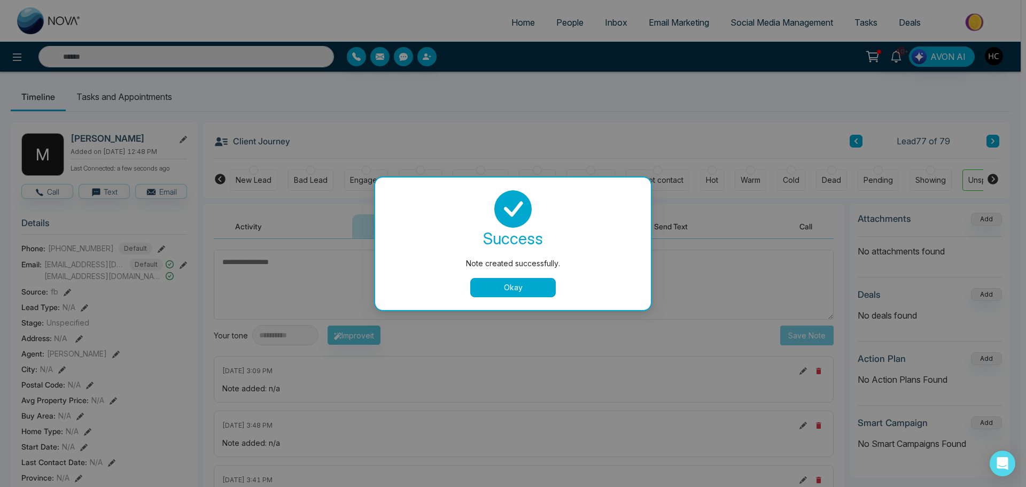
click at [541, 285] on button "Okay" at bounding box center [513, 287] width 86 height 19
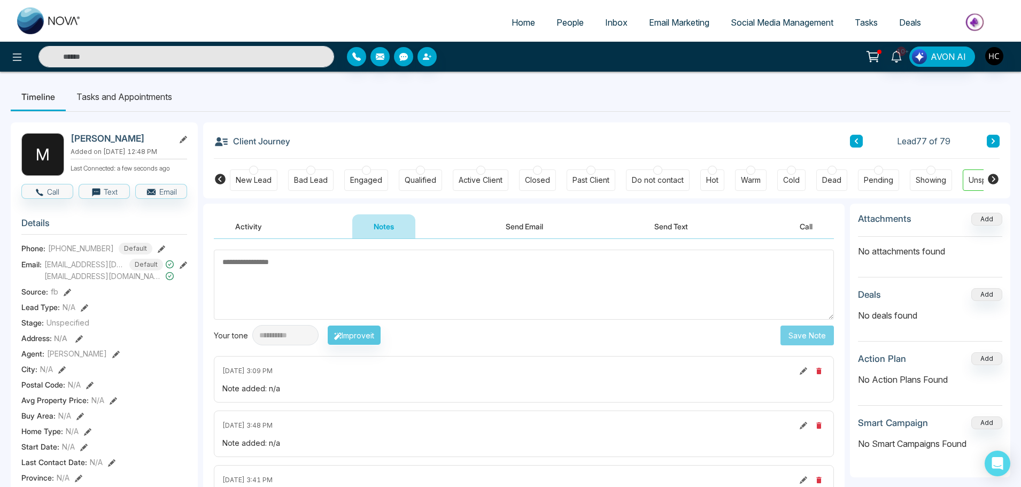
click at [997, 140] on button at bounding box center [993, 141] width 13 height 13
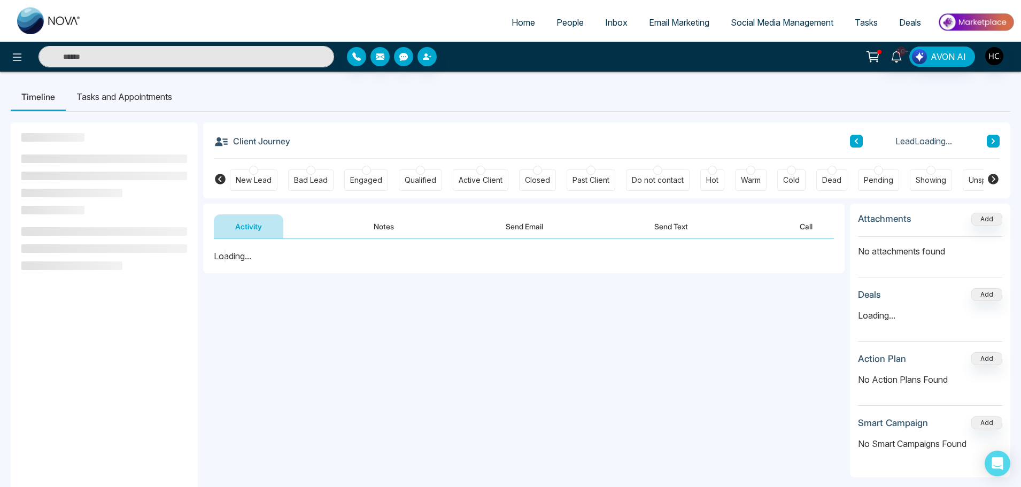
click at [377, 226] on button "Notes" at bounding box center [383, 226] width 63 height 24
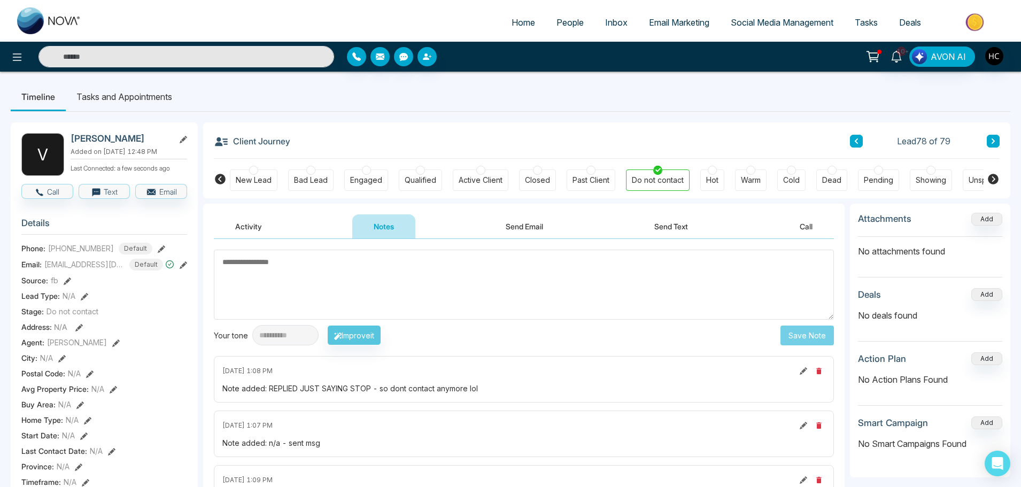
click at [992, 138] on icon at bounding box center [992, 141] width 5 height 6
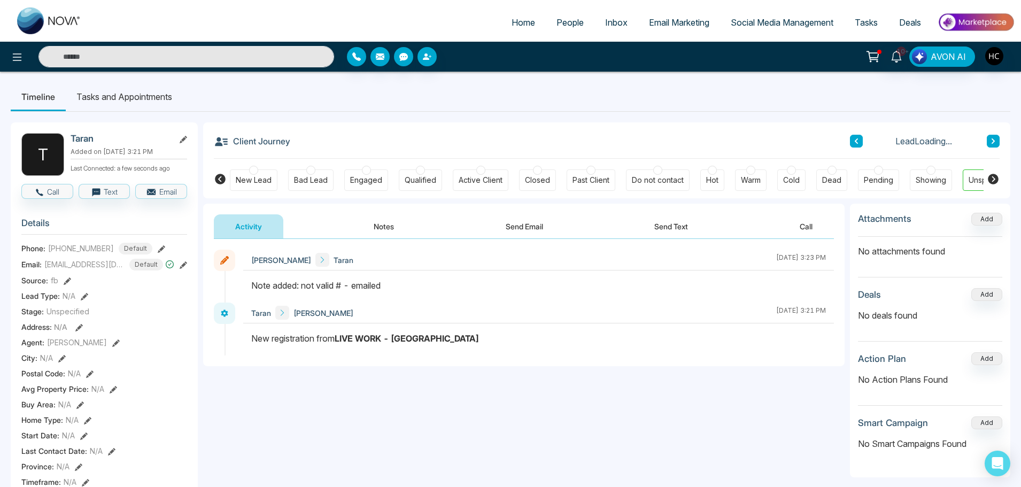
click at [381, 231] on button "Notes" at bounding box center [383, 226] width 63 height 24
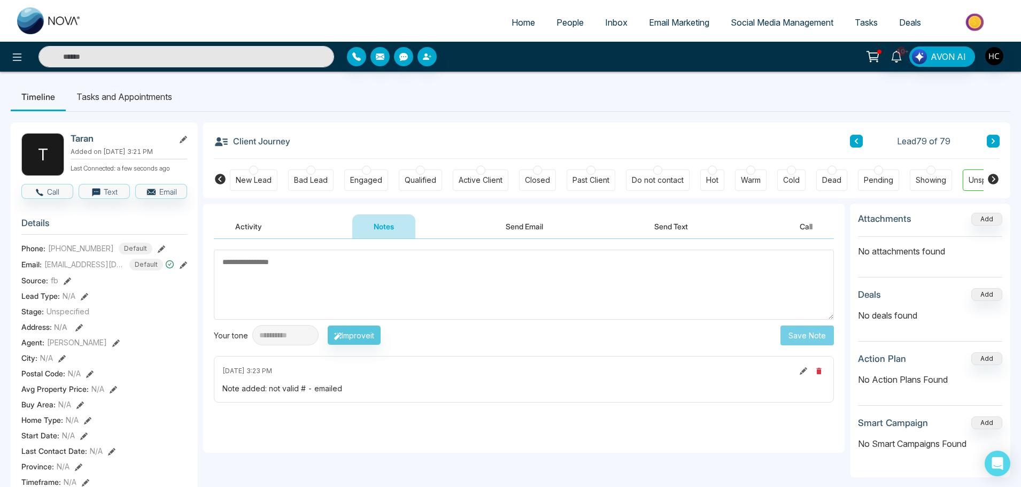
click at [575, 27] on span "People" at bounding box center [569, 22] width 27 height 11
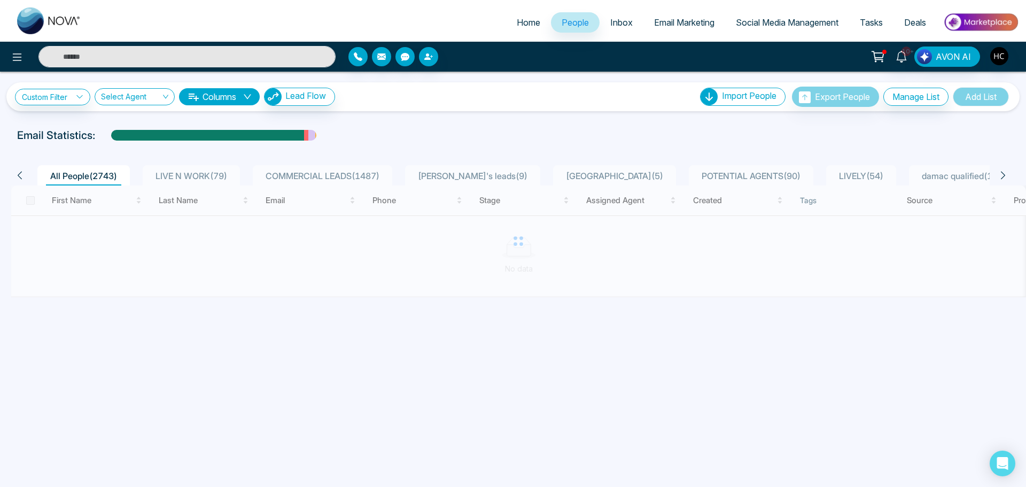
click at [213, 174] on span "LIVE N WORK ( 79 )" at bounding box center [191, 175] width 80 height 11
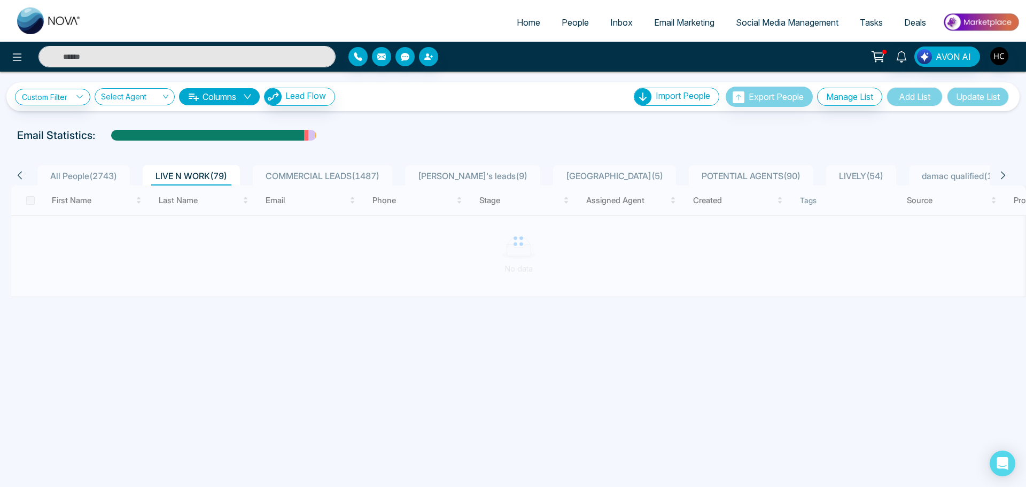
click at [203, 58] on input "text" at bounding box center [186, 56] width 297 height 21
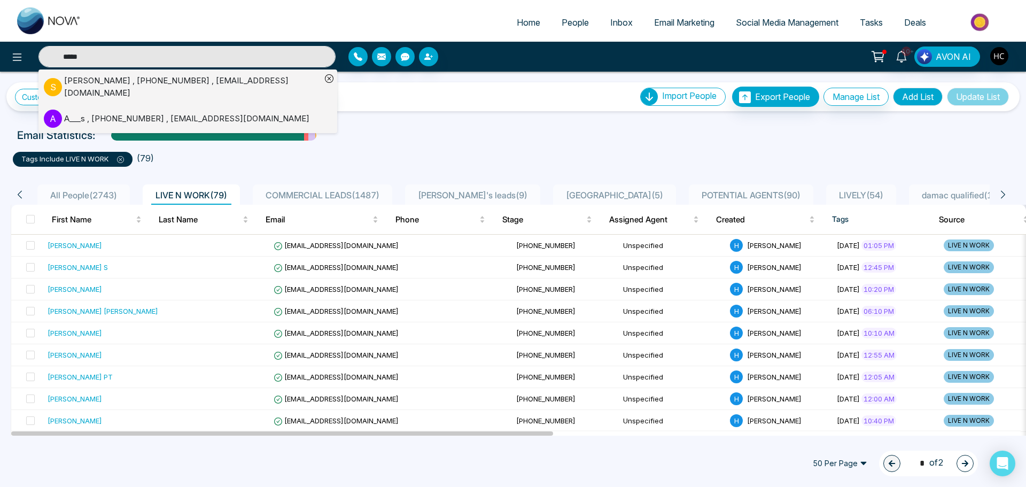
type input "*****"
click at [190, 79] on div "Suraj Sareen , +16472870729 , slovesup@gmail.com" at bounding box center [192, 87] width 257 height 24
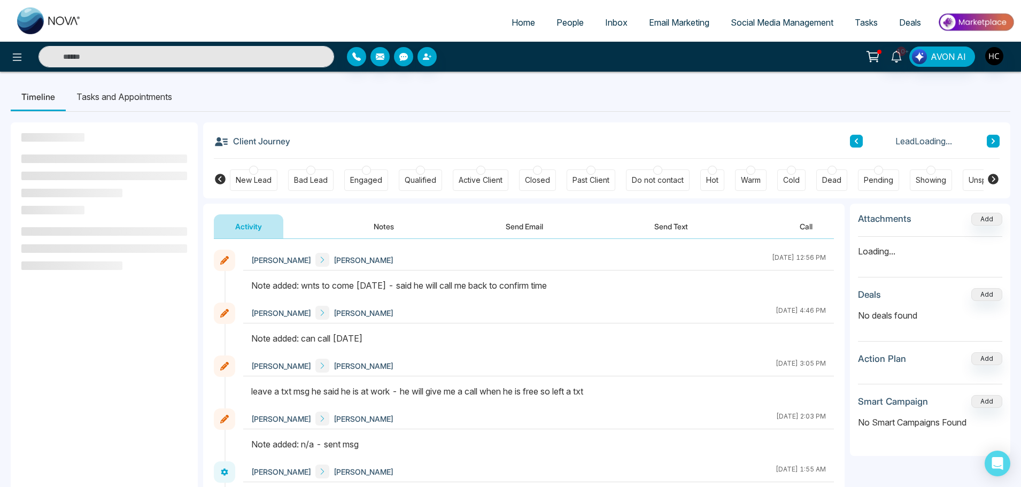
click at [402, 225] on button "Notes" at bounding box center [383, 226] width 63 height 24
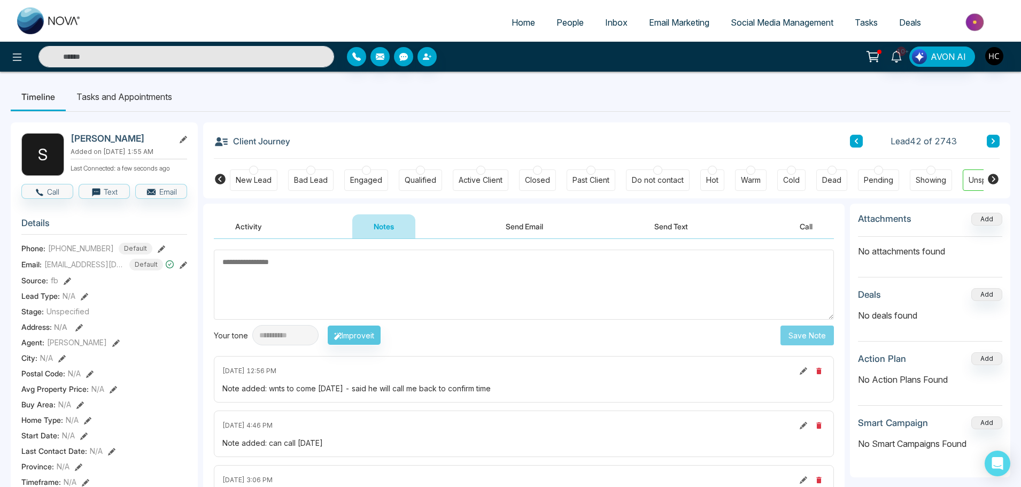
click at [270, 273] on textarea at bounding box center [524, 285] width 620 height 70
click at [281, 266] on textarea at bounding box center [524, 285] width 620 height 70
click at [313, 277] on textarea at bounding box center [524, 285] width 620 height 70
click at [291, 265] on textarea at bounding box center [524, 285] width 620 height 70
click at [257, 266] on textarea at bounding box center [524, 285] width 620 height 70
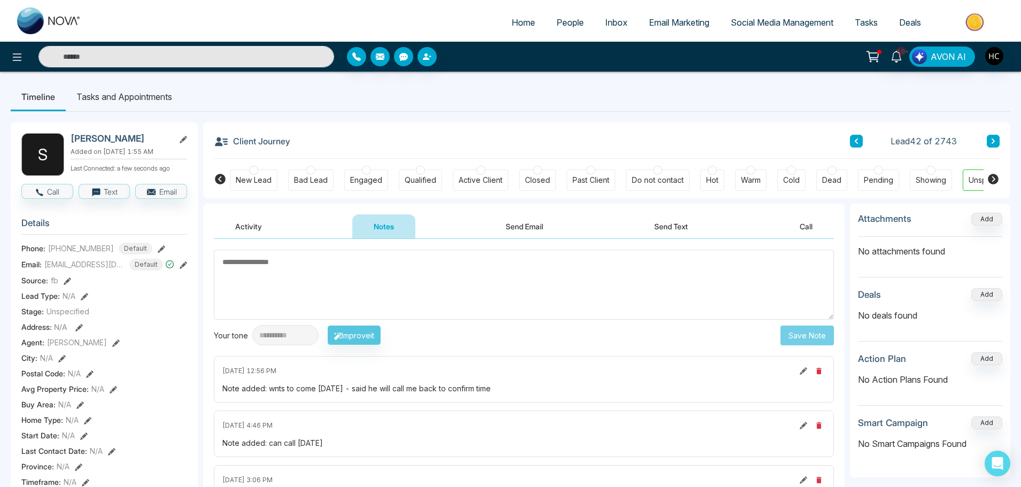
click at [161, 56] on input "text" at bounding box center [186, 56] width 296 height 21
type input "********"
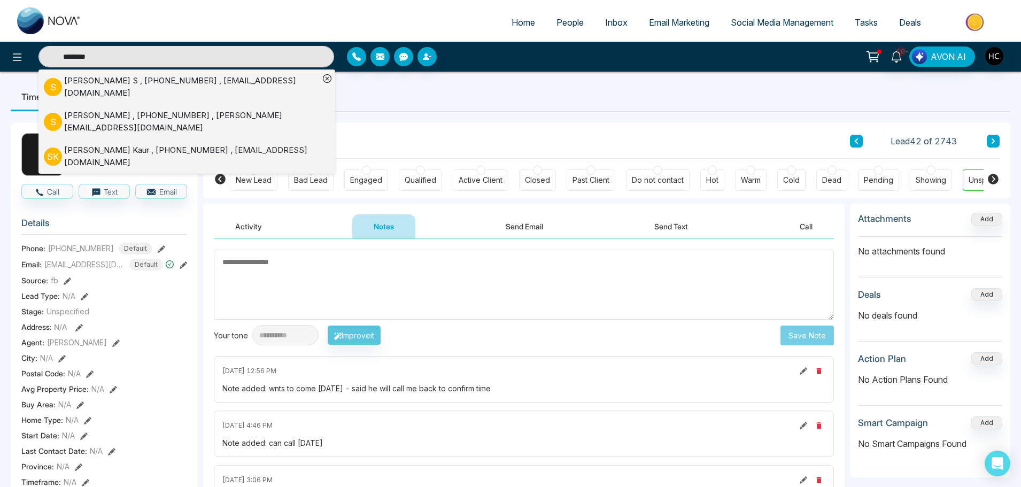
click at [123, 55] on input "********" at bounding box center [186, 56] width 296 height 21
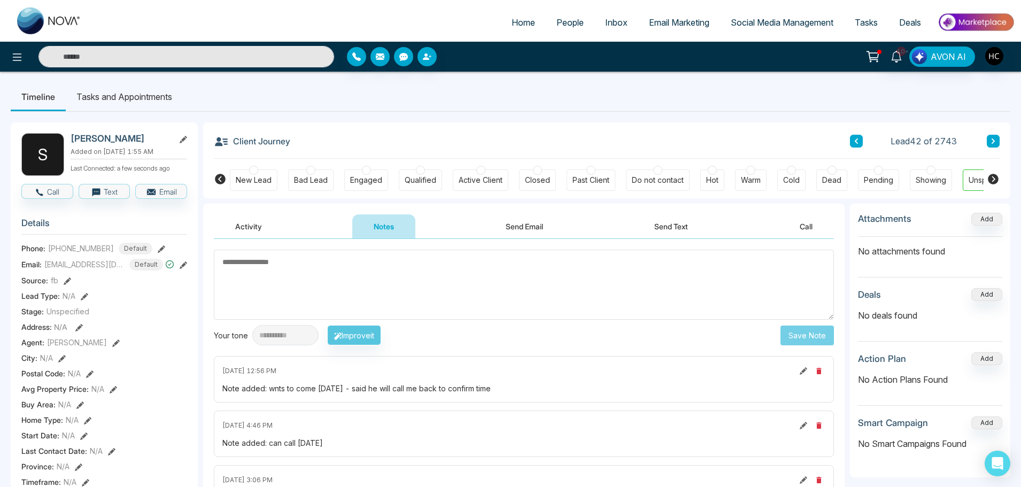
click at [123, 55] on input "text" at bounding box center [186, 56] width 296 height 21
type input "********"
drag, startPoint x: 172, startPoint y: 62, endPoint x: 49, endPoint y: 61, distance: 122.4
click at [49, 61] on input "********" at bounding box center [186, 56] width 296 height 21
type input "*"
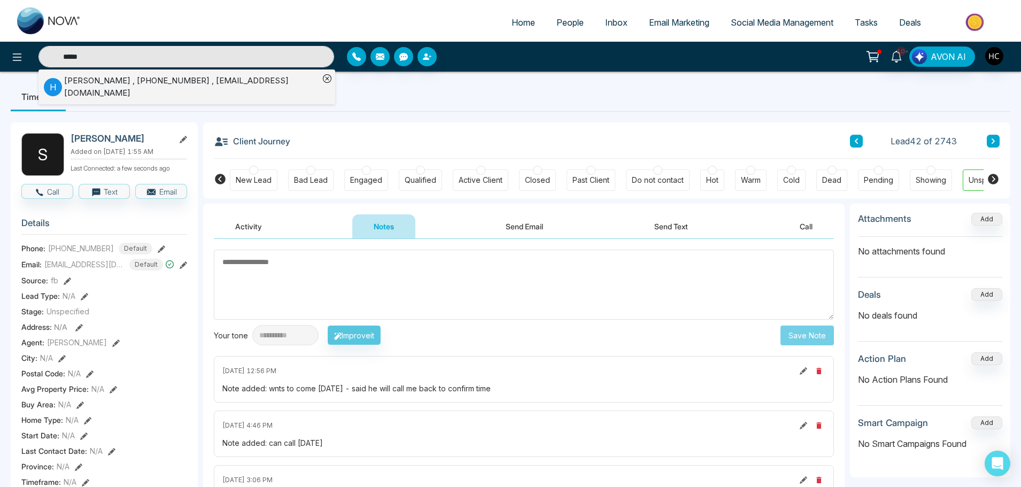
type input "********"
click at [359, 265] on textarea at bounding box center [524, 285] width 620 height 70
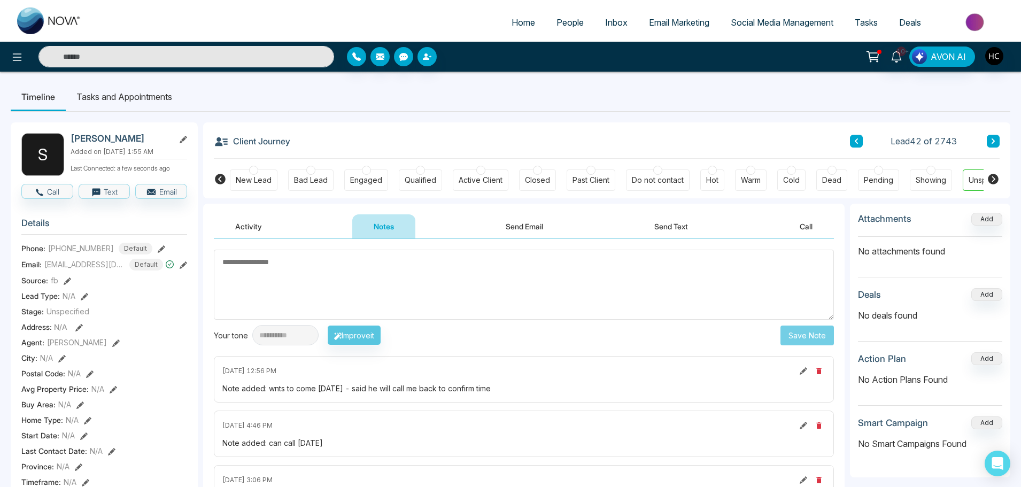
click at [122, 51] on input "text" at bounding box center [186, 56] width 296 height 21
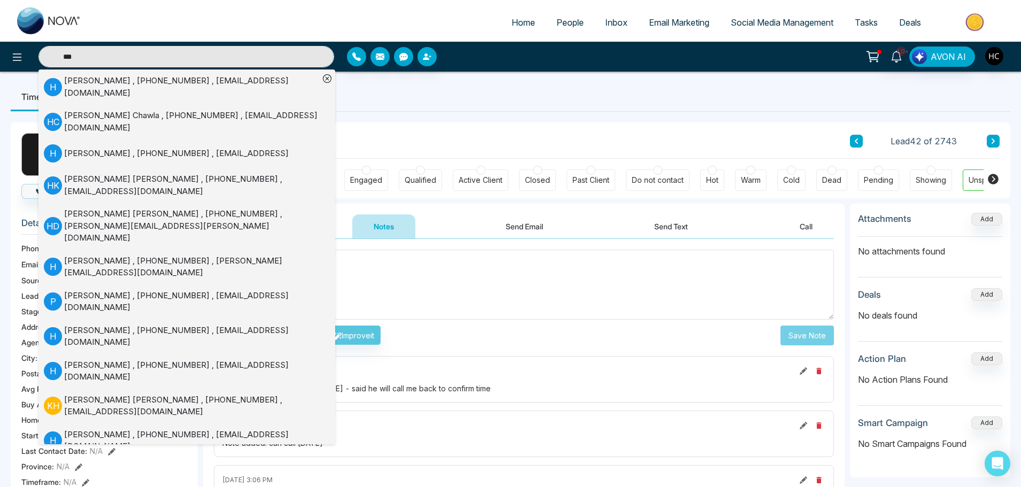
type input "***"
click at [75, 83] on div "Harkamal Lally , +14166622641 , harkamalpreetlally@gmail.com" at bounding box center [191, 87] width 255 height 24
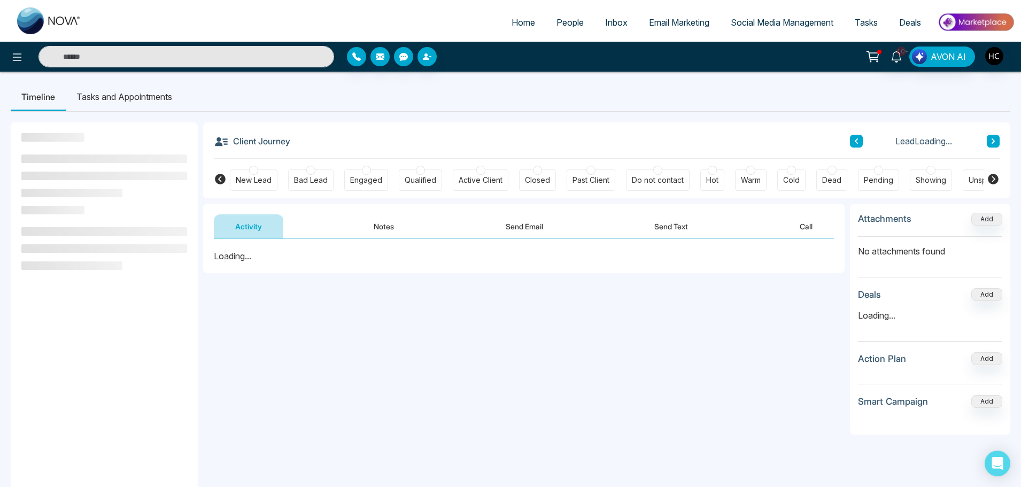
click at [383, 225] on button "Notes" at bounding box center [383, 226] width 63 height 24
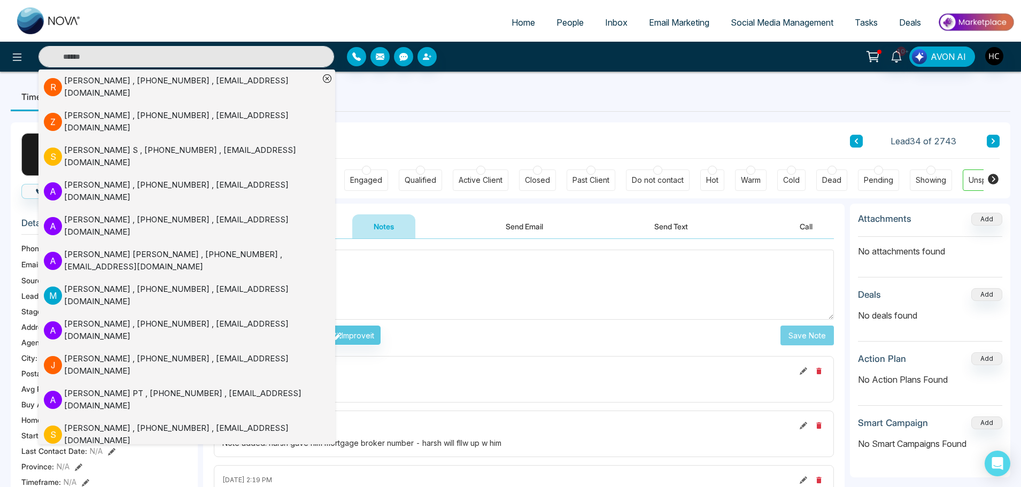
click at [394, 269] on textarea at bounding box center [524, 285] width 620 height 70
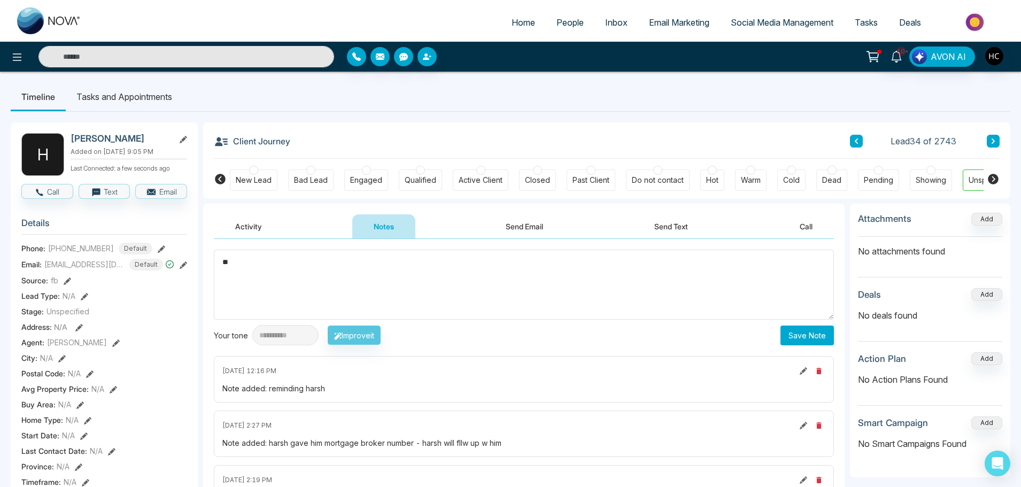
type textarea "*"
click at [350, 267] on textarea at bounding box center [524, 285] width 620 height 70
click at [556, 21] on span "People" at bounding box center [569, 22] width 27 height 11
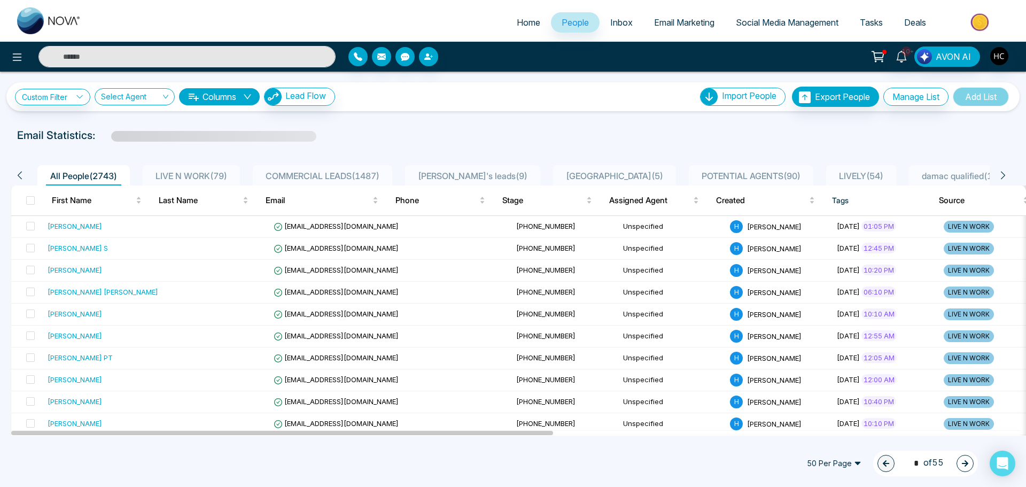
click at [221, 173] on span "LIVE N WORK ( 79 )" at bounding box center [191, 175] width 80 height 11
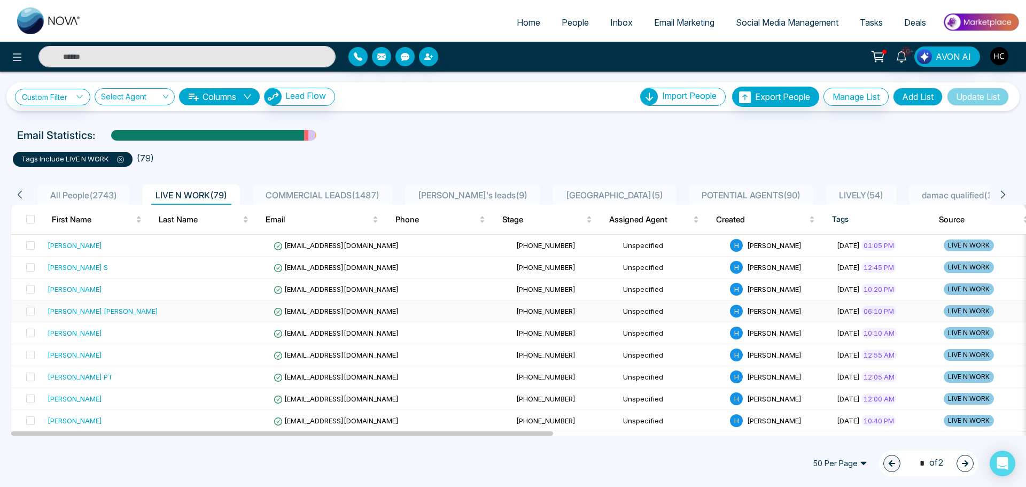
click at [101, 310] on div "[PERSON_NAME] [PERSON_NAME]" at bounding box center [103, 311] width 111 height 11
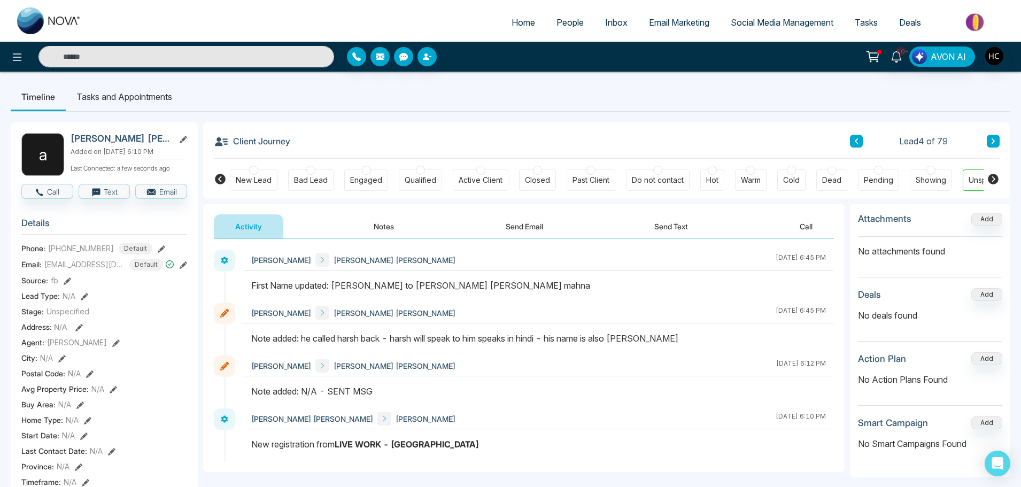
click at [387, 219] on button "Notes" at bounding box center [383, 226] width 63 height 24
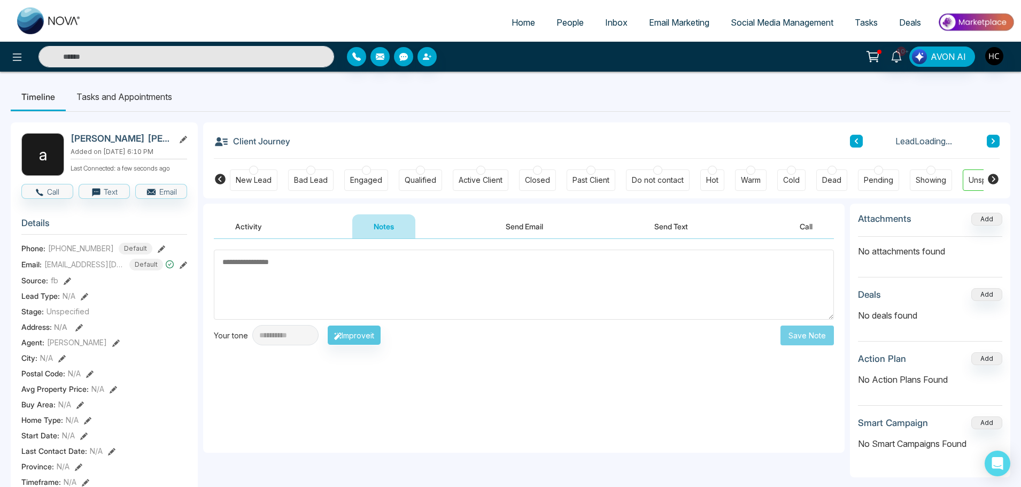
click at [443, 270] on textarea at bounding box center [524, 285] width 620 height 70
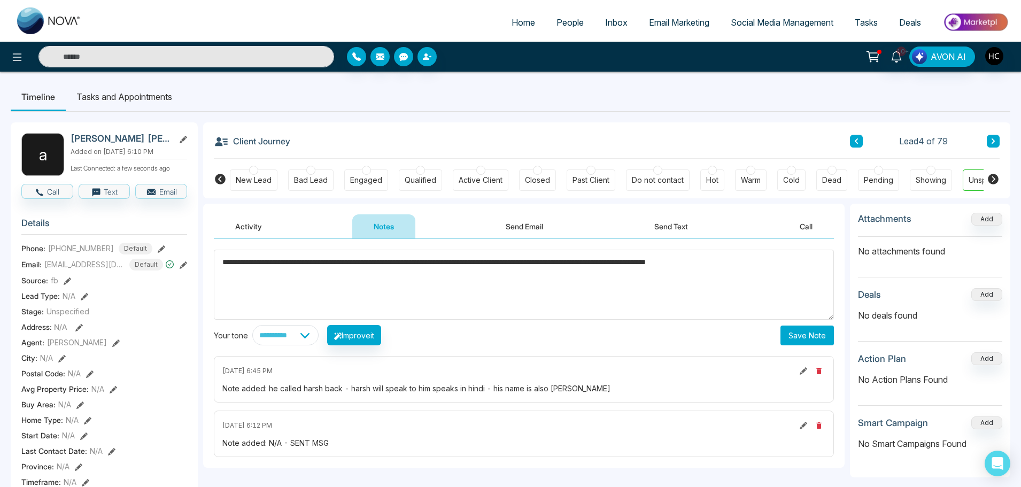
type textarea "**********"
click at [789, 335] on button "Save Note" at bounding box center [806, 335] width 53 height 20
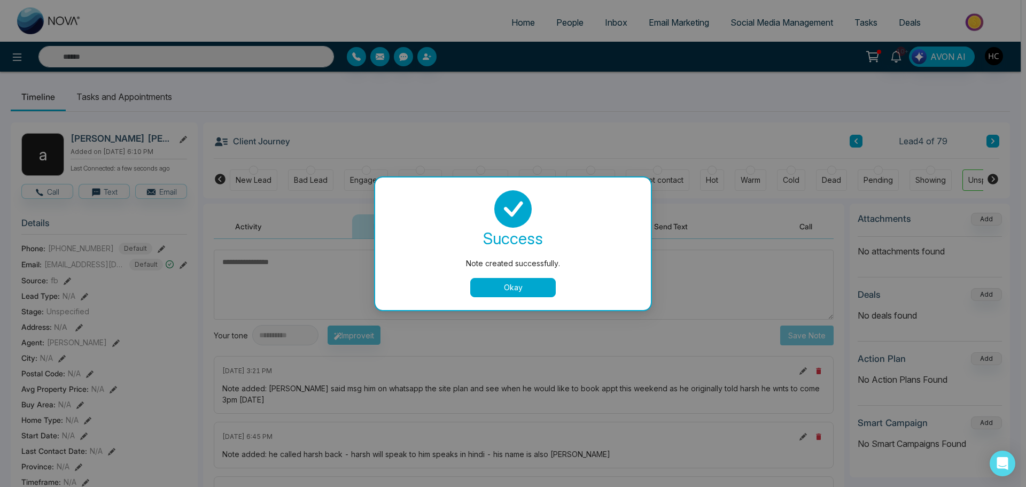
click at [520, 290] on button "Okay" at bounding box center [513, 287] width 86 height 19
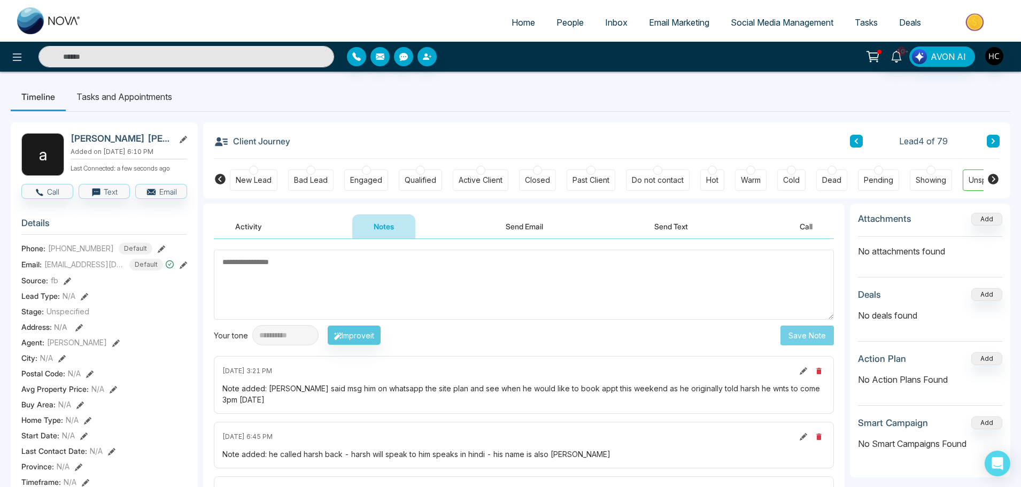
click at [566, 26] on span "People" at bounding box center [569, 22] width 27 height 11
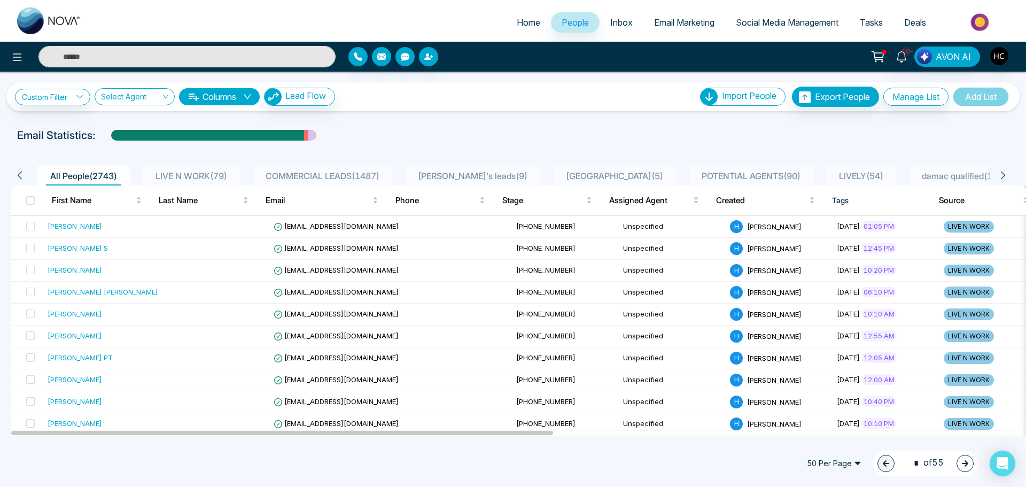
click at [203, 54] on input "text" at bounding box center [186, 56] width 297 height 21
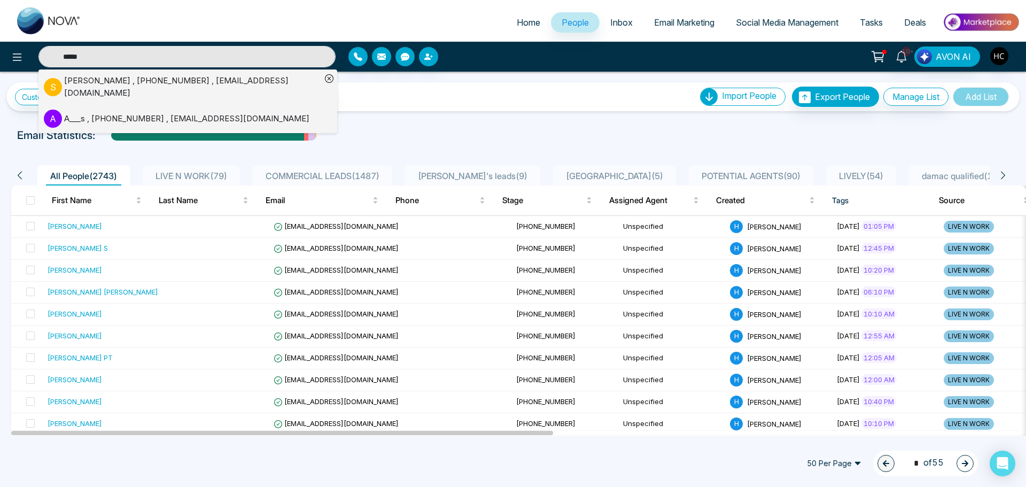
type input "*****"
click at [236, 82] on div "Suraj Sareen , +16472870729 , slovesup@gmail.com" at bounding box center [192, 87] width 257 height 24
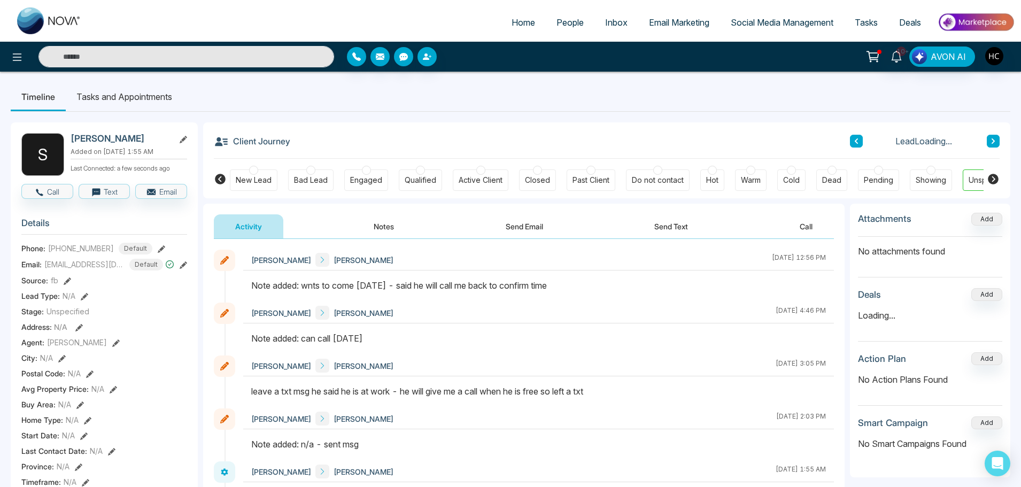
click at [380, 229] on button "Notes" at bounding box center [383, 226] width 63 height 24
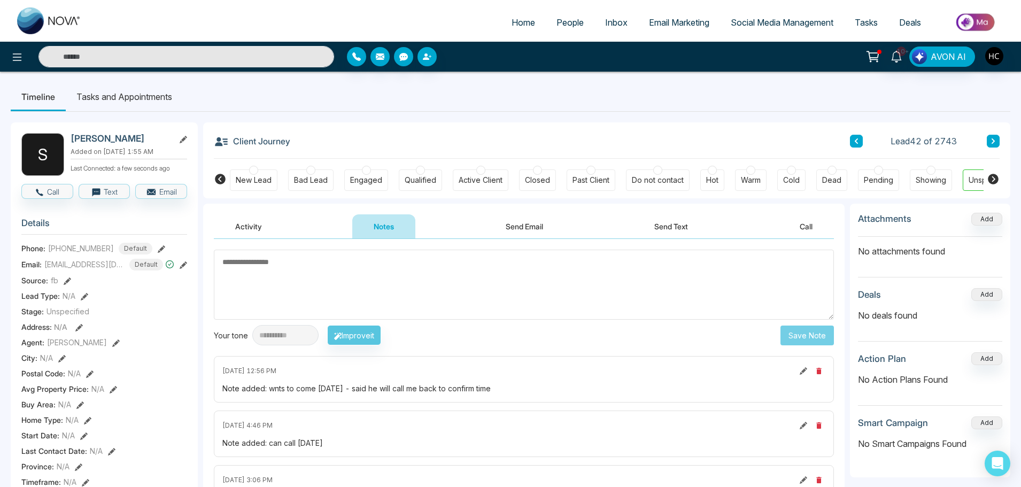
click at [547, 272] on textarea at bounding box center [524, 285] width 620 height 70
click at [384, 288] on textarea at bounding box center [524, 285] width 620 height 70
click at [296, 272] on textarea at bounding box center [524, 285] width 620 height 70
click at [292, 269] on textarea at bounding box center [524, 285] width 620 height 70
click at [343, 295] on textarea at bounding box center [524, 285] width 620 height 70
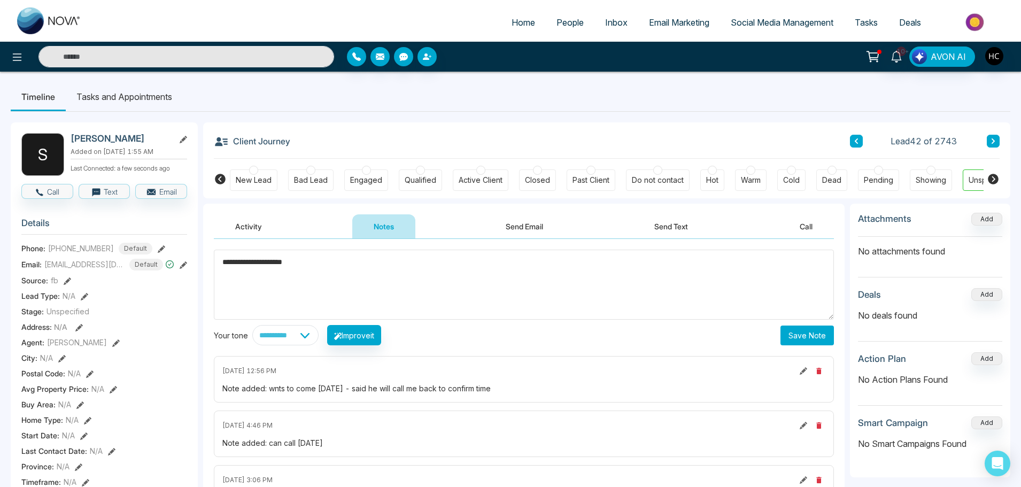
type textarea "**********"
click at [811, 338] on button "Save Note" at bounding box center [806, 335] width 53 height 20
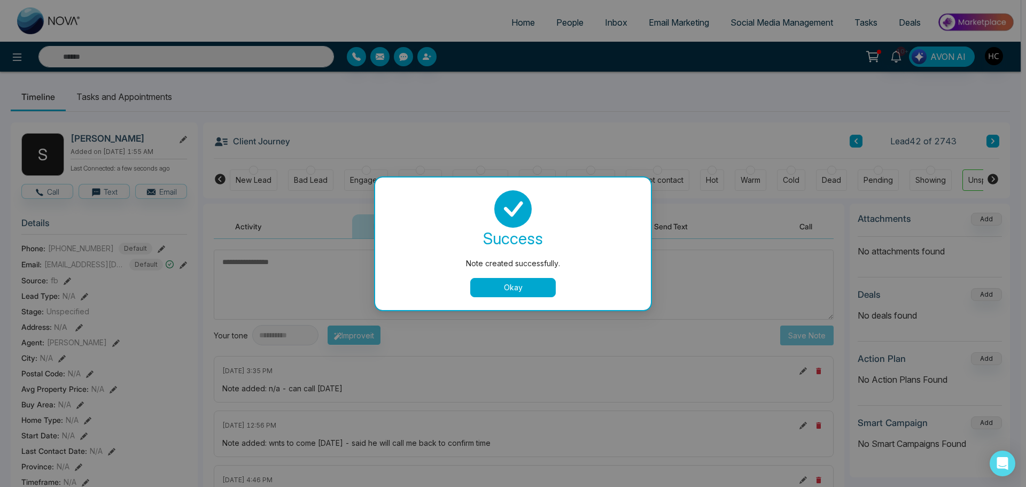
click at [516, 292] on button "Okay" at bounding box center [513, 287] width 86 height 19
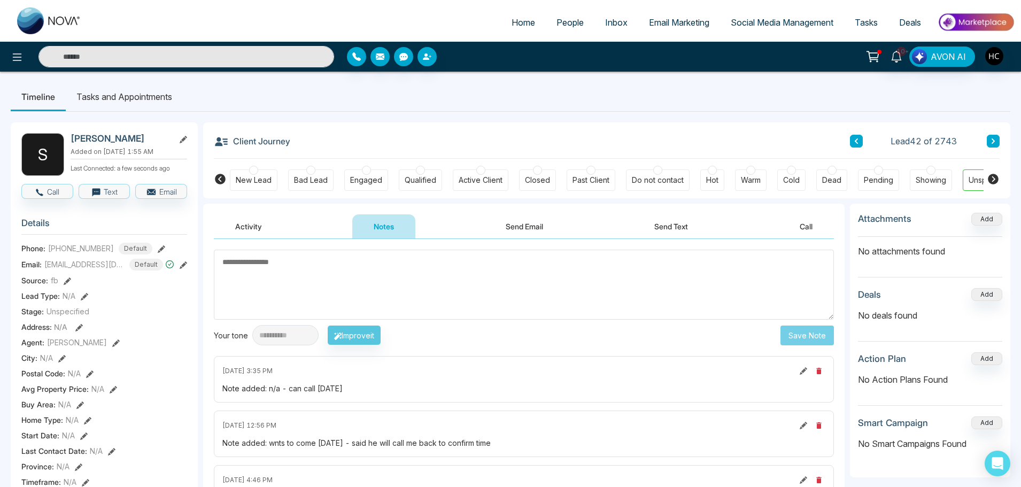
click at [375, 265] on textarea at bounding box center [524, 285] width 620 height 70
click at [374, 282] on textarea at bounding box center [524, 285] width 620 height 70
click at [559, 15] on link "People" at bounding box center [570, 22] width 49 height 20
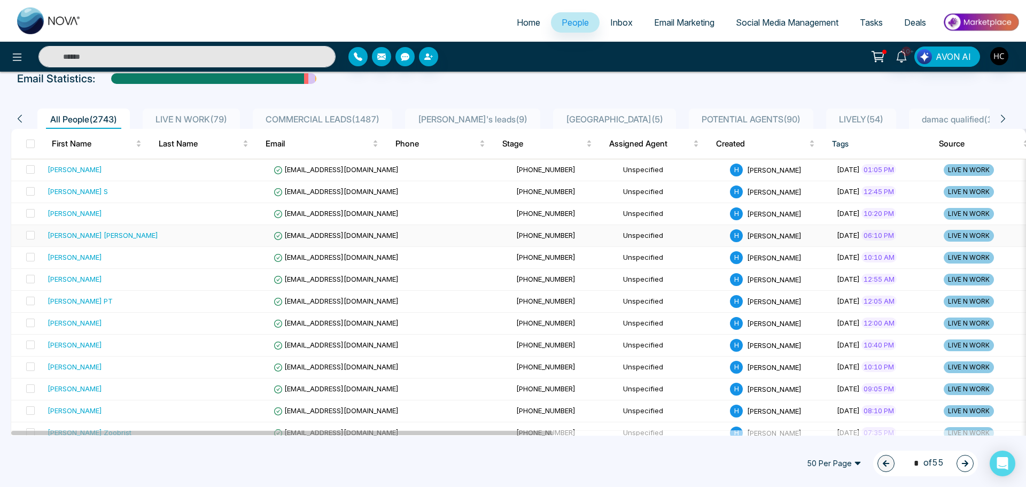
scroll to position [107, 0]
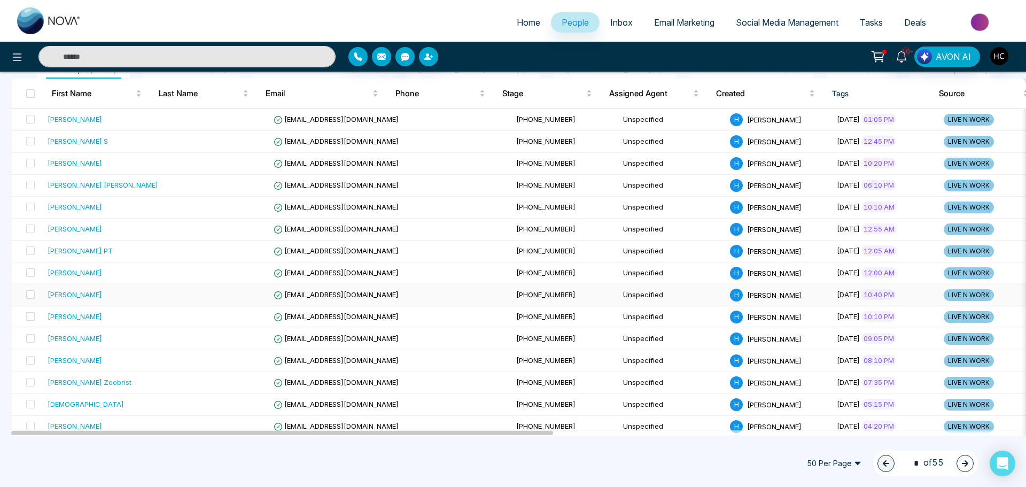
click at [103, 300] on td "[PERSON_NAME]" at bounding box center [102, 295] width 119 height 22
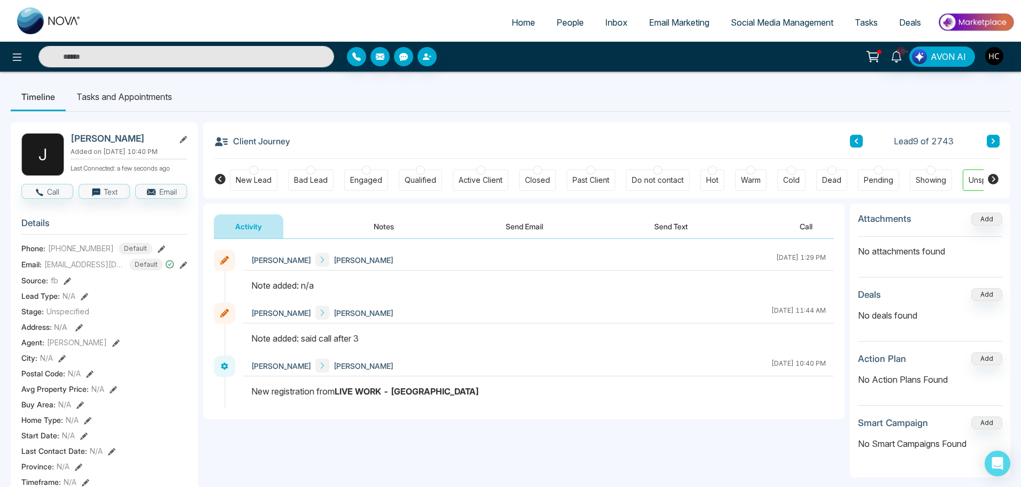
click at [379, 223] on button "Notes" at bounding box center [383, 226] width 63 height 24
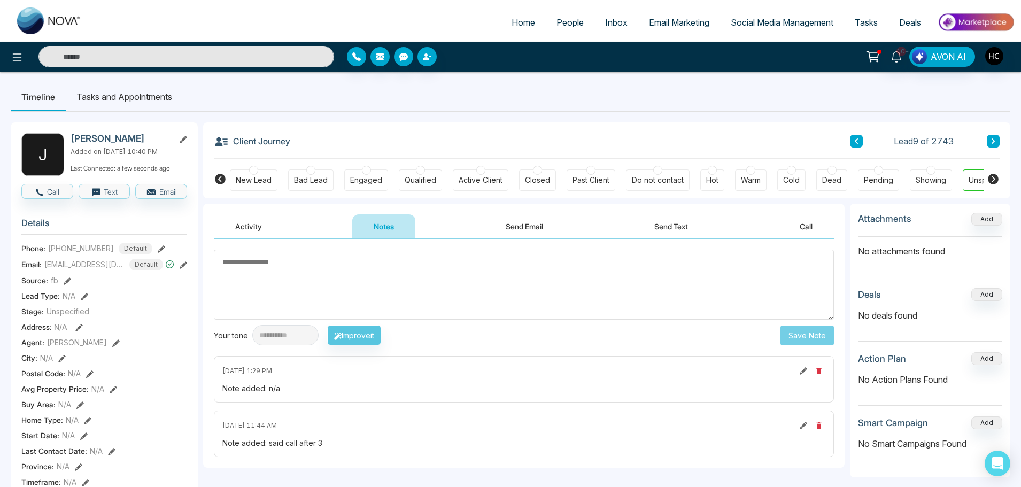
click at [260, 64] on input "text" at bounding box center [186, 56] width 296 height 21
click at [251, 86] on ul "Timeline Tasks and Appointments" at bounding box center [510, 96] width 999 height 29
click at [556, 23] on span "People" at bounding box center [569, 22] width 27 height 11
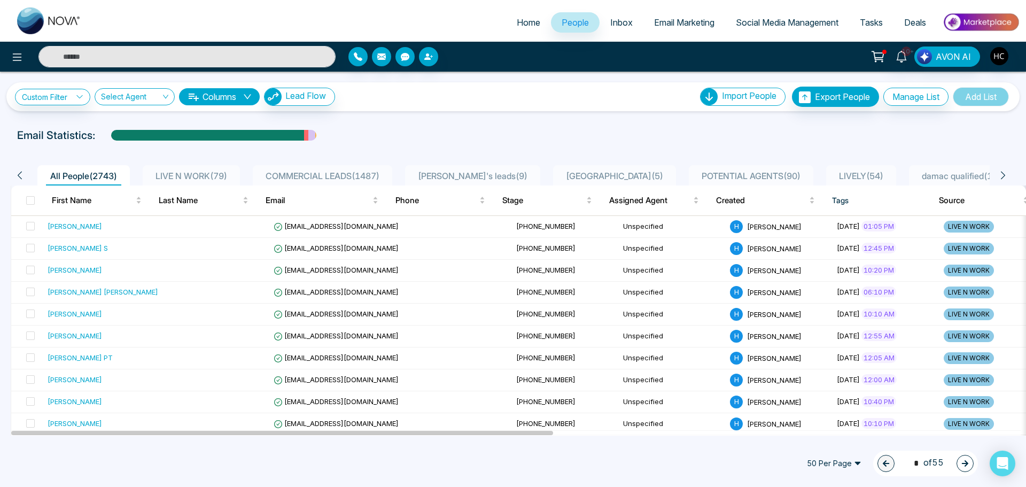
click at [231, 175] on span "LIVE N WORK ( 79 )" at bounding box center [191, 175] width 80 height 11
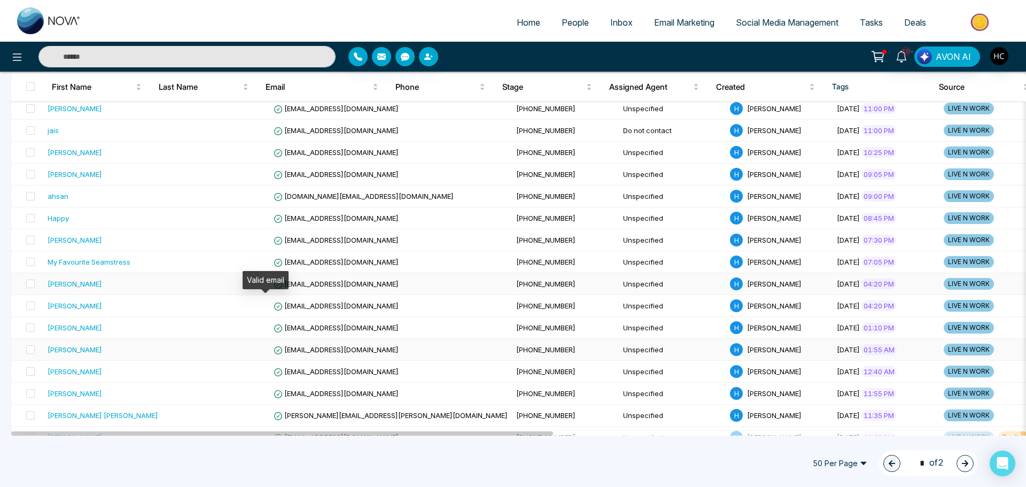
scroll to position [794, 0]
